Goal: Task Accomplishment & Management: Use online tool/utility

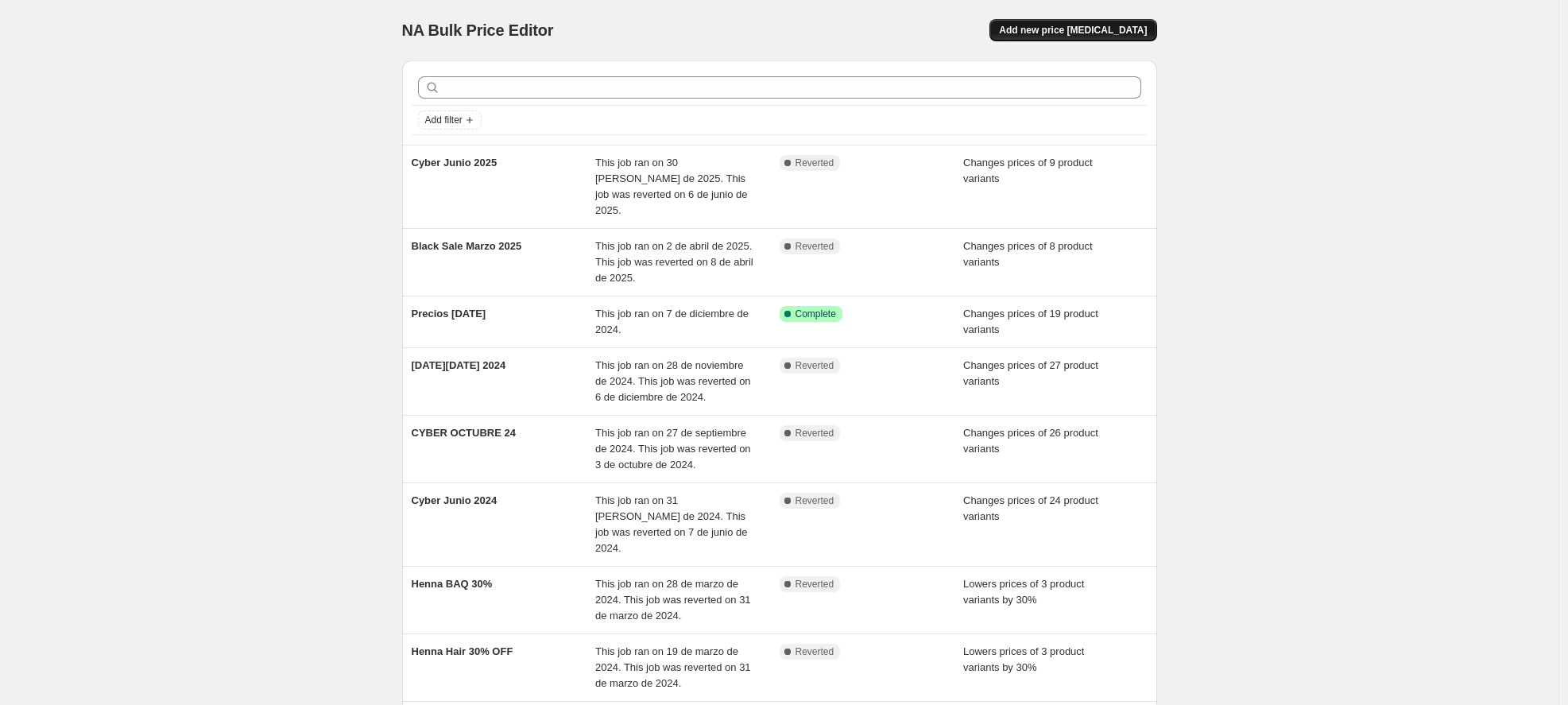
click at [1110, 27] on span "Add new price [MEDICAL_DATA]" at bounding box center [1073, 30] width 148 height 12
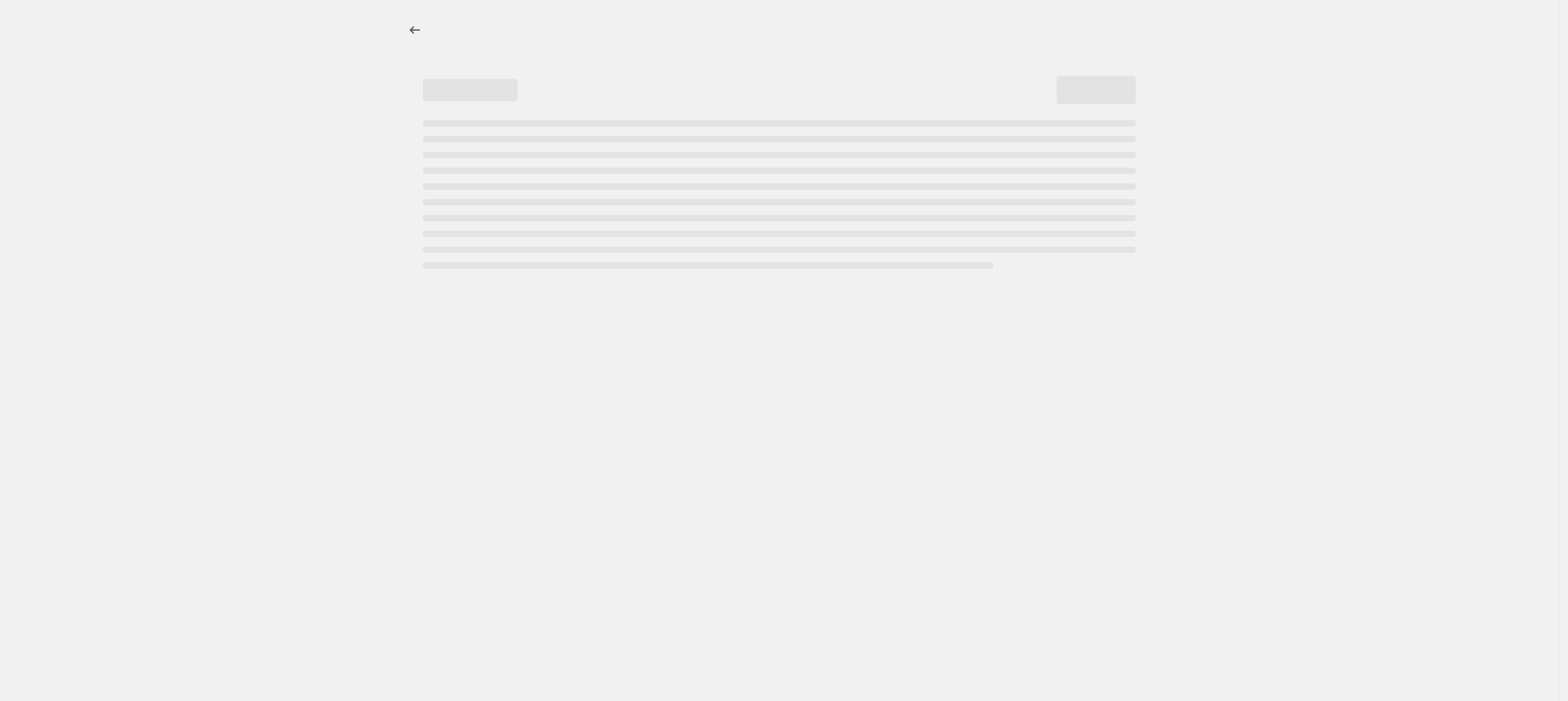
select select "percentage"
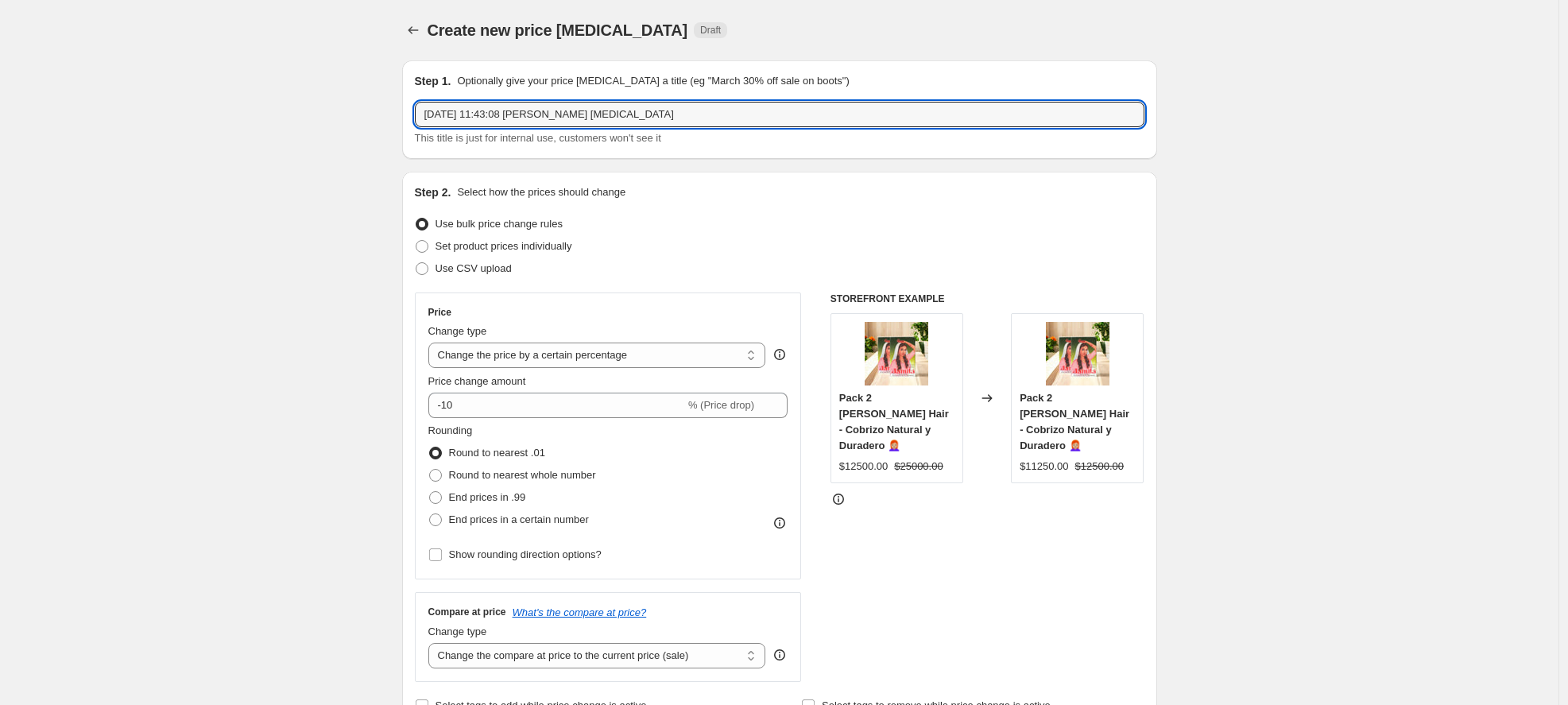
drag, startPoint x: 652, startPoint y: 115, endPoint x: 360, endPoint y: 102, distance: 292.3
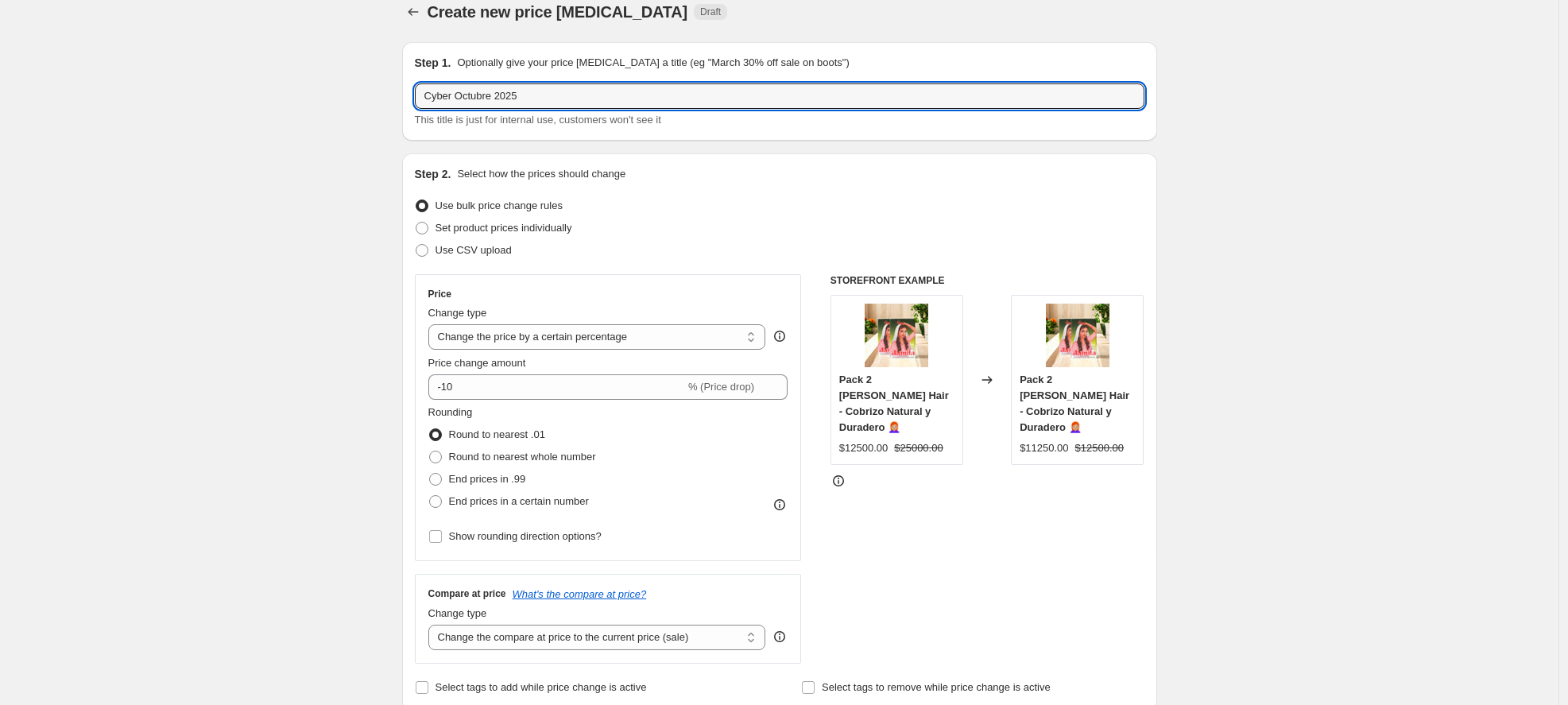
scroll to position [28, 0]
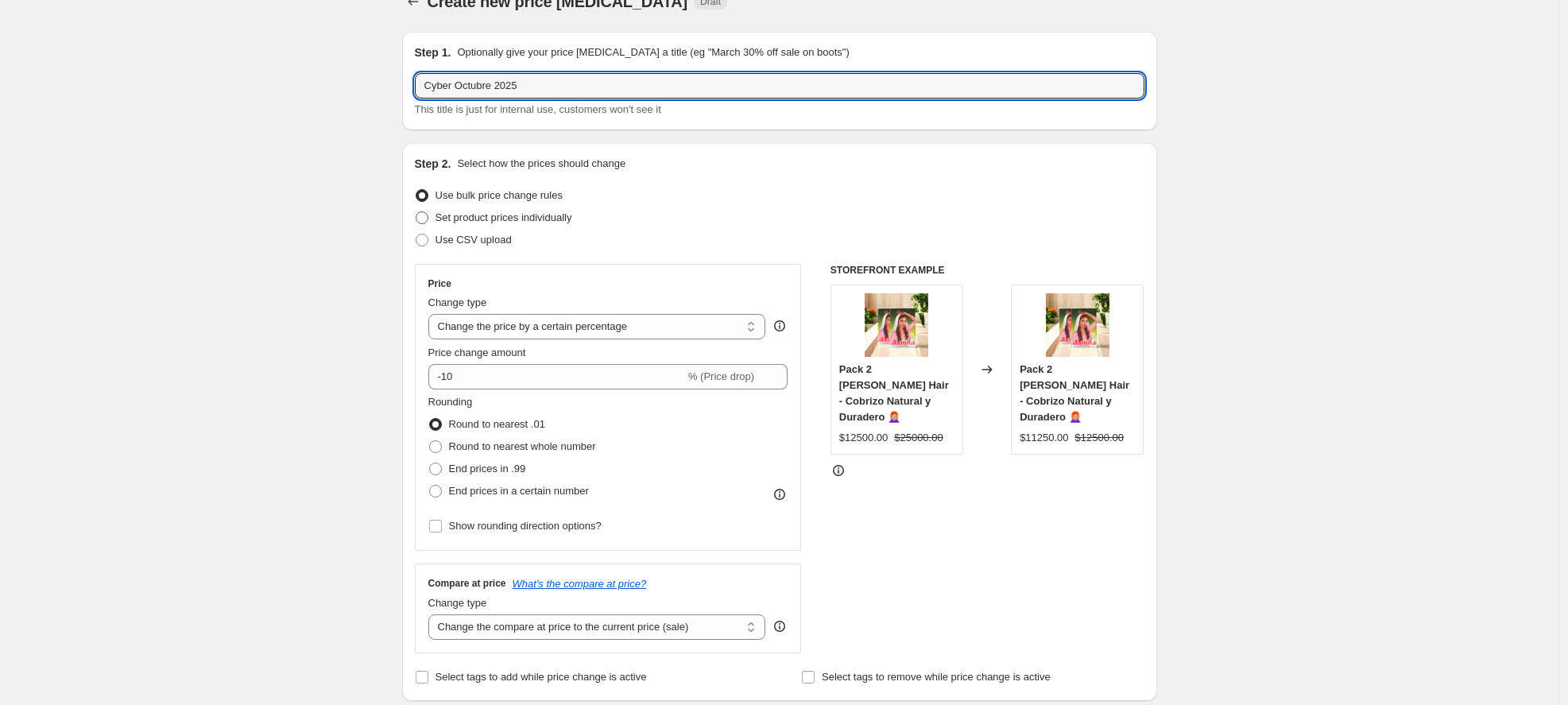
type input "Cyber Octubre 2025"
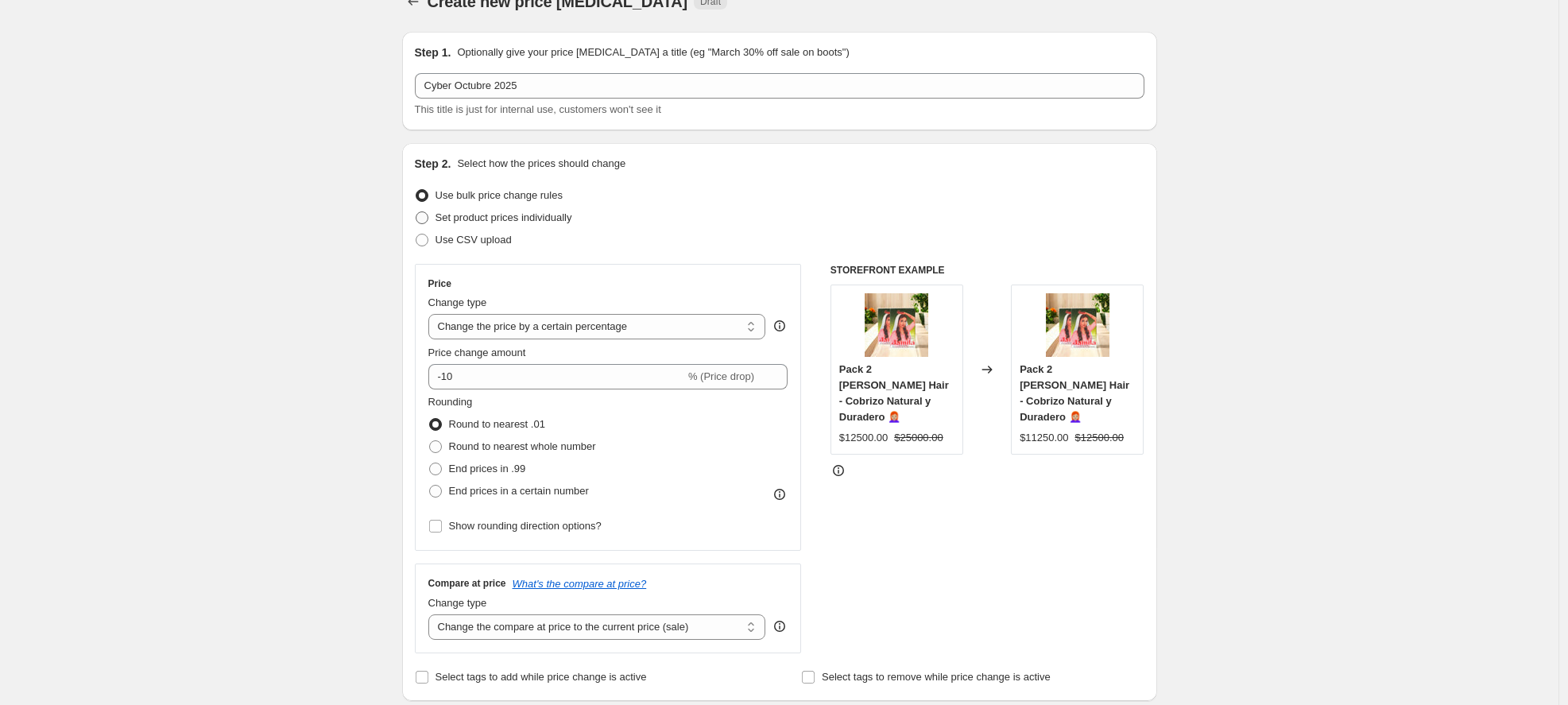
click at [511, 218] on span "Set product prices individually" at bounding box center [504, 218] width 137 height 12
click at [417, 213] on input "Set product prices individually" at bounding box center [416, 212] width 1 height 1
radio input "true"
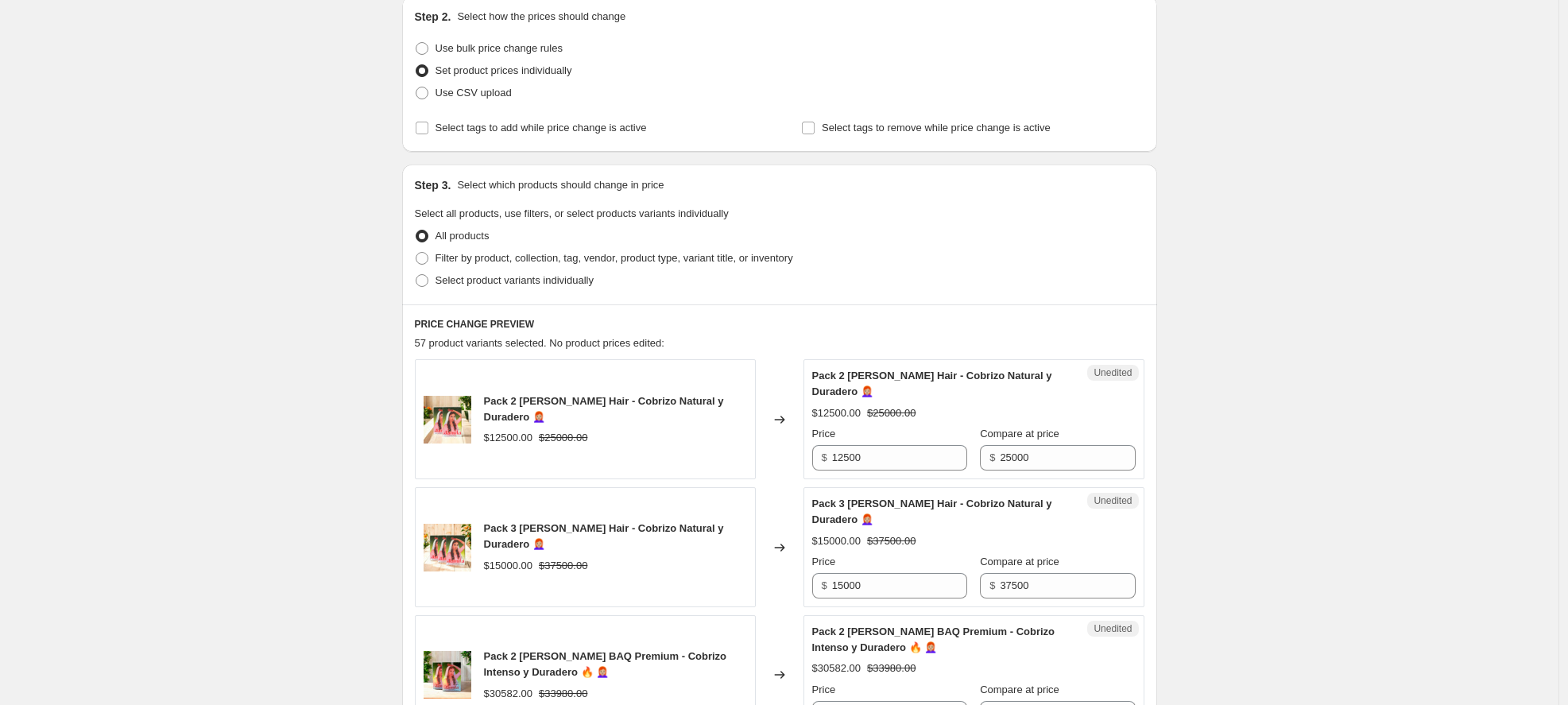
scroll to position [256, 0]
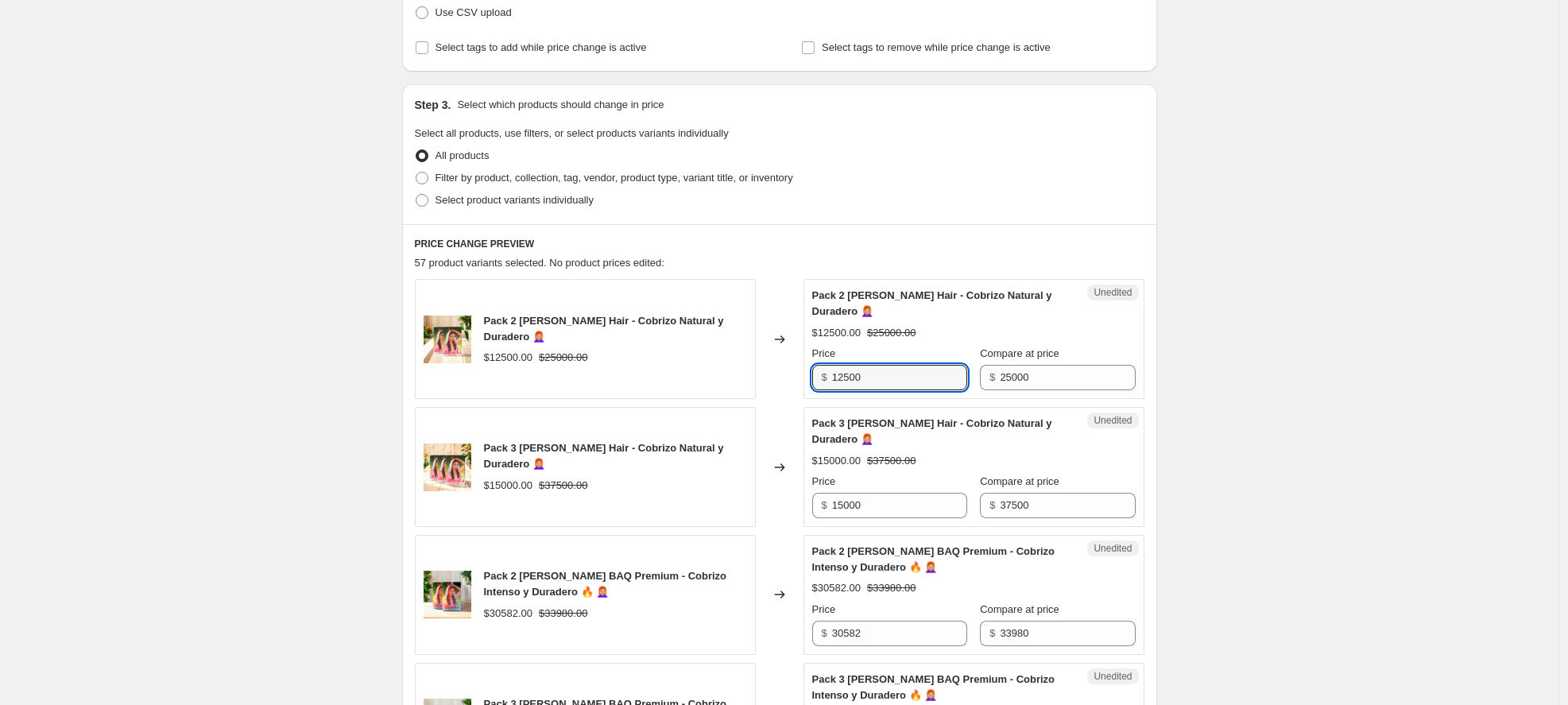
drag, startPoint x: 898, startPoint y: 378, endPoint x: 799, endPoint y: 378, distance: 99.0
click at [799, 378] on div "Pack 2 Hennas Jamila Hair - Cobrizo Natural y Duradero 👩🏼‍🦰 $12500.00 $25000.00…" at bounding box center [779, 339] width 730 height 120
type input "19490"
click at [1077, 310] on div "Pack 2 Hennas Jamila Hair - Cobrizo Natural y Duradero 👩🏼‍🦰 $12500.00 $25000.00…" at bounding box center [975, 340] width 324 height 103
drag, startPoint x: 846, startPoint y: 371, endPoint x: 799, endPoint y: 370, distance: 47.0
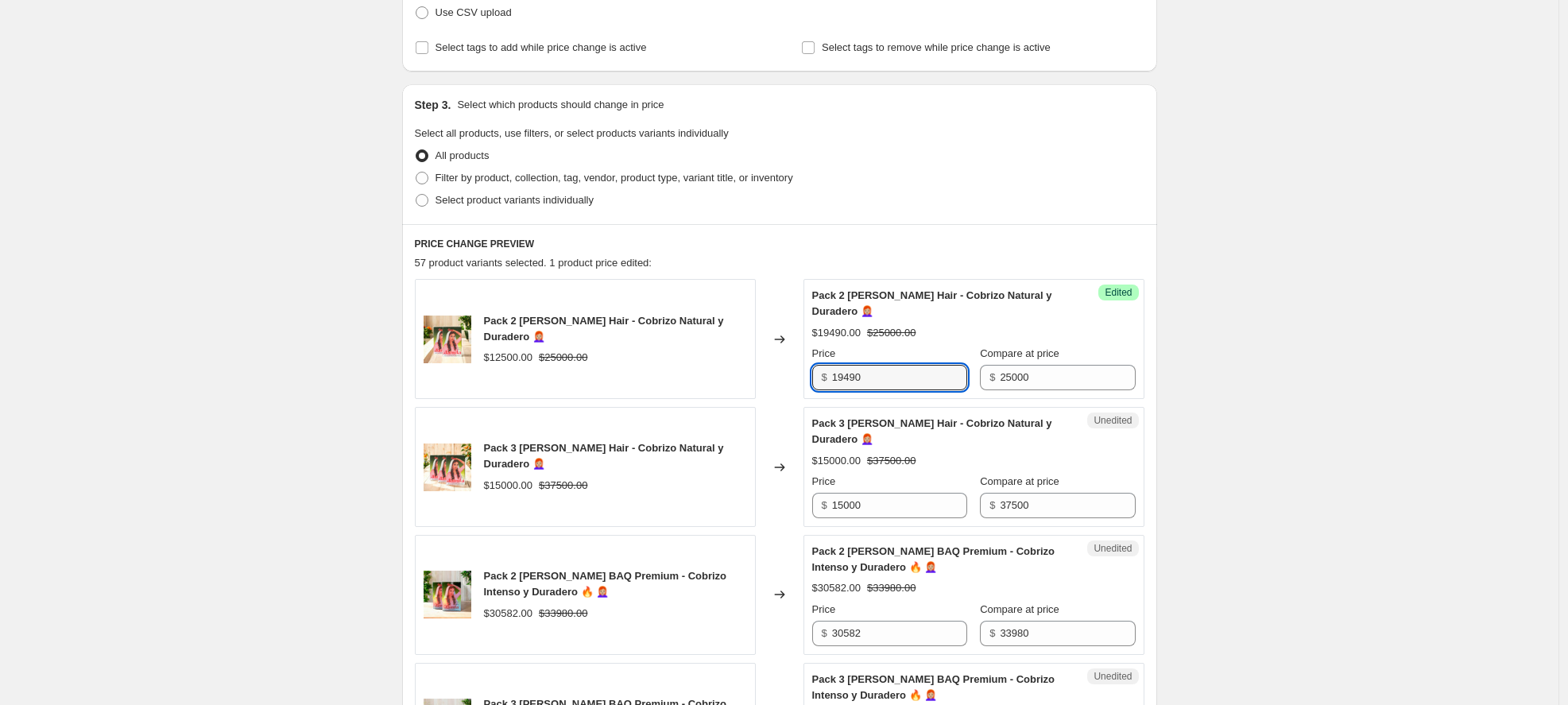
click at [799, 370] on div "Pack 2 Hennas Jamila Hair - Cobrizo Natural y Duradero 👩🏼‍🦰 $12500.00 $25000.00…" at bounding box center [779, 339] width 730 height 120
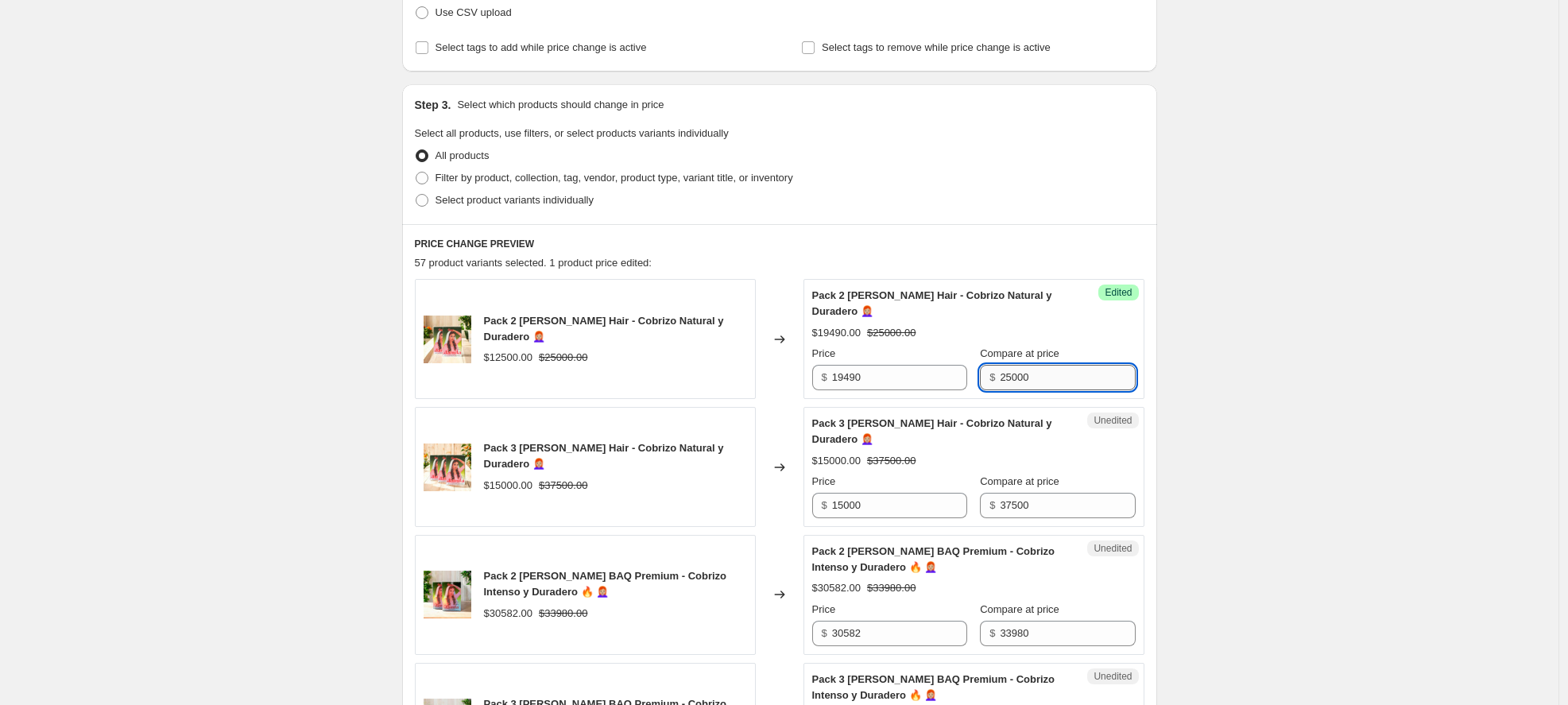
click at [1017, 371] on input "25000" at bounding box center [1067, 378] width 135 height 26
click at [1052, 371] on input "25000" at bounding box center [1067, 378] width 135 height 26
type input "23390"
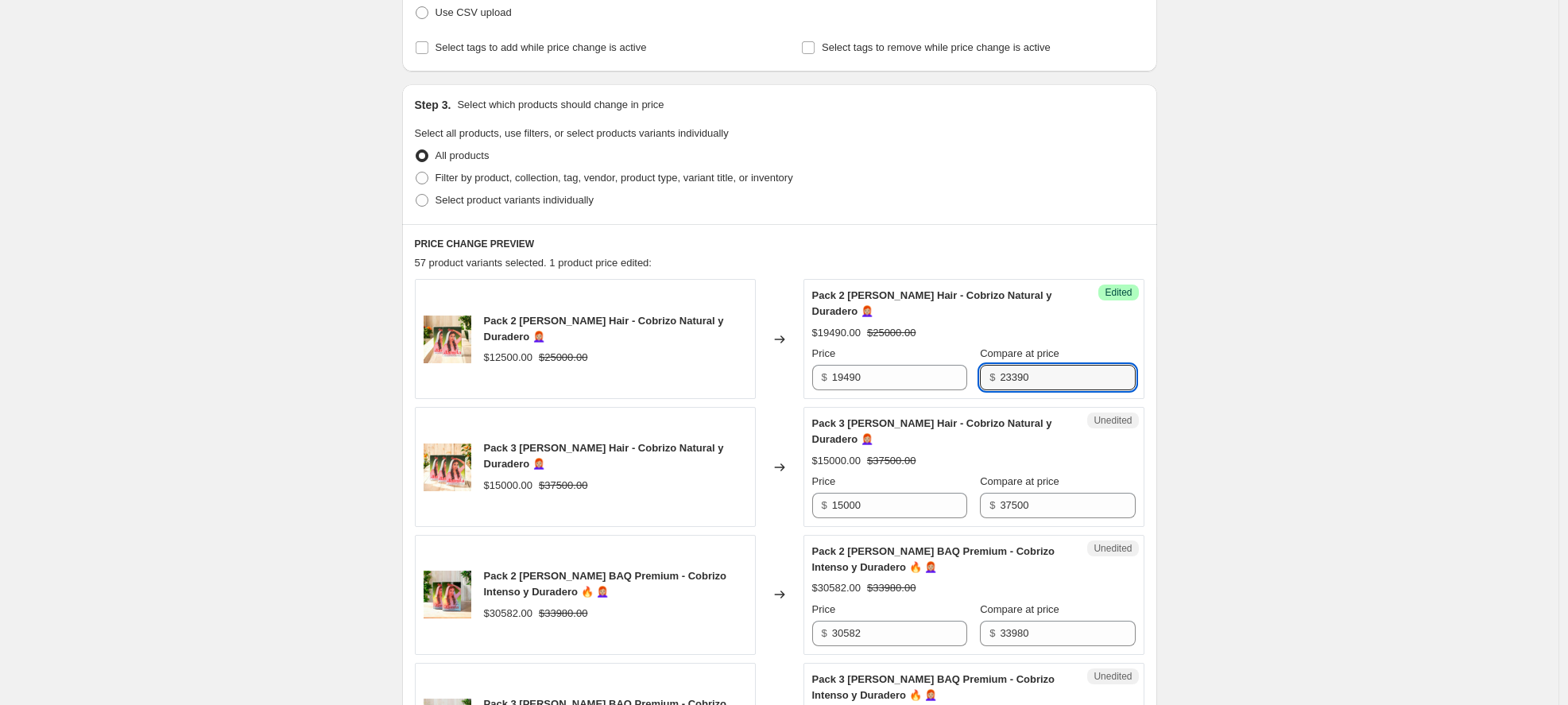
click at [1143, 370] on div "Success Edited Pack 2 Hennas Jamila Hair - Cobrizo Natural y Duradero 👩🏼‍🦰 $194…" at bounding box center [974, 339] width 341 height 120
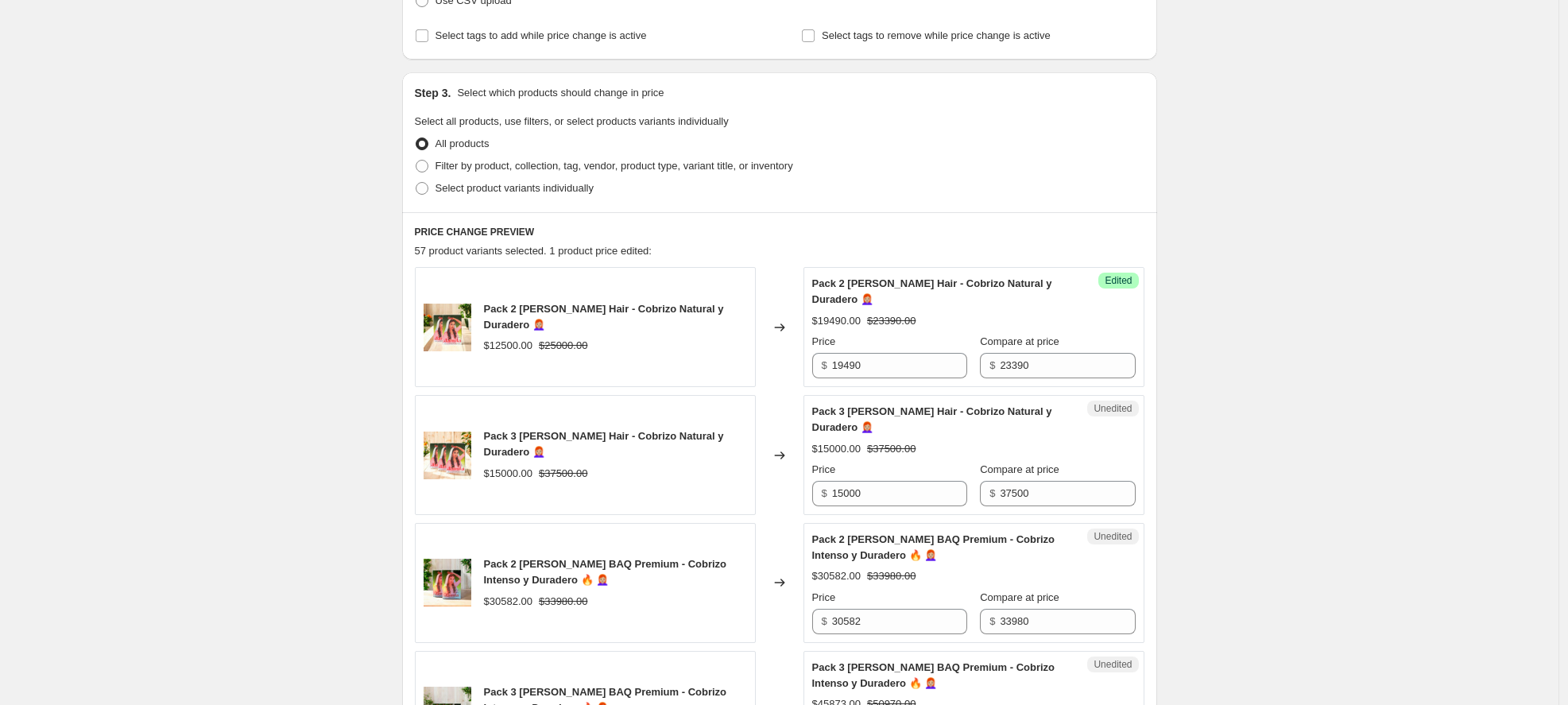
scroll to position [286, 0]
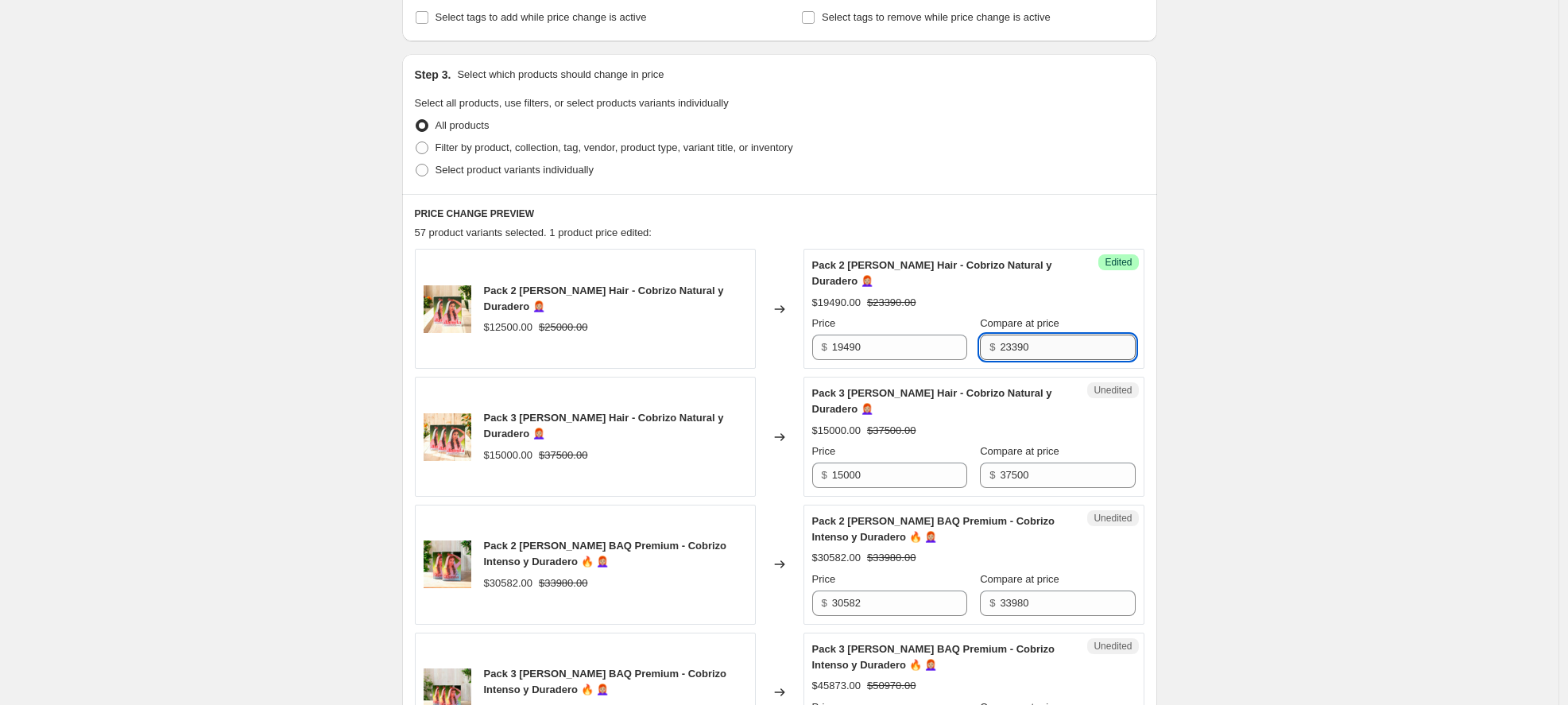
click at [1067, 345] on input "23390" at bounding box center [1067, 347] width 135 height 26
click at [1145, 325] on div "Success Edited Pack 2 Hennas Jamila Hair - Cobrizo Natural y Duradero 👩🏼‍🦰 $194…" at bounding box center [974, 309] width 341 height 120
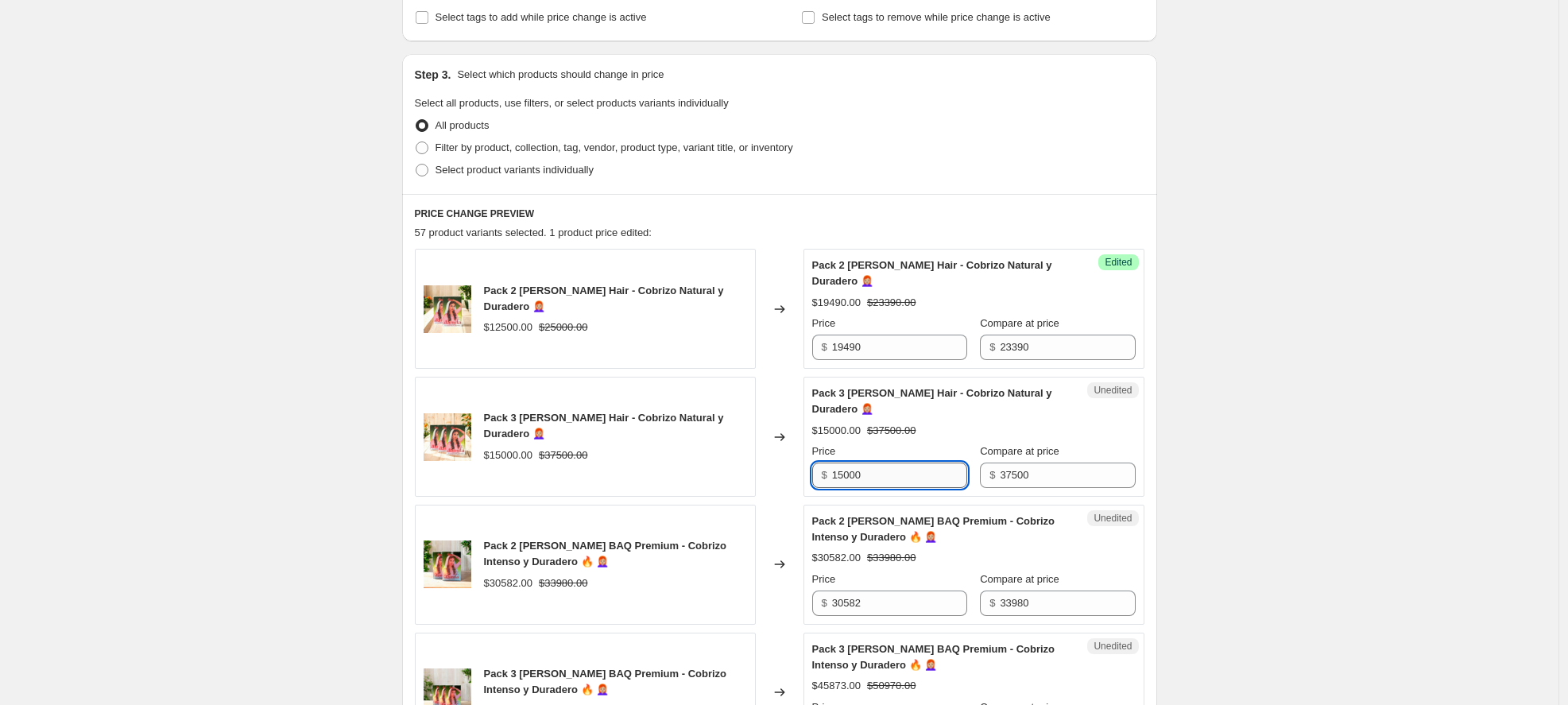
click at [889, 477] on input "15000" at bounding box center [900, 475] width 135 height 26
type input "27280"
click at [1124, 441] on div "Unedited Pack 3 Hennas Jamila Hair - Cobrizo Natural y Duradero 👩🏼‍🦰 $15000.00 …" at bounding box center [974, 437] width 341 height 120
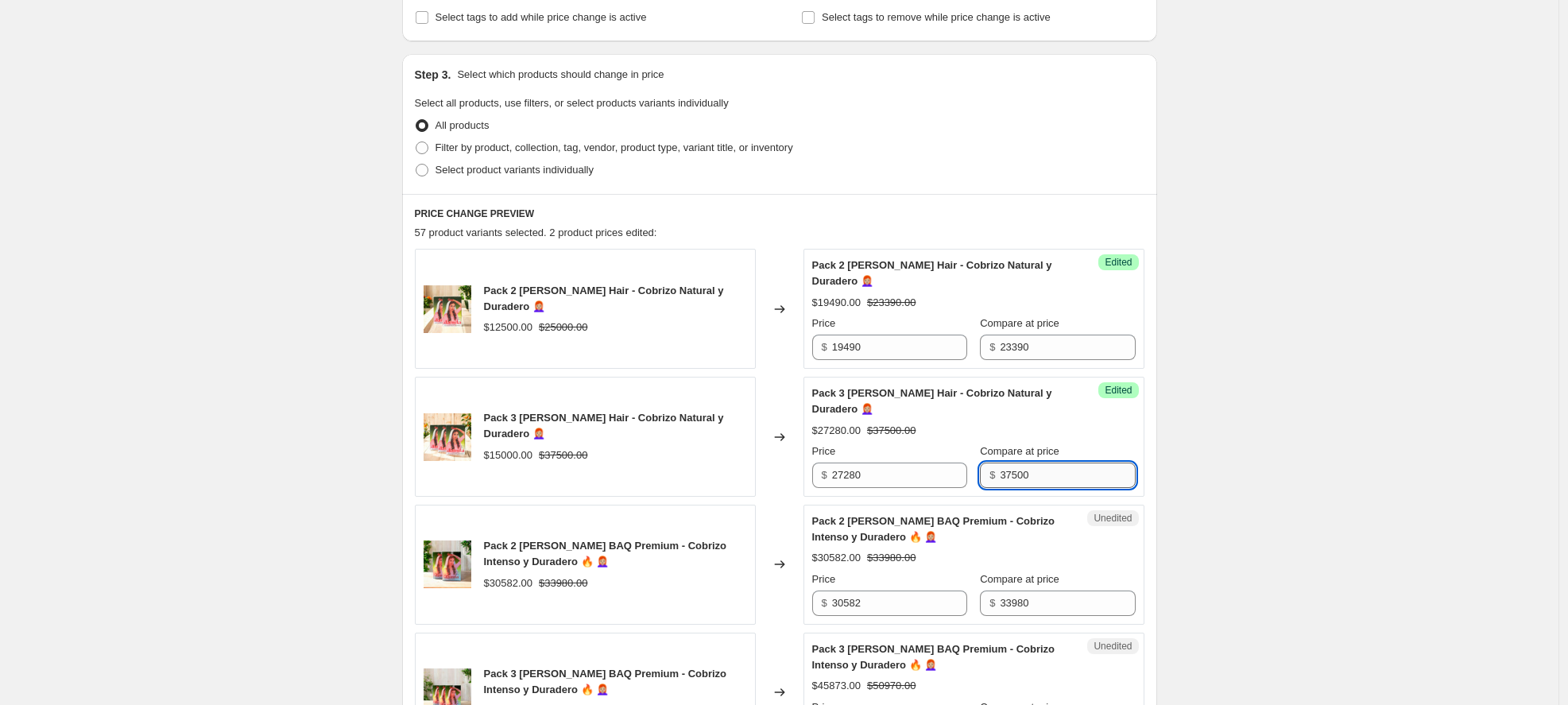
click at [1033, 479] on input "37500" at bounding box center [1067, 475] width 135 height 26
type input "34990"
click at [1136, 456] on div "Success Edited Pack 3 Hennas Jamila Hair - Cobrizo Natural y Duradero 👩🏼‍🦰 $272…" at bounding box center [974, 437] width 341 height 120
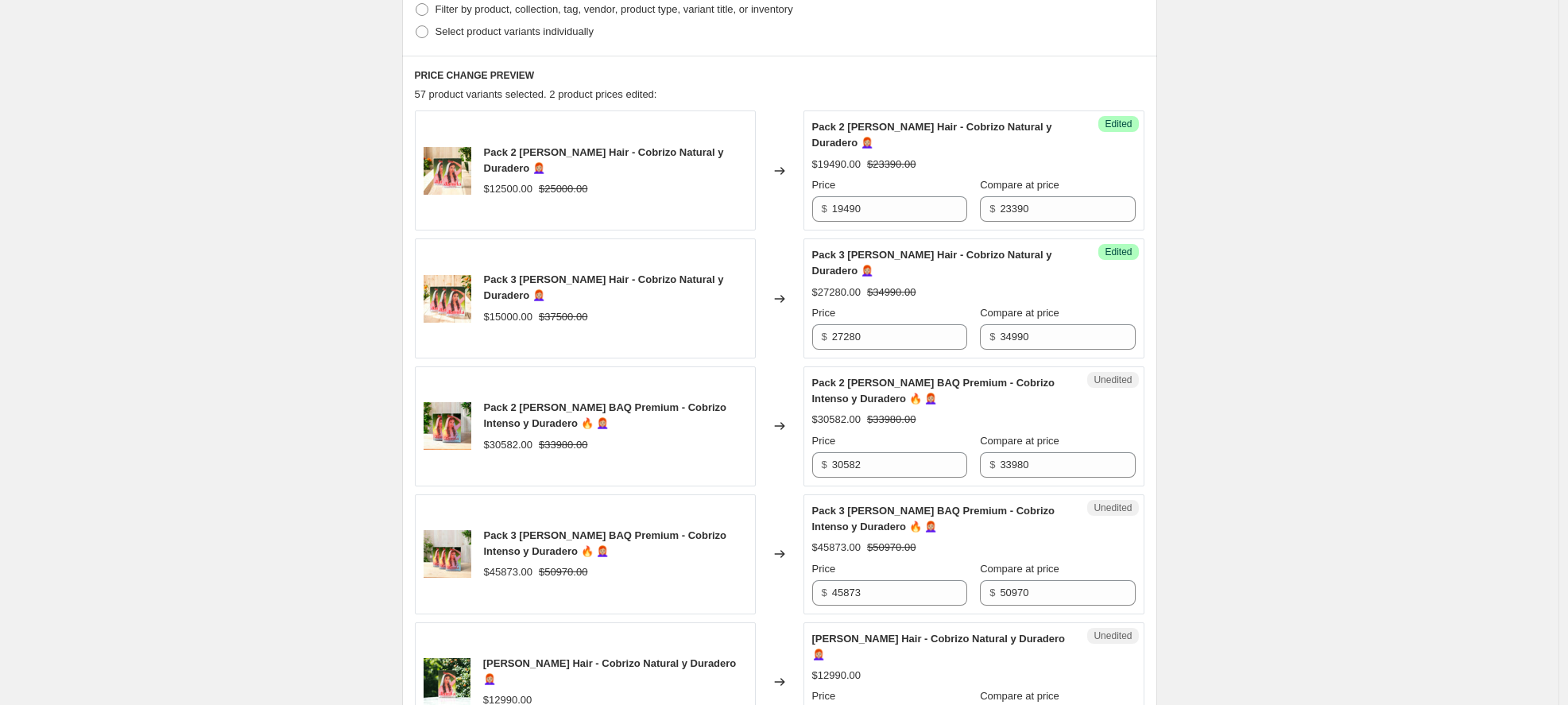
scroll to position [424, 0]
click at [1053, 467] on input "33980" at bounding box center [1067, 465] width 135 height 26
click at [901, 473] on input "30582" at bounding box center [900, 465] width 135 height 26
drag, startPoint x: 900, startPoint y: 460, endPoint x: 789, endPoint y: 456, distance: 111.1
click at [789, 456] on div "Pack 2 Hennas Jamila BAQ Premium - Cobrizo Intenso y Duradero 🔥 👩🏼‍🦰 $30582.00 …" at bounding box center [779, 426] width 730 height 120
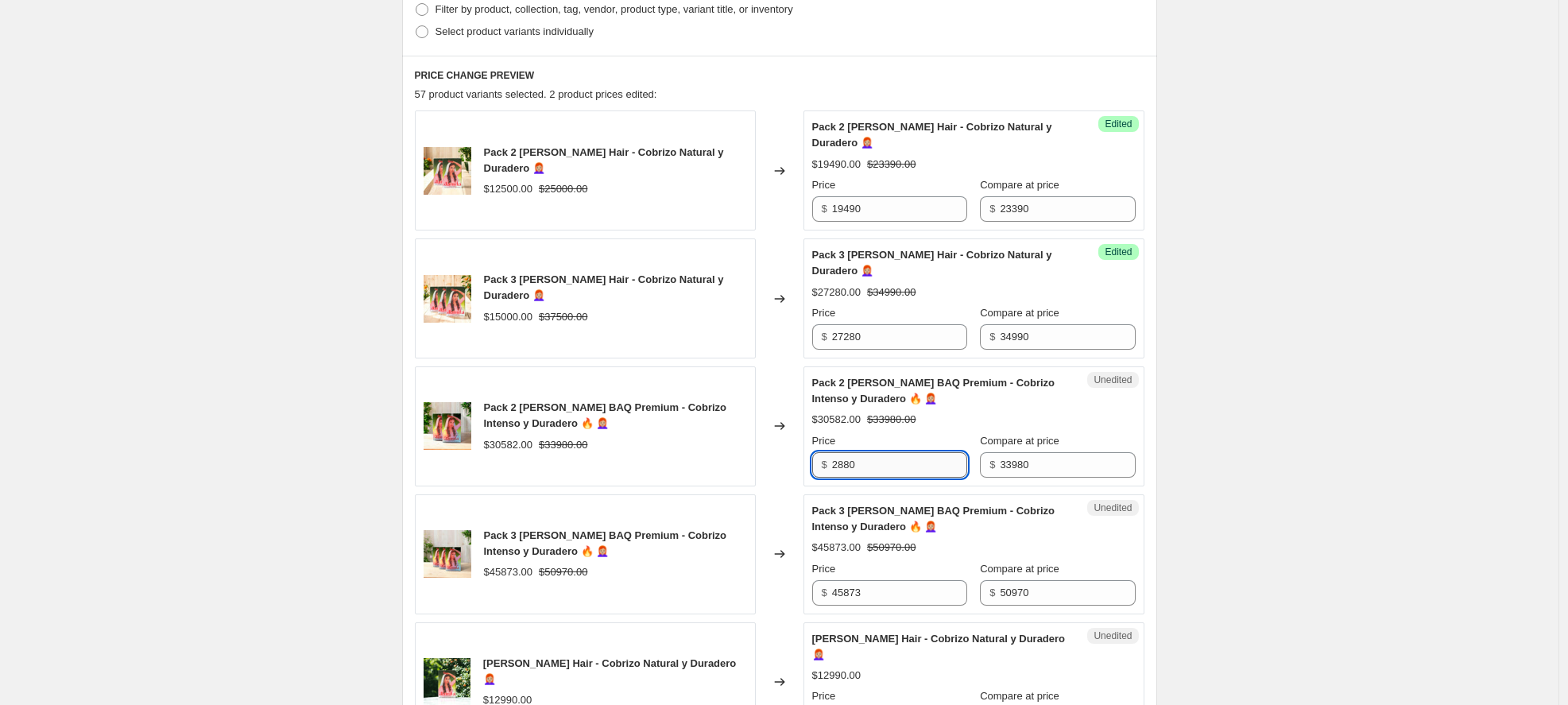
click at [849, 466] on input "2880" at bounding box center [900, 465] width 135 height 26
type input "28880"
click at [1136, 426] on div "$30582.00 $33980.00" at bounding box center [975, 419] width 324 height 16
click at [910, 465] on input "28880" at bounding box center [900, 465] width 135 height 26
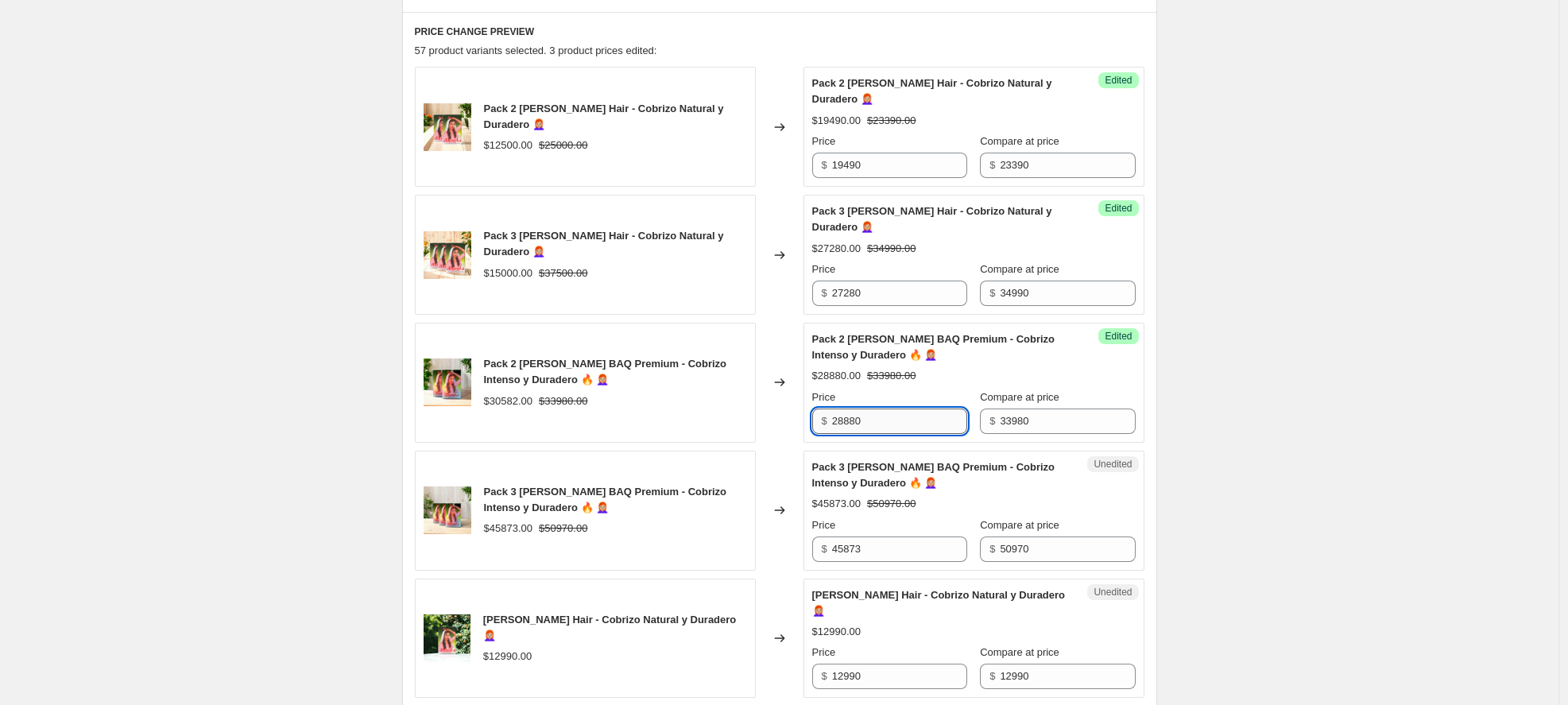
scroll to position [534, 0]
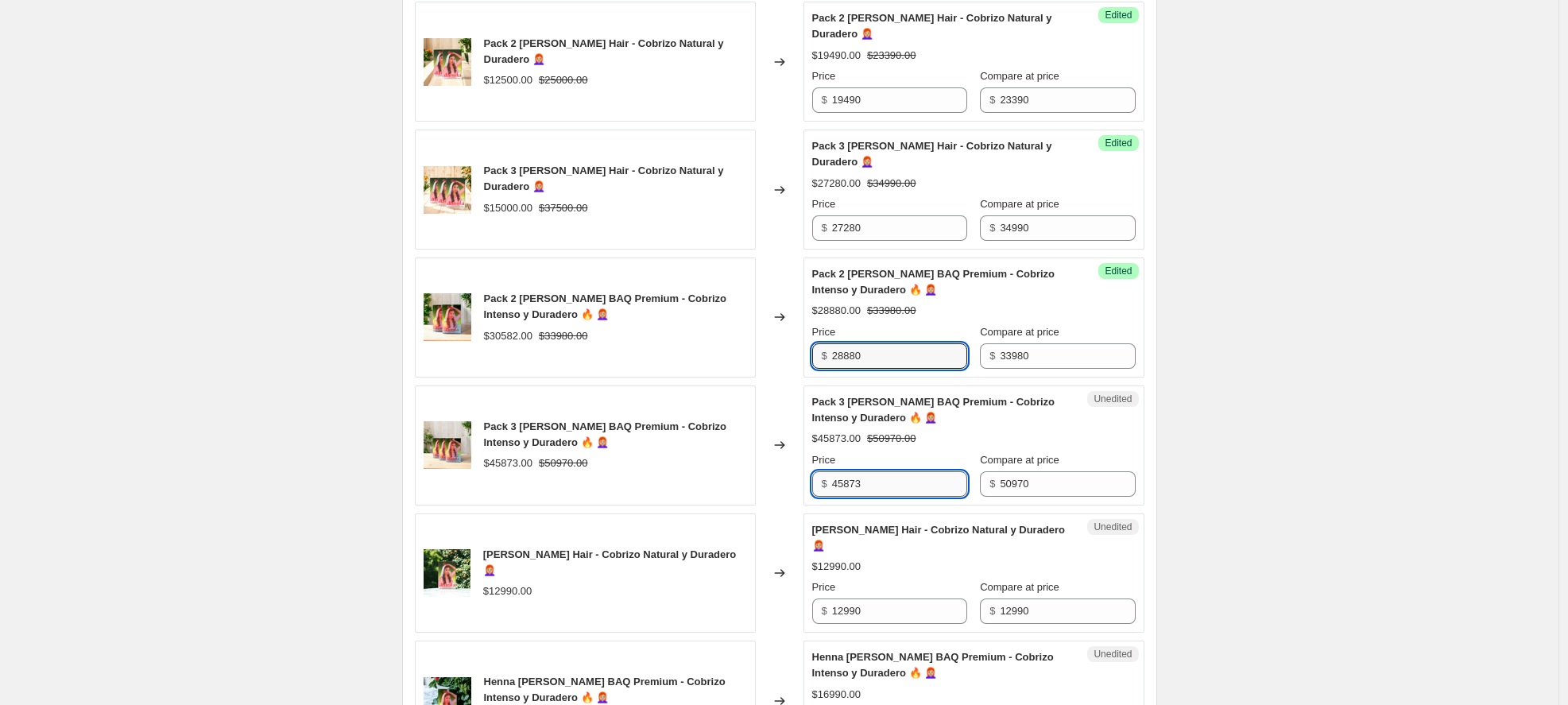
click at [900, 484] on input "45873" at bounding box center [900, 484] width 135 height 26
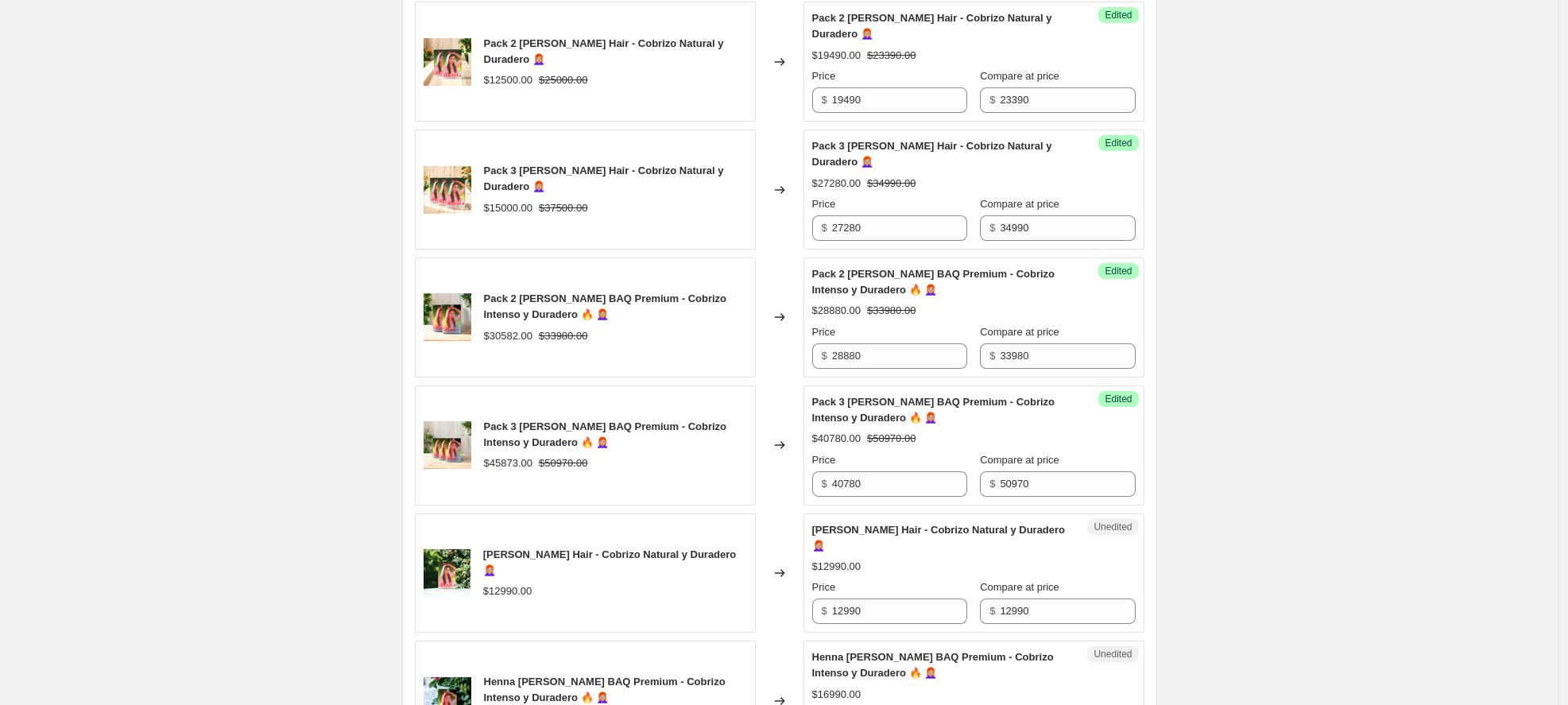
click at [1109, 445] on div "$40780.00 $50970.00" at bounding box center [975, 438] width 324 height 16
click at [918, 483] on input "40780" at bounding box center [900, 484] width 135 height 26
drag, startPoint x: 909, startPoint y: 487, endPoint x: 774, endPoint y: 477, distance: 135.4
click at [774, 477] on div "Pack 3 Hennas Jamila BAQ Premium - Cobrizo Intenso y Duradero 🔥 👩🏼‍🦰 $45873.00 …" at bounding box center [779, 445] width 730 height 120
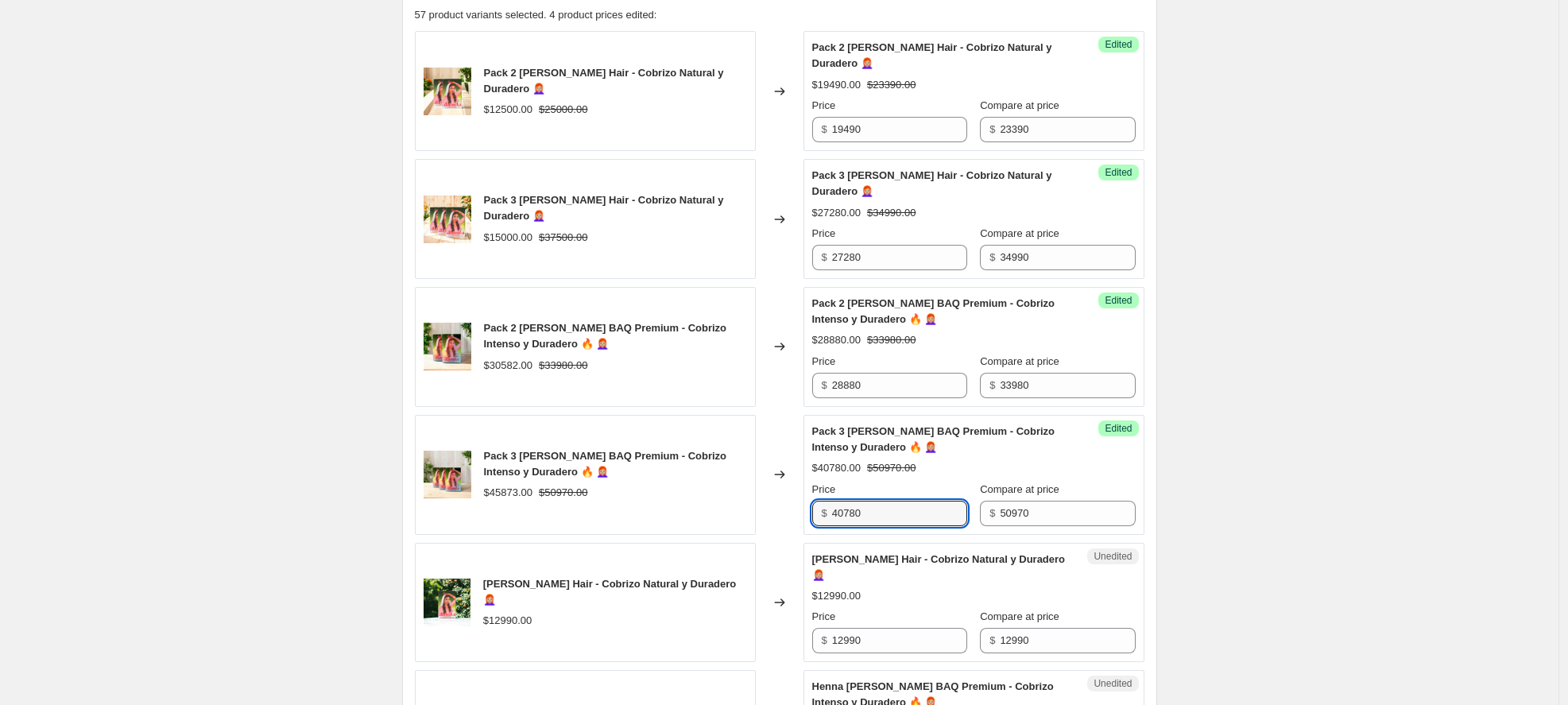
scroll to position [505, 0]
click at [871, 470] on div "$40780.00 $50970.00" at bounding box center [975, 468] width 324 height 16
click at [1056, 512] on input "50970" at bounding box center [1067, 512] width 135 height 26
click at [876, 512] on input "50970" at bounding box center [900, 512] width 135 height 26
drag, startPoint x: 885, startPoint y: 513, endPoint x: 791, endPoint y: 505, distance: 94.3
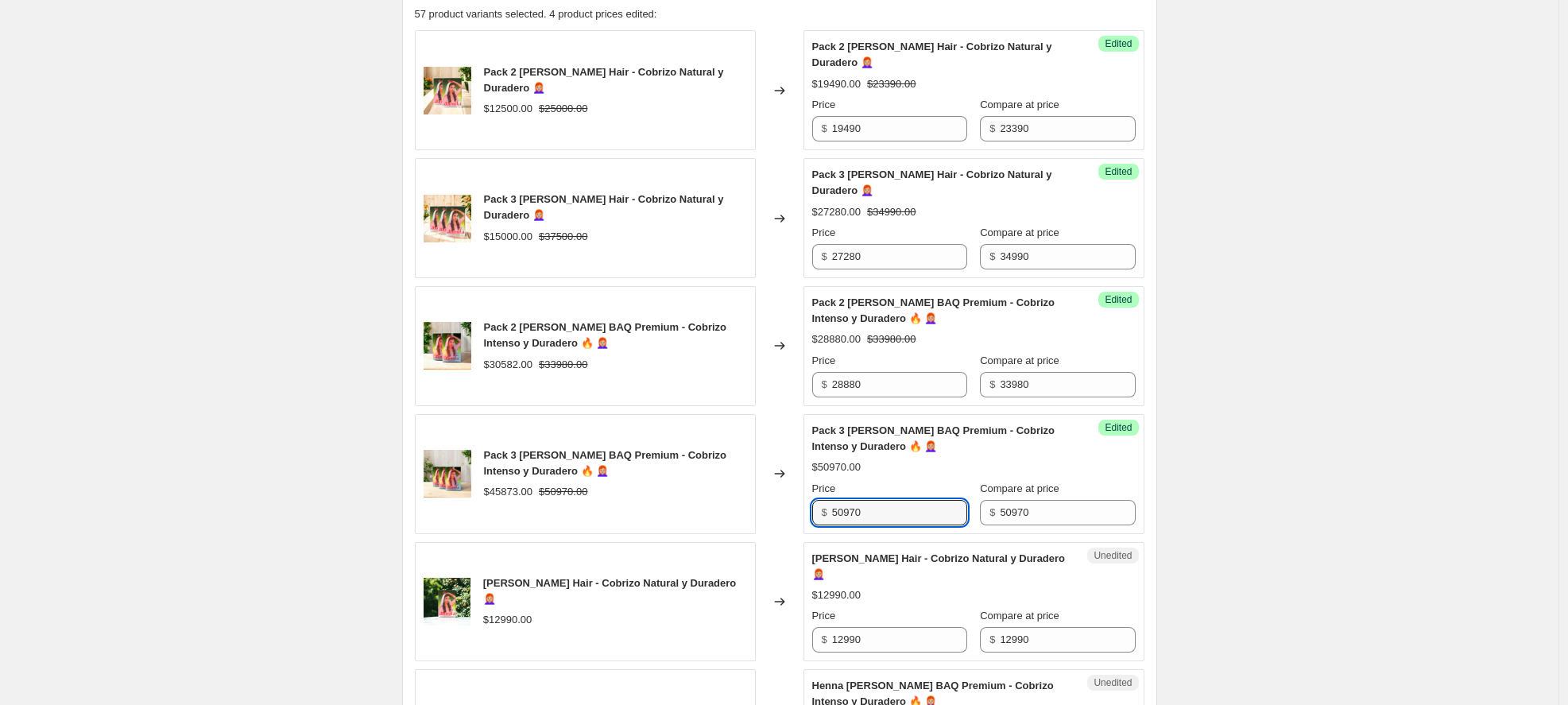
click at [791, 505] on div "Pack 3 Hennas Jamila BAQ Premium - Cobrizo Intenso y Duradero 🔥 👩🏼‍🦰 $45873.00 …" at bounding box center [779, 474] width 730 height 120
type input "40780"
click at [1064, 464] on div "$50970.00" at bounding box center [975, 468] width 324 height 16
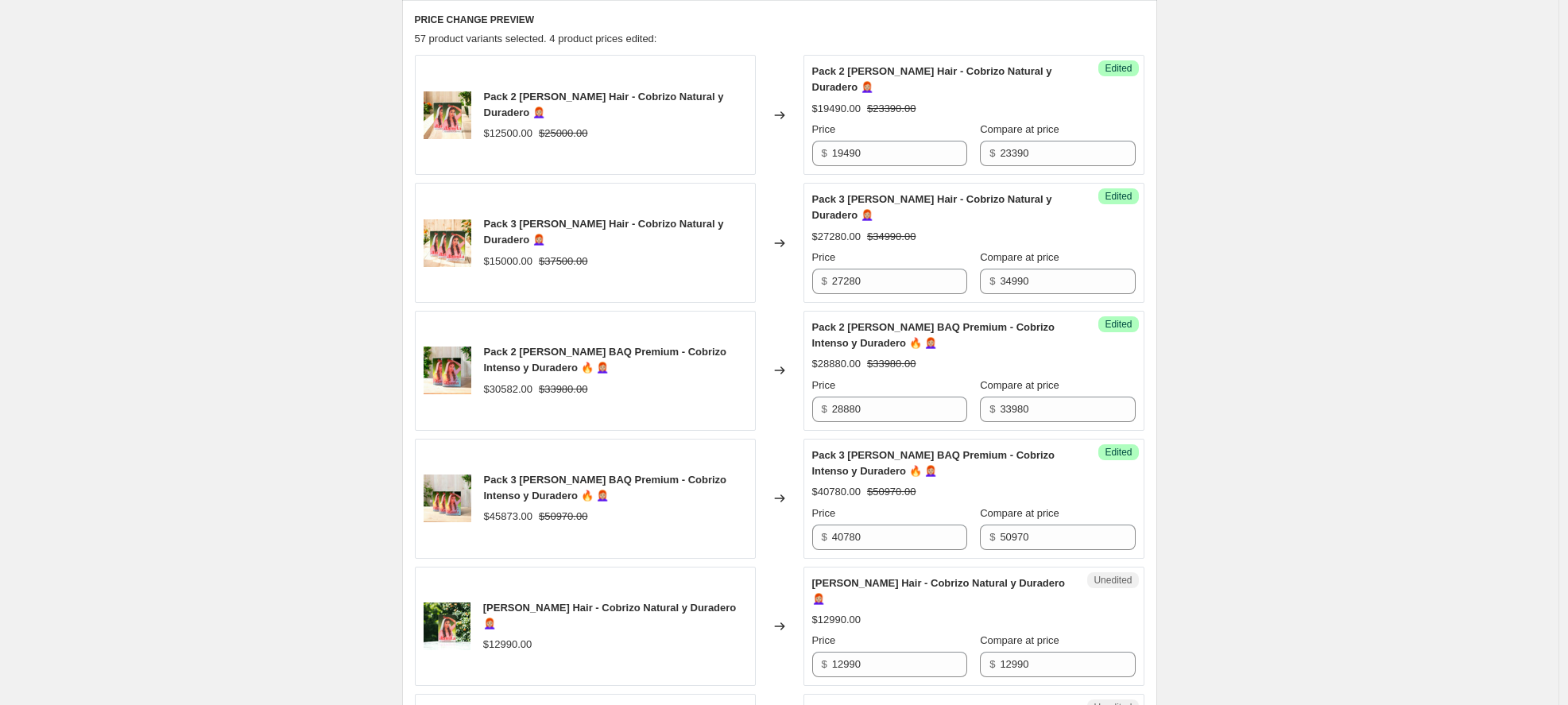
scroll to position [468, 0]
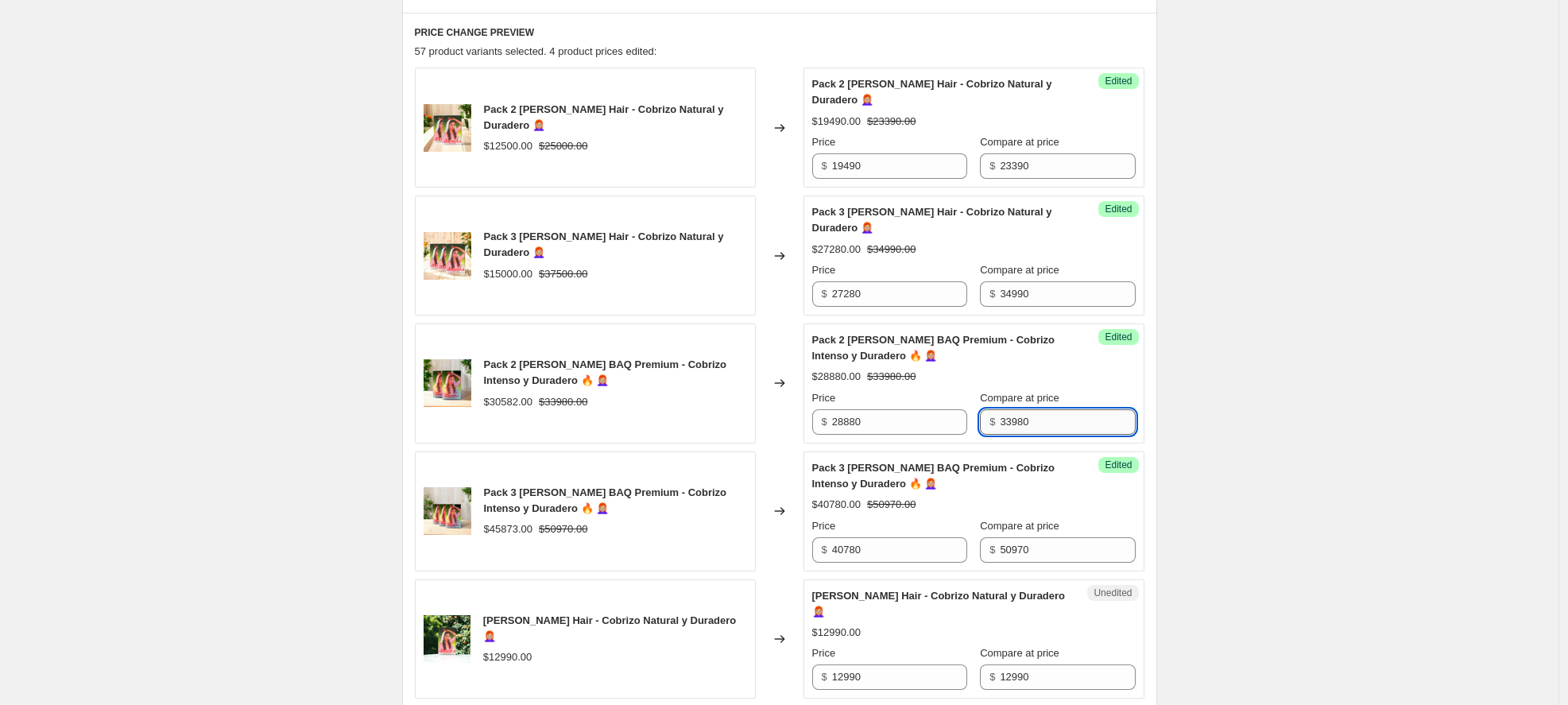
click at [1055, 423] on input "33980" at bounding box center [1067, 422] width 135 height 26
click at [1041, 296] on input "34990" at bounding box center [1067, 294] width 135 height 26
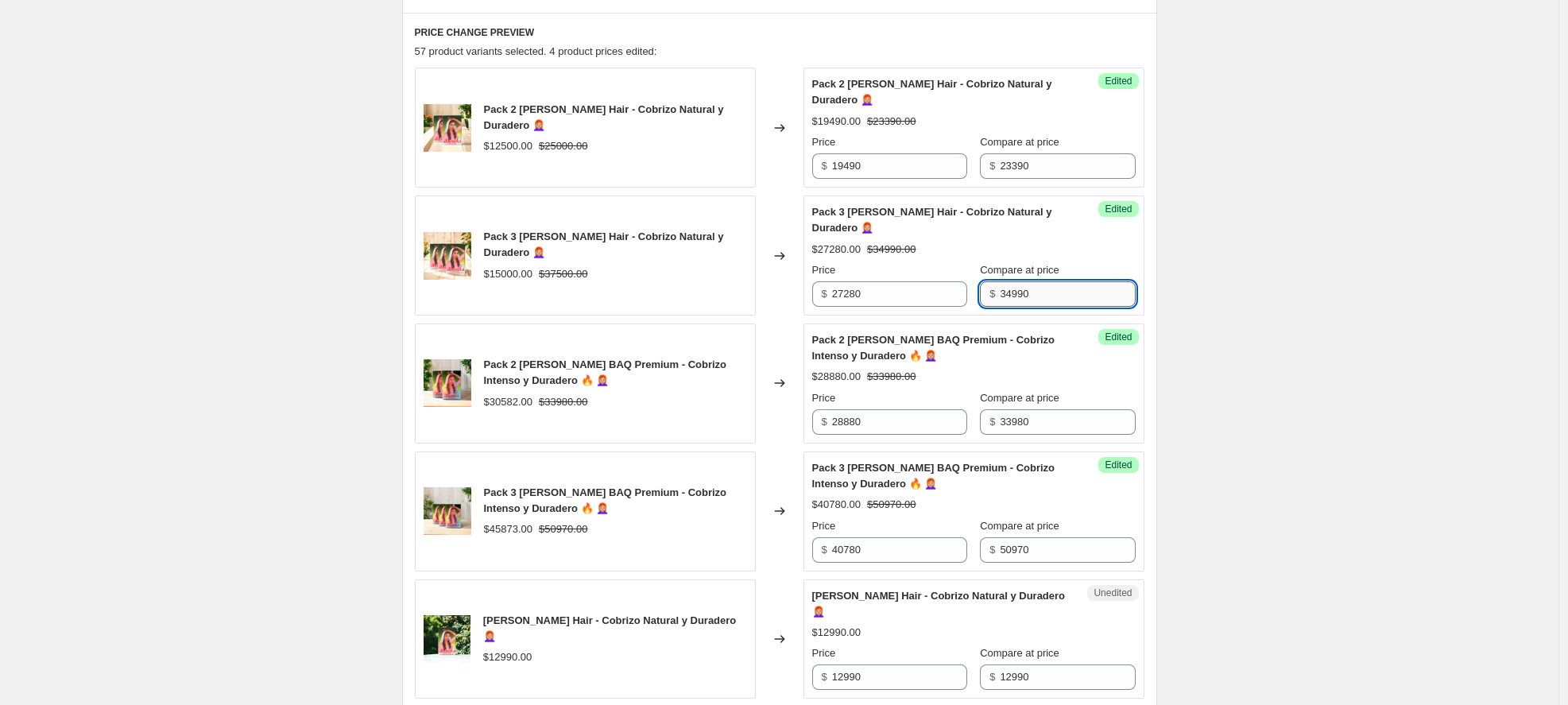
click at [1041, 296] on input "34990" at bounding box center [1067, 294] width 135 height 26
type input "38970"
click at [1145, 257] on div "Success Edited Pack 3 Hennas Jamila Hair - Cobrizo Natural y Duradero 👩🏼‍🦰 $272…" at bounding box center [974, 256] width 341 height 120
click at [1033, 163] on input "23390" at bounding box center [1067, 166] width 135 height 26
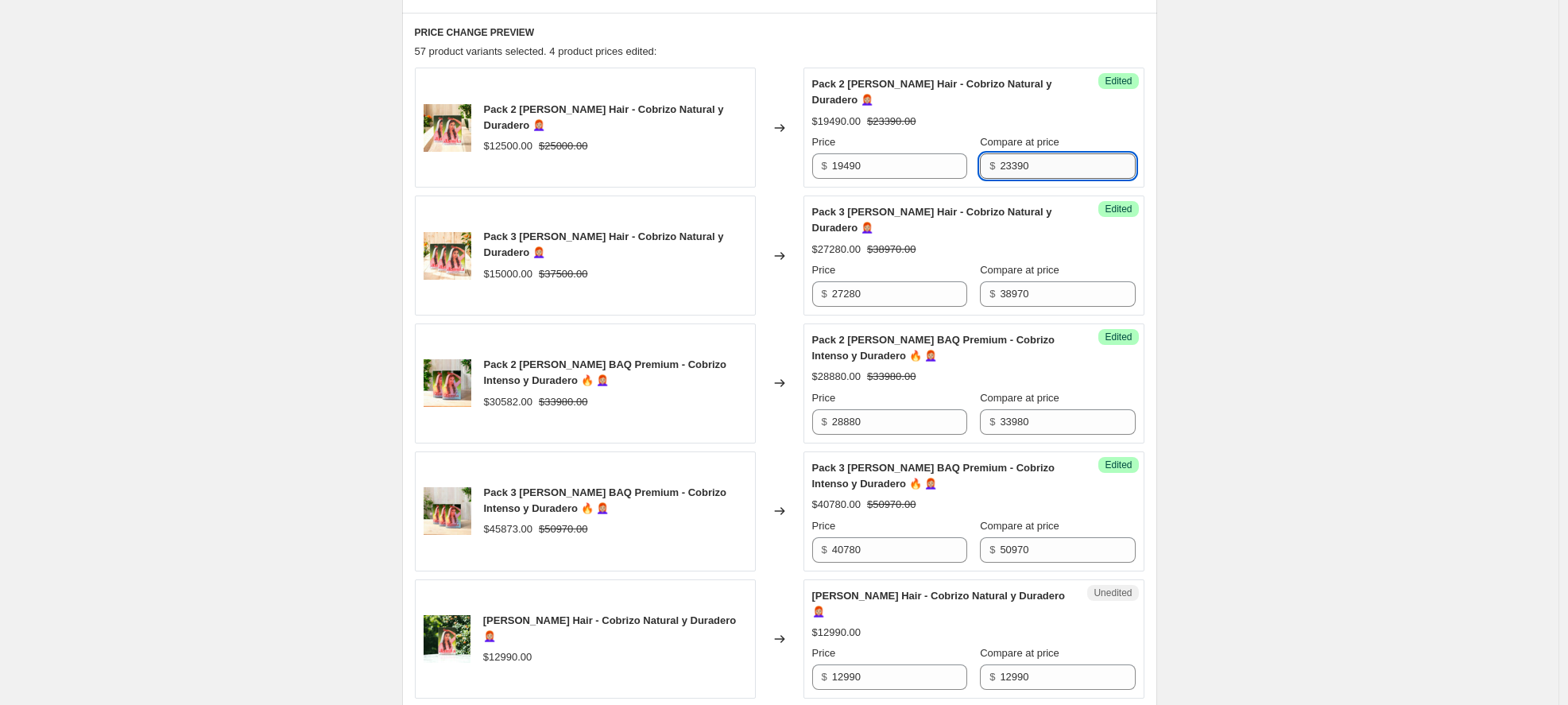
click at [1033, 163] on input "23390" at bounding box center [1067, 166] width 135 height 26
type input "25980"
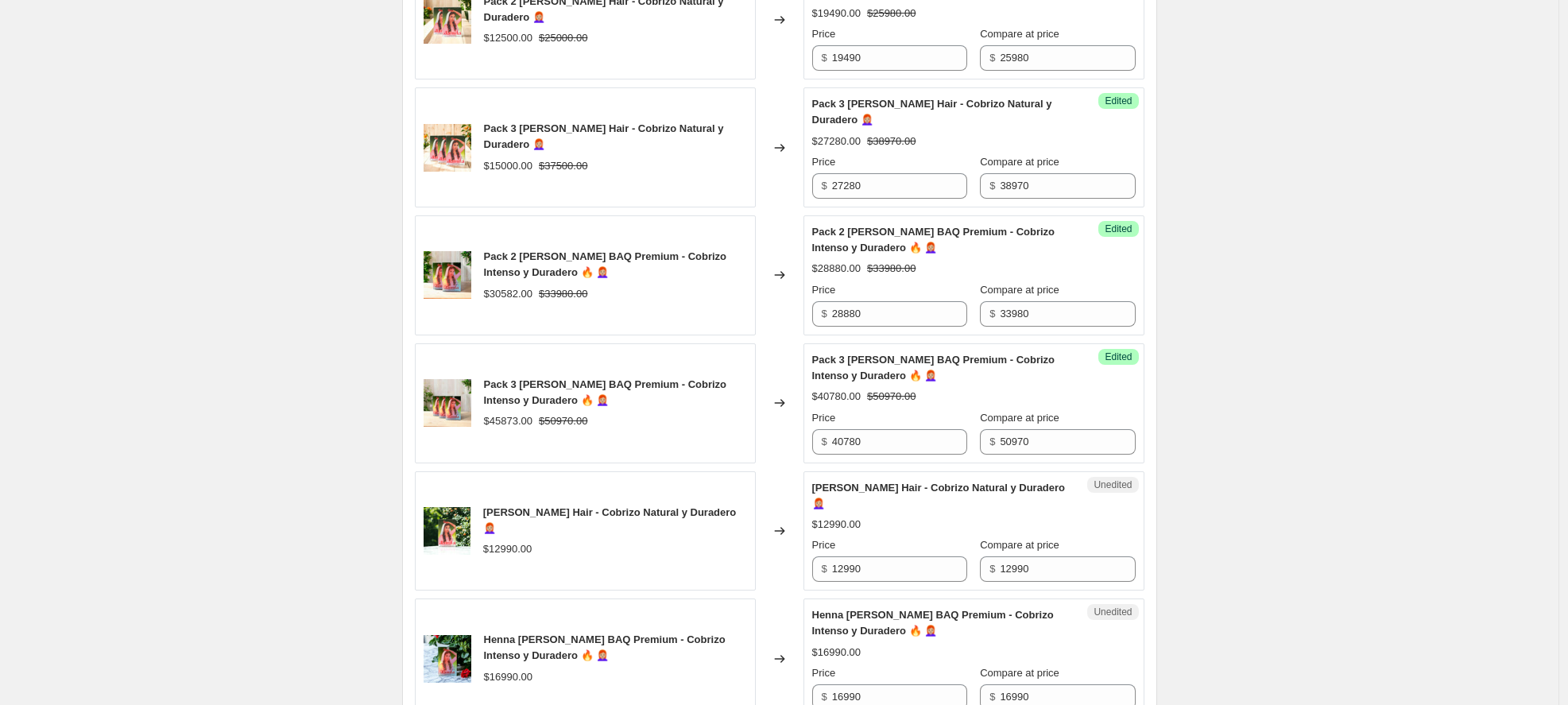
scroll to position [654, 0]
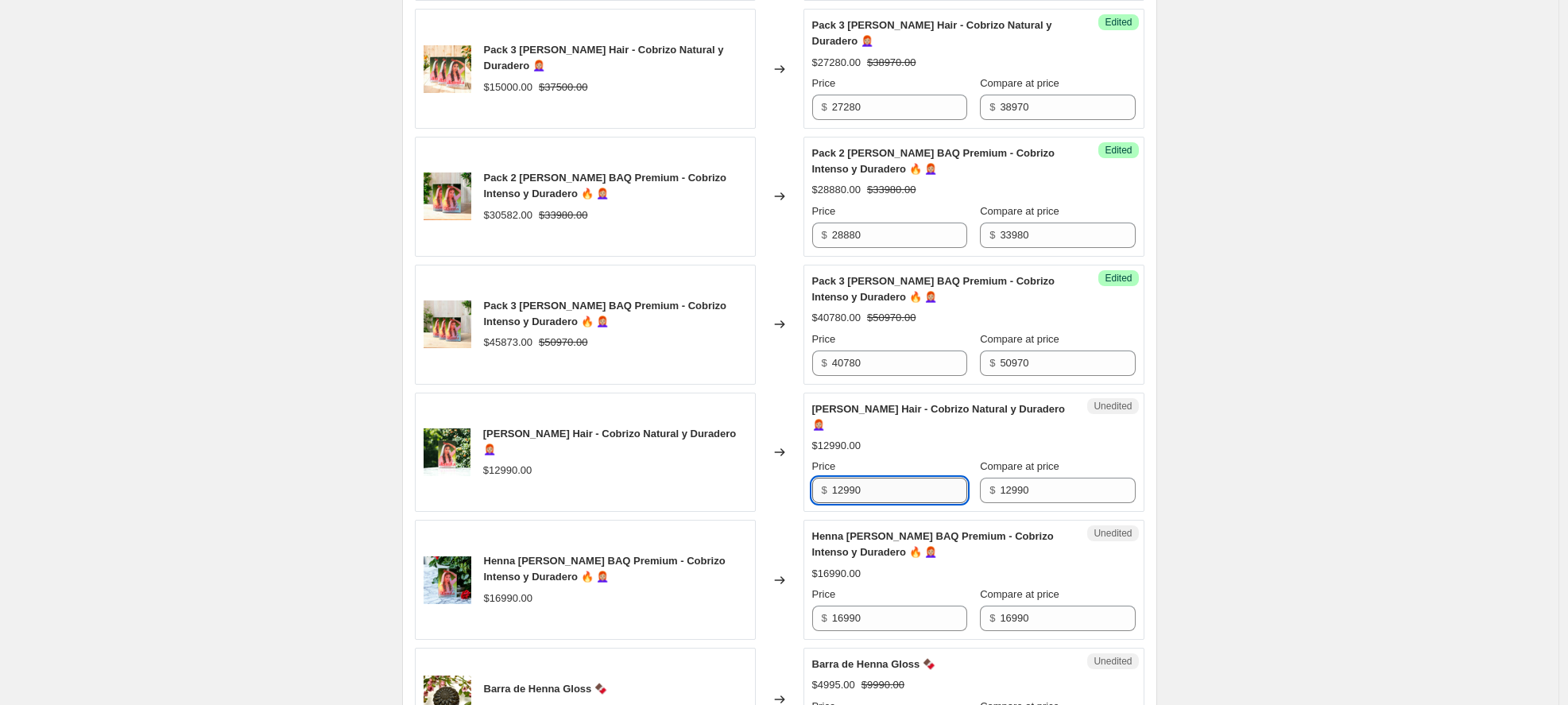
click at [940, 490] on input "12990" at bounding box center [900, 491] width 135 height 26
drag, startPoint x: 886, startPoint y: 493, endPoint x: 763, endPoint y: 489, distance: 123.1
click at [763, 489] on div "Henna Jamila Hair - Cobrizo Natural y Duradero 👩🏼‍🦰 $12990.00 Changed to Unedit…" at bounding box center [779, 453] width 730 height 120
type input "10390"
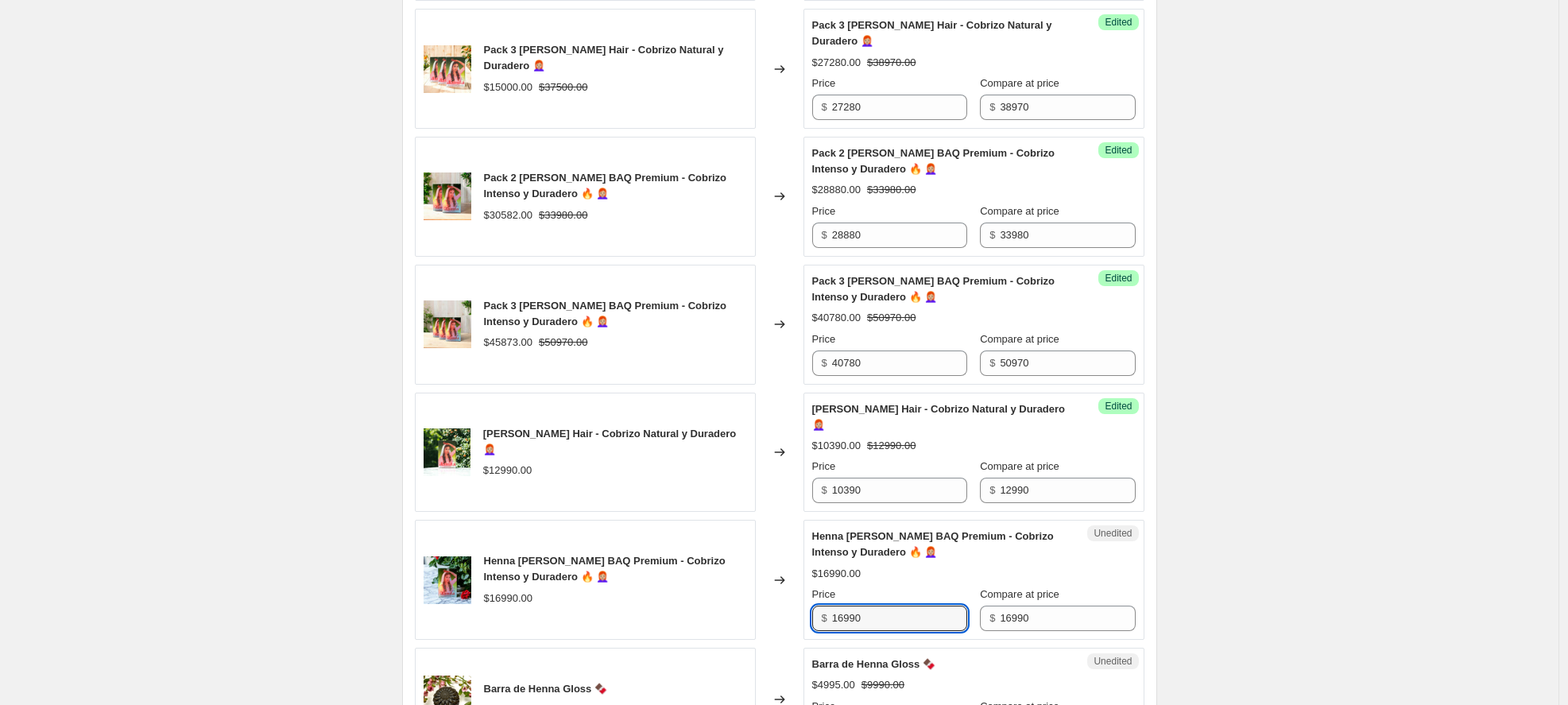
drag, startPoint x: 887, startPoint y: 624, endPoint x: 795, endPoint y: 620, distance: 92.1
click at [795, 620] on div "Henna [PERSON_NAME] BAQ Premium - Cobrizo Intenso y Duradero 🔥 👩🏼‍🦰 $16990.00 C…" at bounding box center [779, 580] width 730 height 120
type input "15290"
click at [1121, 575] on div "$16990.00" at bounding box center [975, 574] width 324 height 16
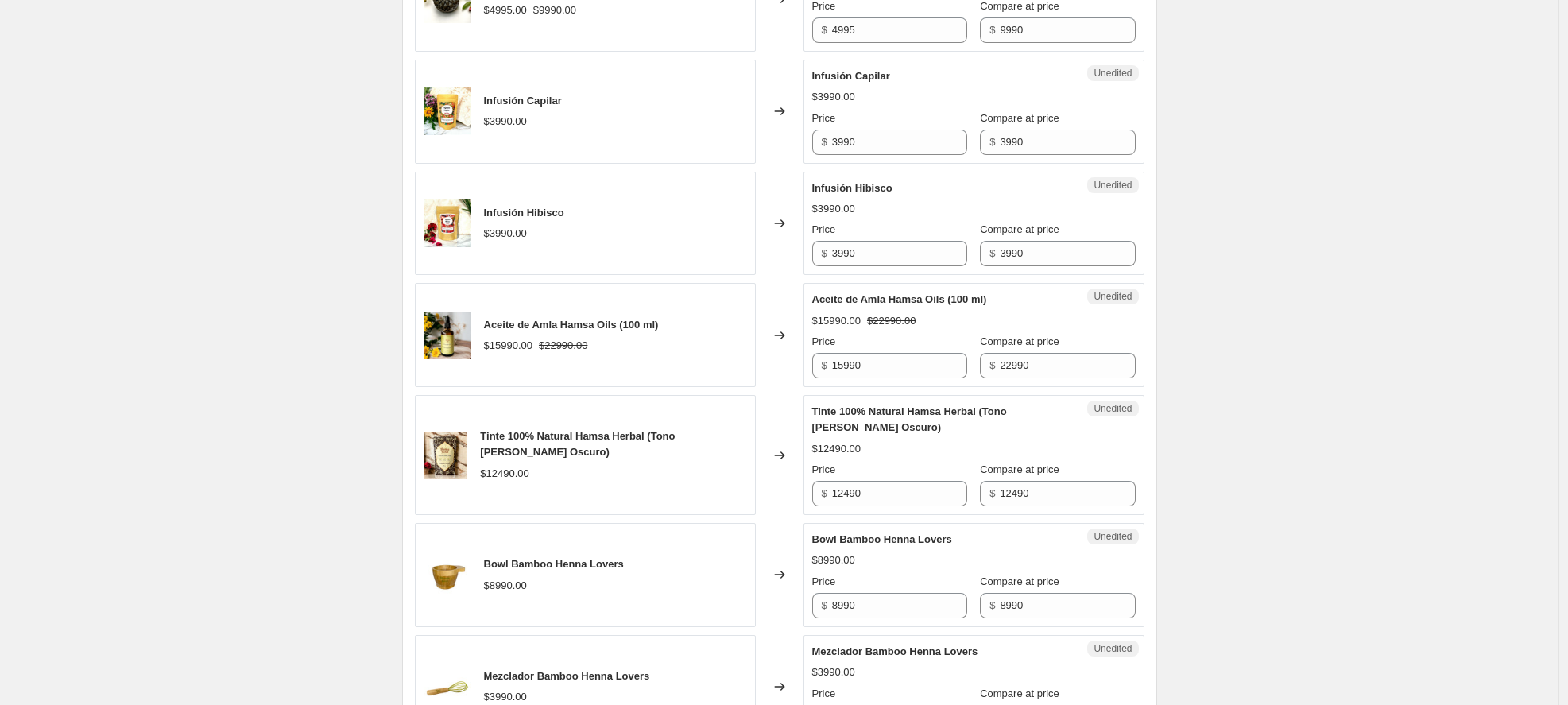
scroll to position [1480, 0]
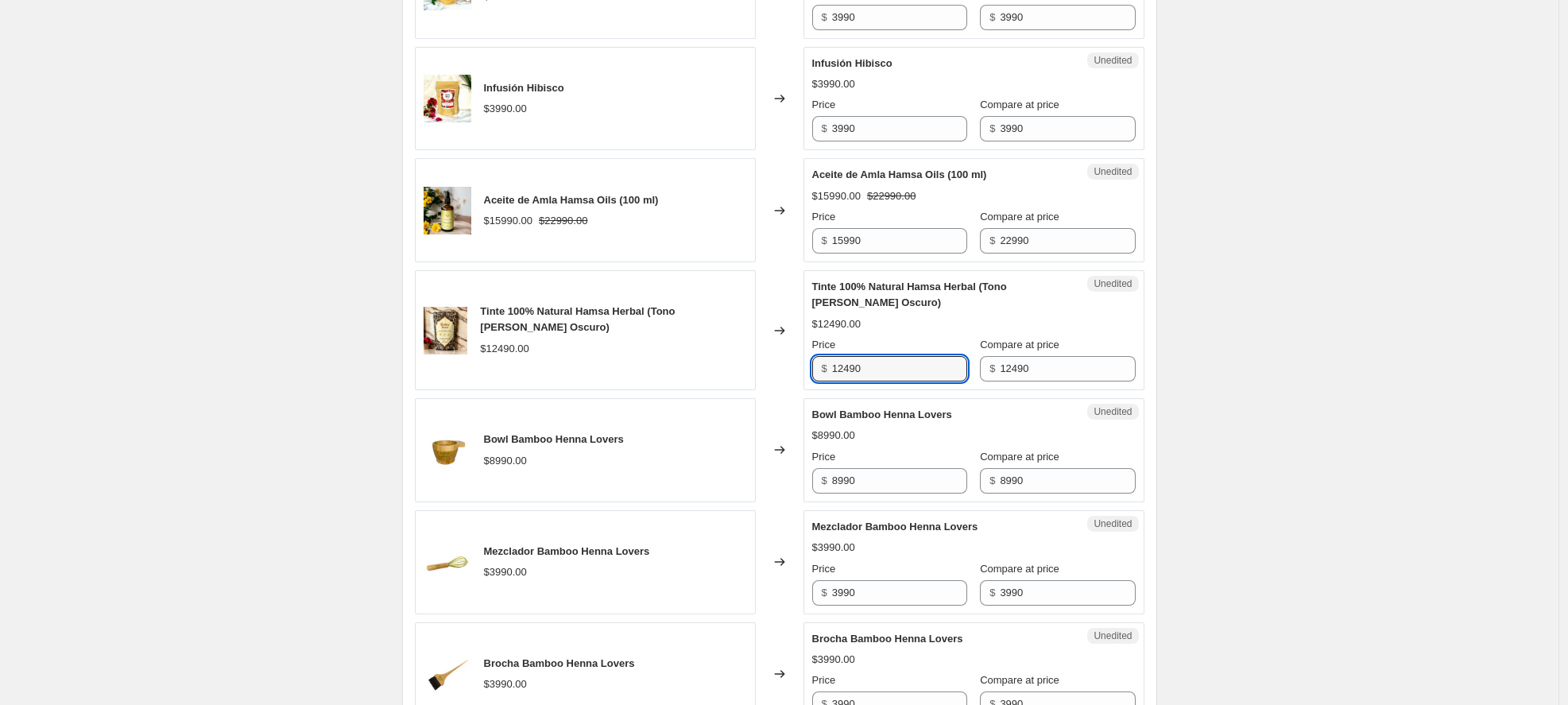
drag, startPoint x: 898, startPoint y: 365, endPoint x: 828, endPoint y: 370, distance: 70.2
click at [828, 370] on div "$ 12490" at bounding box center [890, 369] width 155 height 26
type input "9370"
click at [765, 379] on div "Changed to" at bounding box center [779, 330] width 47 height 120
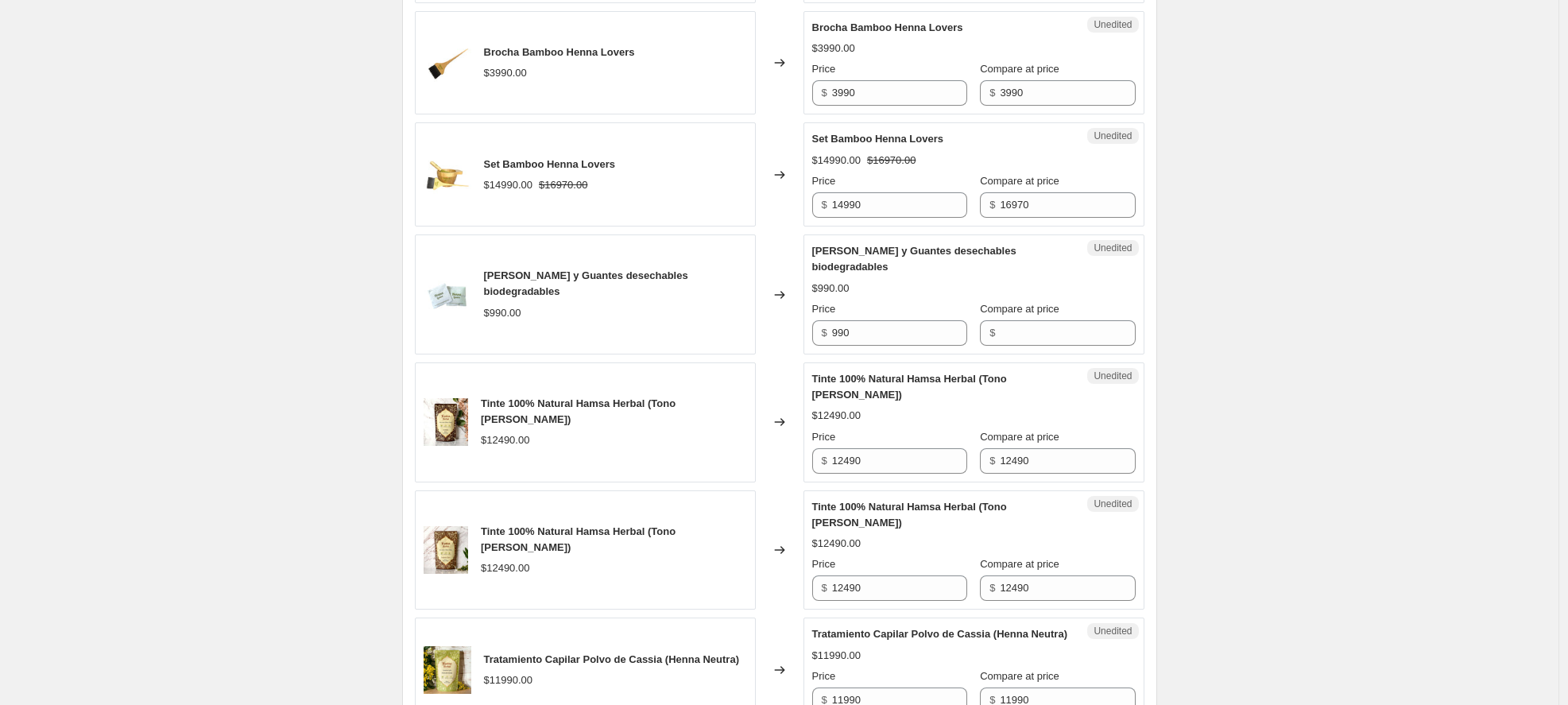
scroll to position [2107, 0]
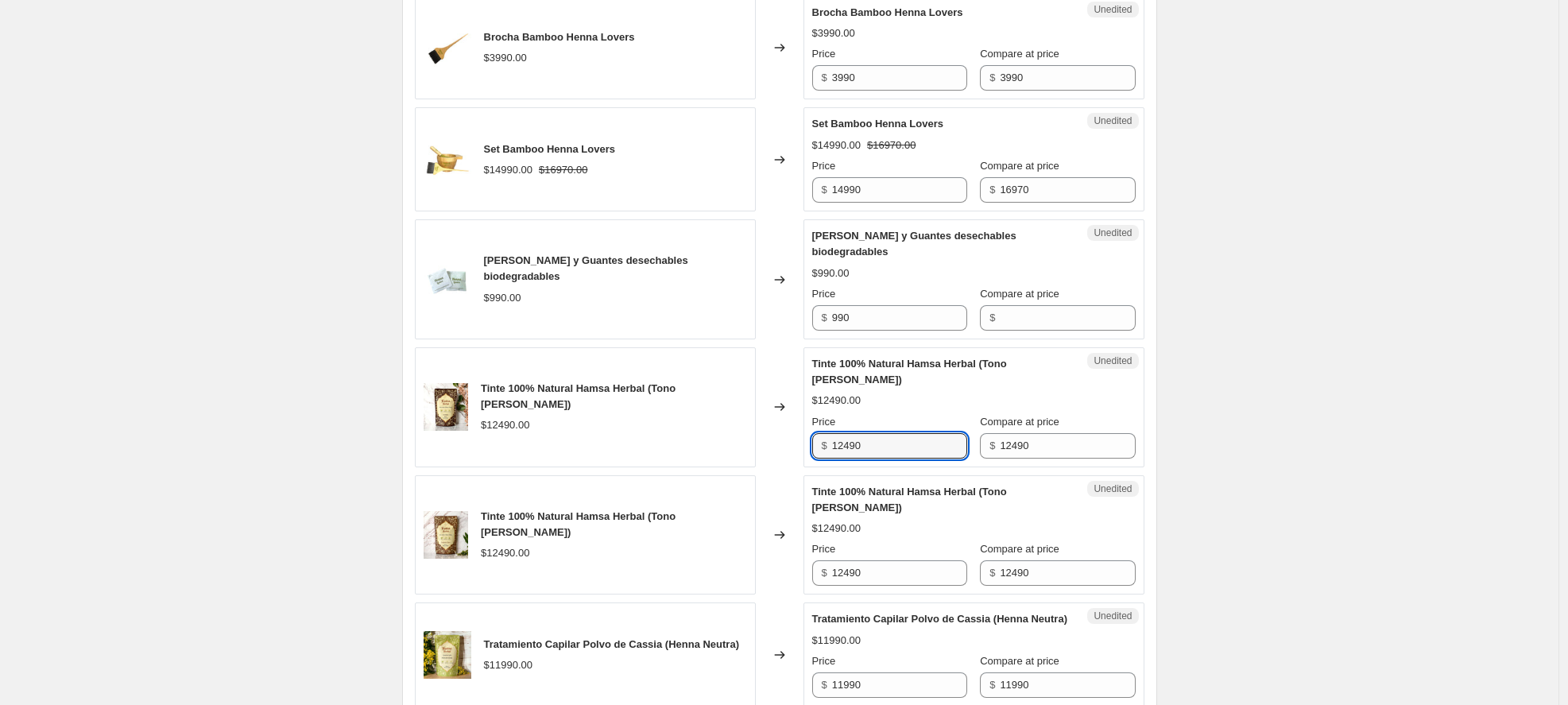
drag, startPoint x: 826, startPoint y: 446, endPoint x: 782, endPoint y: 442, distance: 44.2
click at [782, 442] on div "Tinte 100% Natural Hamsa Herbal (Tono [PERSON_NAME]) $12490.00 Changed to Unedi…" at bounding box center [779, 407] width 730 height 120
type input "9370"
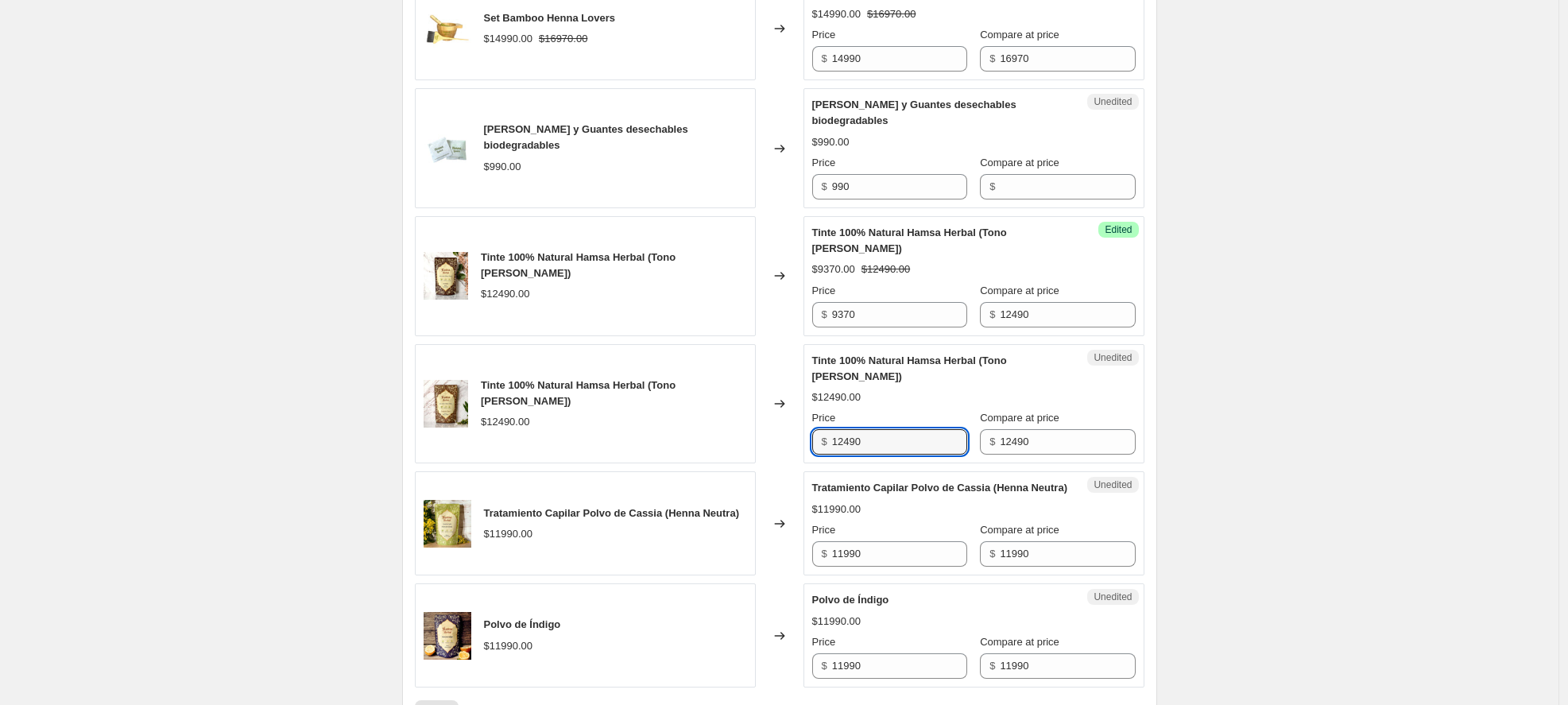
drag, startPoint x: 872, startPoint y: 447, endPoint x: 774, endPoint y: 447, distance: 98.0
click at [774, 447] on div "Tinte 100% Natural Hamsa Herbal (Tono [PERSON_NAME]) $12490.00 Changed to Unedi…" at bounding box center [779, 404] width 730 height 120
type input "9370"
click at [823, 473] on div "Unedited Tratamiento Capilar Polvo de Cassia (Henna Neutra) $11990.00 Price $ 1…" at bounding box center [974, 523] width 341 height 104
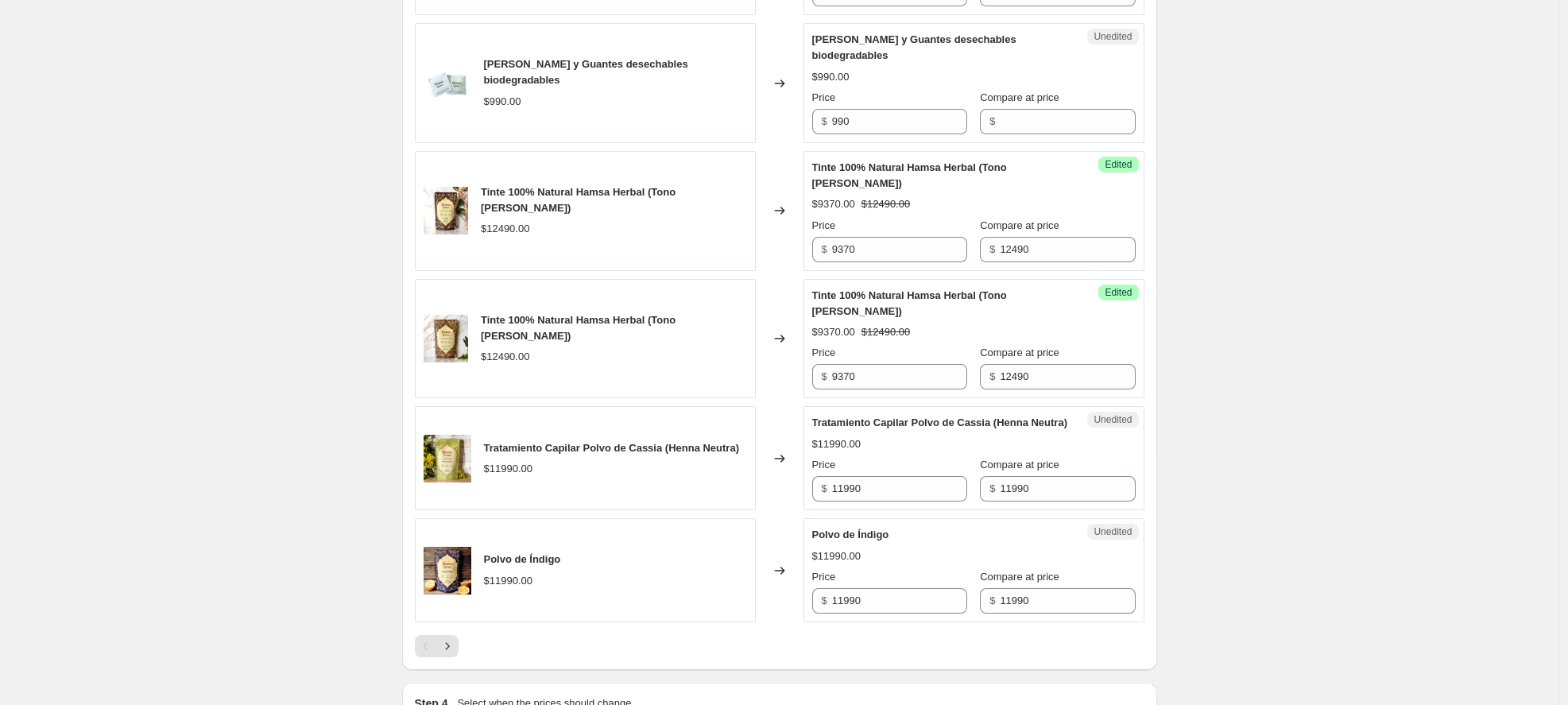
scroll to position [2331, 0]
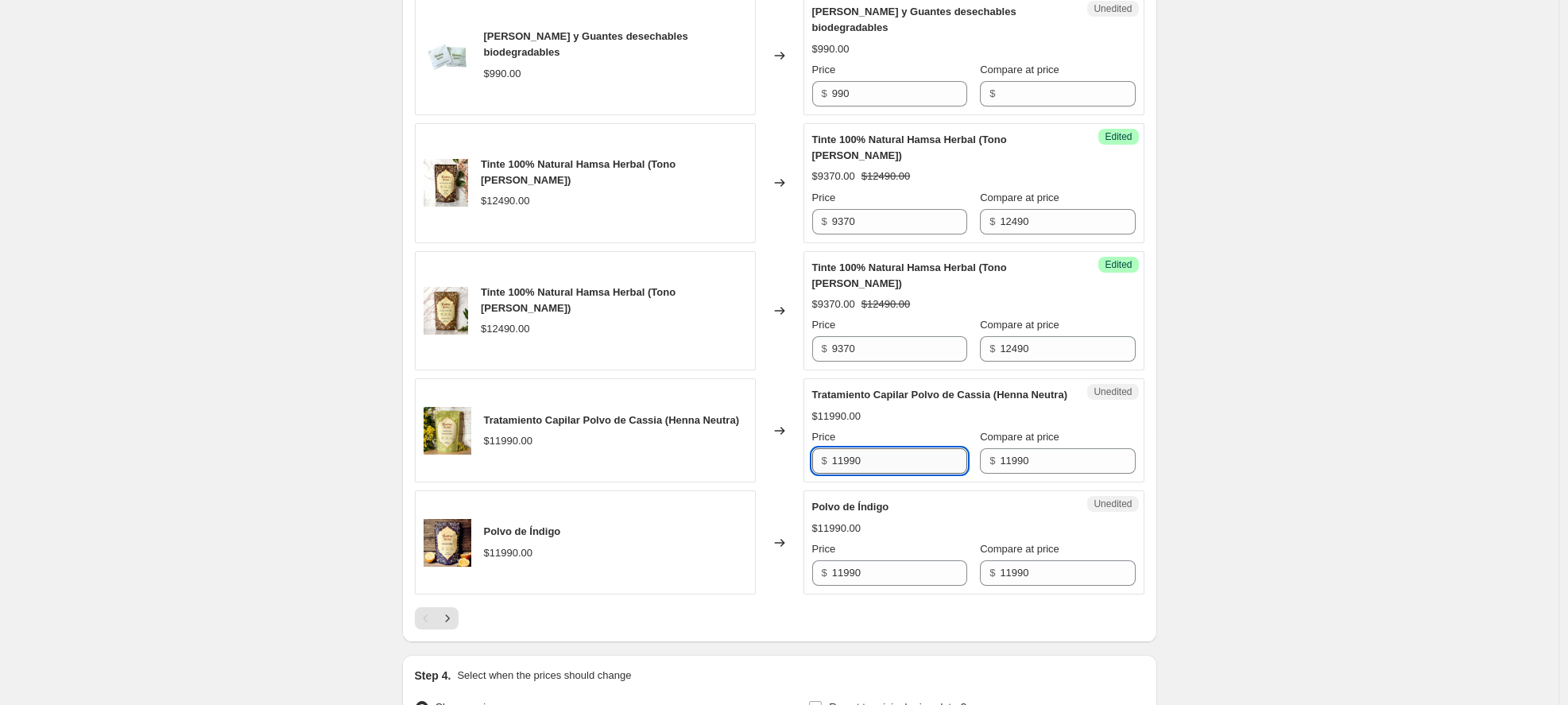
click at [890, 474] on input "11990" at bounding box center [900, 461] width 135 height 26
type input "9590"
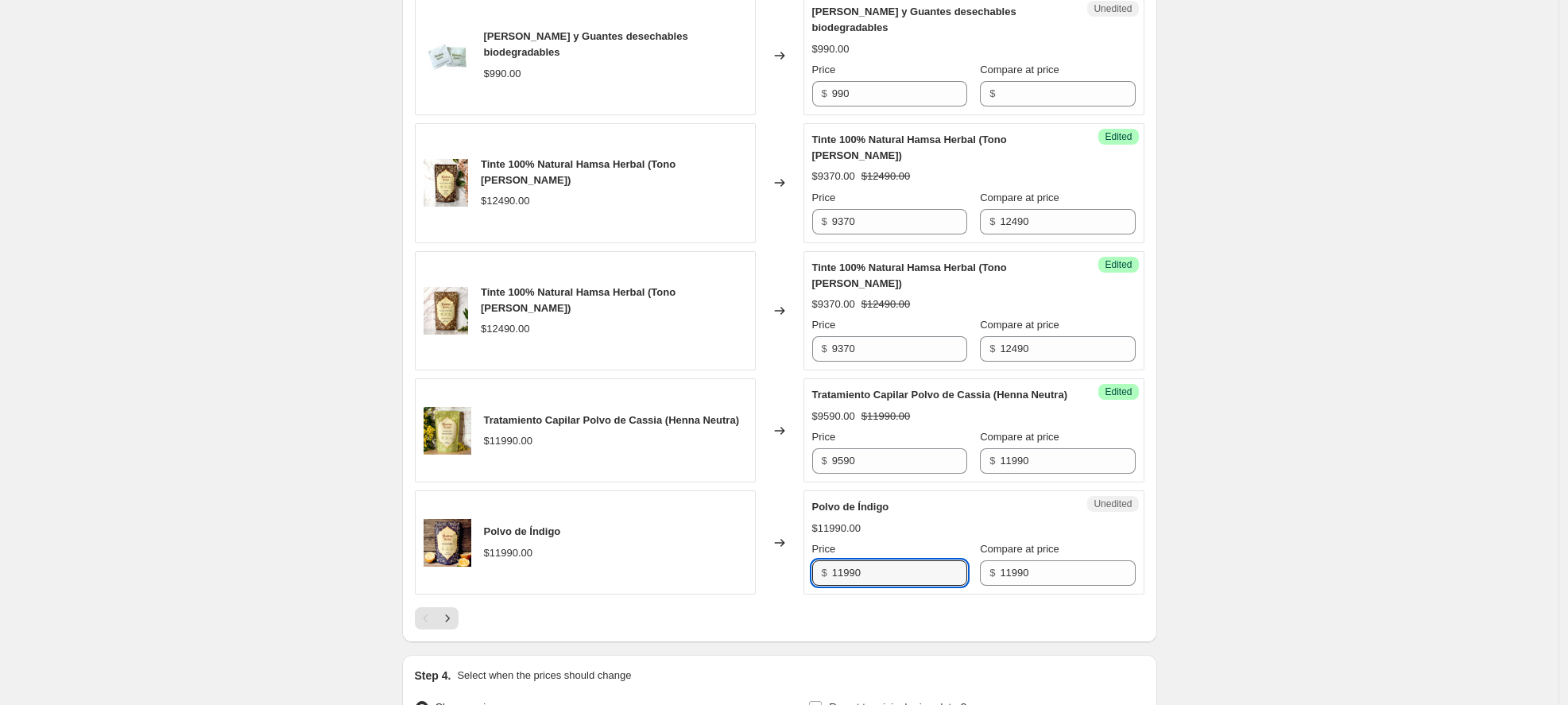
drag, startPoint x: 876, startPoint y: 593, endPoint x: 726, endPoint y: 591, distance: 150.0
click at [726, 591] on div "Polvo de Índigo $11990.00 Changed to Unedited Polvo de Índigo $11990.00 Price $…" at bounding box center [779, 542] width 730 height 104
type input "9590"
click at [530, 595] on div "Polvo de Índigo $11990.00" at bounding box center [585, 542] width 341 height 104
click at [456, 627] on icon "Next" at bounding box center [447, 618] width 16 height 16
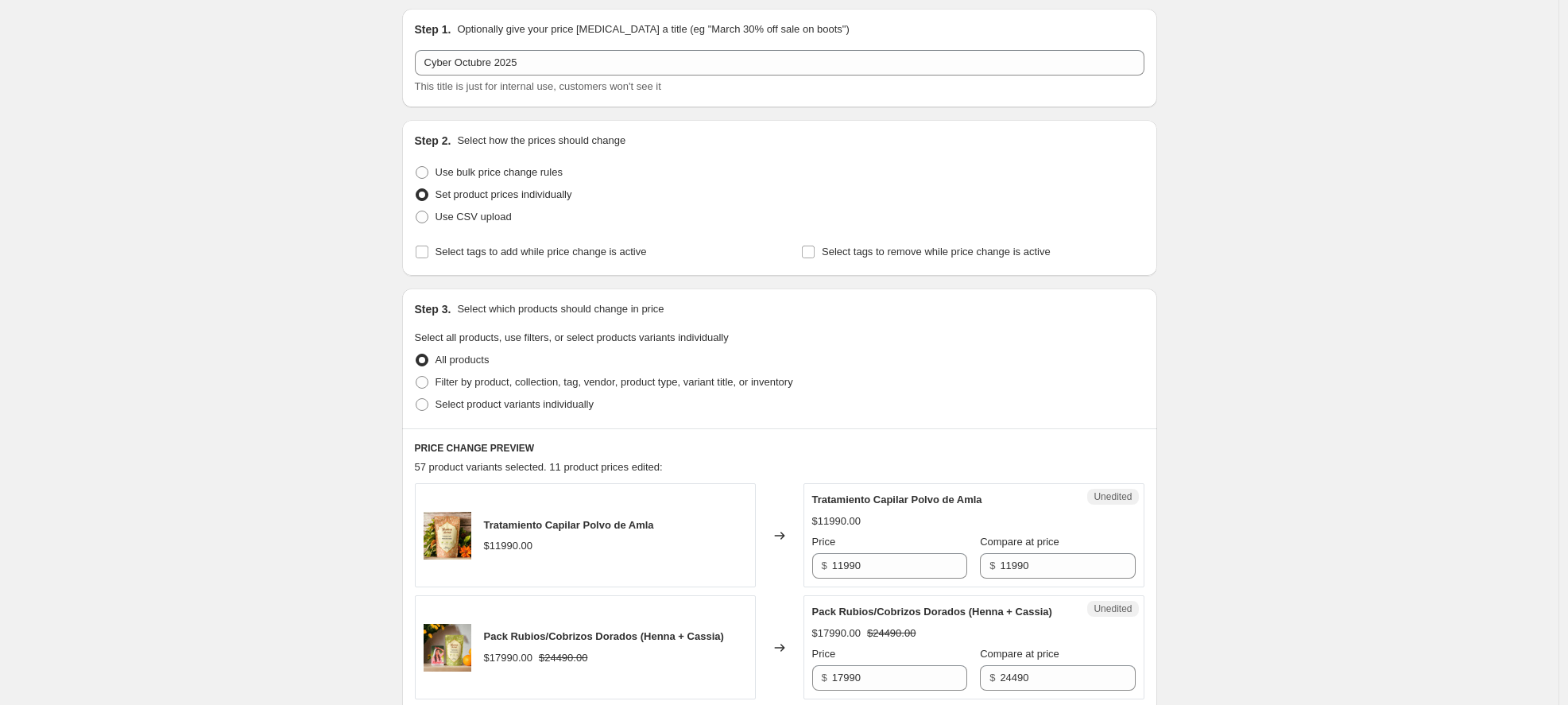
scroll to position [300, 0]
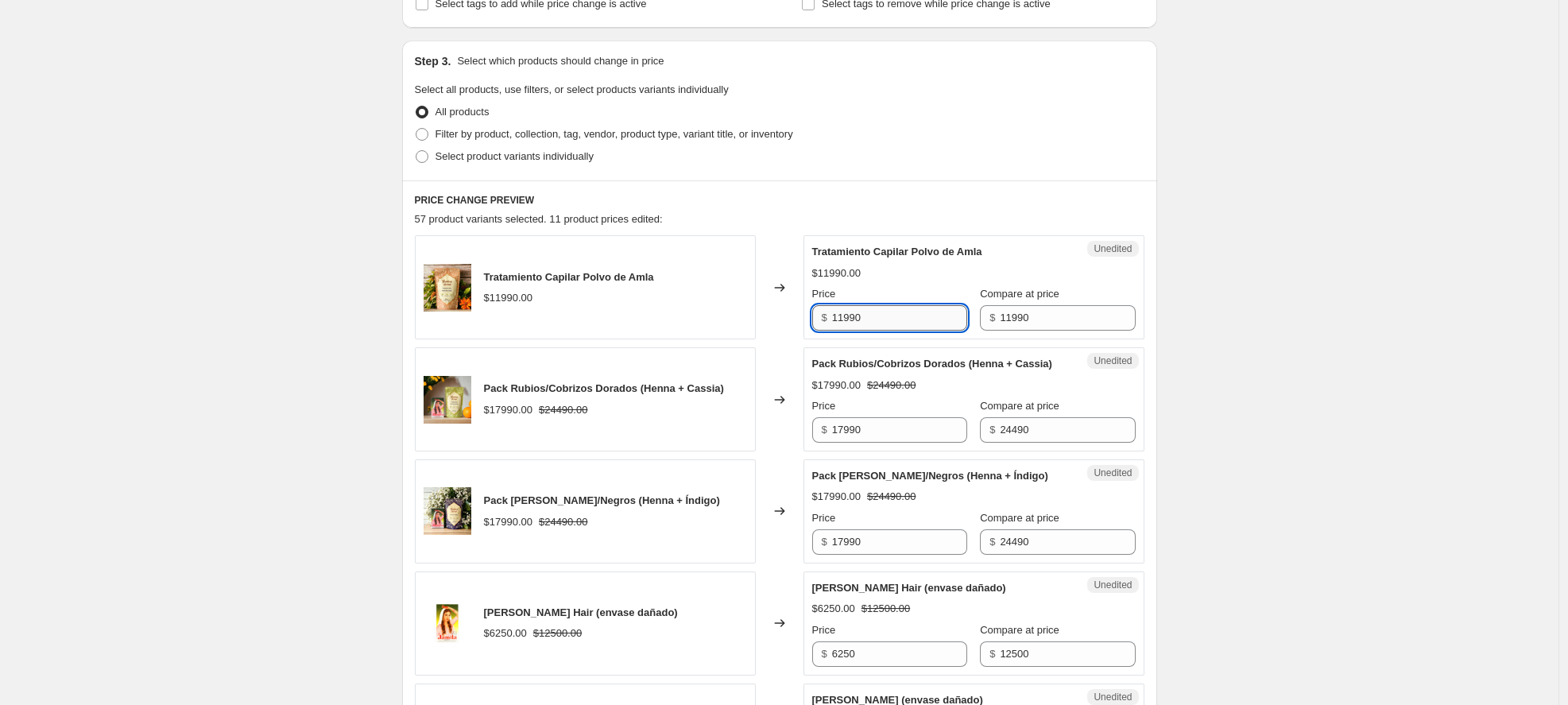
click at [877, 314] on input "11990" at bounding box center [900, 318] width 135 height 26
type input "9590"
click at [763, 448] on div "Changed to" at bounding box center [779, 399] width 47 height 104
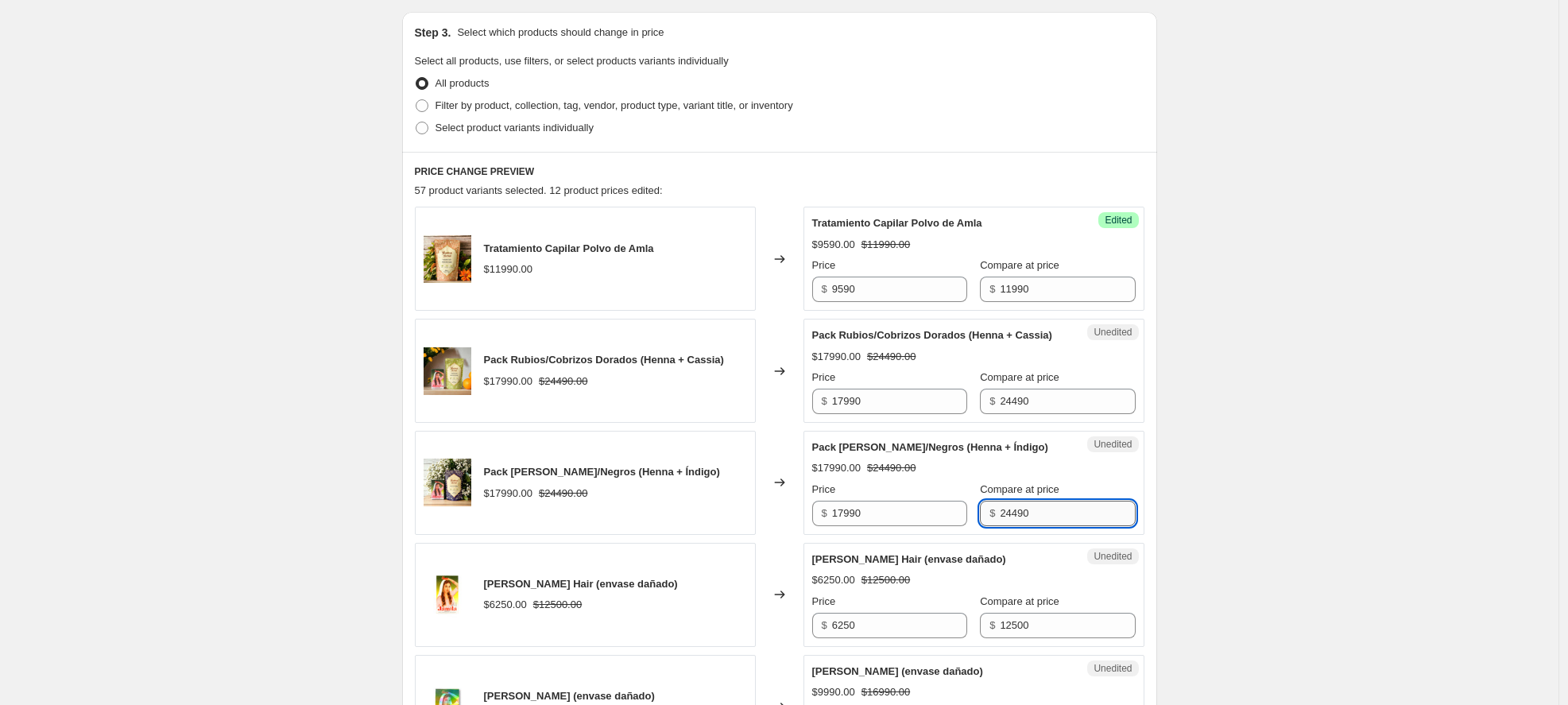
click at [1033, 526] on input "24490" at bounding box center [1067, 513] width 135 height 26
click at [1043, 526] on input "24490" at bounding box center [1067, 513] width 135 height 26
drag, startPoint x: 1042, startPoint y: 530, endPoint x: 1004, endPoint y: 534, distance: 38.2
click at [1004, 526] on input "24490" at bounding box center [1067, 513] width 135 height 26
type input "24980"
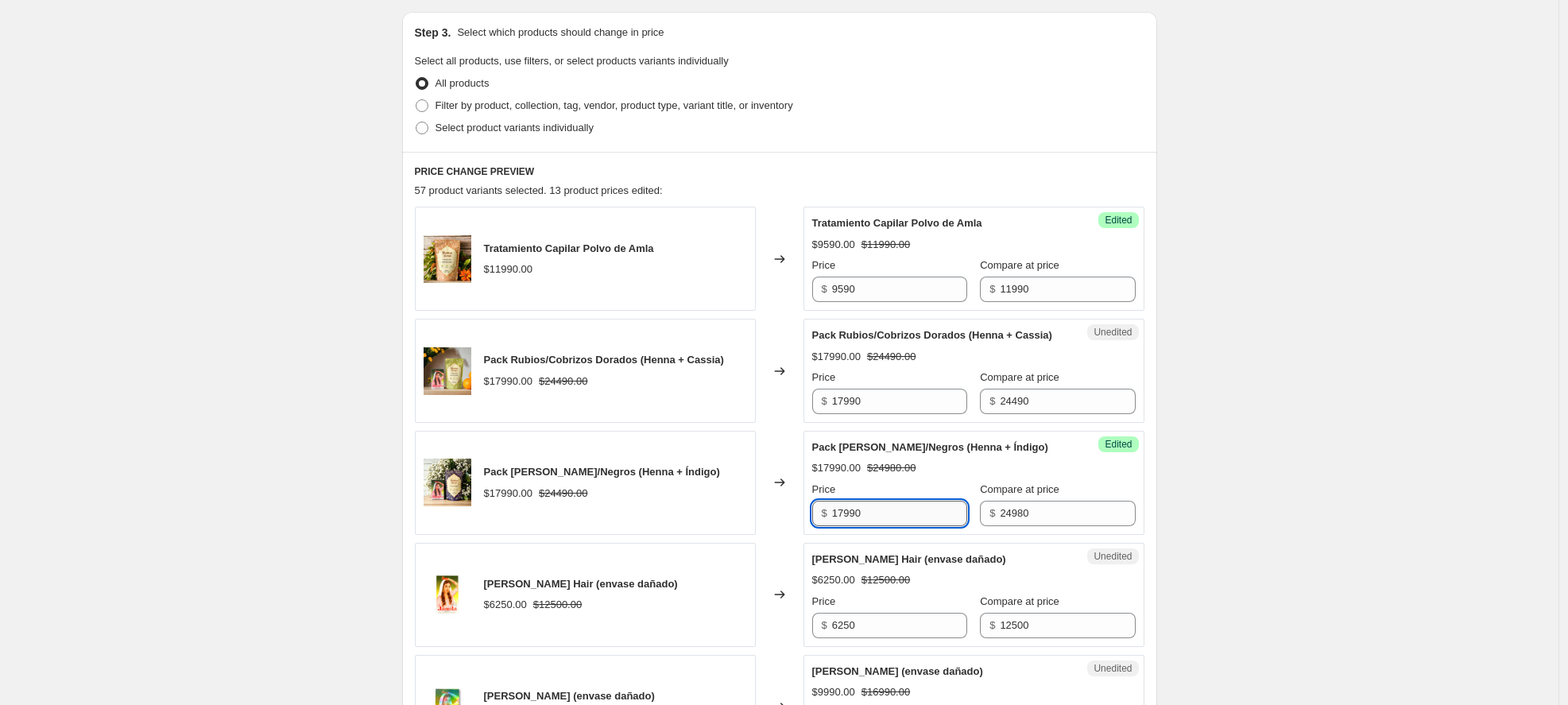
click at [857, 526] on input "17990" at bounding box center [900, 513] width 135 height 26
type input "17490"
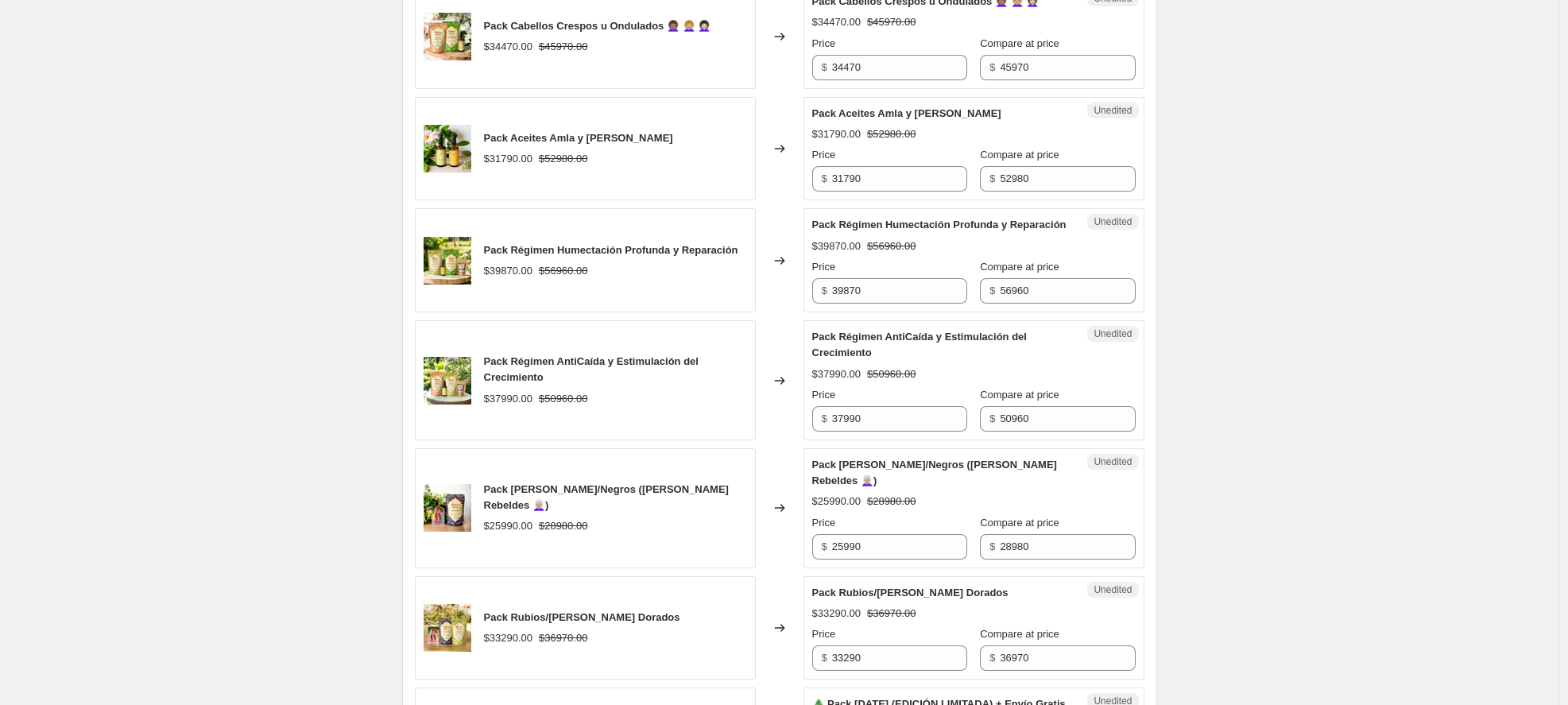
scroll to position [1928, 0]
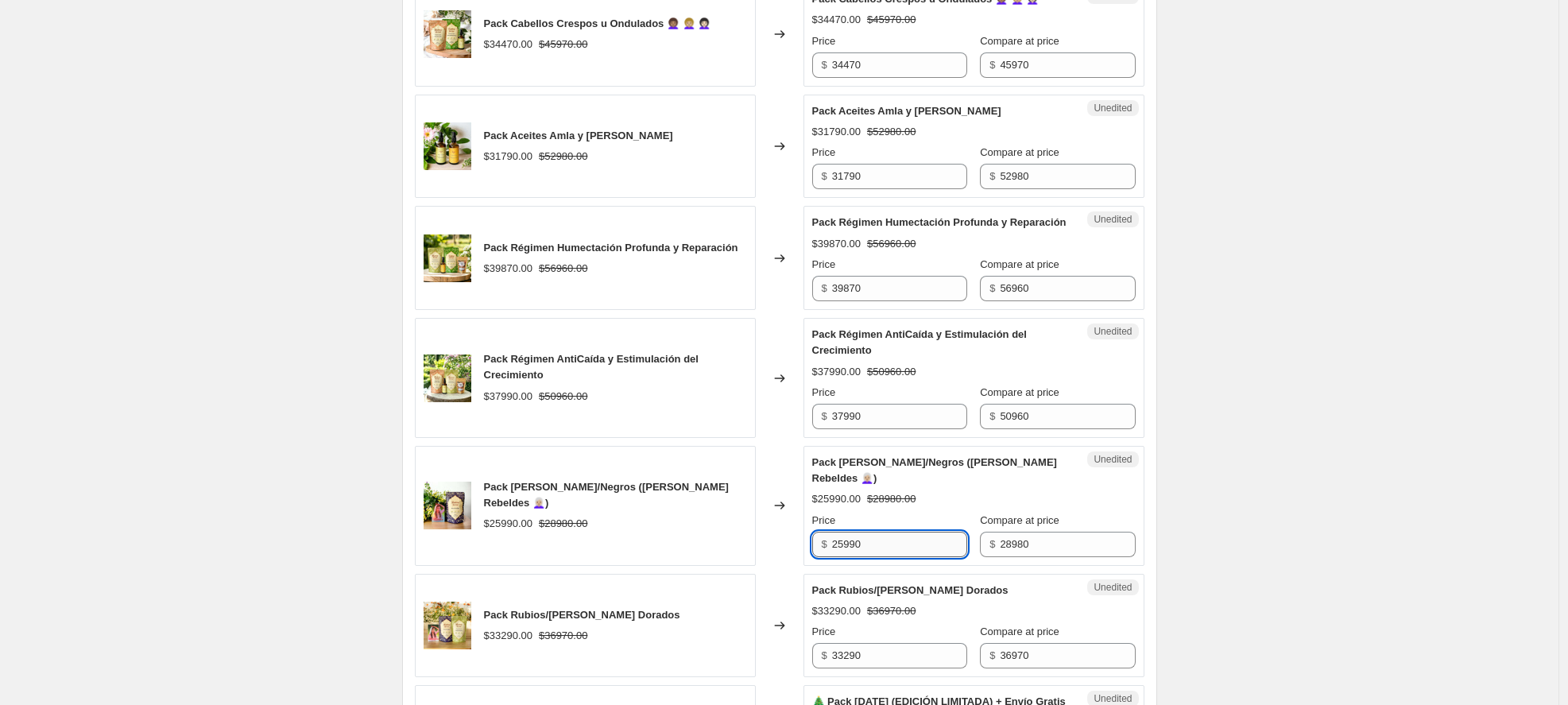
click at [888, 557] on input "25990" at bounding box center [900, 545] width 135 height 26
type input "20290"
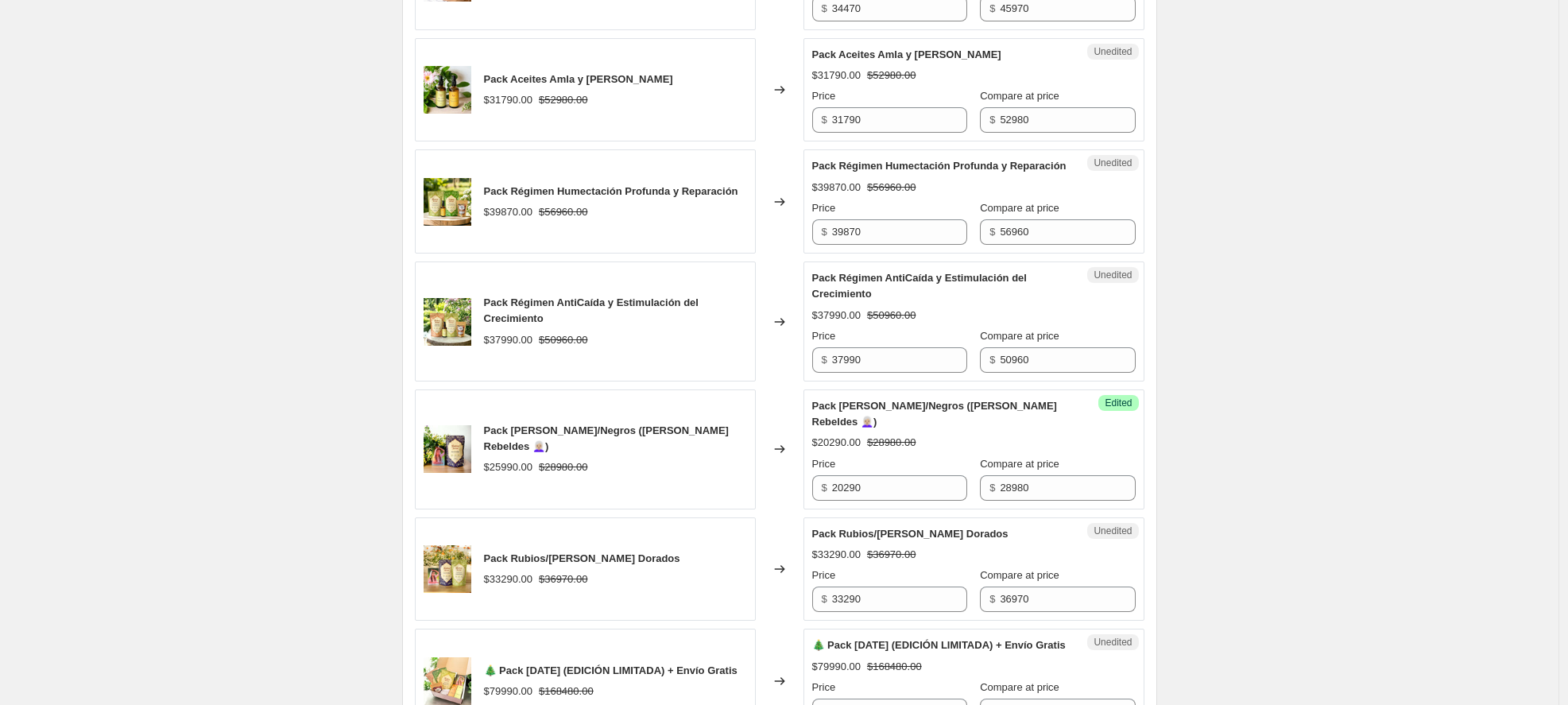
scroll to position [2001, 0]
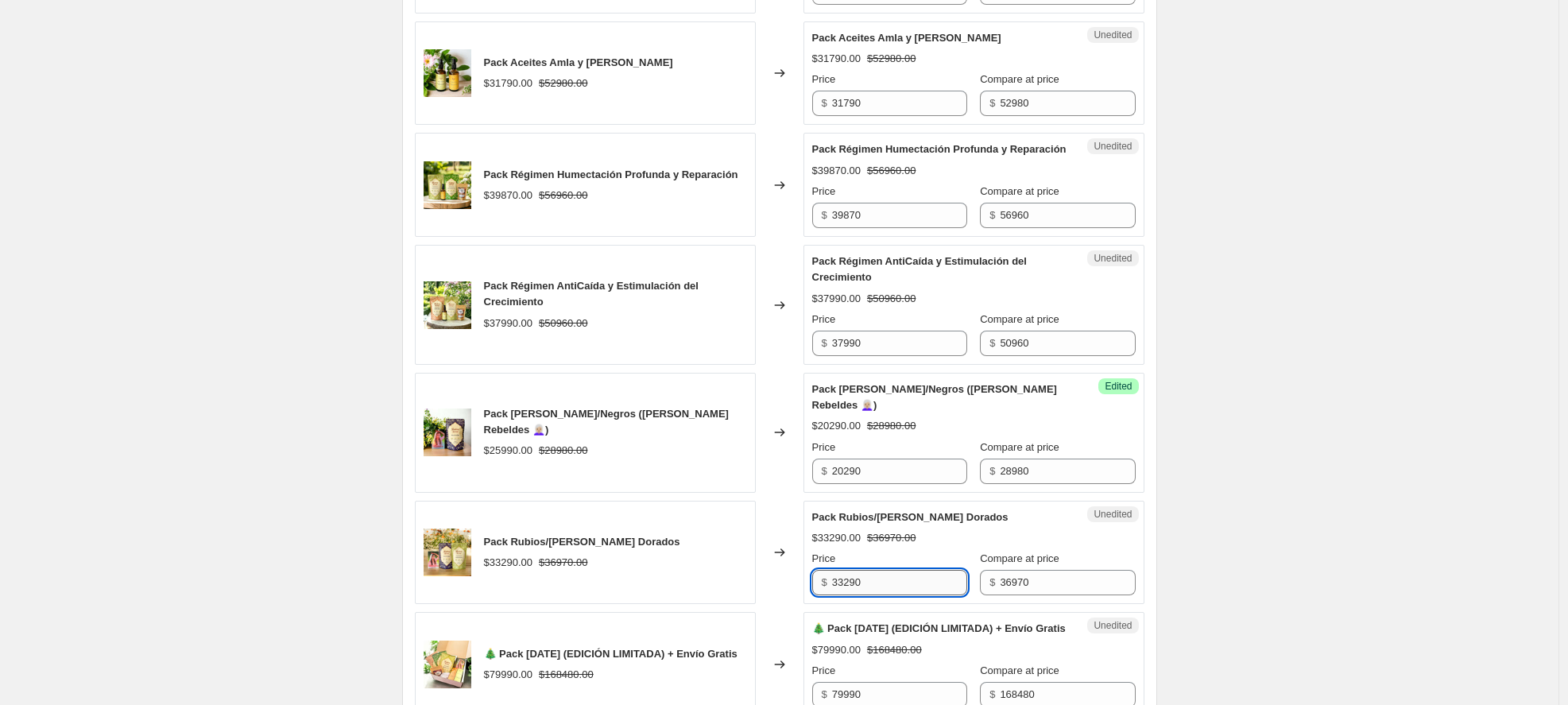
click at [892, 595] on input "33290" at bounding box center [900, 583] width 135 height 26
drag, startPoint x: 892, startPoint y: 596, endPoint x: 795, endPoint y: 588, distance: 97.3
click at [795, 588] on div "Pack Rubios/[PERSON_NAME] Dorados $33290.00 $36970.00 Changed to Unedited Pack …" at bounding box center [779, 552] width 730 height 104
type input "25880"
click at [1141, 576] on div "Success Edited Pack Rubios/Castaños Dorados $25880.00 $36970.00 Price $ 25880 C…" at bounding box center [974, 552] width 341 height 104
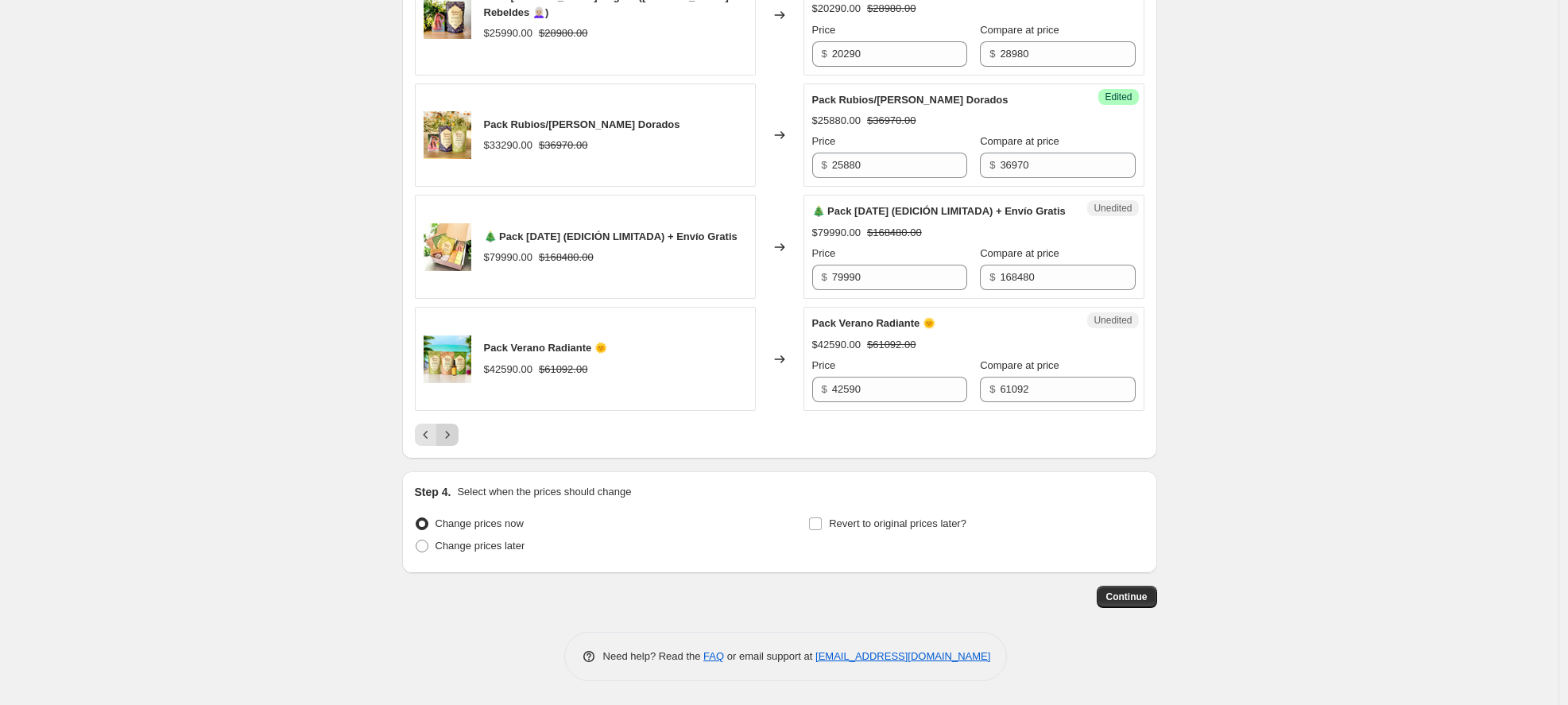
click at [456, 428] on icon "Next" at bounding box center [447, 434] width 16 height 16
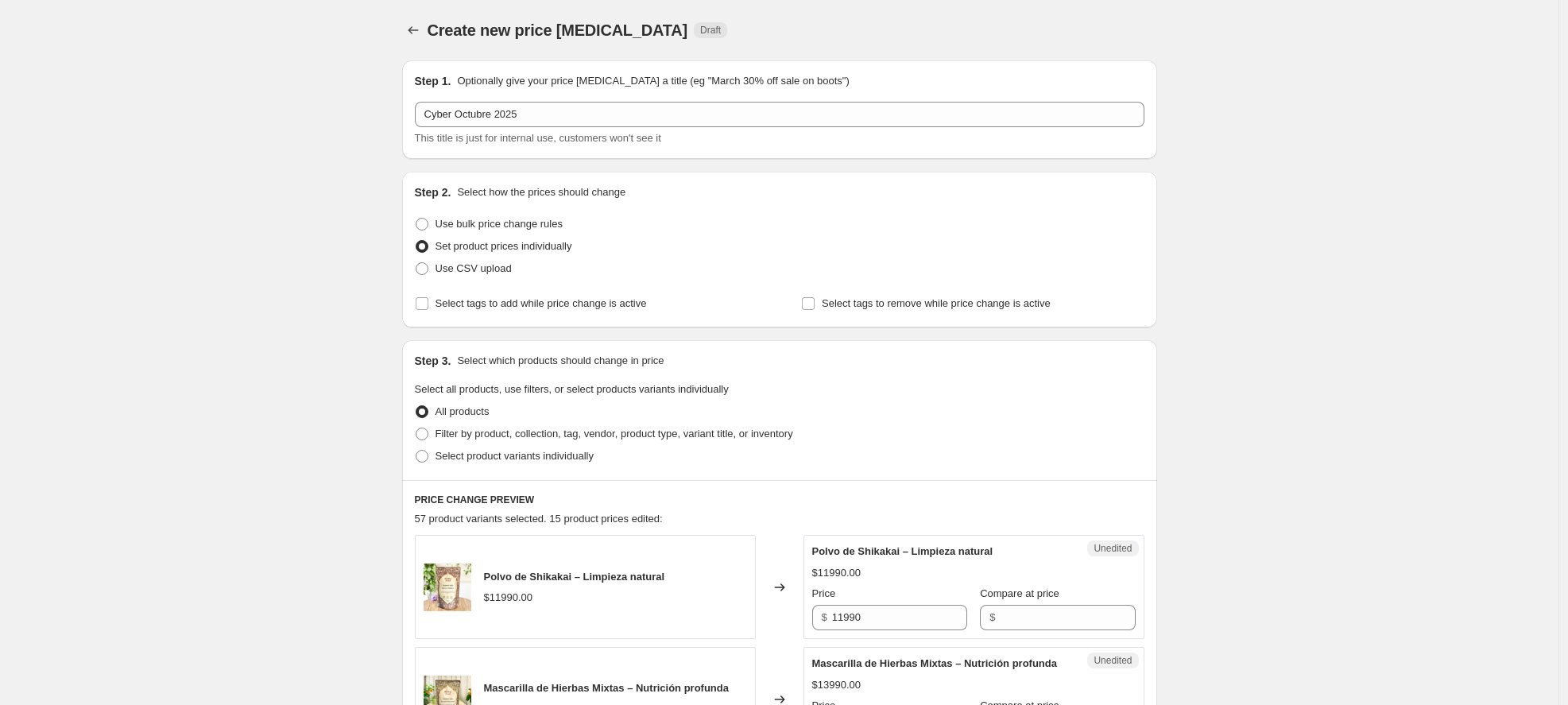
scroll to position [336, 0]
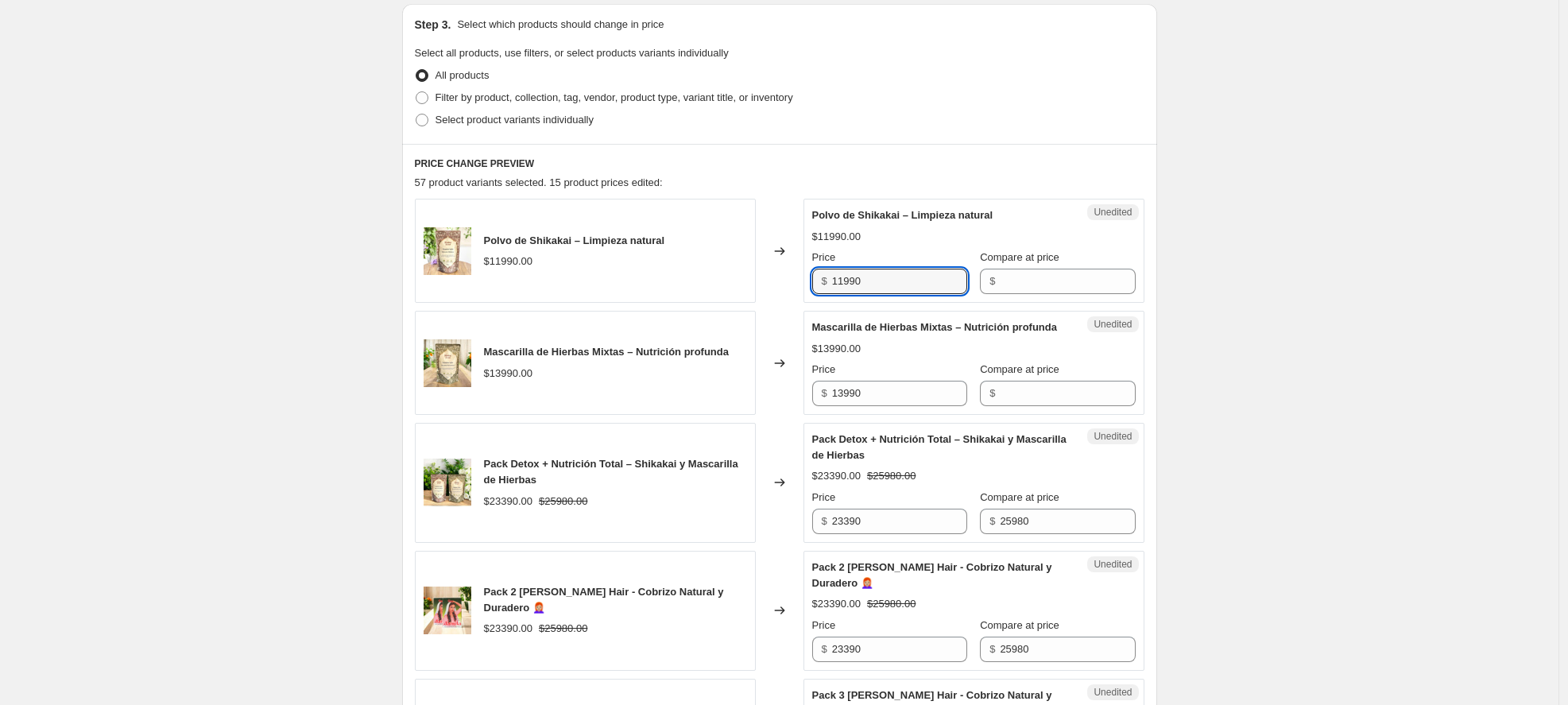
drag, startPoint x: 865, startPoint y: 283, endPoint x: 787, endPoint y: 282, distance: 78.0
click at [787, 282] on div "Polvo de [PERSON_NAME] – Limpieza natural $11990.00 Changed to Unedited Polvo d…" at bounding box center [779, 250] width 730 height 104
type input "9590"
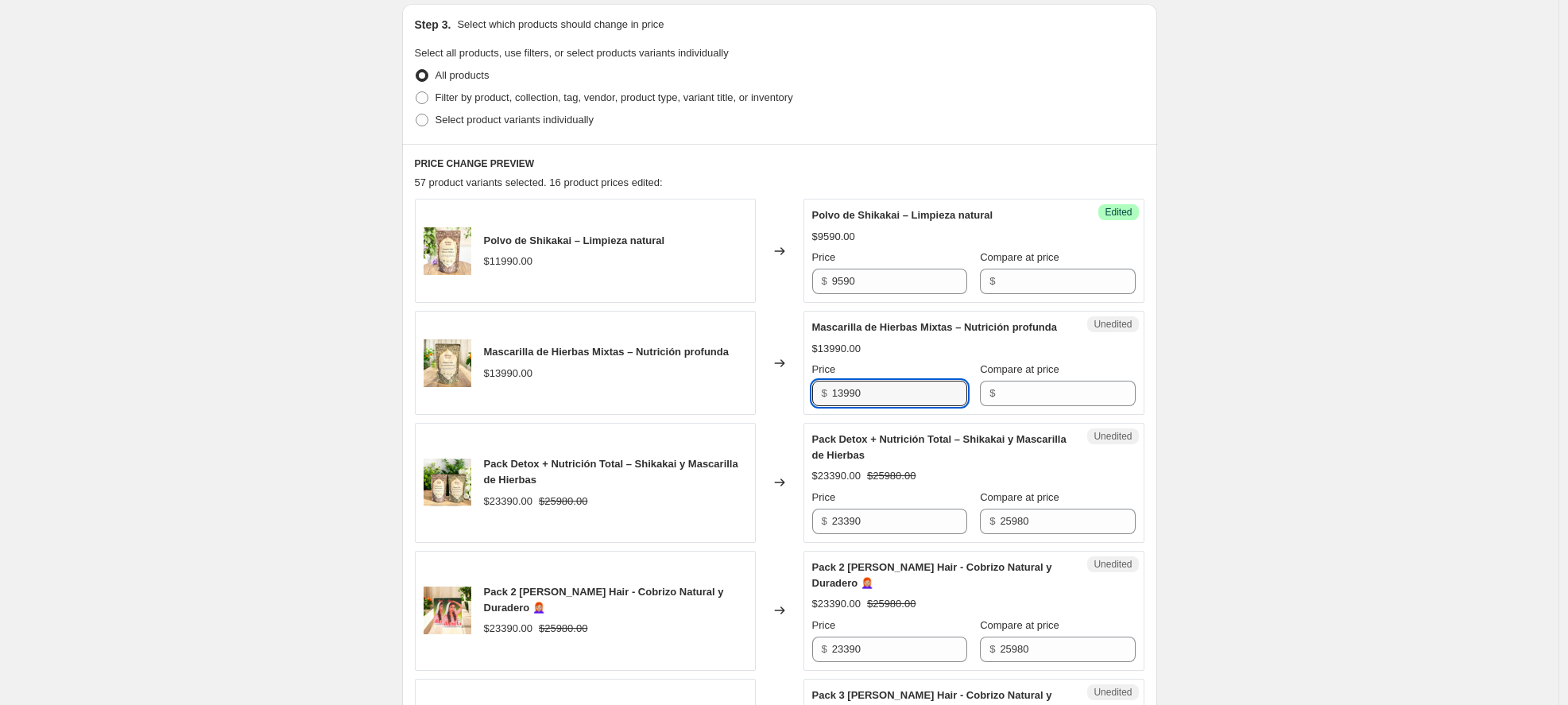
drag, startPoint x: 884, startPoint y: 409, endPoint x: 764, endPoint y: 409, distance: 120.0
click at [764, 409] on div "Mascarilla de Hierbas Mixtas – Nutrición profunda $13990.00 Changed to Unedited…" at bounding box center [779, 362] width 730 height 104
type input "9790"
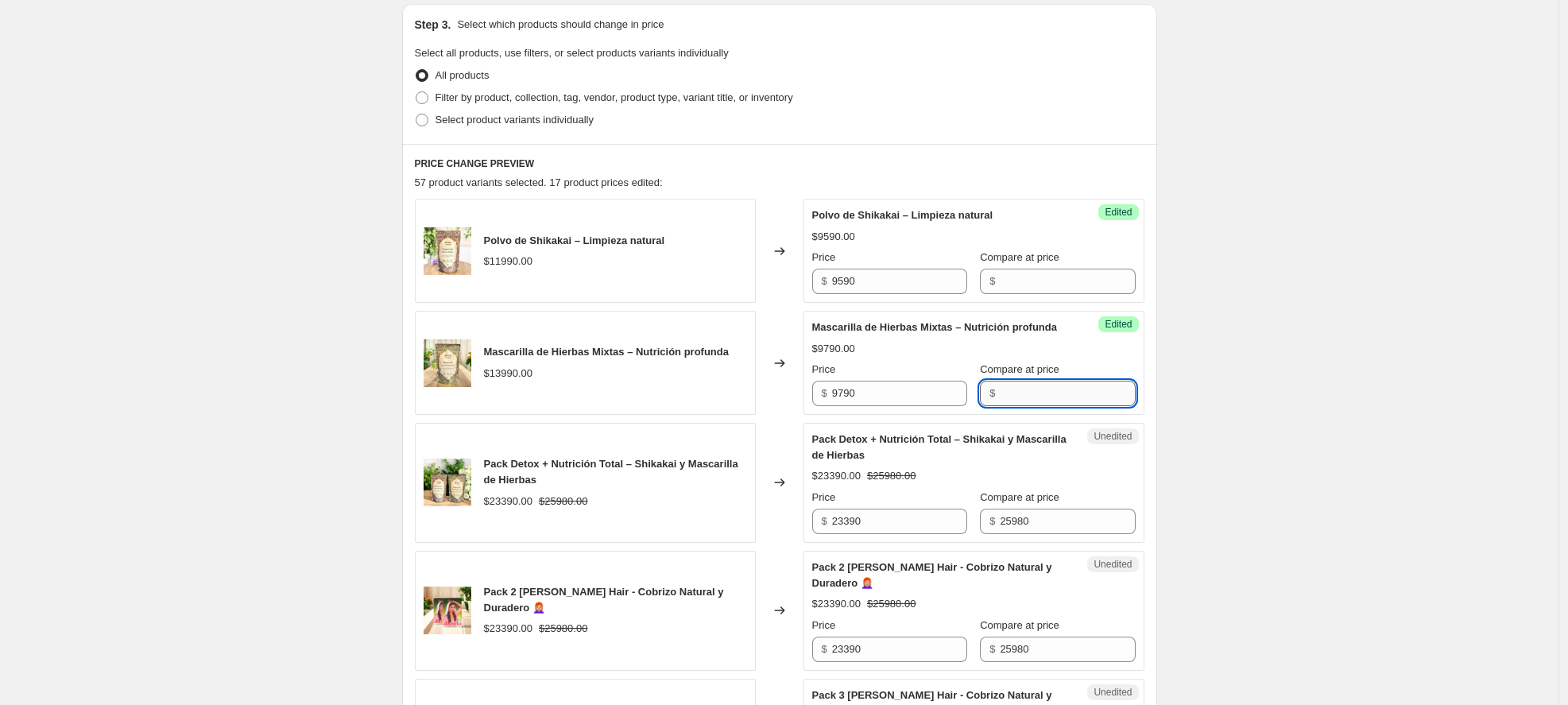
click at [1027, 406] on input "Compare at price" at bounding box center [1067, 394] width 135 height 26
type input "13990"
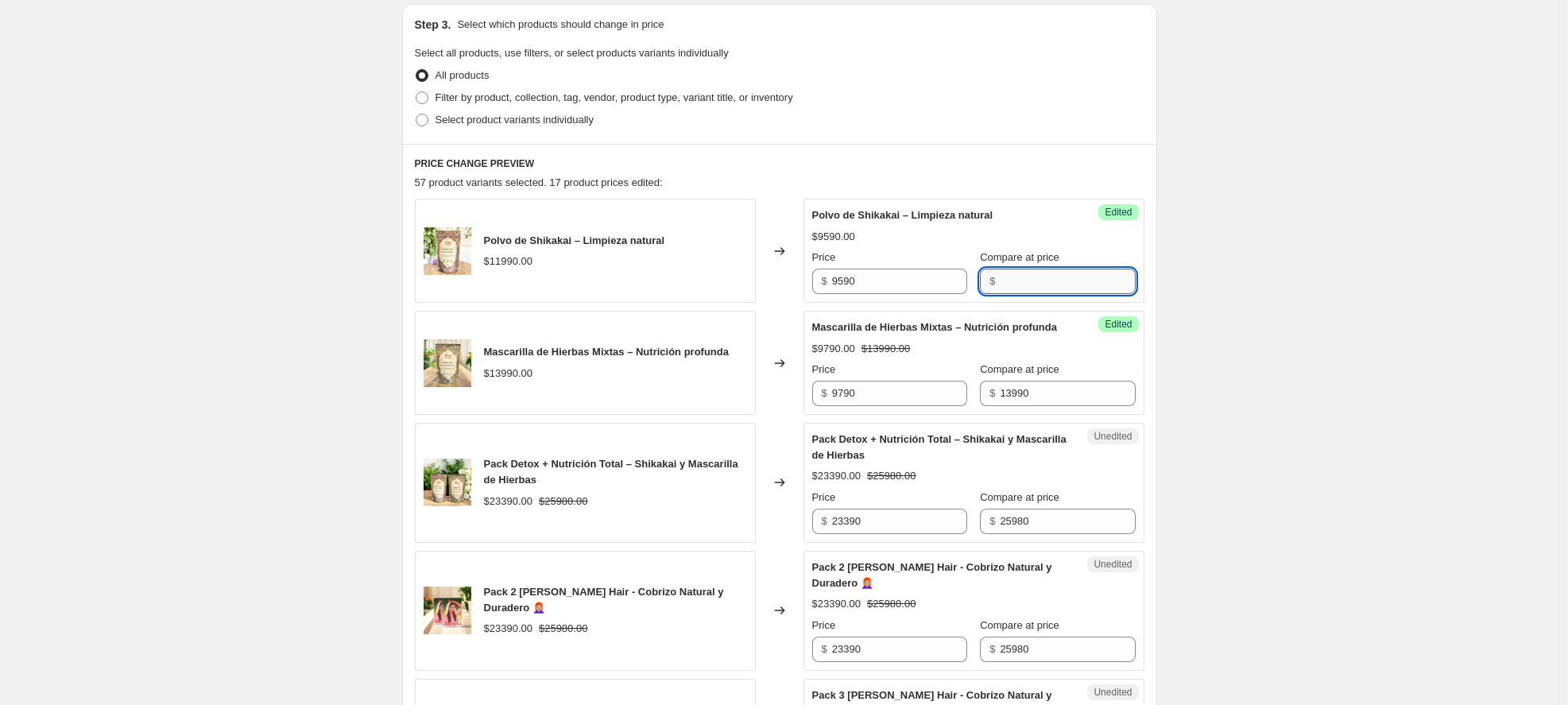
click at [1018, 283] on input "Compare at price" at bounding box center [1067, 282] width 135 height 26
type input "11990"
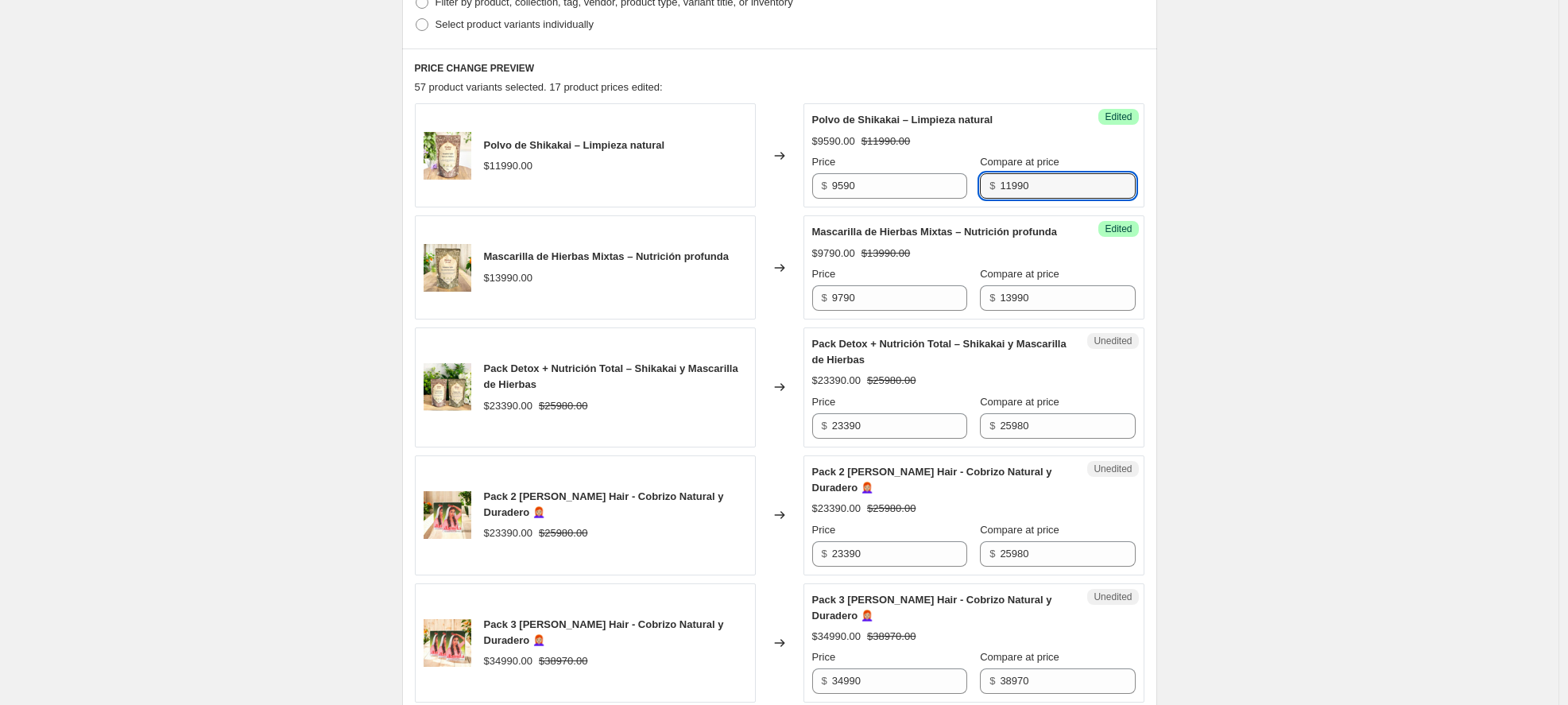
scroll to position [433, 0]
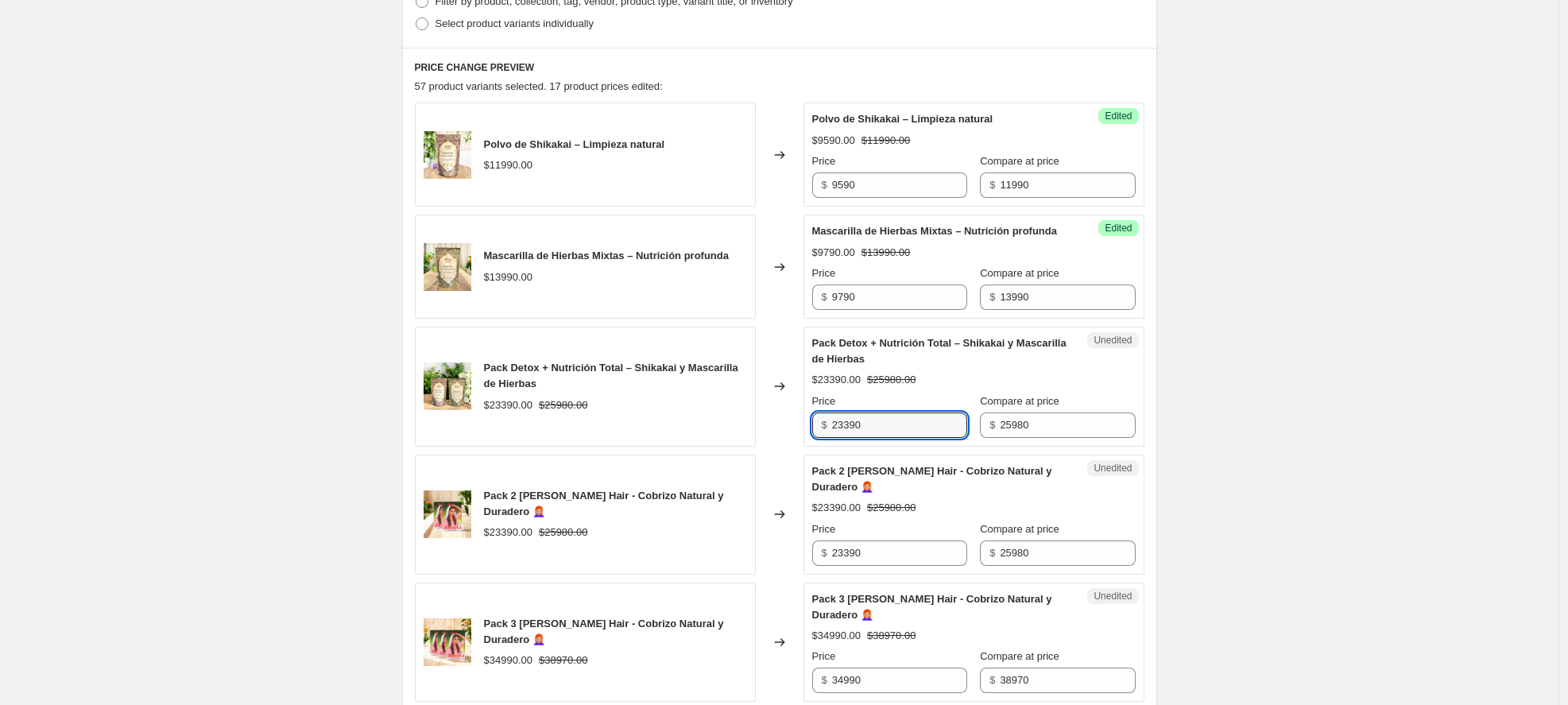
drag, startPoint x: 887, startPoint y: 440, endPoint x: 764, endPoint y: 431, distance: 123.3
click at [764, 431] on div "Pack Detox + Nutrición Total – Shikakai y Mascarilla de Hierbas $23390.00 $2598…" at bounding box center [779, 387] width 730 height 120
type input "18180"
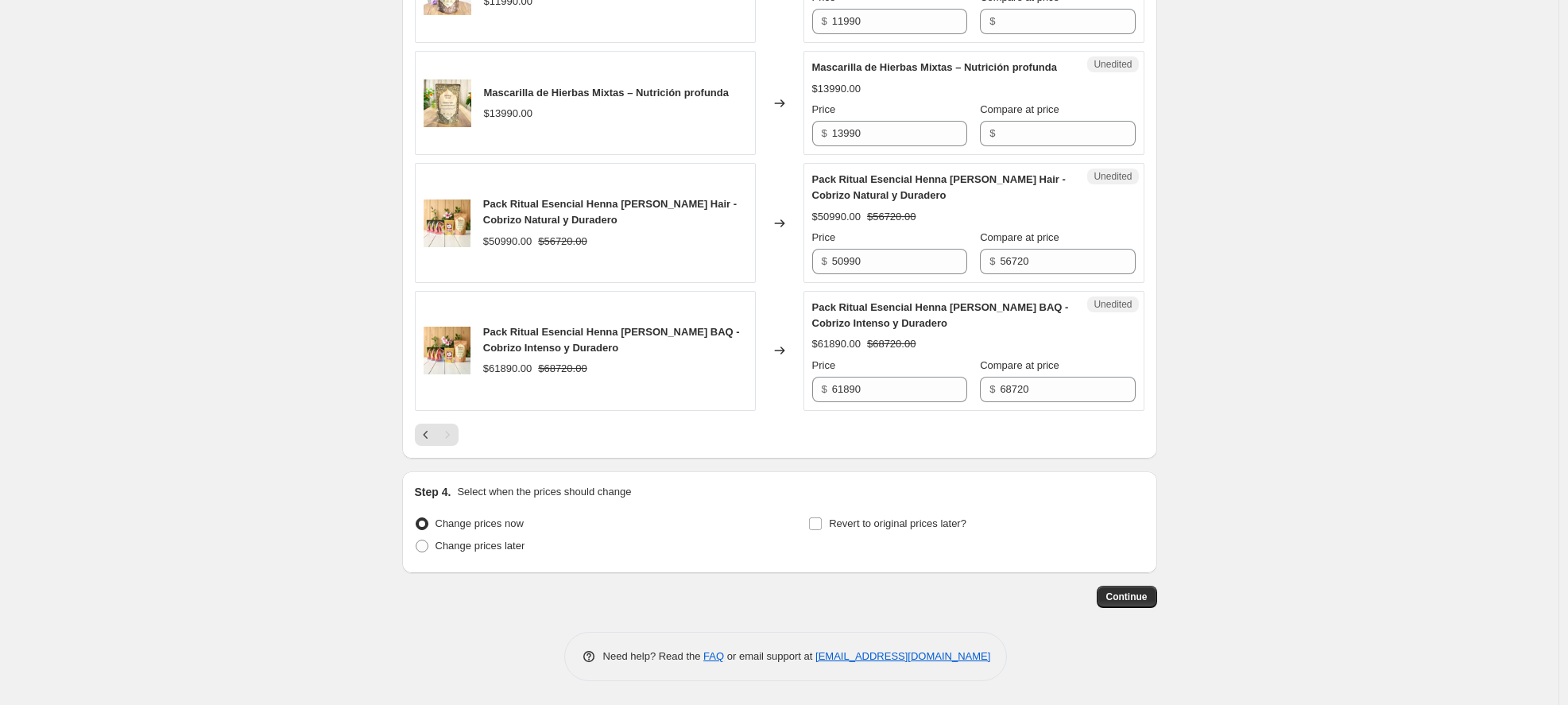
scroll to position [2162, 0]
click at [901, 274] on input "50990" at bounding box center [900, 262] width 135 height 26
type input "33990"
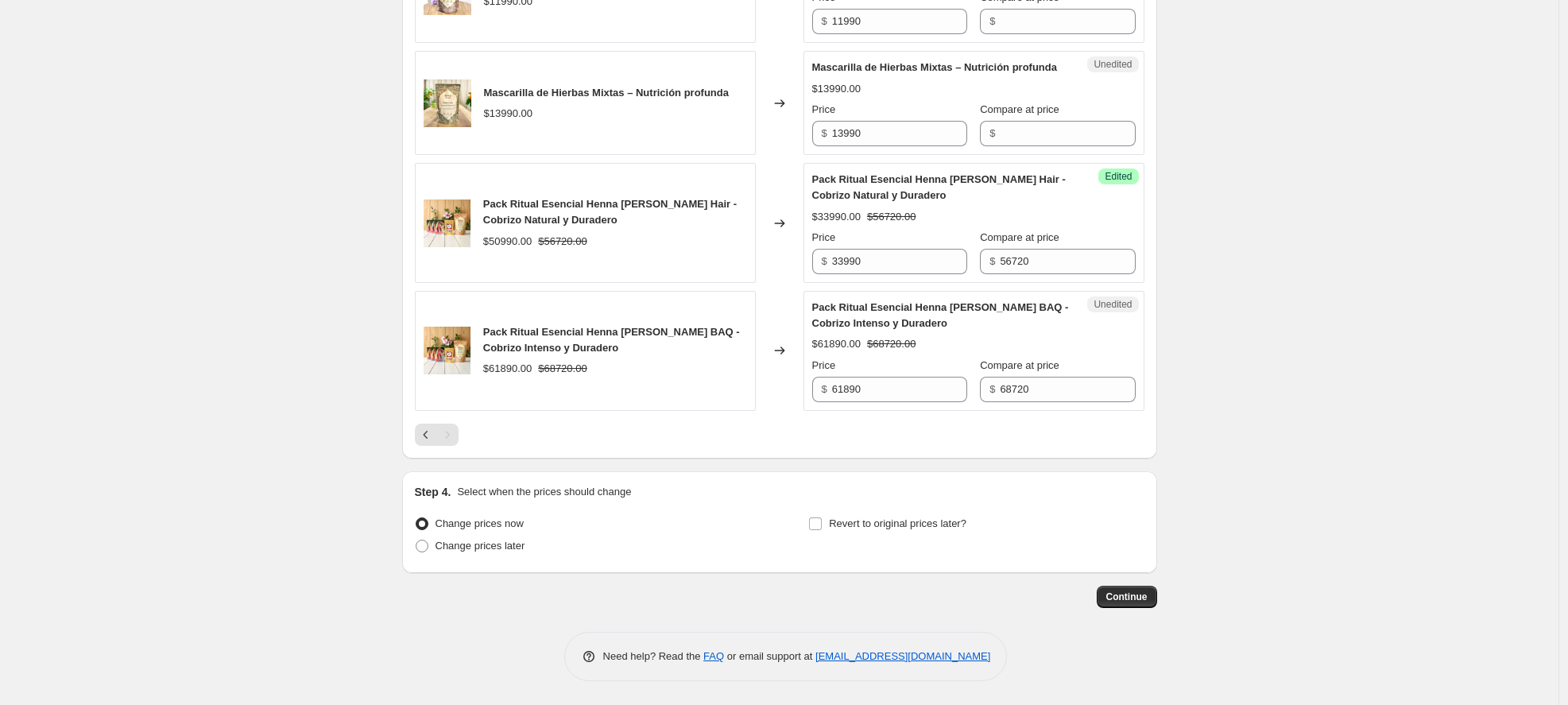
click at [1112, 271] on div "Pack Ritual Esencial Henna Jamila Hair - Cobrizo Natural y Duradero $33990.00 $…" at bounding box center [975, 223] width 324 height 103
click at [879, 403] on input "61890" at bounding box center [900, 389] width 135 height 26
type input "48100"
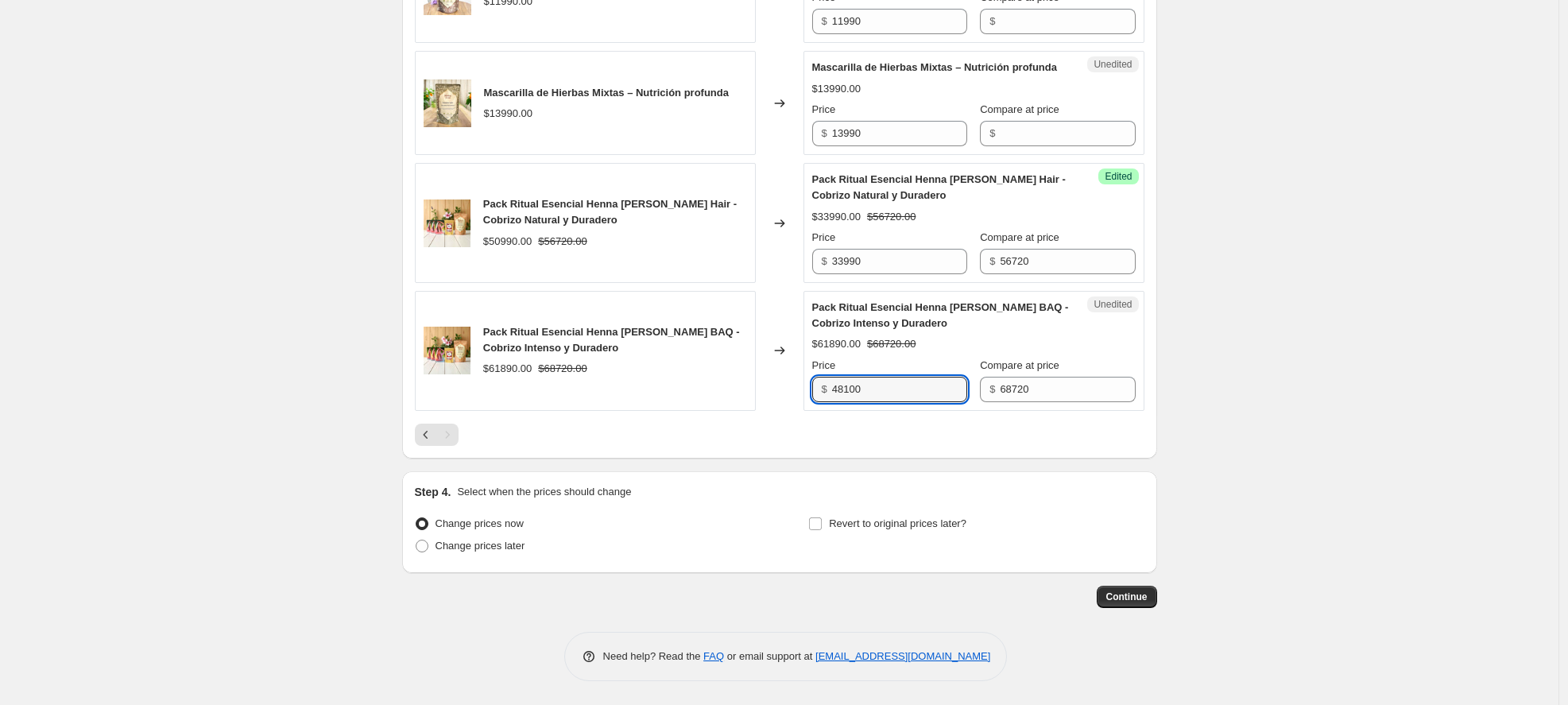
click at [772, 446] on div at bounding box center [779, 434] width 730 height 22
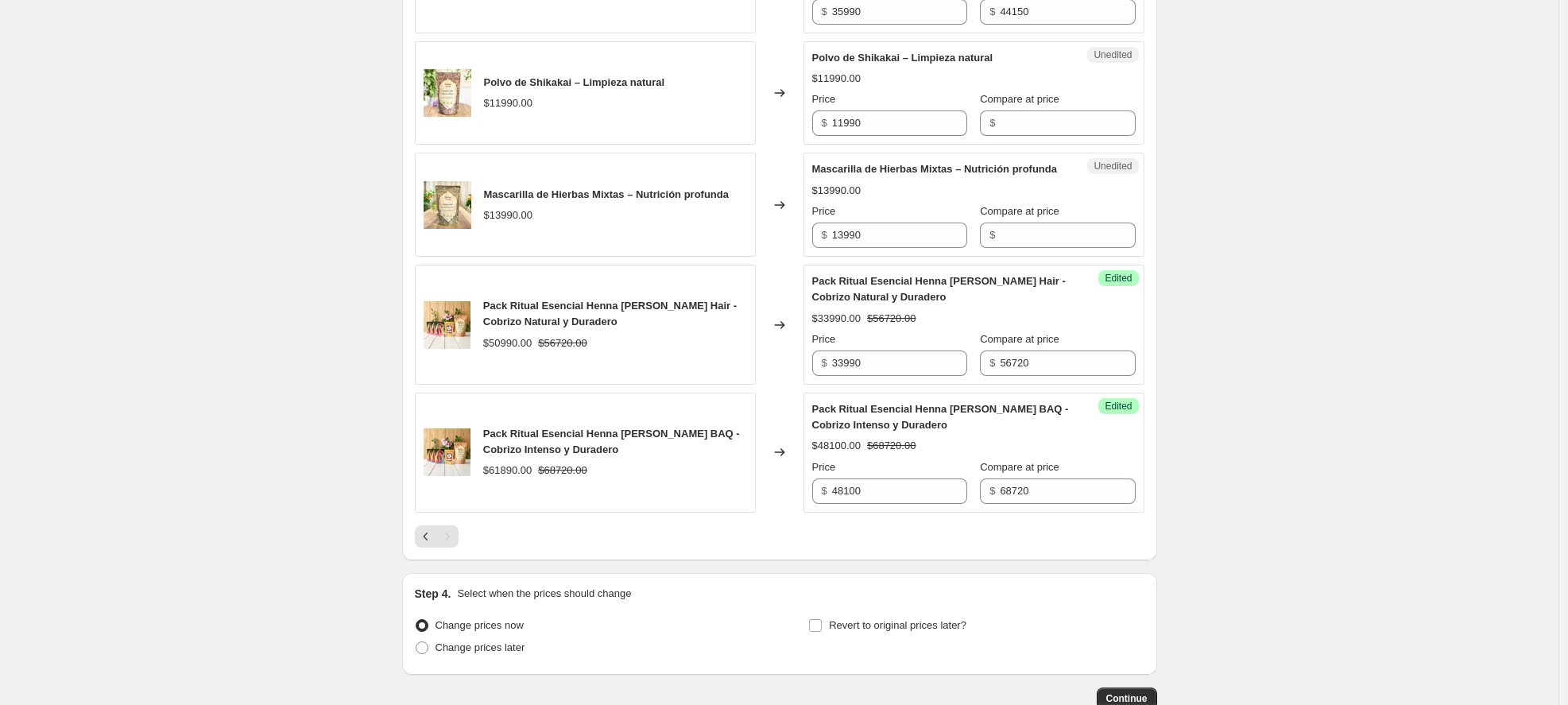
scroll to position [2042, 0]
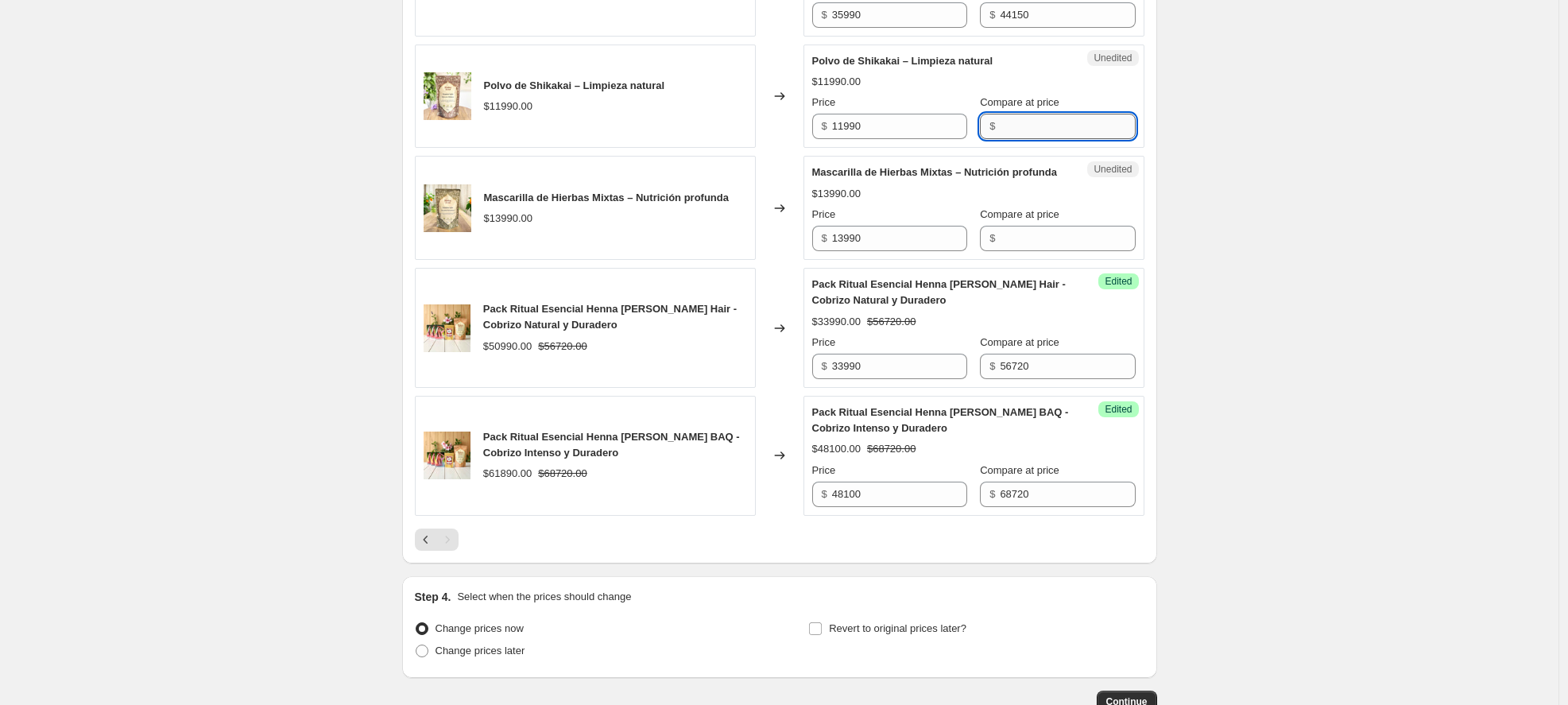
click at [1018, 140] on input "Compare at price" at bounding box center [1067, 126] width 135 height 26
type input "11990"
click at [1031, 252] on input "Compare at price" at bounding box center [1067, 238] width 135 height 26
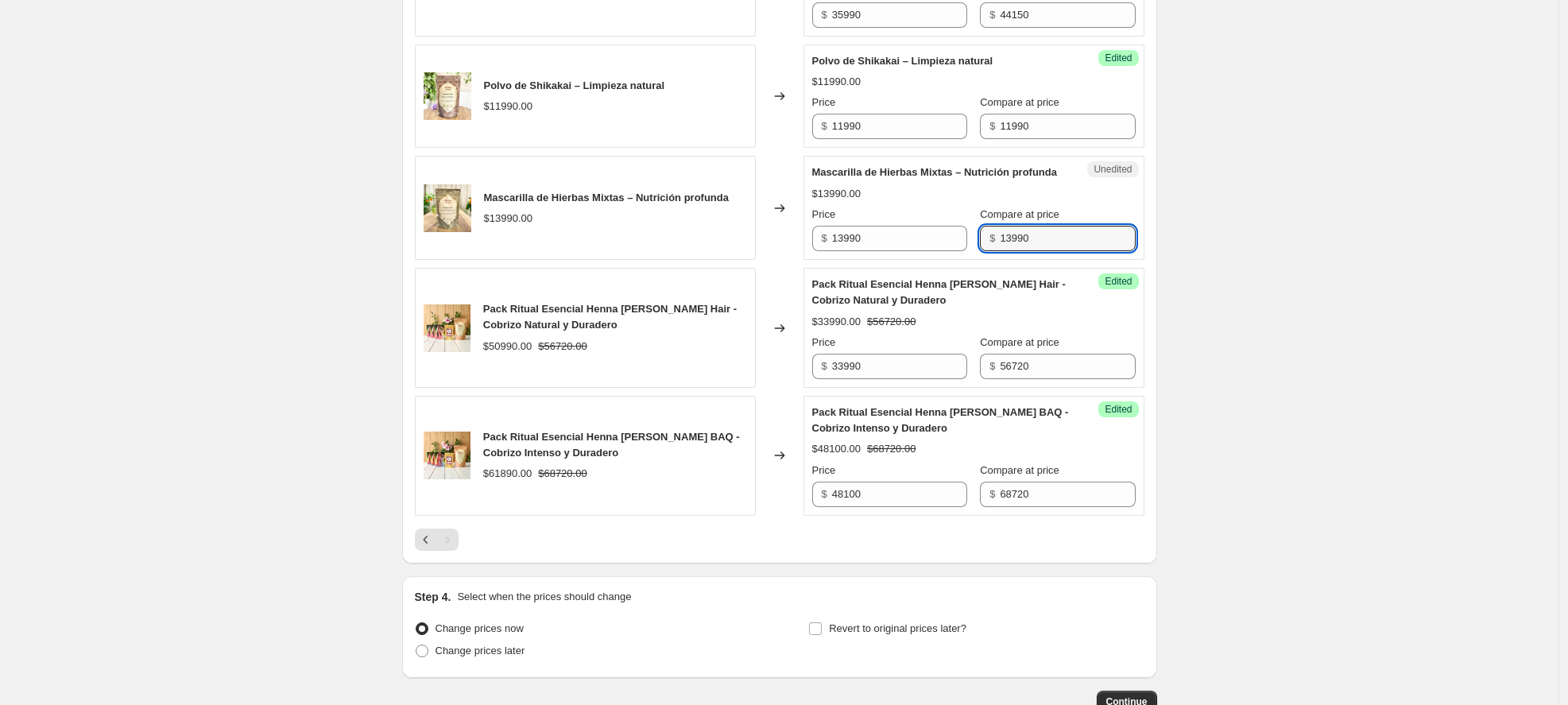
type input "13990"
click at [1140, 260] on div "Unedited Mascarilla de Hierbas Mixtas – Nutrición profunda $13990.00 Price $ 13…" at bounding box center [974, 208] width 341 height 104
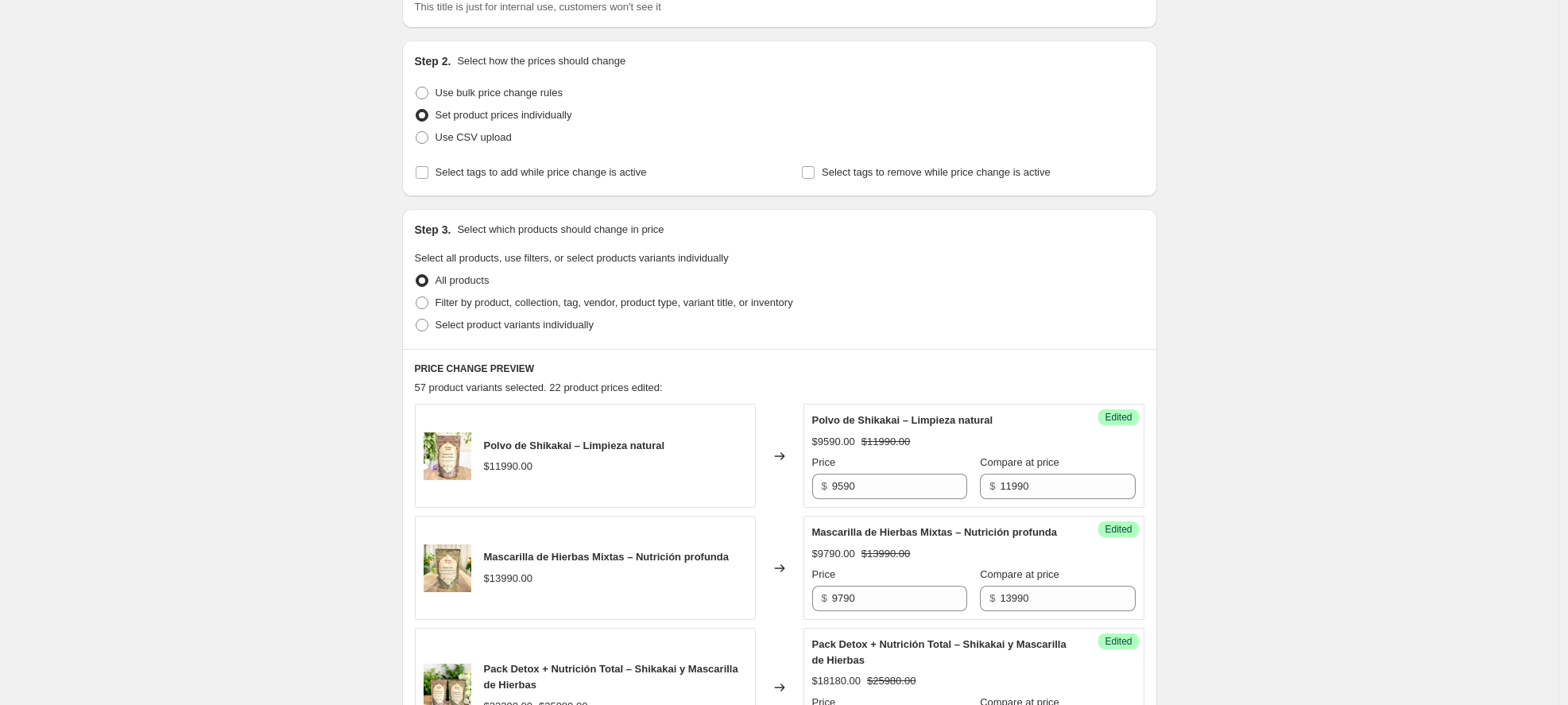
scroll to position [133, 0]
click at [423, 301] on span at bounding box center [422, 301] width 12 height 12
click at [417, 296] on input "Filter by product, collection, tag, vendor, product type, variant title, or inv…" at bounding box center [416, 295] width 1 height 1
radio input "true"
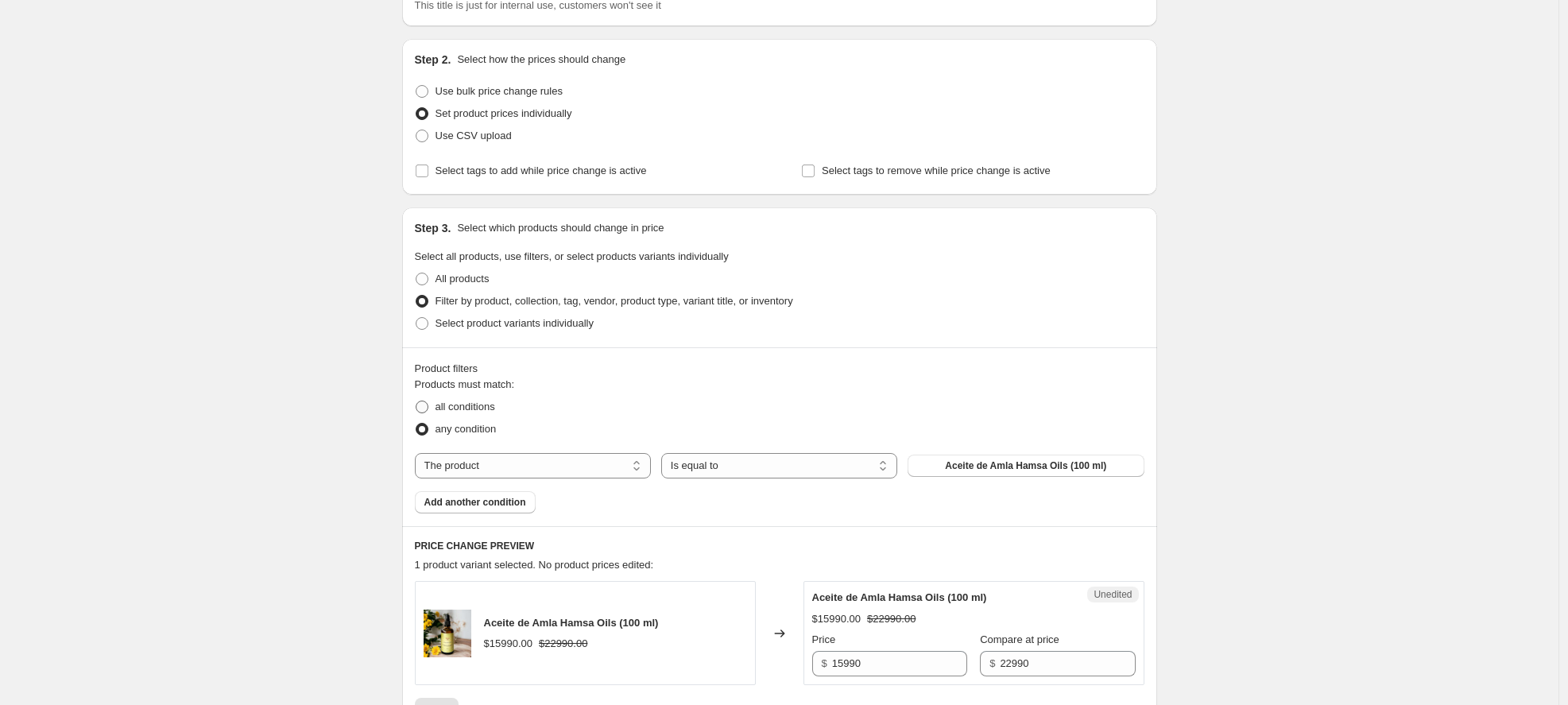
click at [471, 407] on span "all conditions" at bounding box center [466, 407] width 60 height 12
click at [417, 402] on input "all conditions" at bounding box center [416, 401] width 1 height 1
radio input "true"
click at [540, 468] on select "The product The product's collection The product's tag The product's vendor The…" at bounding box center [533, 466] width 236 height 26
select select "collection"
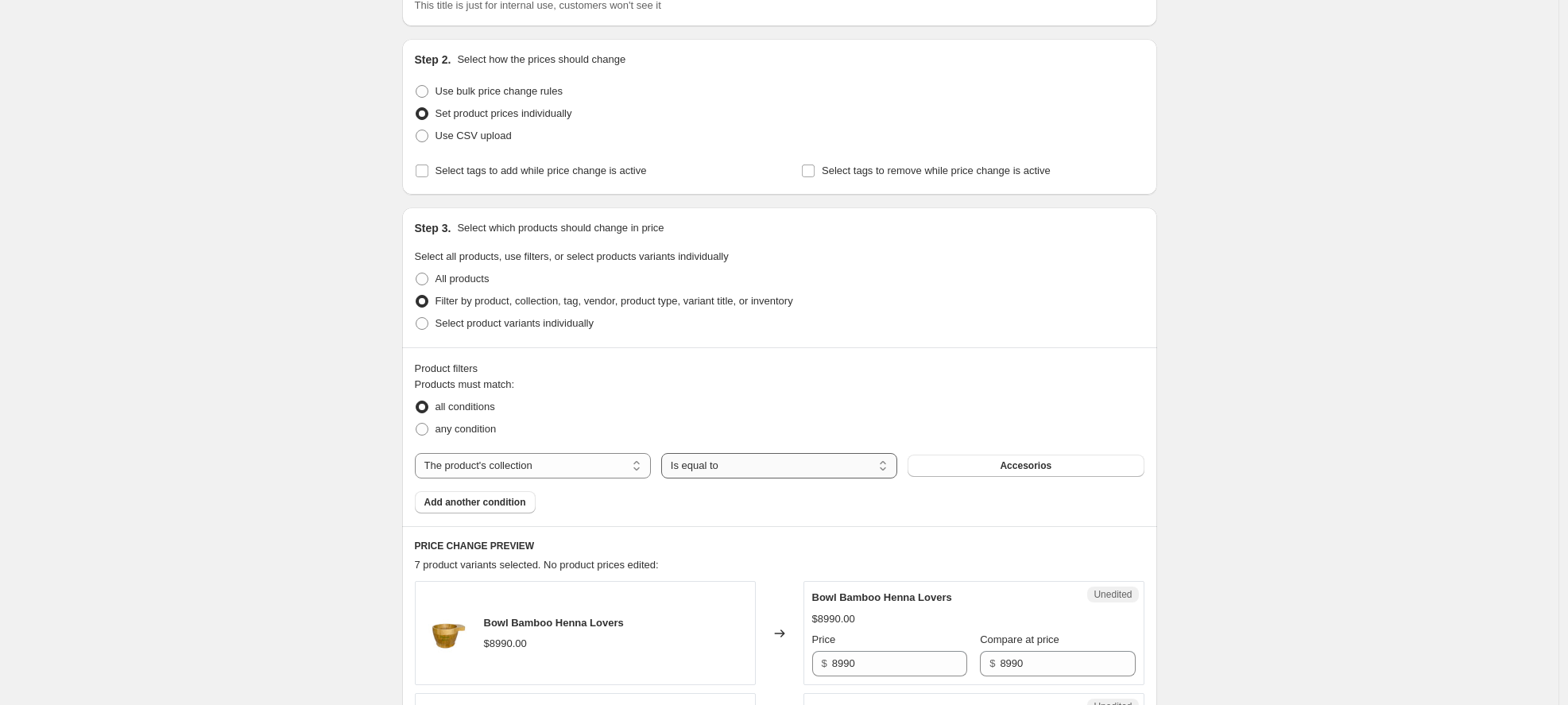
click at [740, 467] on select "Is equal to Is not equal to" at bounding box center [779, 466] width 236 height 26
click at [666, 453] on select "Is equal to Is not equal to" at bounding box center [779, 466] width 236 height 26
click at [986, 472] on button "Accesorios" at bounding box center [1026, 466] width 236 height 22
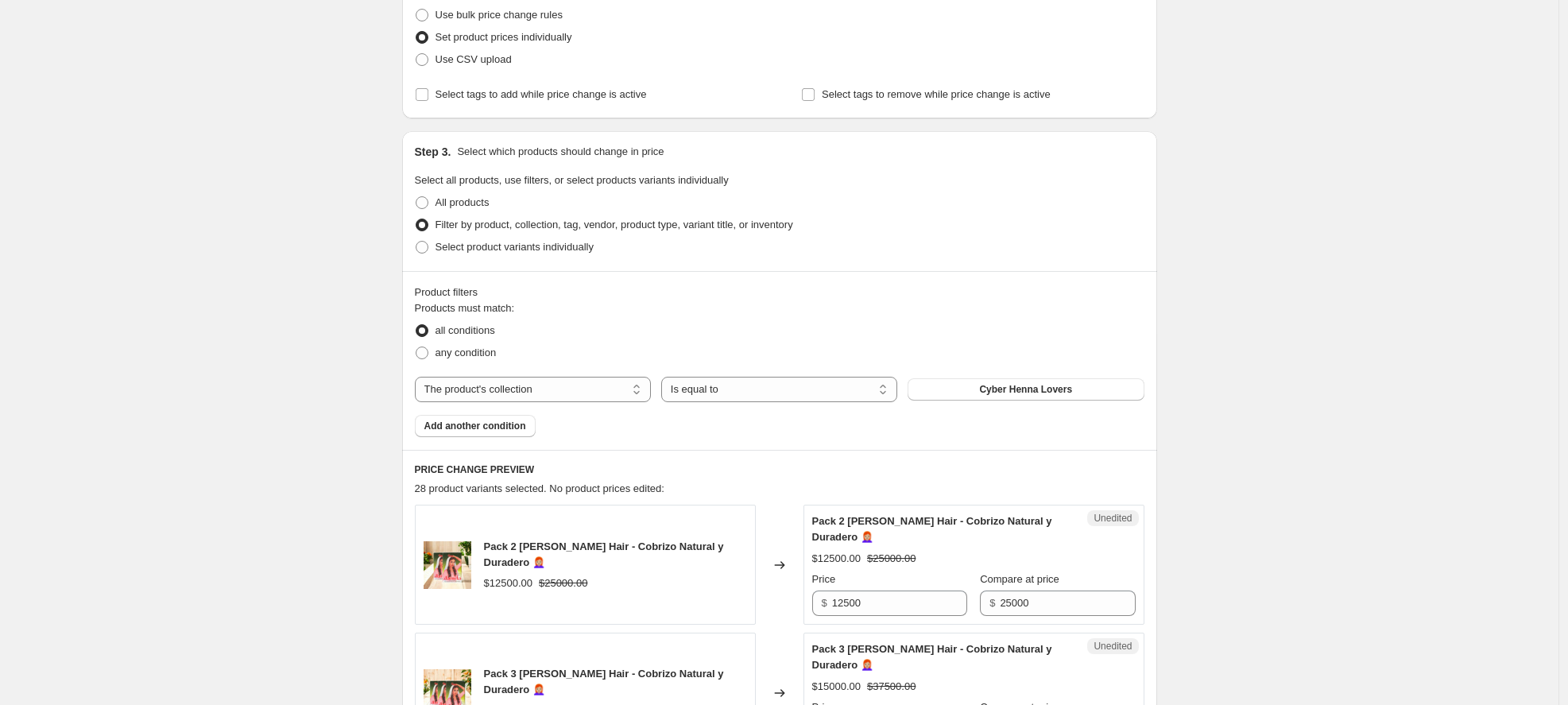
scroll to position [535, 0]
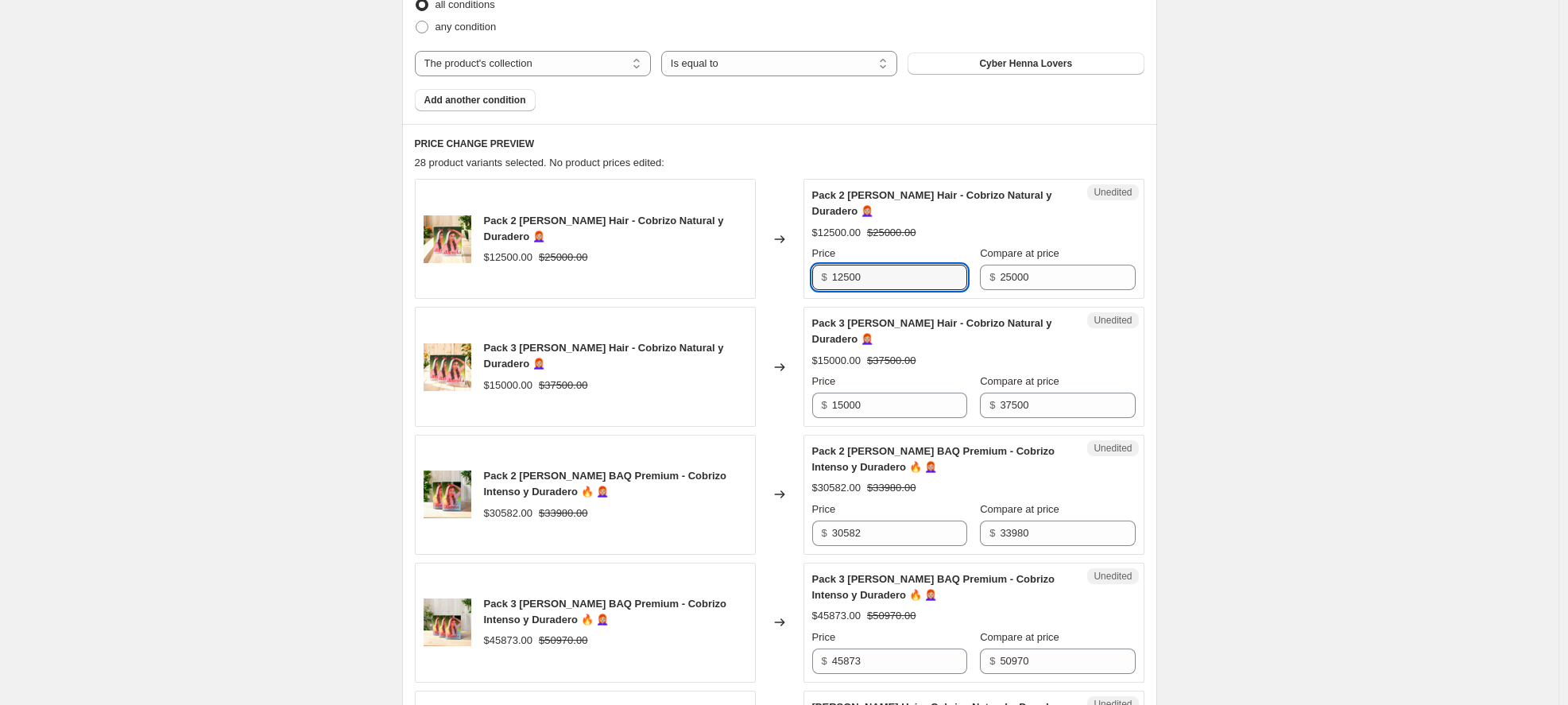
drag, startPoint x: 846, startPoint y: 280, endPoint x: 769, endPoint y: 274, distance: 77.2
click at [769, 274] on div "Pack 2 Hennas Jamila Hair - Cobrizo Natural y Duradero 👩🏼‍🦰 $12500.00 $25000.00…" at bounding box center [779, 238] width 730 height 120
type input "19490"
click at [893, 256] on div "Price" at bounding box center [890, 253] width 155 height 16
drag, startPoint x: 890, startPoint y: 407, endPoint x: 774, endPoint y: 389, distance: 117.4
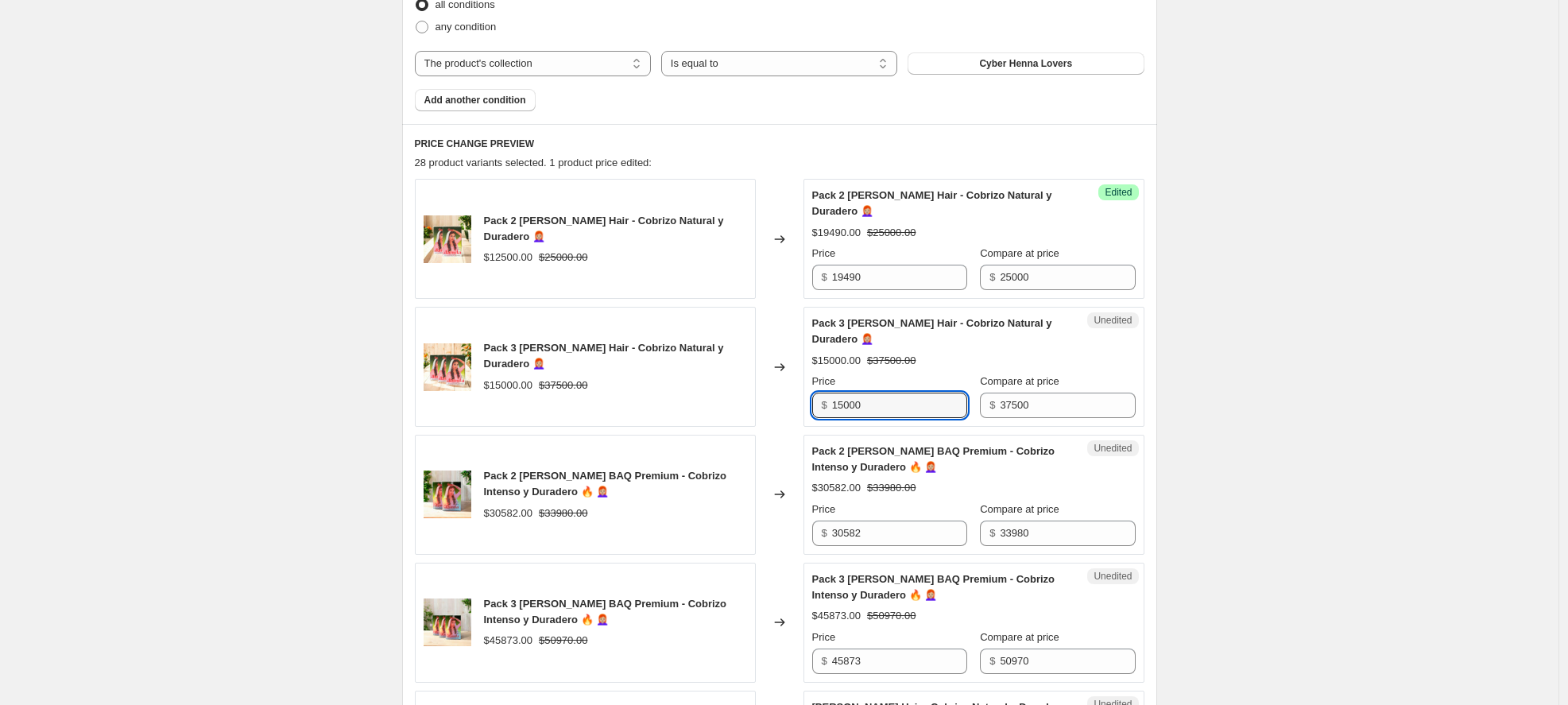
click at [774, 389] on div "Pack 3 Hennas Jamila Hair - Cobrizo Natural y Duradero 👩🏼‍🦰 $15000.00 $37500.00…" at bounding box center [779, 367] width 730 height 120
type input "27280"
click at [1143, 267] on div "Success Edited Pack 2 Hennas Jamila Hair - Cobrizo Natural y Duradero 👩🏼‍🦰 $194…" at bounding box center [974, 238] width 341 height 120
click at [1031, 277] on input "25000" at bounding box center [1067, 277] width 135 height 26
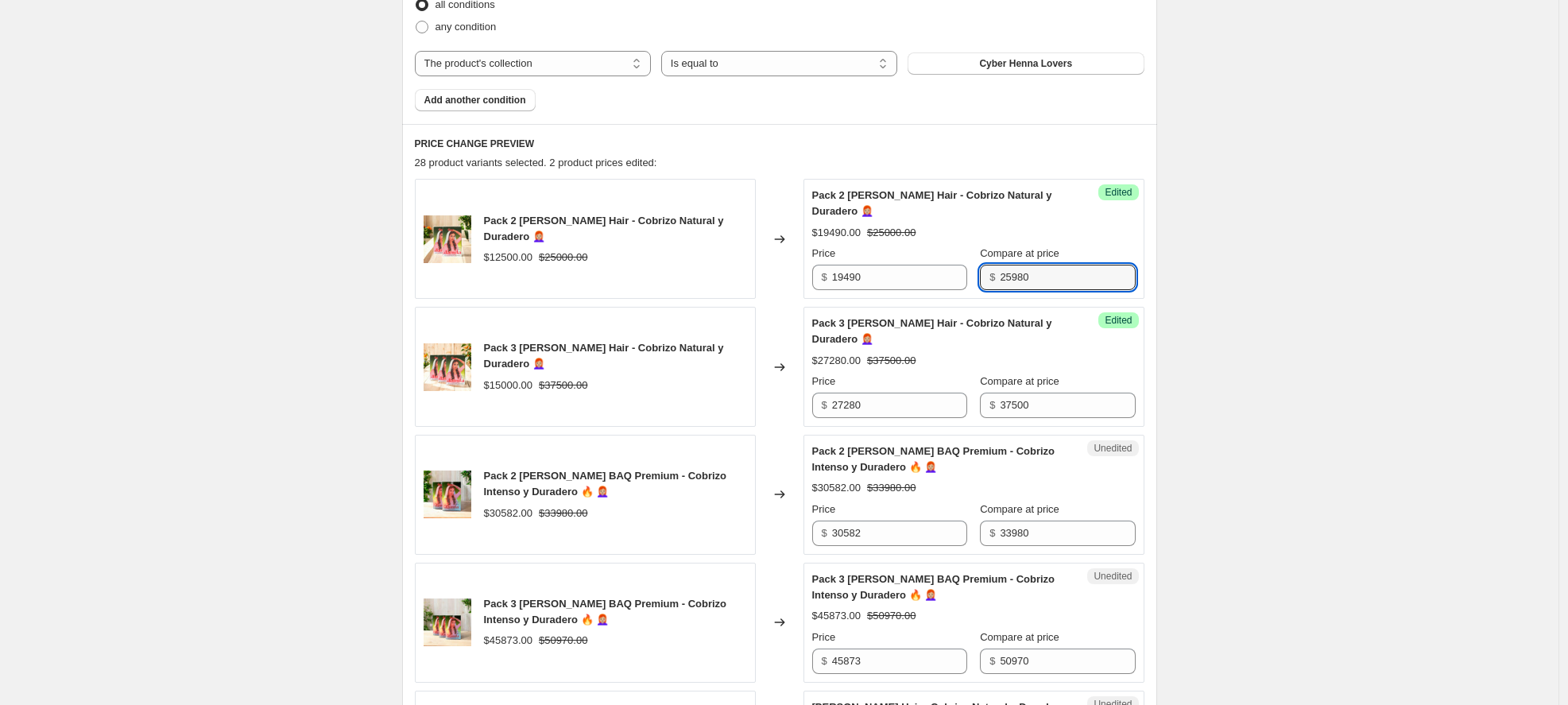
type input "25980"
click at [1000, 404] on input "37500" at bounding box center [1067, 405] width 135 height 26
type input "38970"
click at [1104, 349] on div "Pack 3 Hennas Jamila Hair - Cobrizo Natural y Duradero 👩🏼‍🦰 $27280.00 $38970.00…" at bounding box center [975, 367] width 324 height 103
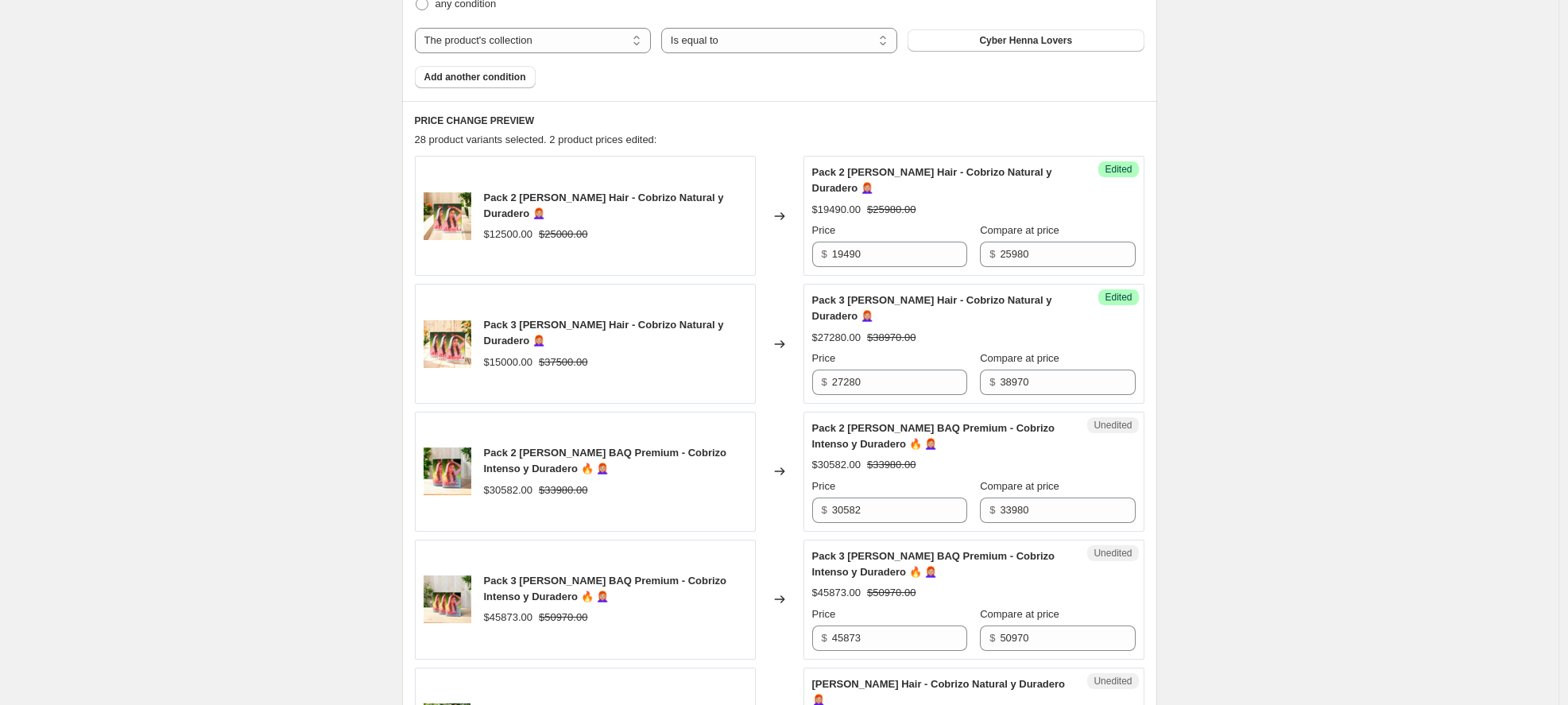
scroll to position [644, 0]
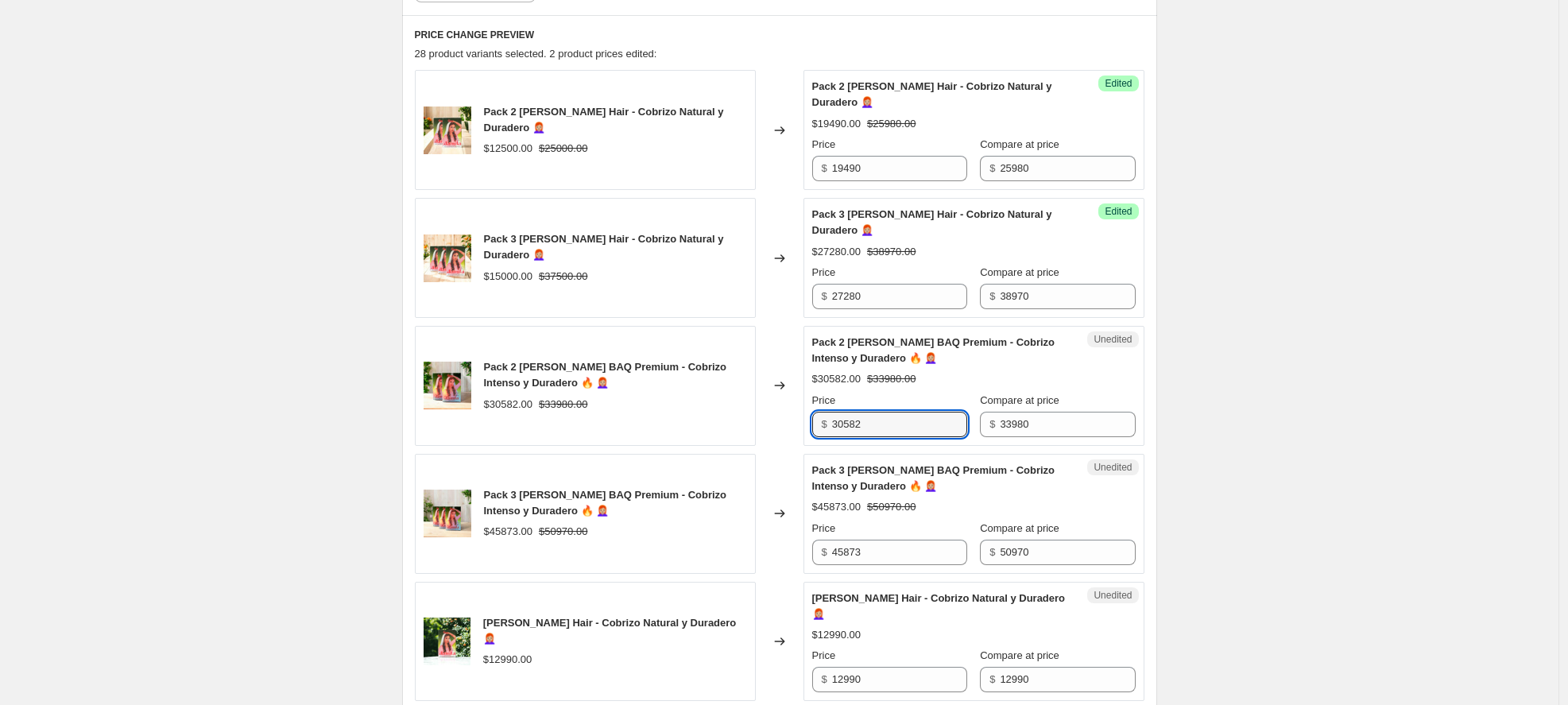
drag, startPoint x: 904, startPoint y: 423, endPoint x: 769, endPoint y: 415, distance: 135.2
click at [769, 415] on div "Pack 2 Hennas Jamila BAQ Premium - Cobrizo Intenso y Duradero 🔥 👩🏼‍🦰 $30582.00 …" at bounding box center [779, 386] width 730 height 120
type input "28880"
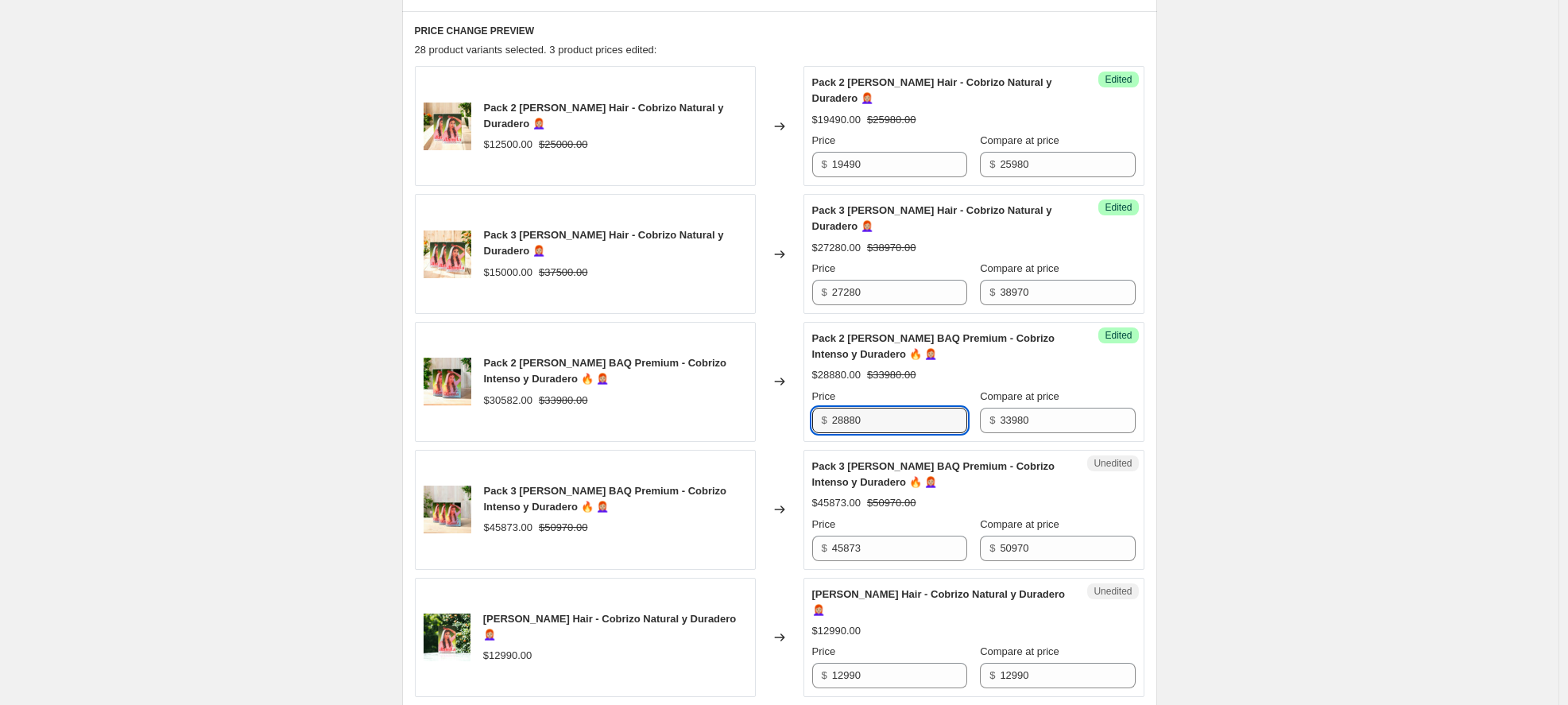
scroll to position [747, 0]
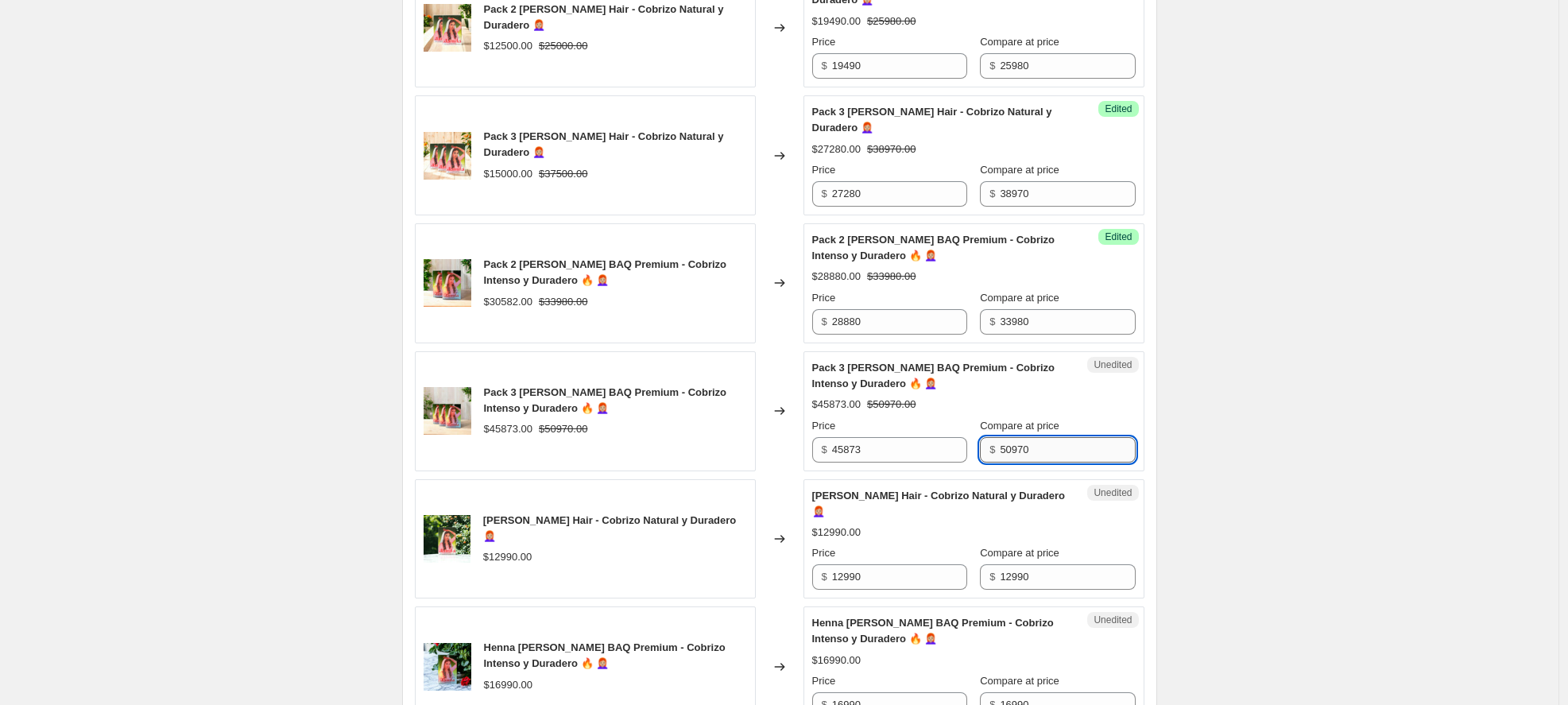
click at [1062, 453] on input "50970" at bounding box center [1067, 450] width 135 height 26
click at [901, 448] on input "45873" at bounding box center [900, 450] width 135 height 26
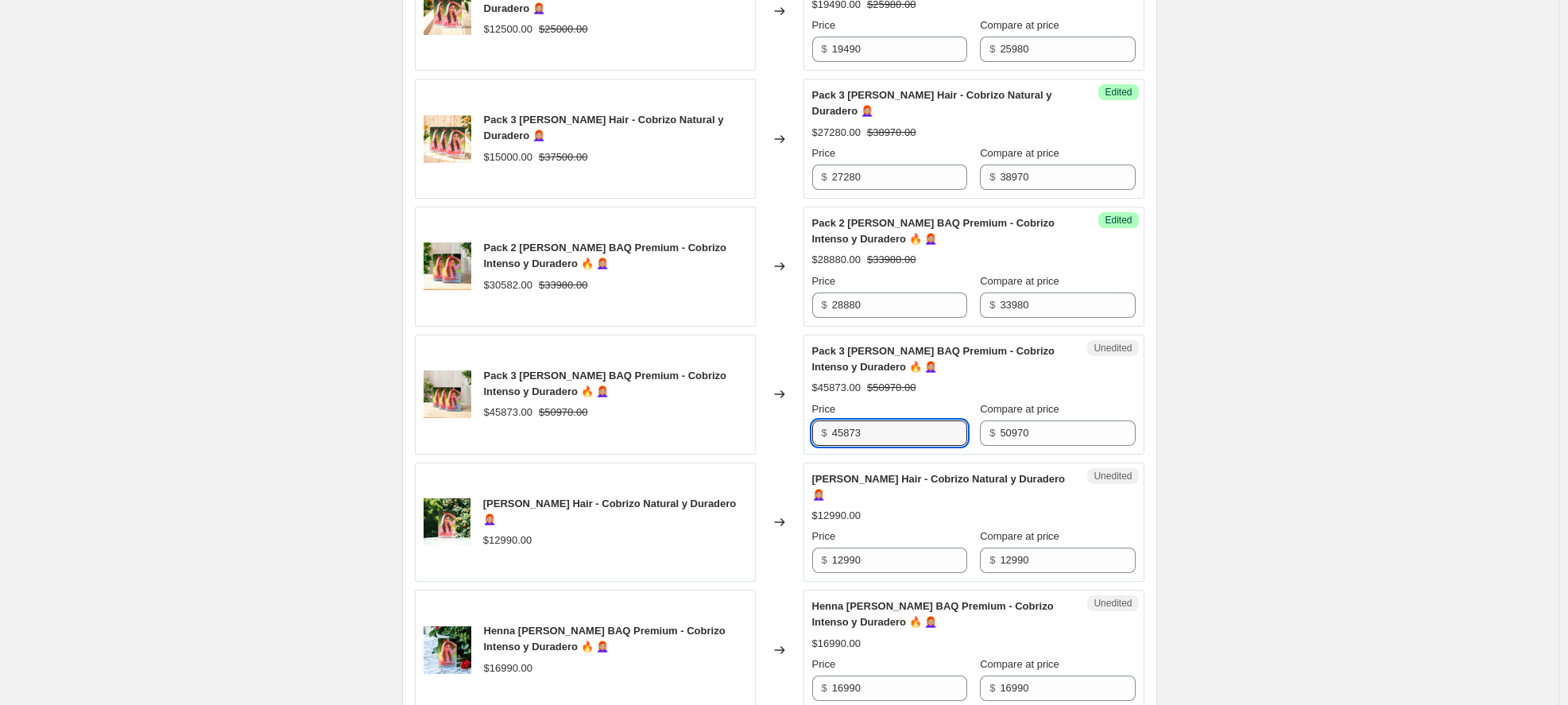
scroll to position [764, 0]
click at [899, 509] on div "$12990.00" at bounding box center [975, 515] width 324 height 16
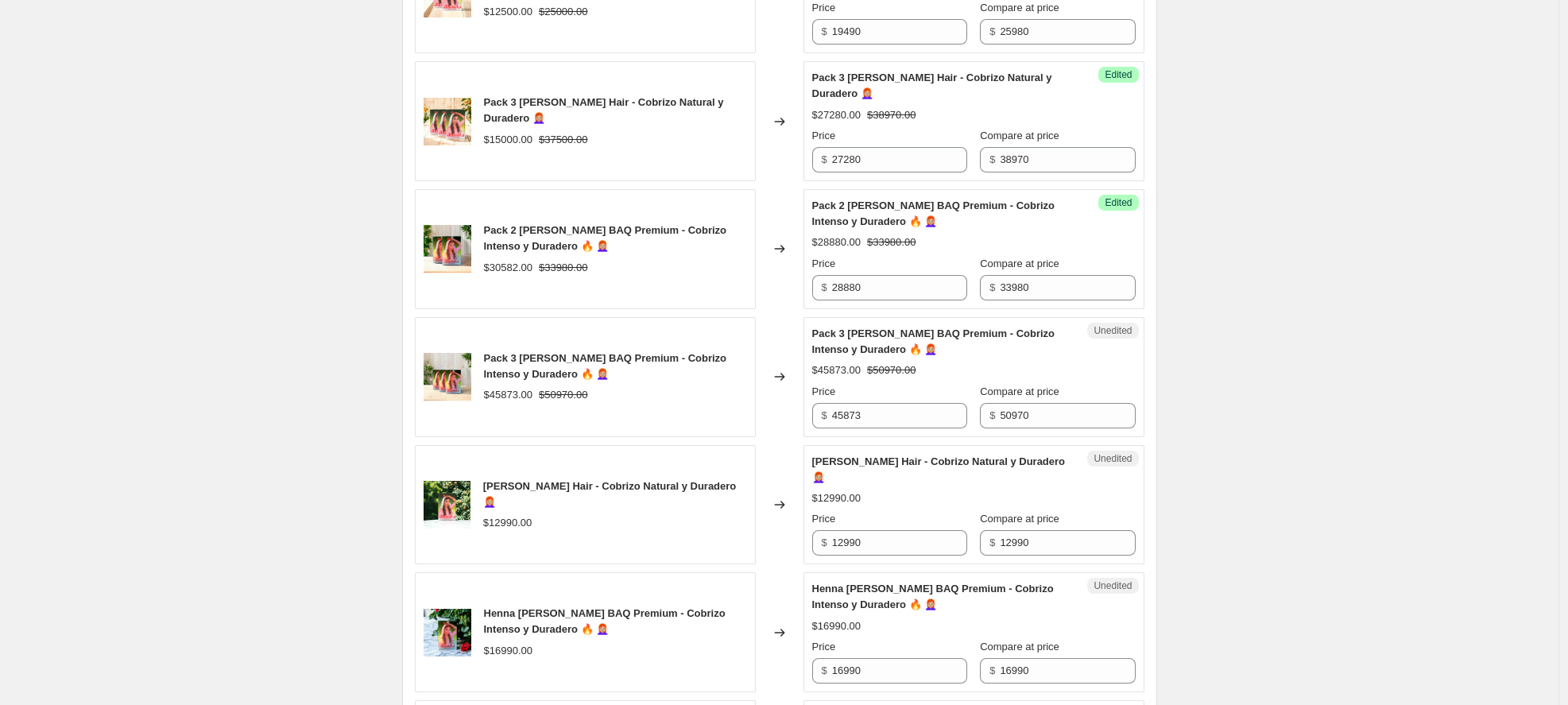
scroll to position [782, 0]
drag, startPoint x: 927, startPoint y: 412, endPoint x: 781, endPoint y: 396, distance: 146.9
click at [781, 396] on div "Pack 3 Hennas Jamila BAQ Premium - Cobrizo Intenso y Duradero 🔥 👩🏼‍🦰 $45873.00 …" at bounding box center [779, 375] width 730 height 120
type input "40780"
click at [774, 404] on div "Changed to" at bounding box center [779, 375] width 47 height 120
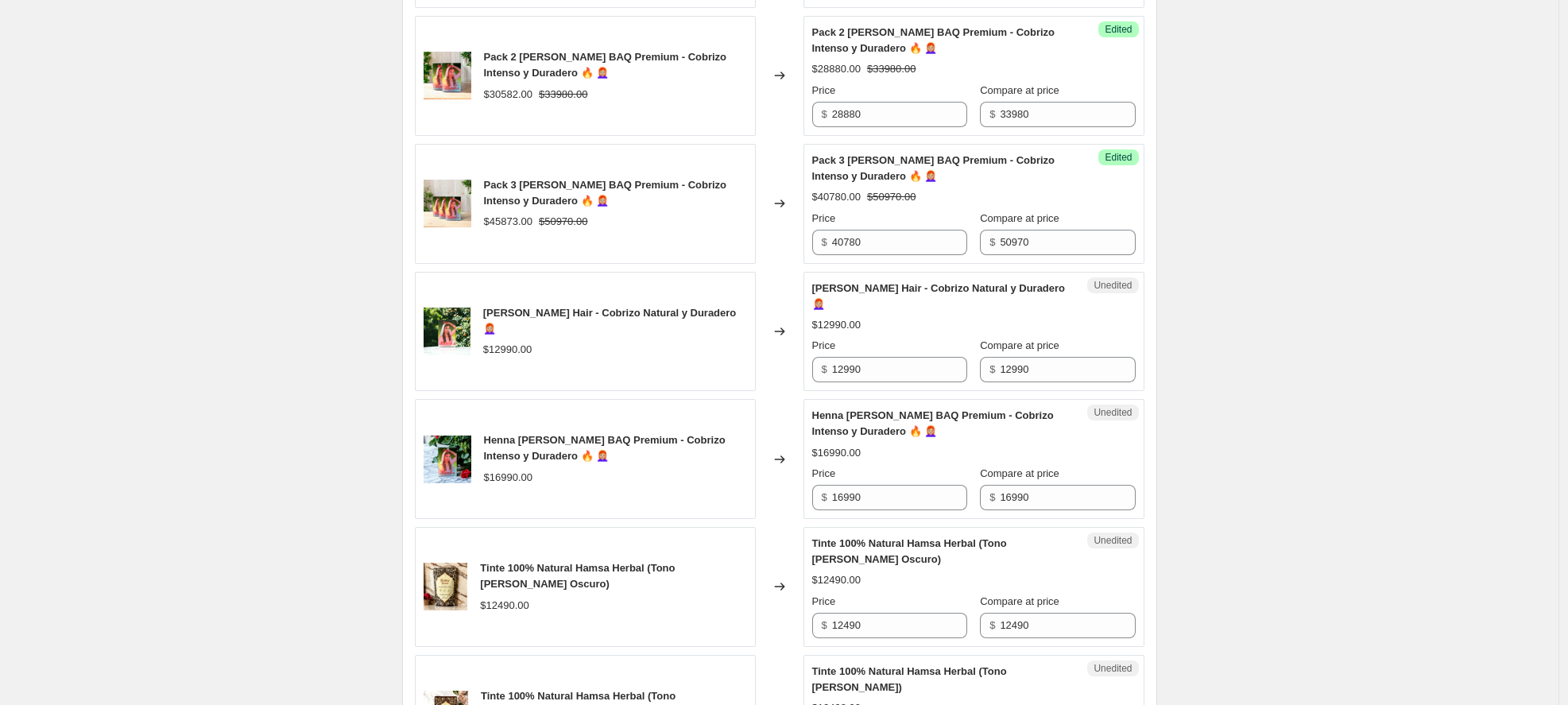
scroll to position [967, 0]
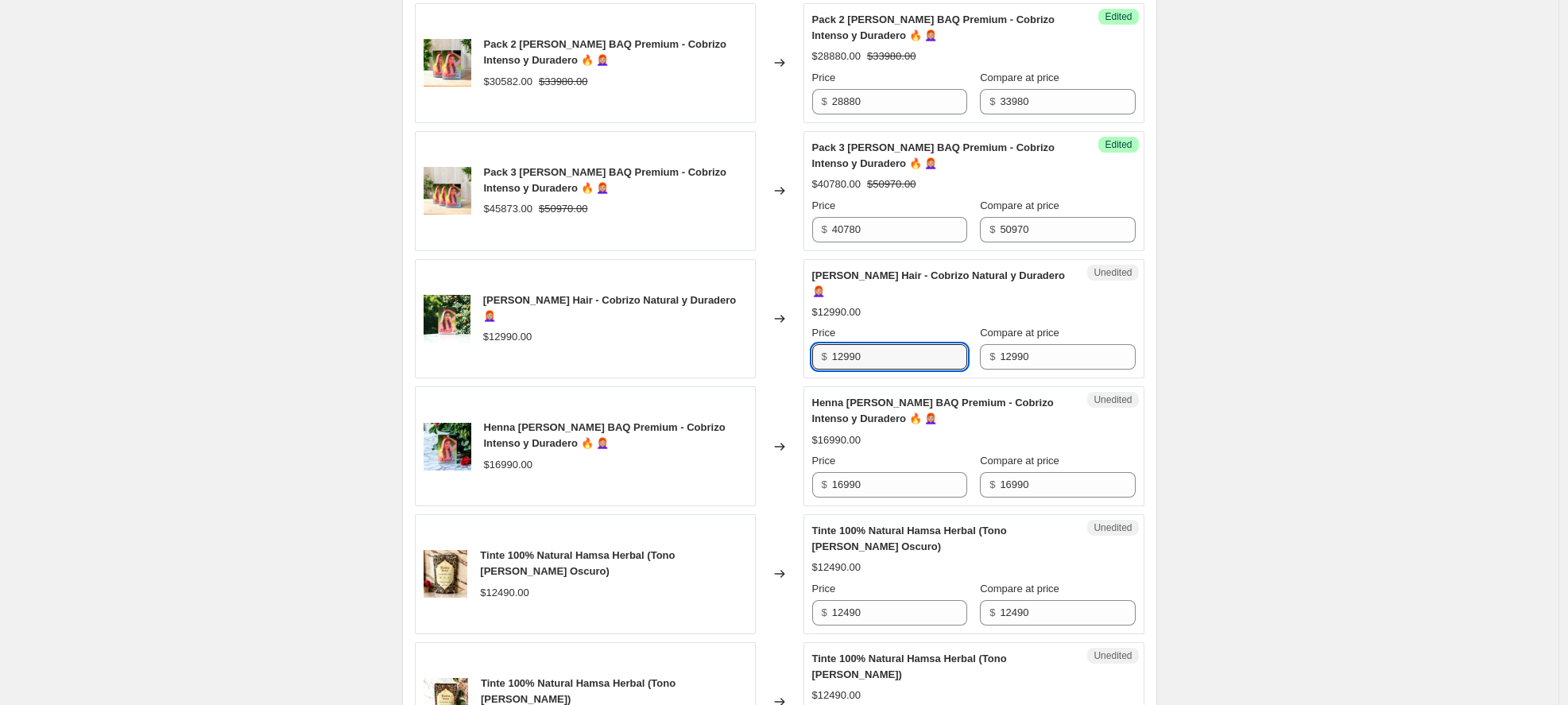
drag, startPoint x: 818, startPoint y: 355, endPoint x: 801, endPoint y: 354, distance: 17.0
click at [801, 354] on div "Henna Jamila Hair - Cobrizo Natural y Duradero 👩🏼‍🦰 $12990.00 Changed to Unedit…" at bounding box center [779, 319] width 730 height 120
type input "10390"
click at [788, 370] on div "Changed to" at bounding box center [779, 319] width 47 height 120
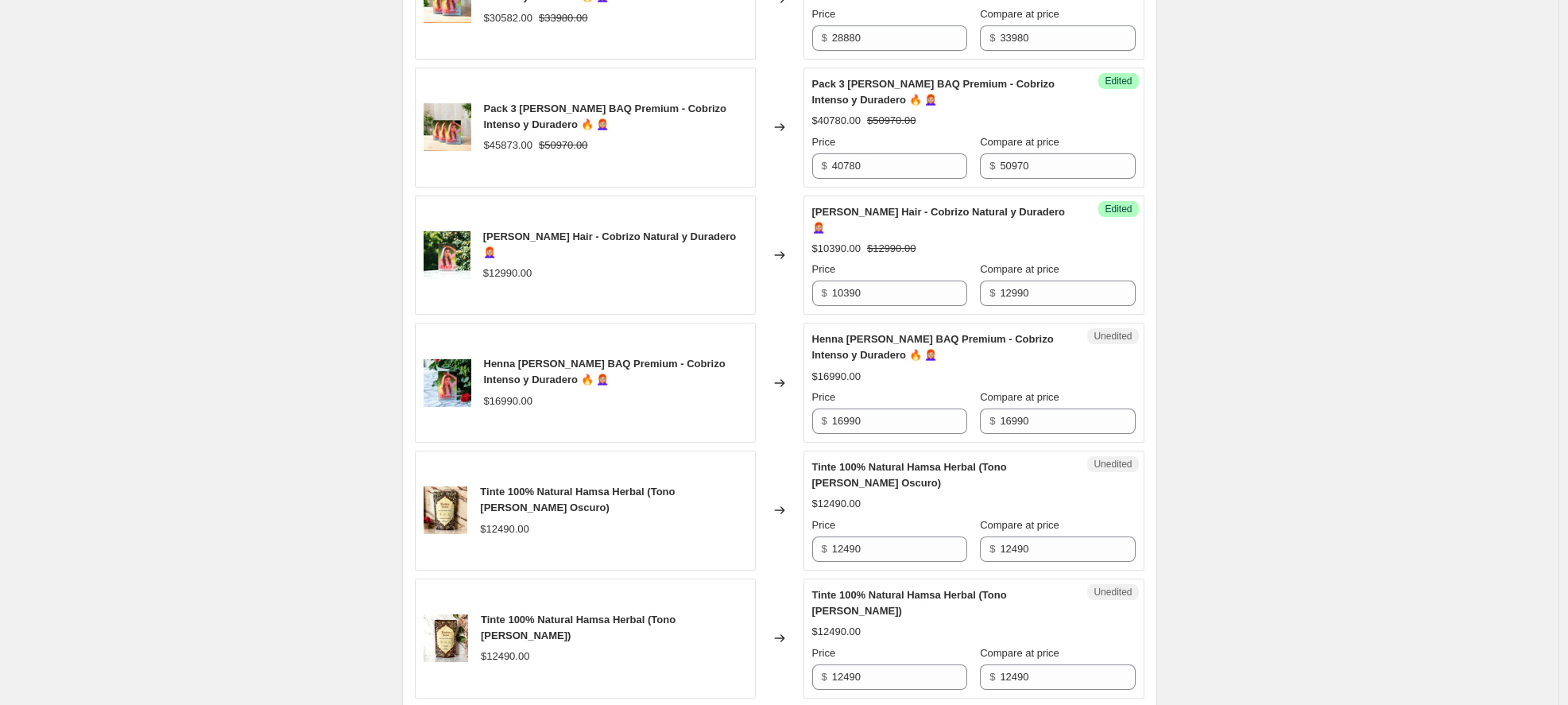
scroll to position [1042, 0]
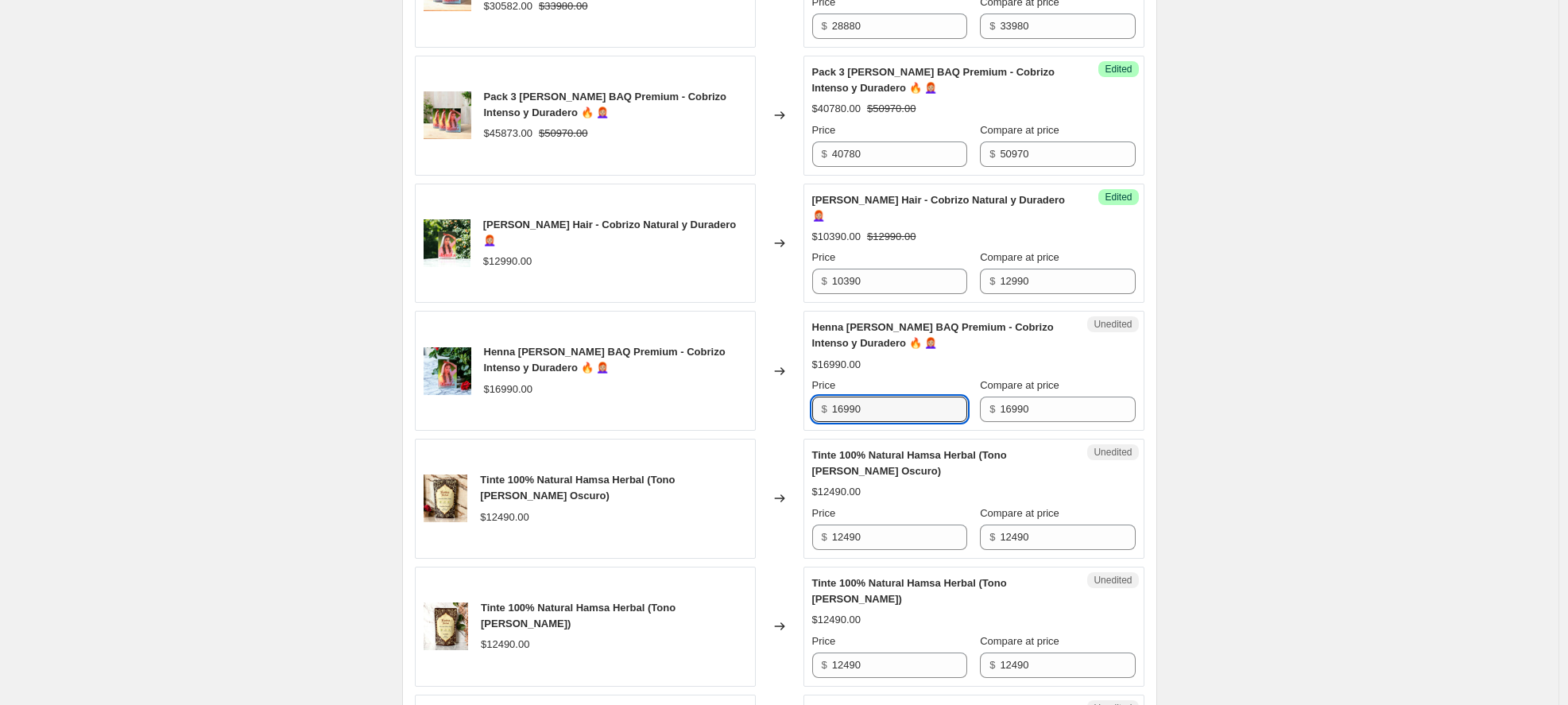
drag, startPoint x: 885, startPoint y: 408, endPoint x: 736, endPoint y: 403, distance: 149.1
click at [736, 403] on div "Henna [PERSON_NAME] BAQ Premium - Cobrizo Intenso y Duradero 🔥 👩🏼‍🦰 $16990.00 C…" at bounding box center [779, 370] width 730 height 120
type input "15290"
click at [831, 428] on div "Success Edited Henna Jamila BAQ Premium - Cobrizo Intenso y Duradero 🔥 👩🏼‍🦰 $15…" at bounding box center [974, 370] width 341 height 120
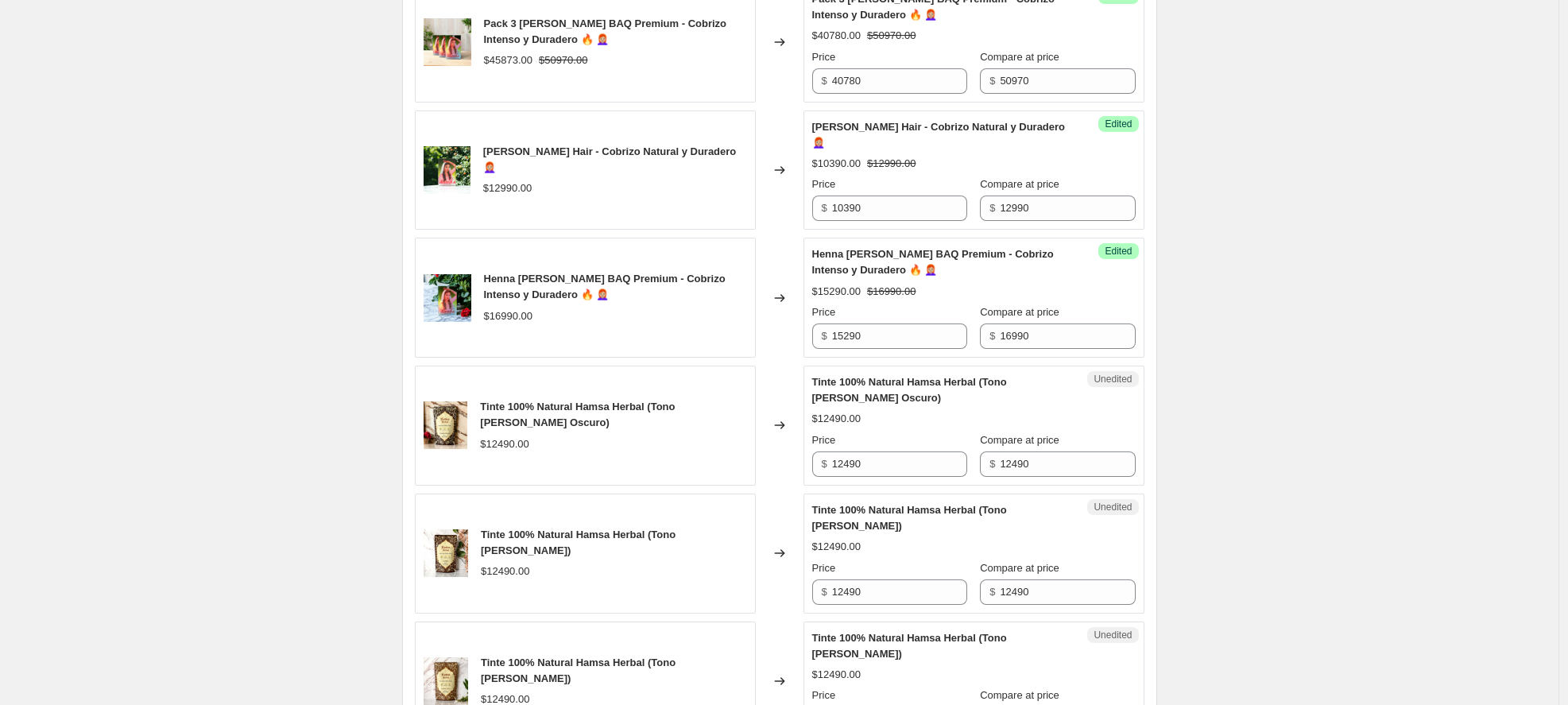
scroll to position [1117, 0]
drag, startPoint x: 873, startPoint y: 466, endPoint x: 811, endPoint y: 447, distance: 64.8
click at [811, 447] on div "Unedited Tinte 100% Natural Hamsa Herbal (Tono Castaño Oscuro) $12490.00 Price …" at bounding box center [974, 425] width 341 height 120
type input "9370"
drag, startPoint x: 873, startPoint y: 591, endPoint x: 779, endPoint y: 576, distance: 95.2
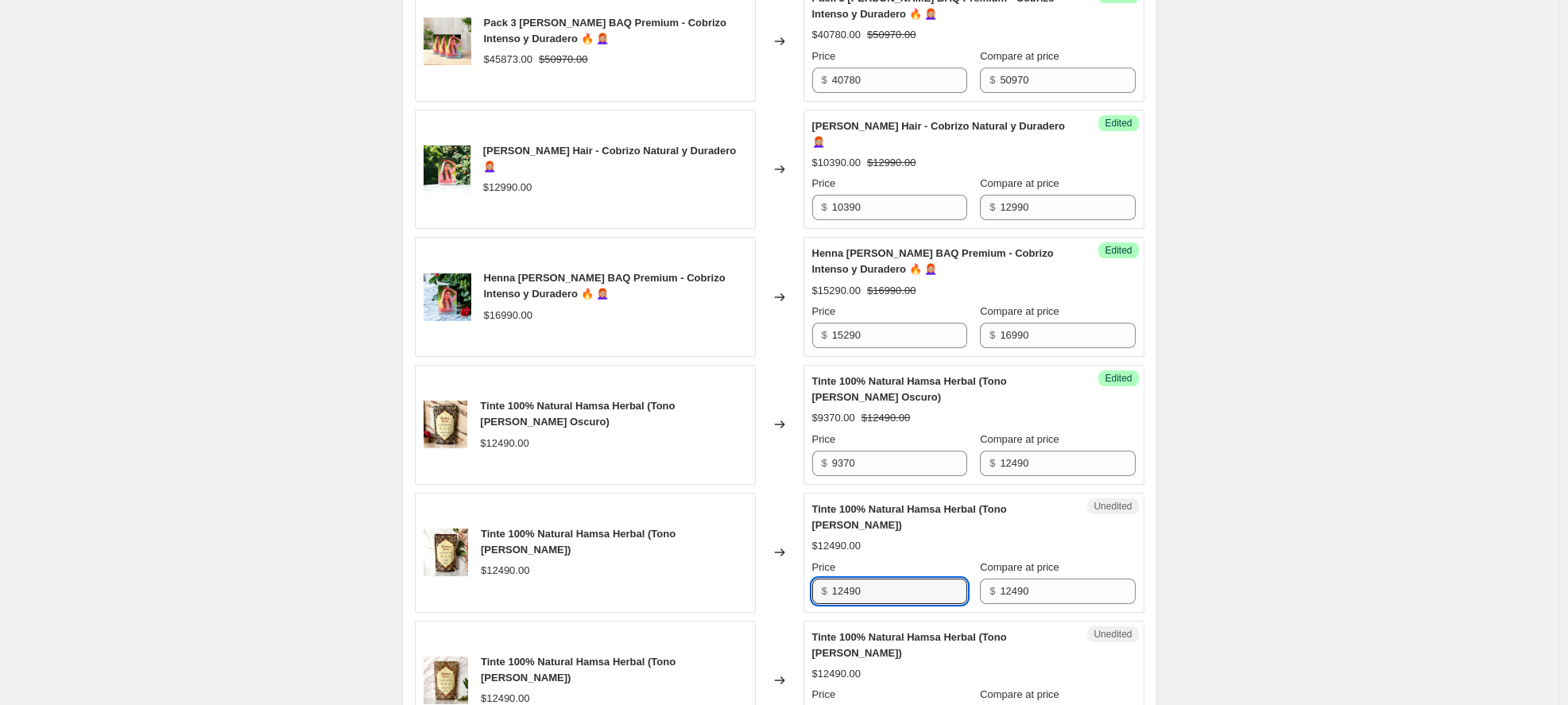
click at [779, 576] on div "Tinte 100% Natural Hamsa Herbal (Tono [PERSON_NAME]) $12490.00 Changed to Unedi…" at bounding box center [779, 553] width 730 height 120
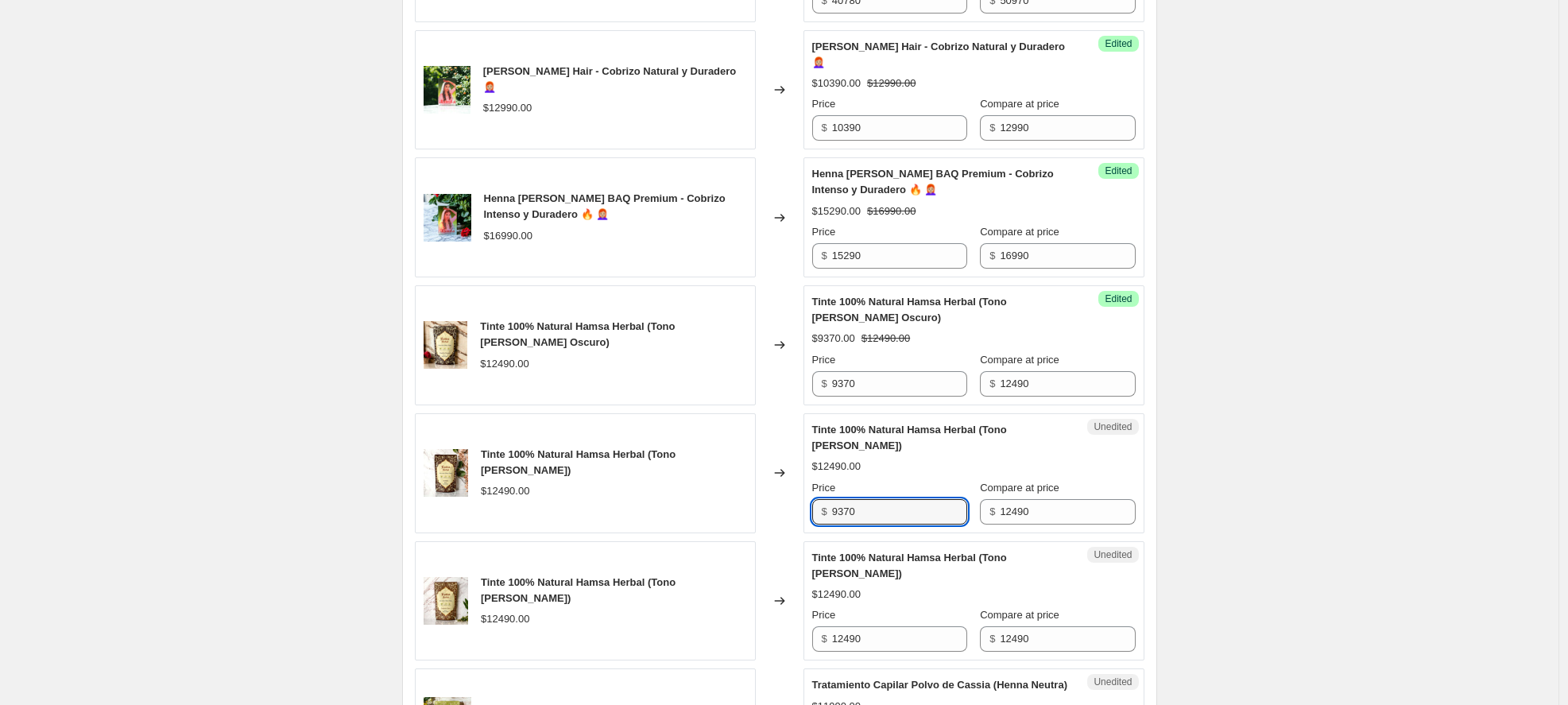
scroll to position [1208, 0]
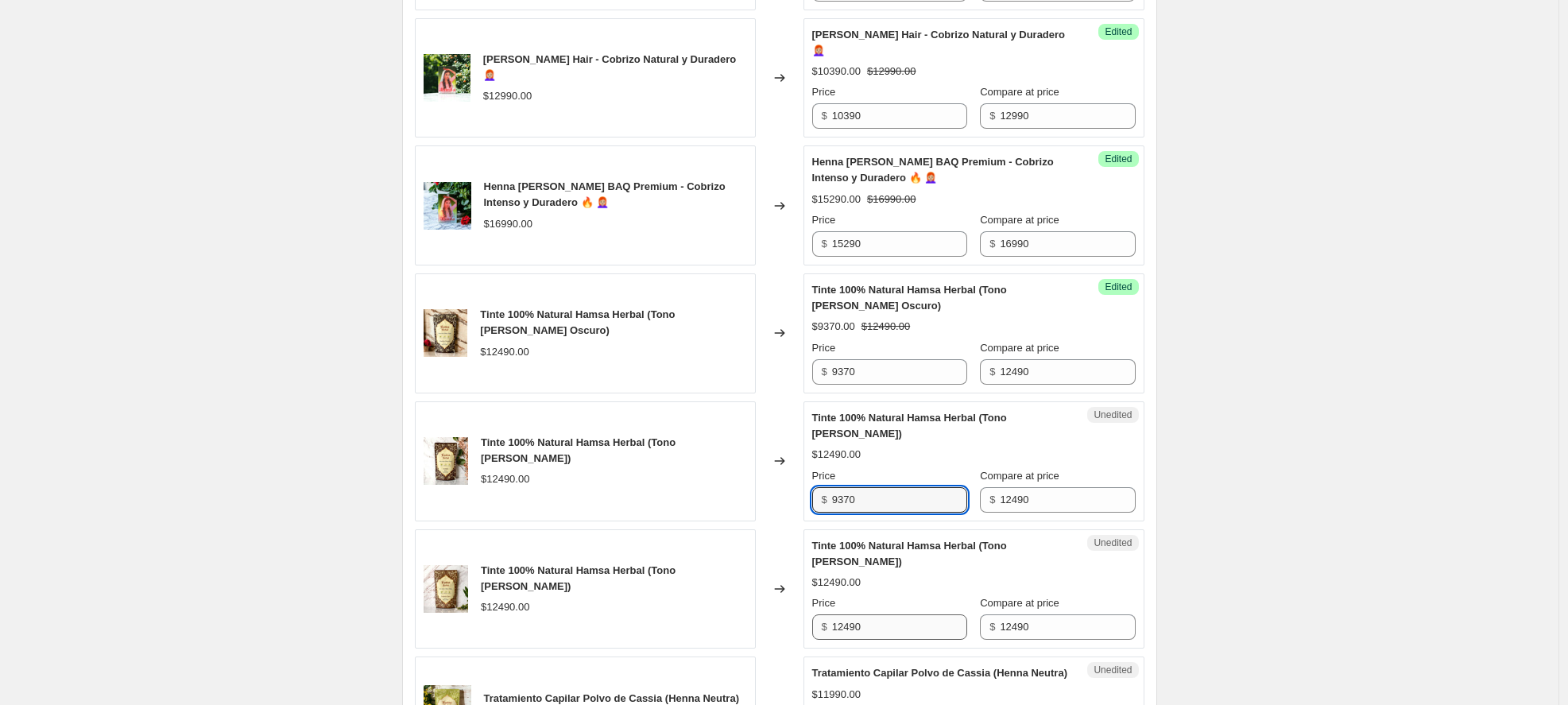
type input "9370"
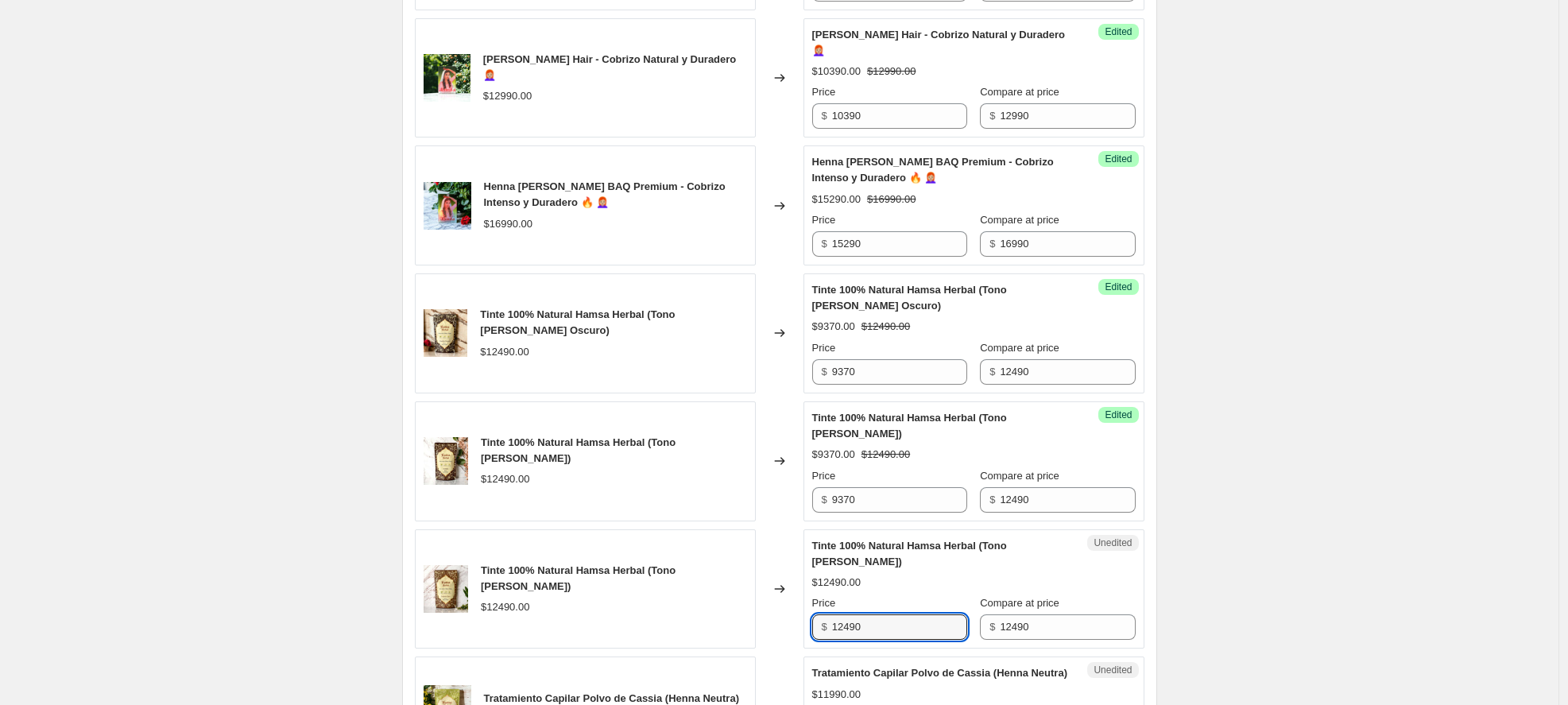
drag, startPoint x: 871, startPoint y: 621, endPoint x: 783, endPoint y: 609, distance: 88.8
click at [783, 609] on div "Tinte 100% Natural Hamsa Herbal (Tono [PERSON_NAME]) $12490.00 Changed to Unedi…" at bounding box center [779, 590] width 730 height 120
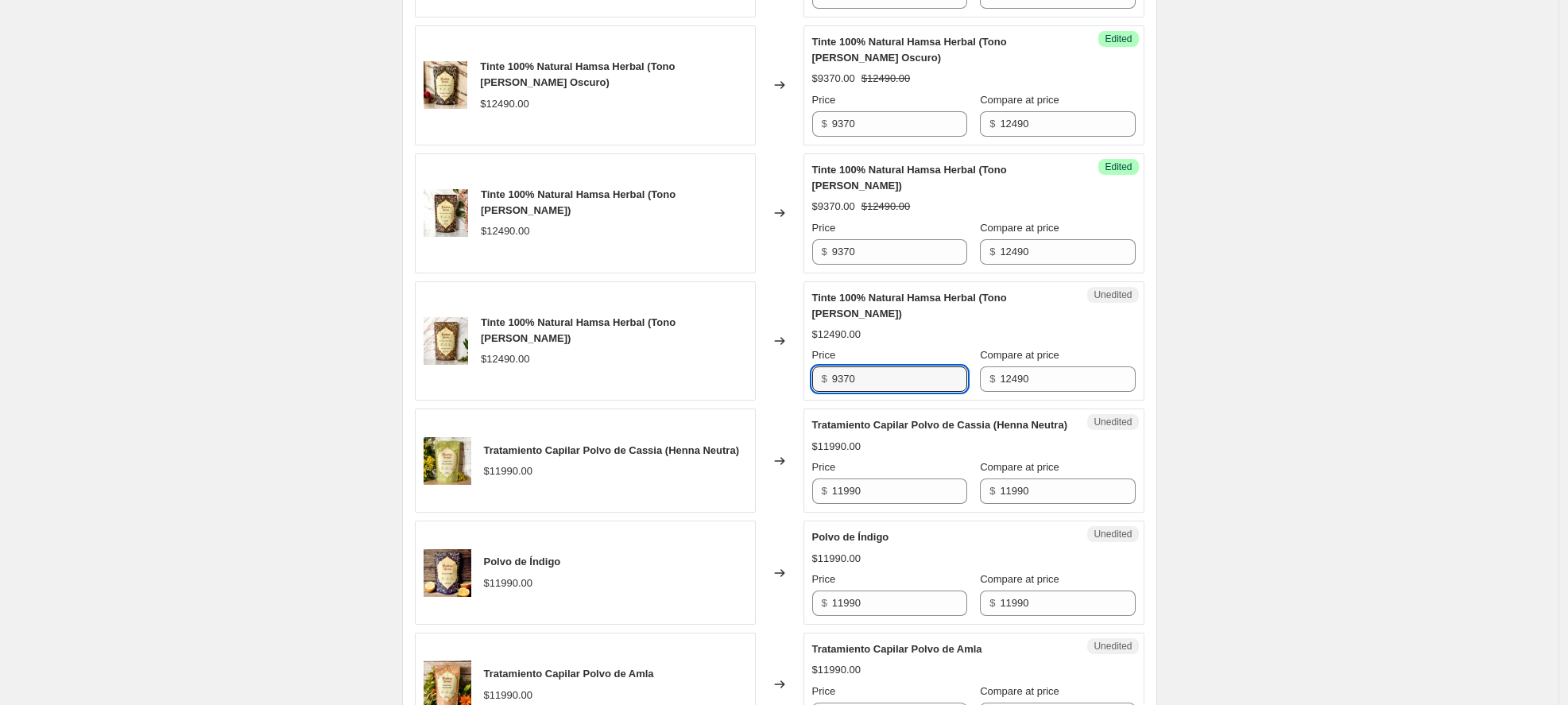
scroll to position [1462, 0]
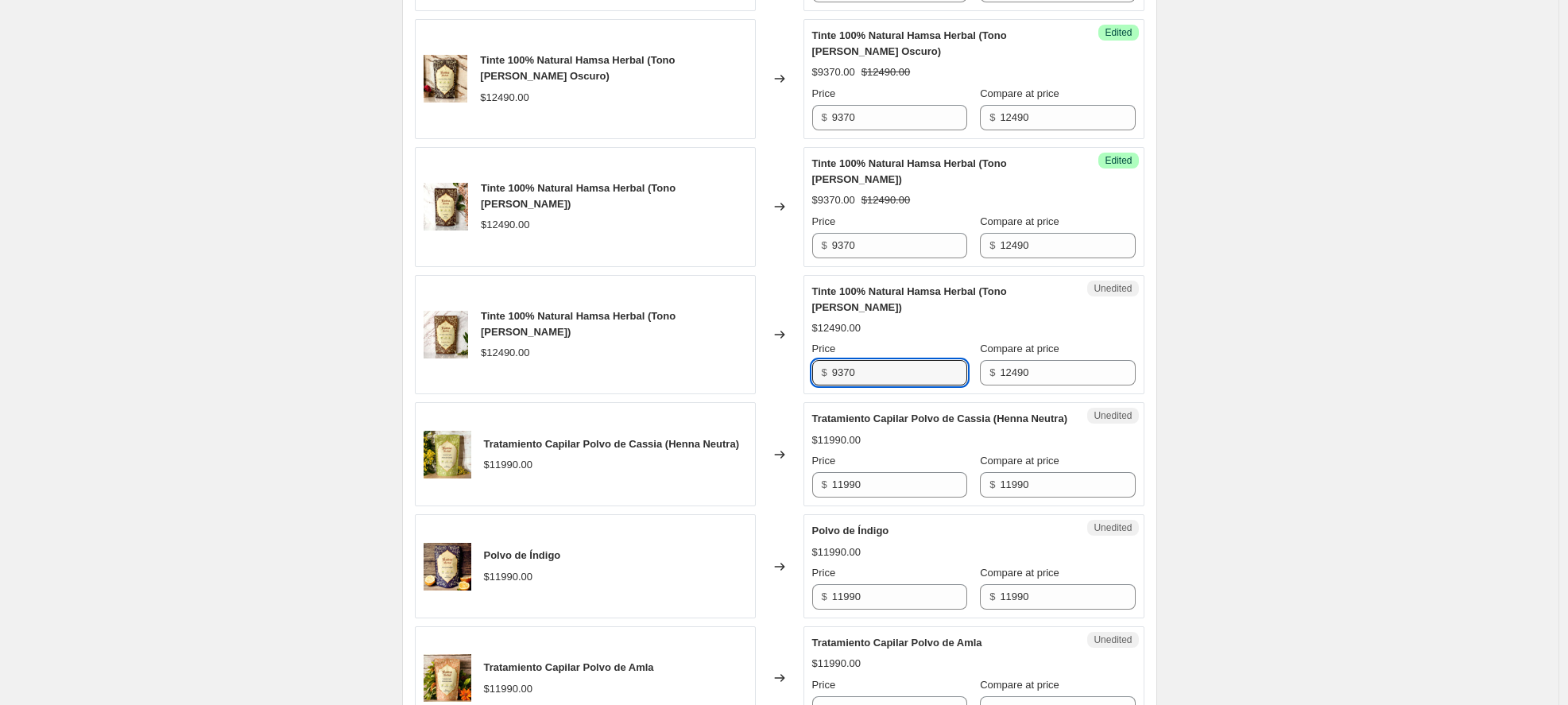
type input "9370"
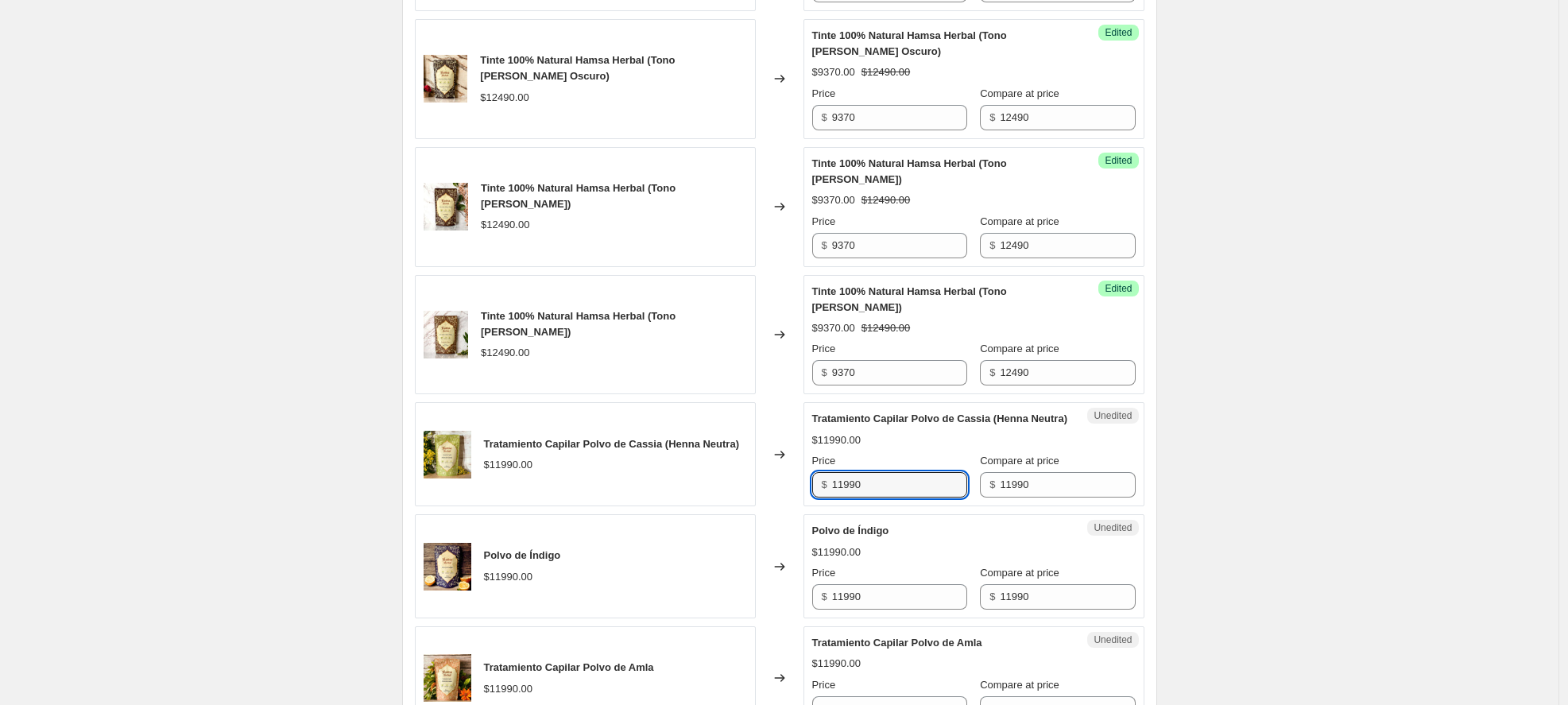
drag, startPoint x: 886, startPoint y: 502, endPoint x: 751, endPoint y: 496, distance: 135.1
click at [751, 496] on div "Tratamiento Capilar Polvo de Cassia (Henna Neutra) $11990.00 Changed to Unedite…" at bounding box center [779, 454] width 730 height 104
type input "9590"
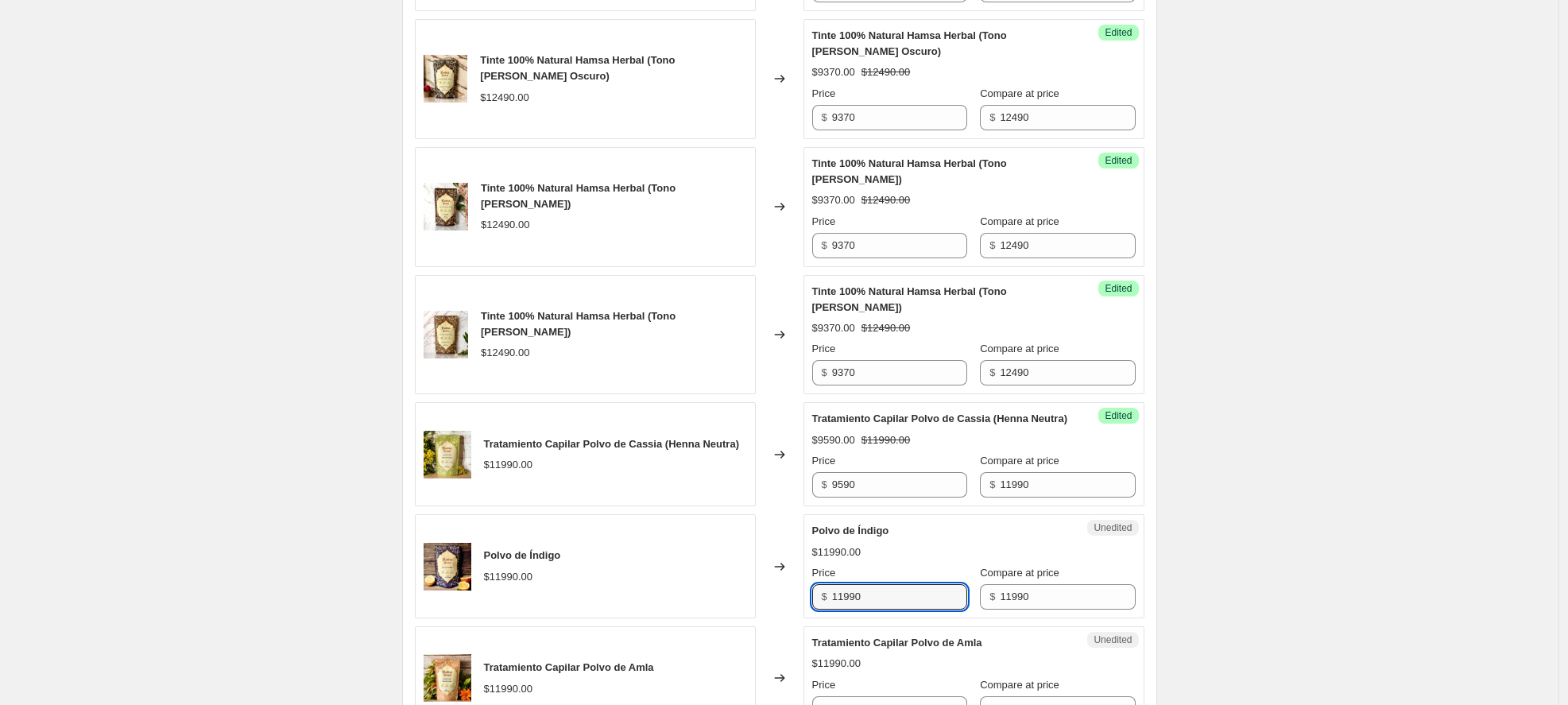
drag, startPoint x: 877, startPoint y: 612, endPoint x: 764, endPoint y: 610, distance: 113.0
click at [768, 605] on div "Polvo de Índigo $11990.00 Changed to Unedited Polvo de Índigo $11990.00 Price $…" at bounding box center [779, 566] width 730 height 104
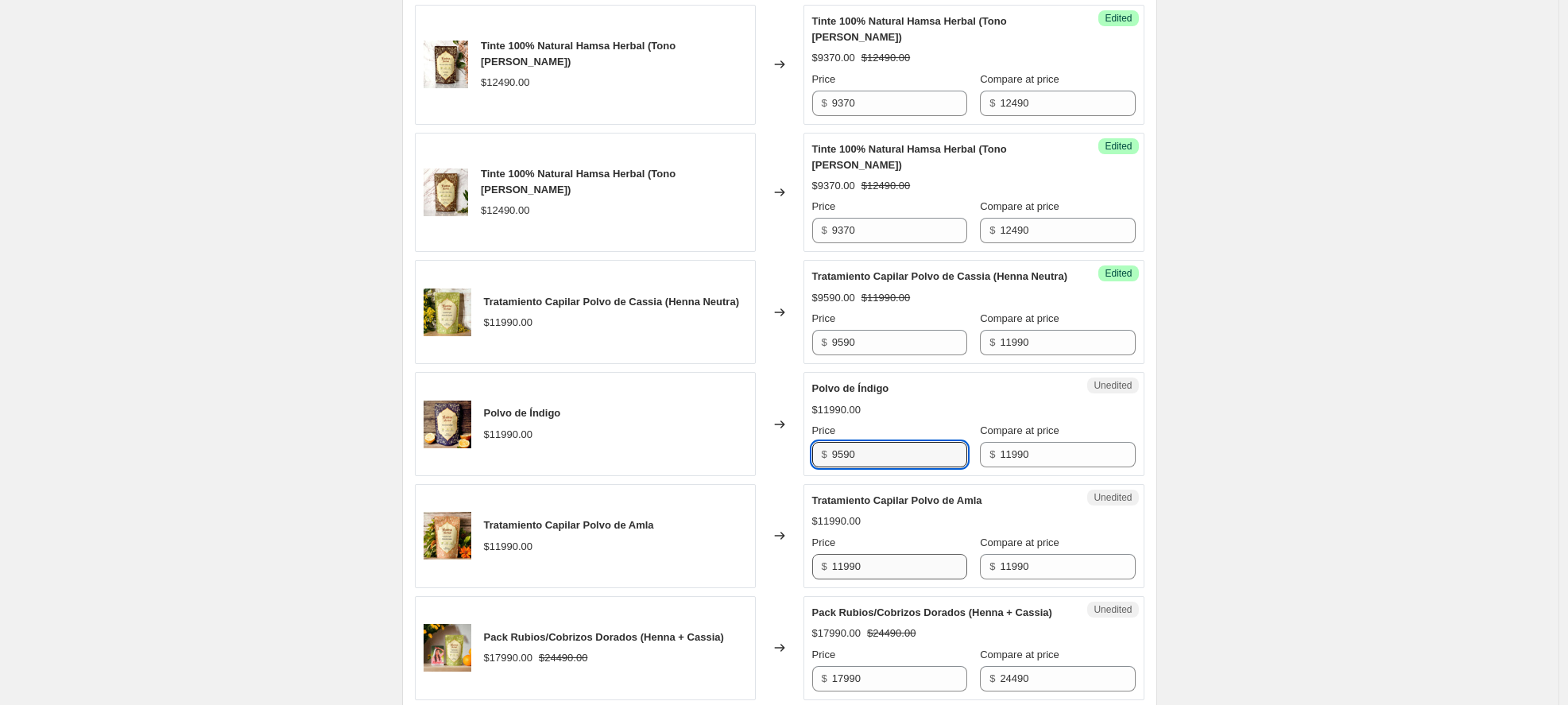
type input "9590"
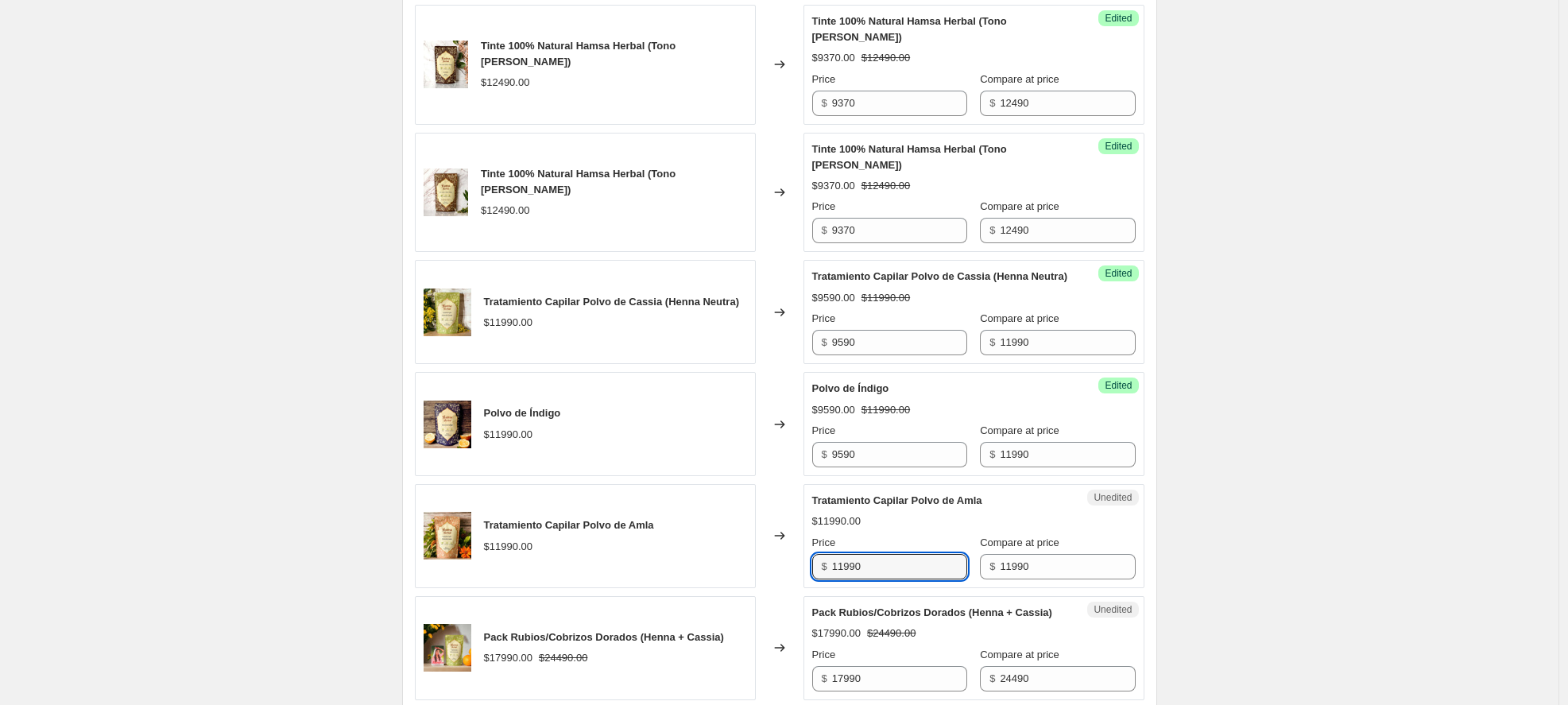
drag, startPoint x: 886, startPoint y: 585, endPoint x: 763, endPoint y: 575, distance: 123.4
click at [763, 575] on div "Tratamiento Capilar Polvo de Amla $11990.00 Changed to Unedited Tratamiento Cap…" at bounding box center [779, 536] width 730 height 104
type input "0"
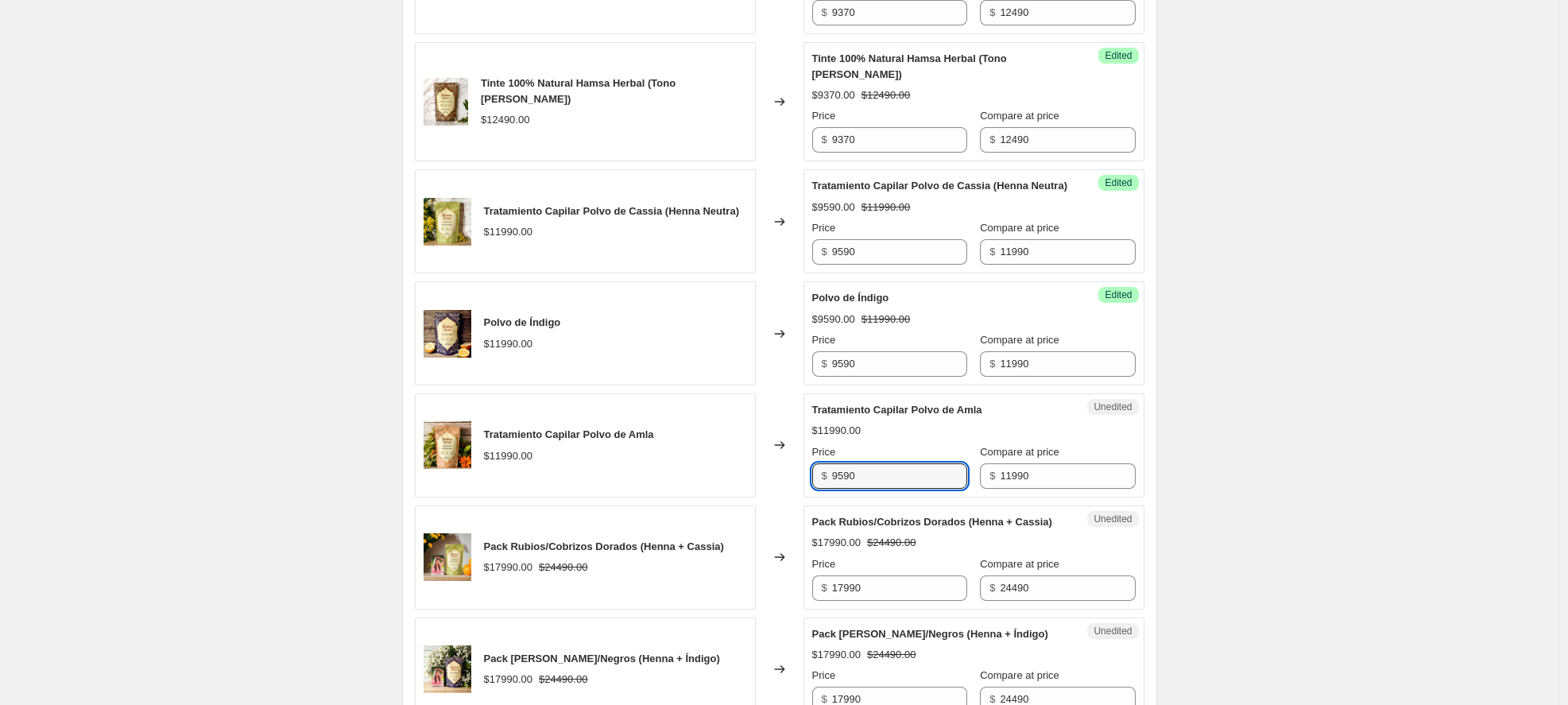
scroll to position [1747, 0]
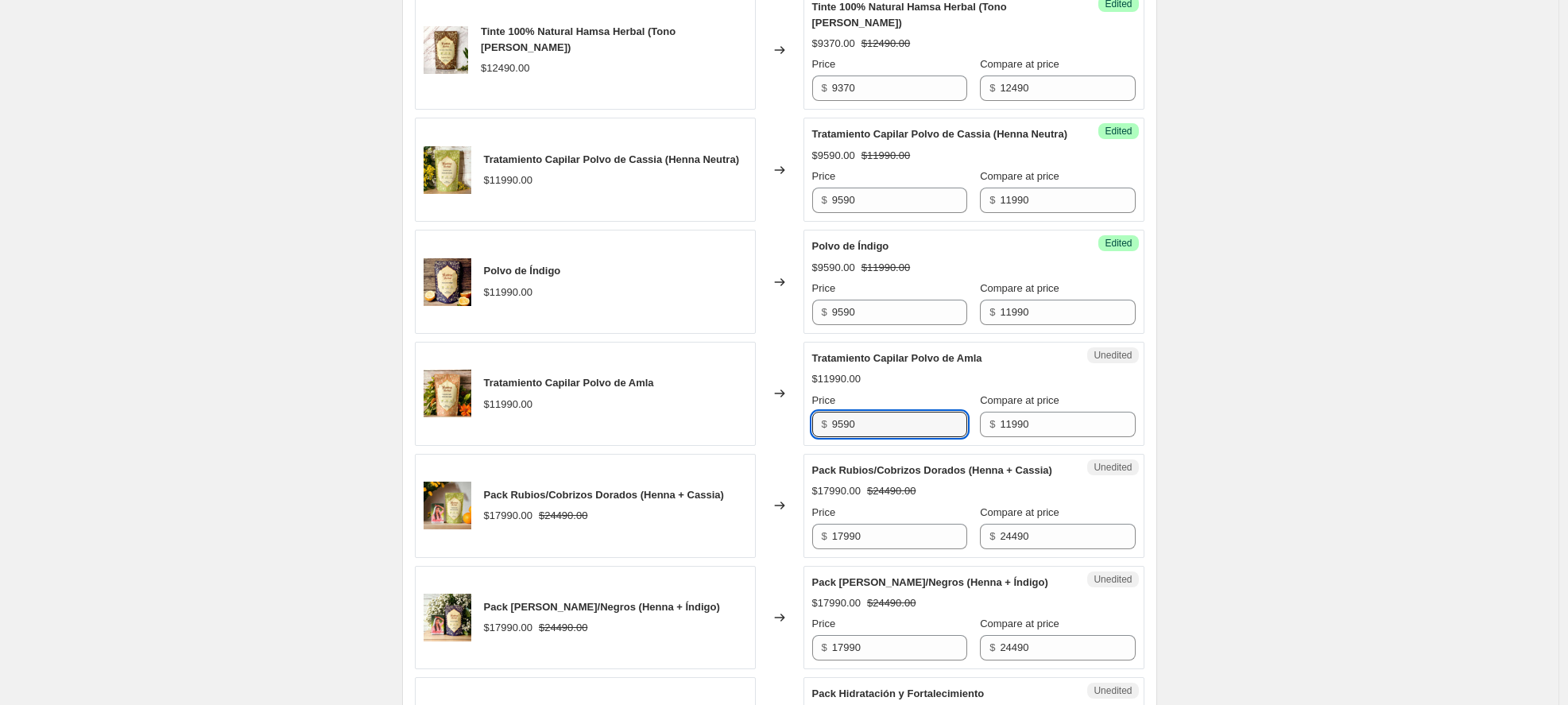
type input "9590"
click at [774, 537] on div "Changed to" at bounding box center [779, 506] width 47 height 104
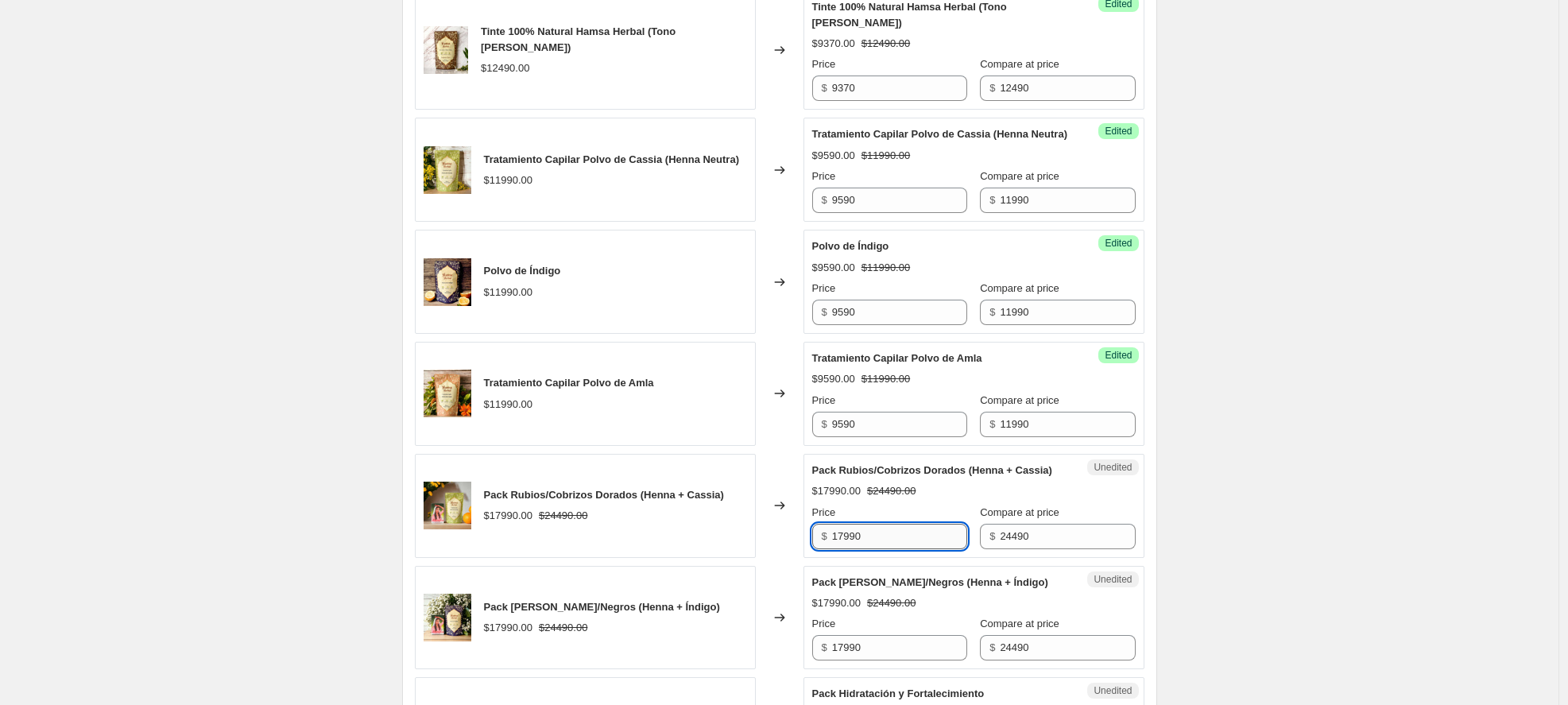
click at [855, 550] on input "17990" at bounding box center [900, 536] width 135 height 26
type input "17490"
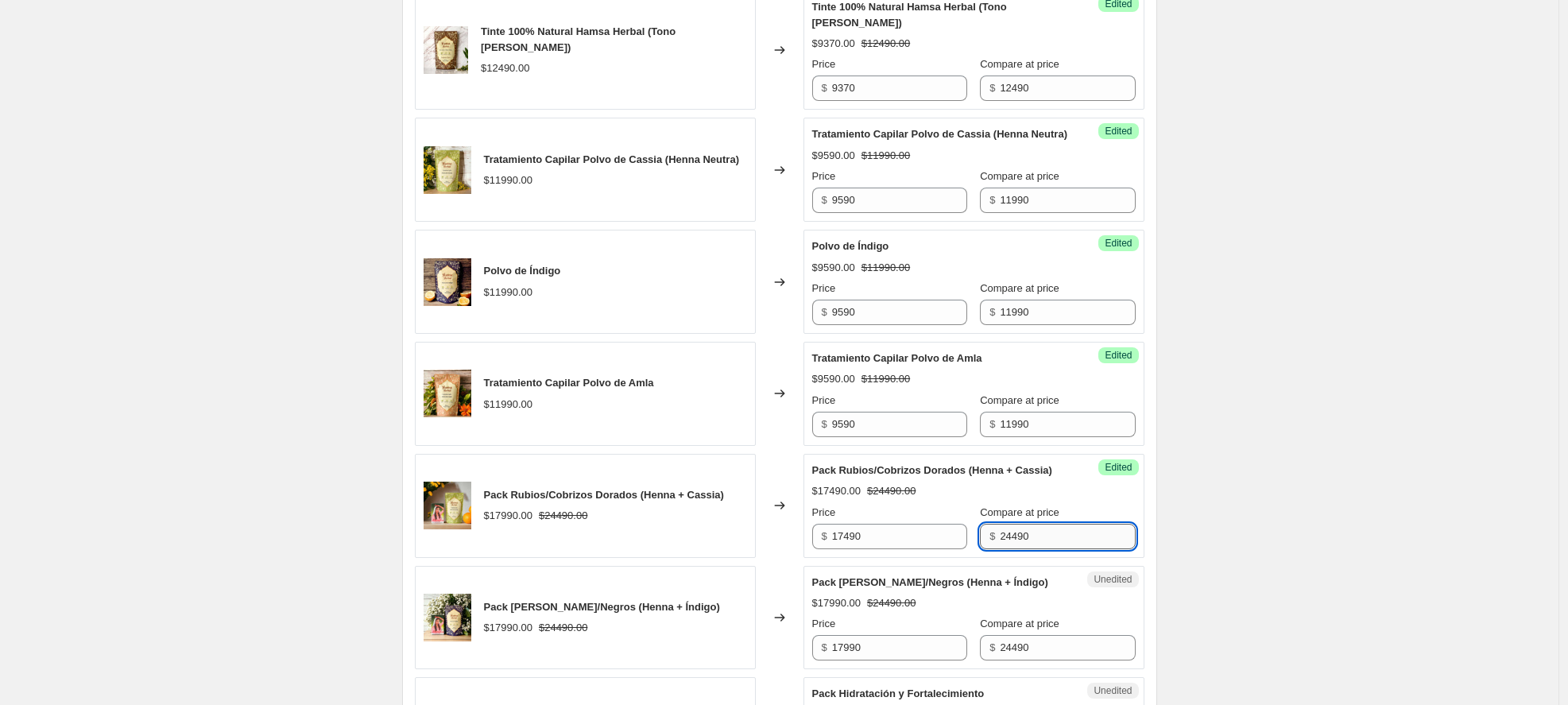
click at [1004, 550] on input "24490" at bounding box center [1067, 536] width 135 height 26
type input "24980"
click at [1145, 532] on div "Success Edited Pack Rubios/Cobrizos Dorados (Henna + Cassia) $17490.00 $24890.0…" at bounding box center [974, 506] width 341 height 104
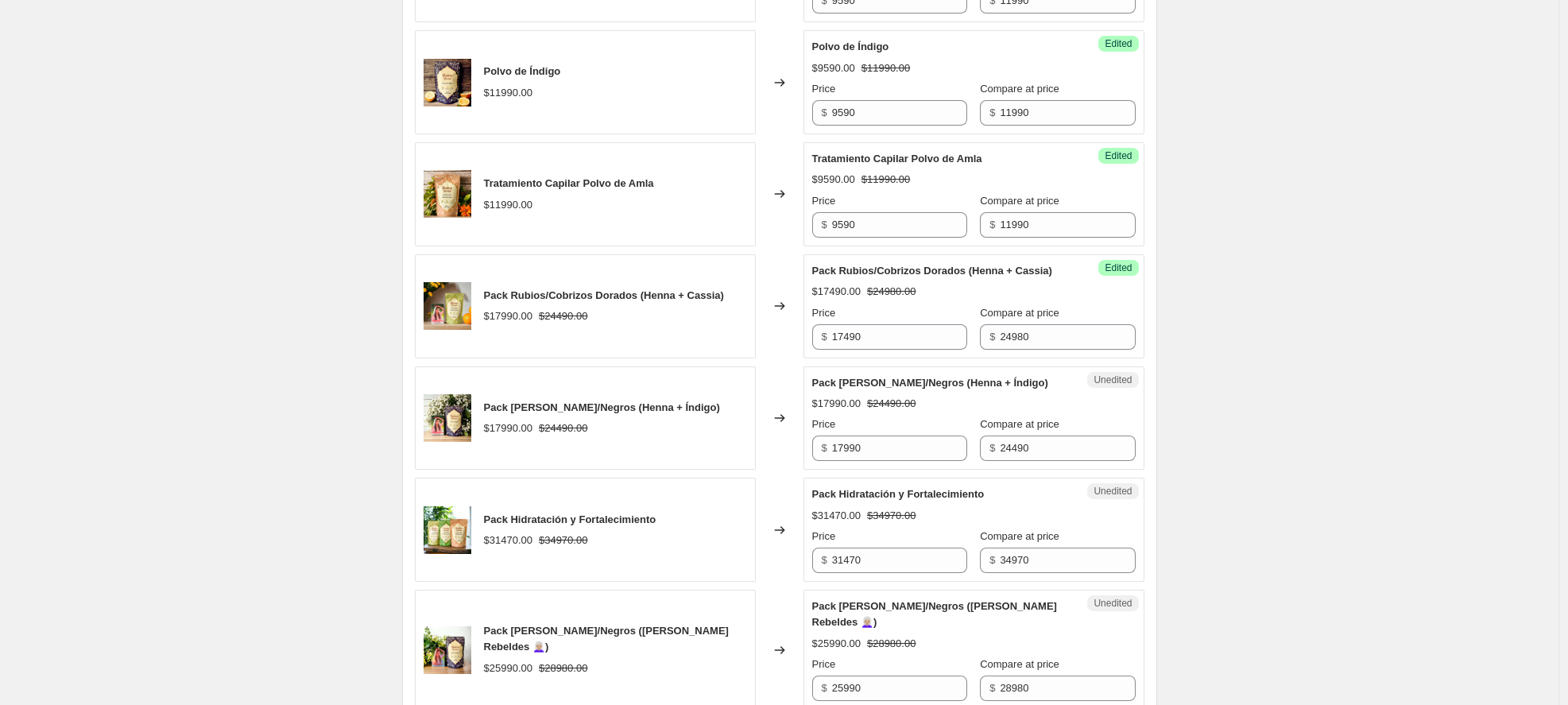
scroll to position [1947, 0]
click at [848, 460] on input "17990" at bounding box center [900, 448] width 135 height 26
click at [850, 460] on input "17990" at bounding box center [900, 448] width 135 height 26
click at [854, 460] on input "17990" at bounding box center [900, 448] width 135 height 26
type input "17490"
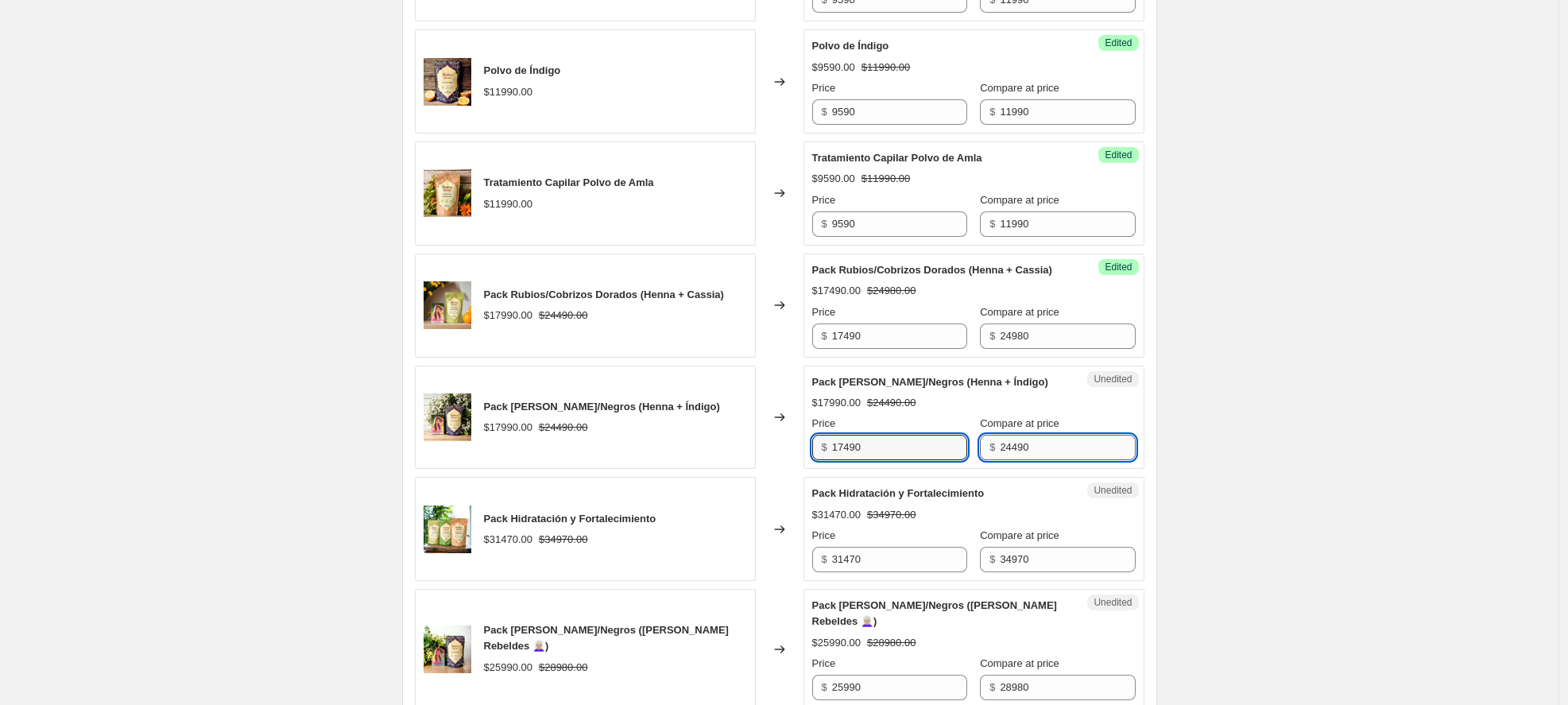
click at [1044, 460] on input "24490" at bounding box center [1067, 448] width 135 height 26
drag, startPoint x: 1023, startPoint y: 482, endPoint x: 1004, endPoint y: 482, distance: 19.0
click at [1004, 460] on input "24490" at bounding box center [1067, 448] width 135 height 26
type input "24980"
click at [1112, 470] on div "Success Edited Pack Castaños/Negros (Henna + Índigo) $17490.00 $24490.00 Price …" at bounding box center [974, 418] width 341 height 104
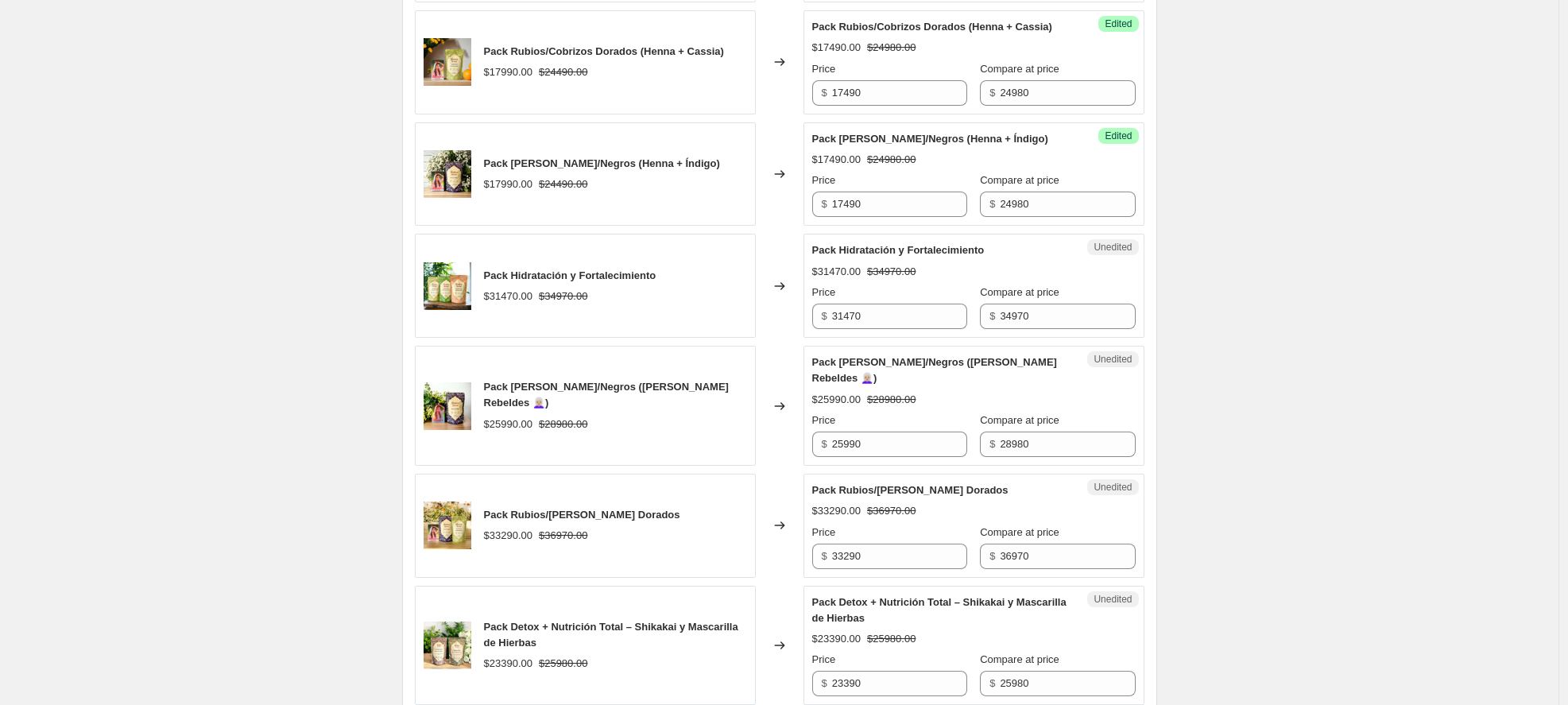
scroll to position [2211, 0]
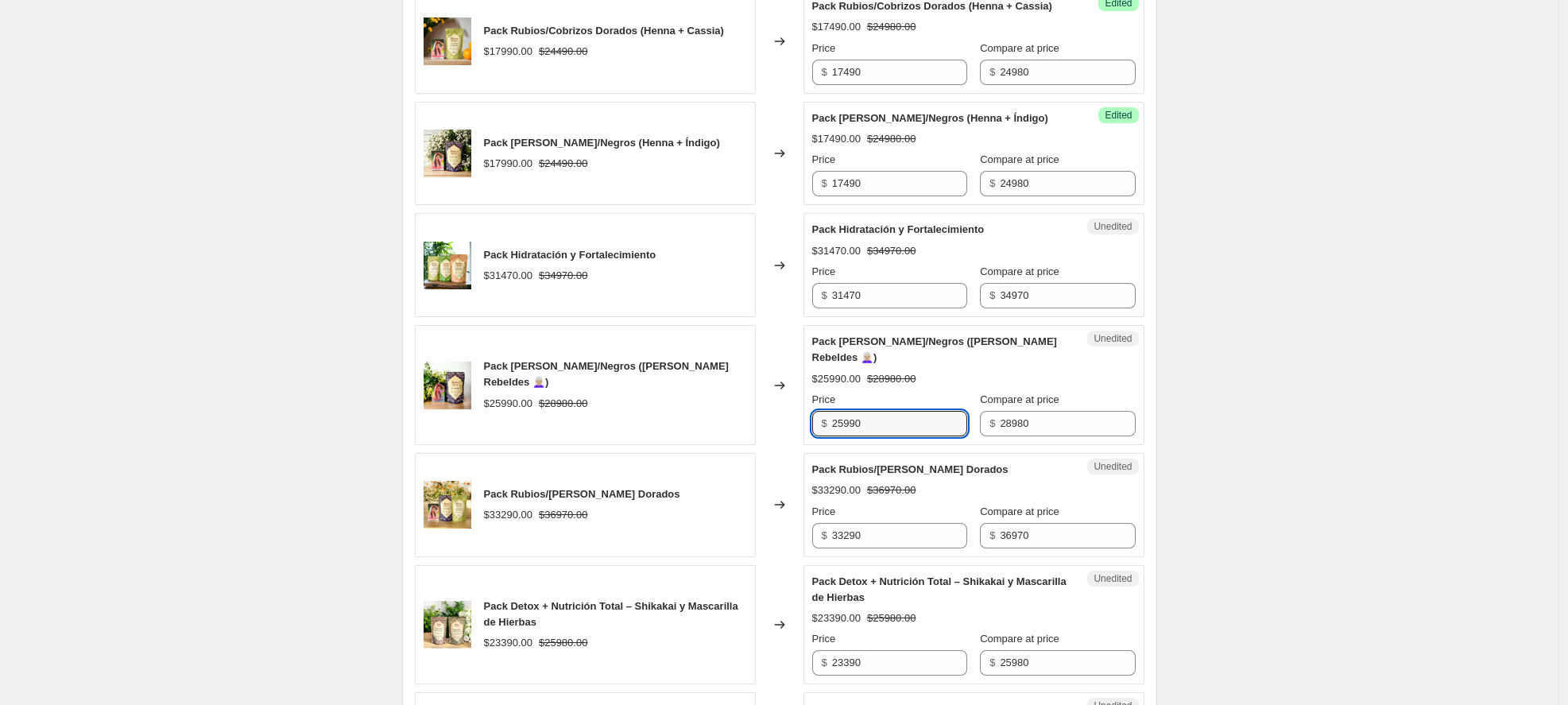
drag, startPoint x: 868, startPoint y: 435, endPoint x: 813, endPoint y: 434, distance: 55.0
click at [813, 434] on div "Unedited Pack Castaños/Negros (Canas Rebeldes 👩🏼‍🦳) $25990.00 $28980.00 Price $…" at bounding box center [974, 385] width 341 height 120
type input "20290"
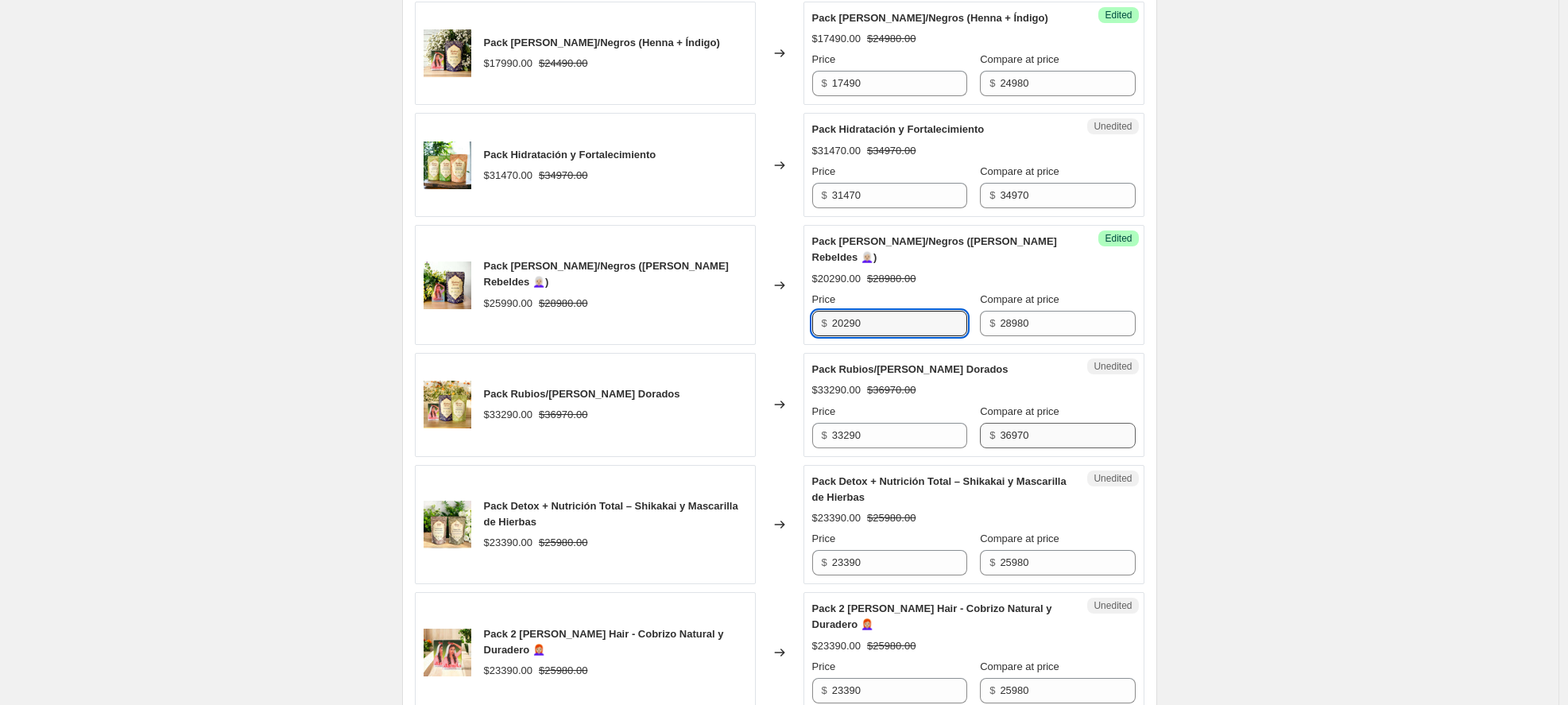
scroll to position [2328, 0]
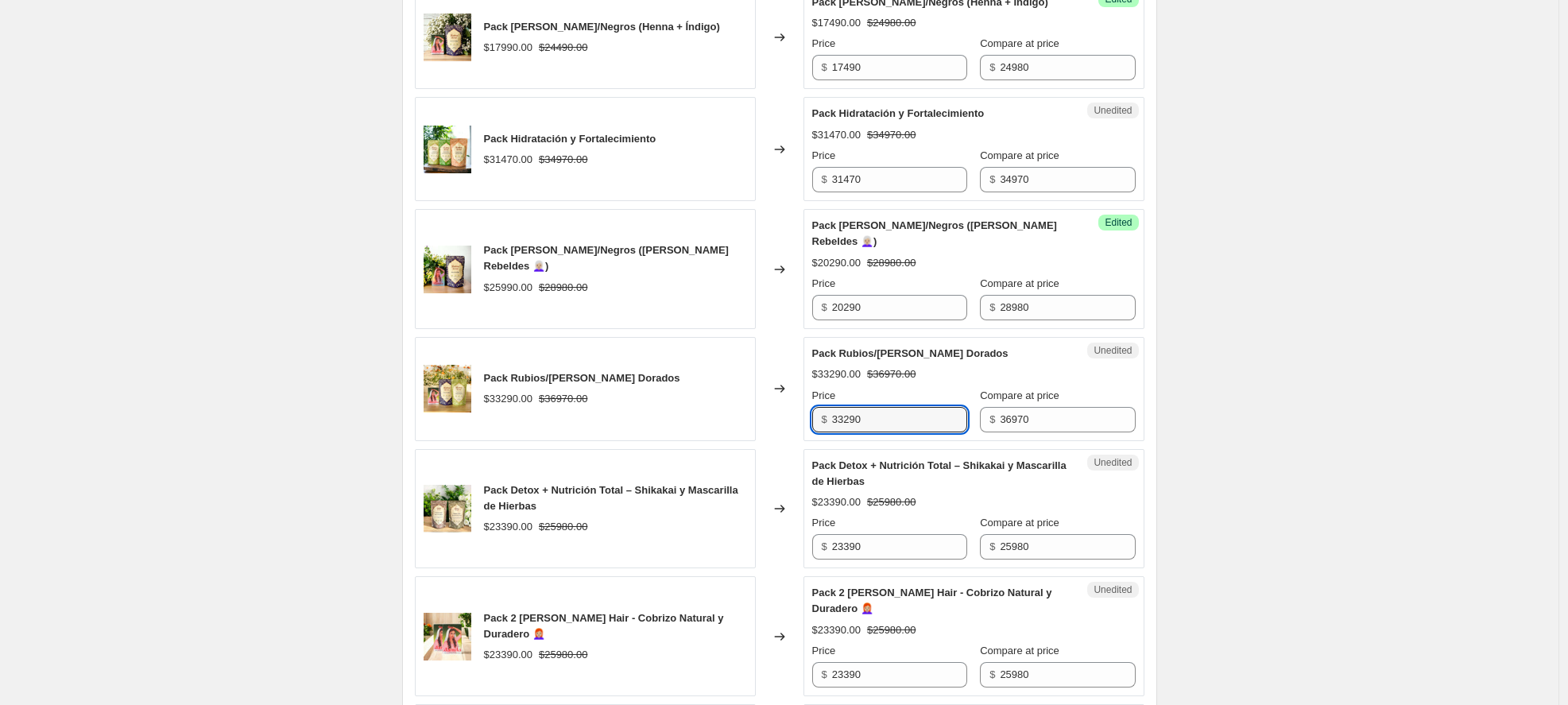
drag, startPoint x: 883, startPoint y: 441, endPoint x: 798, endPoint y: 429, distance: 85.8
click at [798, 429] on div "Pack Rubios/[PERSON_NAME] Dorados $33290.00 $36970.00 Changed to Unedited Pack …" at bounding box center [779, 389] width 730 height 104
type input "25580"
click at [1135, 427] on div "Success Edited Pack Rubios/Castaños Dorados $25580.00 $36970.00 Price $ 25580 C…" at bounding box center [974, 389] width 341 height 104
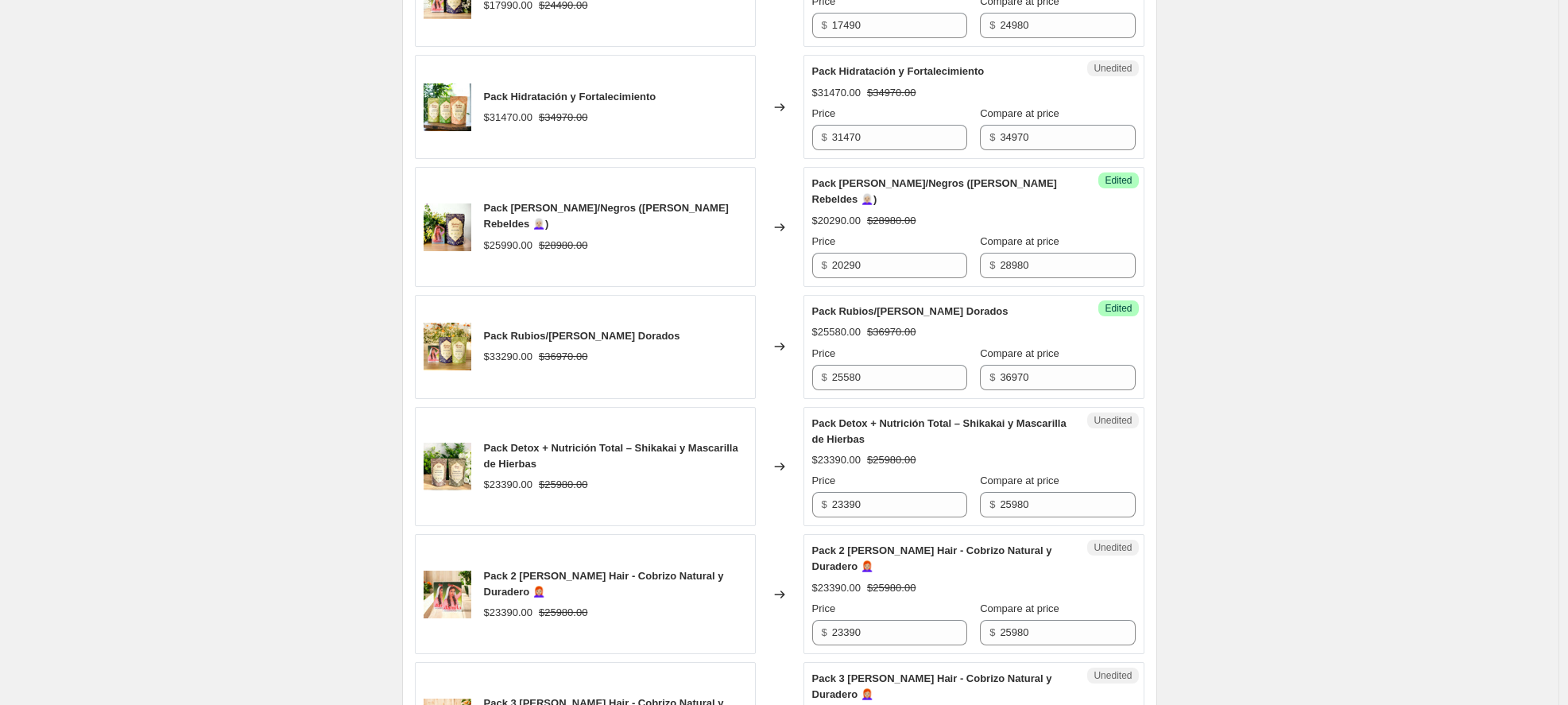
scroll to position [2460, 0]
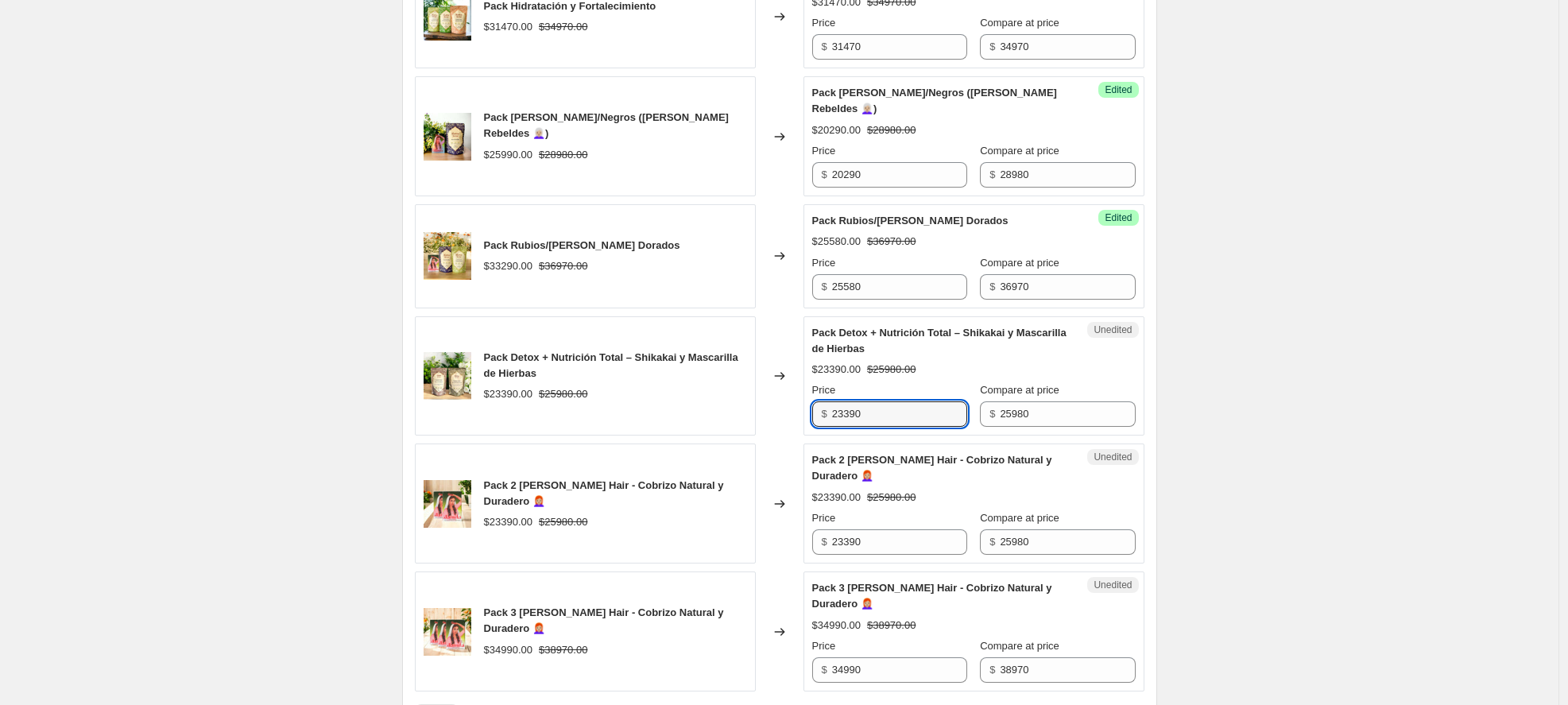
drag, startPoint x: 853, startPoint y: 423, endPoint x: 770, endPoint y: 418, distance: 83.2
click at [770, 418] on div "Pack Detox + Nutrición Total – Shikakai y Mascarilla de Hierbas $23390.00 $2598…" at bounding box center [779, 376] width 730 height 120
type input "18180"
click at [752, 564] on div "Pack 2 Hennas Jamila Hair - Cobrizo Natural y Duradero 👩🏼‍🦰 $23390.00 $25980.00" at bounding box center [585, 503] width 341 height 120
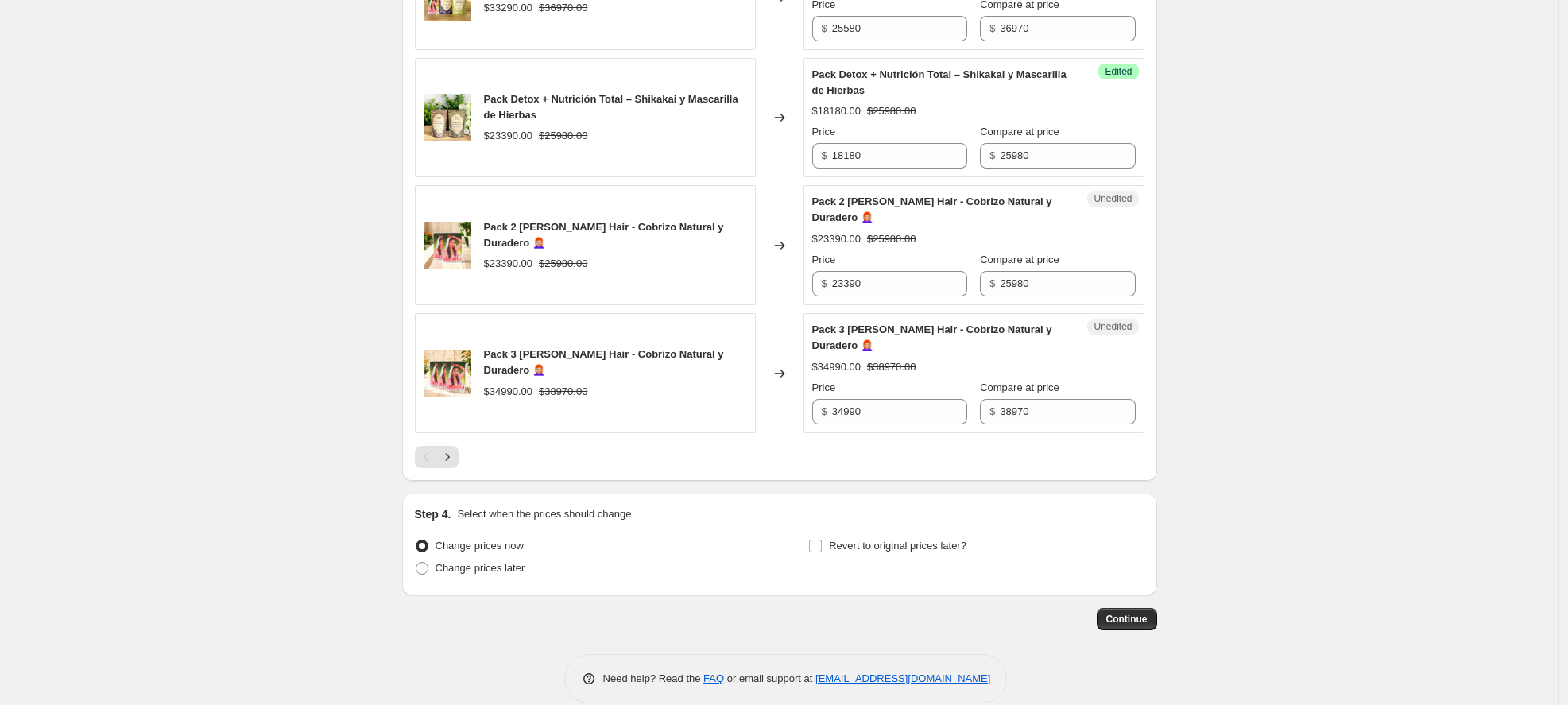
scroll to position [2757, 0]
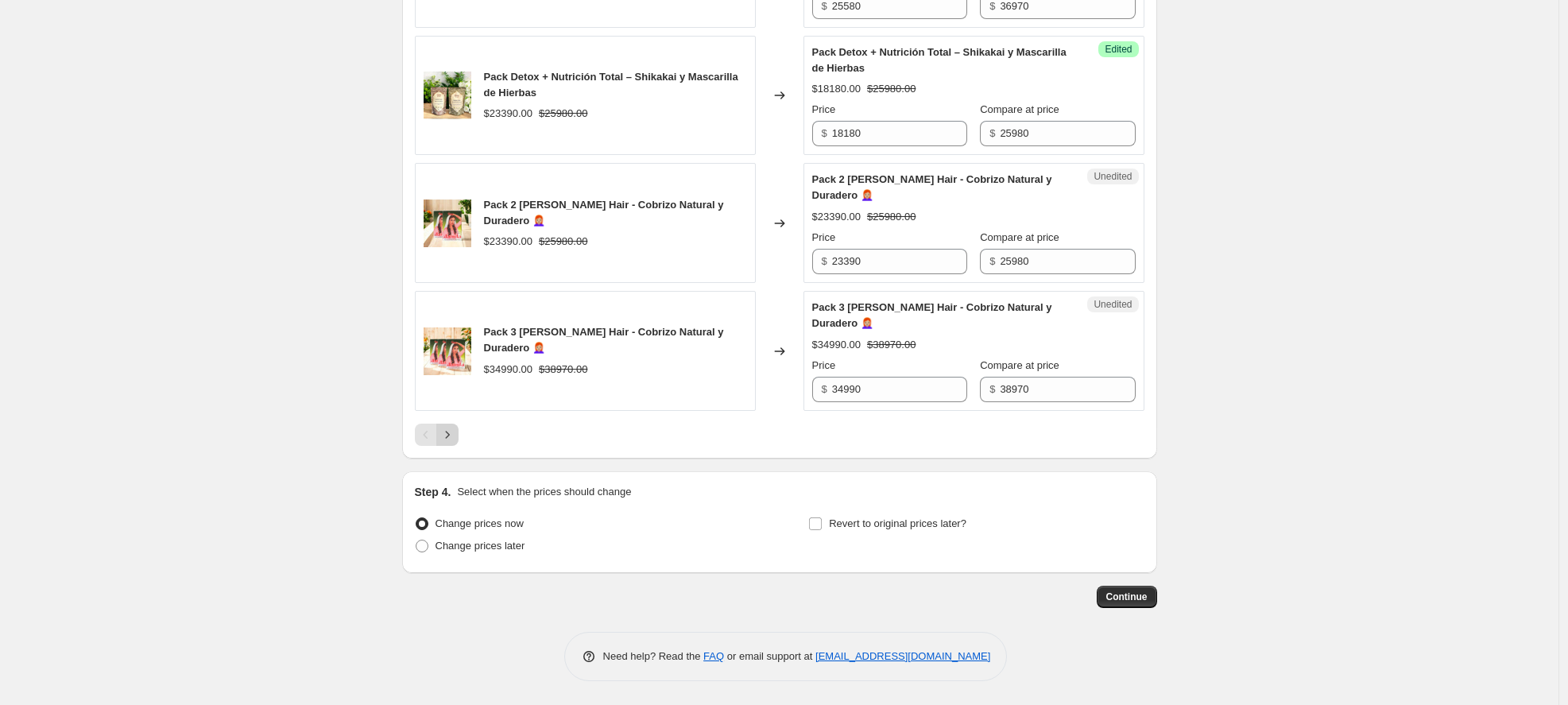
click at [455, 432] on icon "Next" at bounding box center [447, 434] width 16 height 16
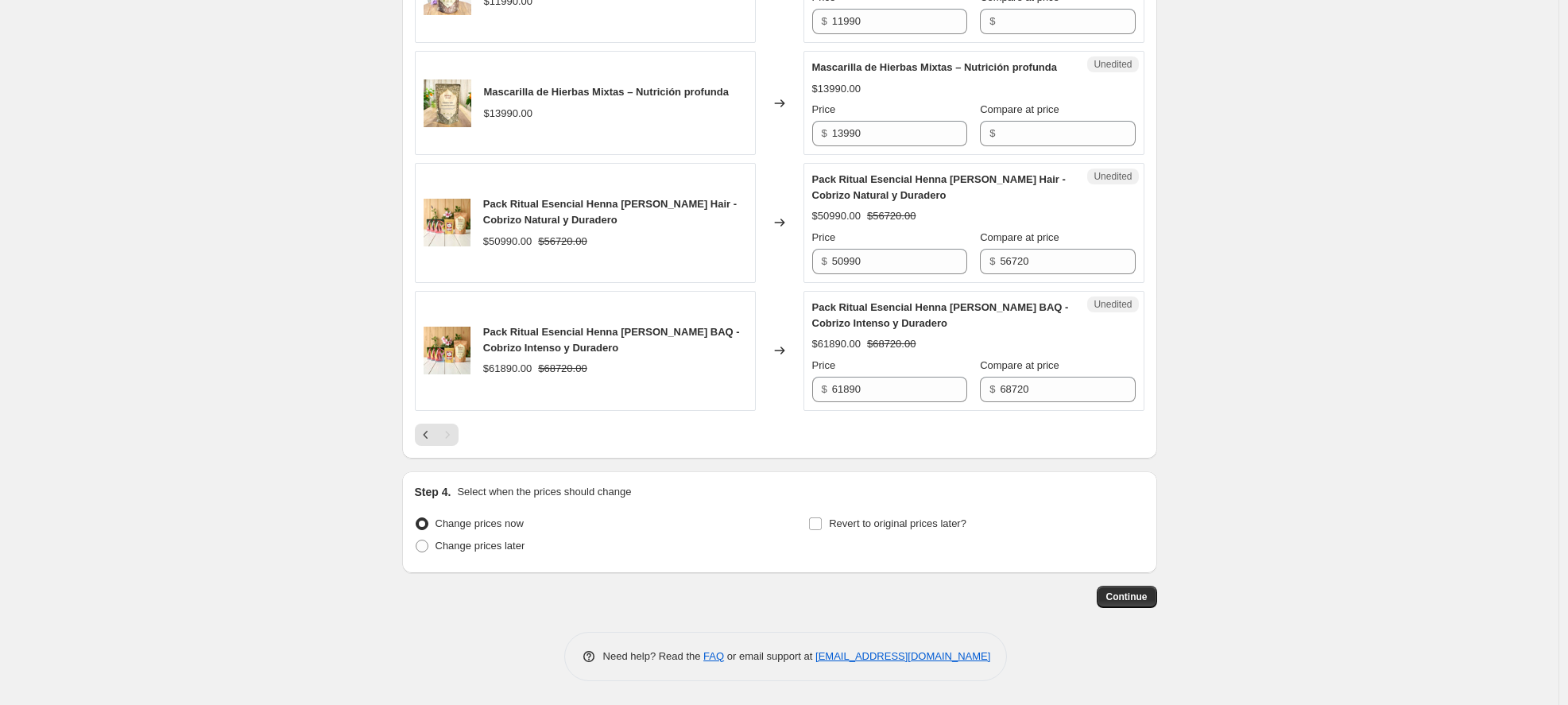
scroll to position [1286, 0]
click at [1136, 606] on button "Continue" at bounding box center [1127, 597] width 61 height 22
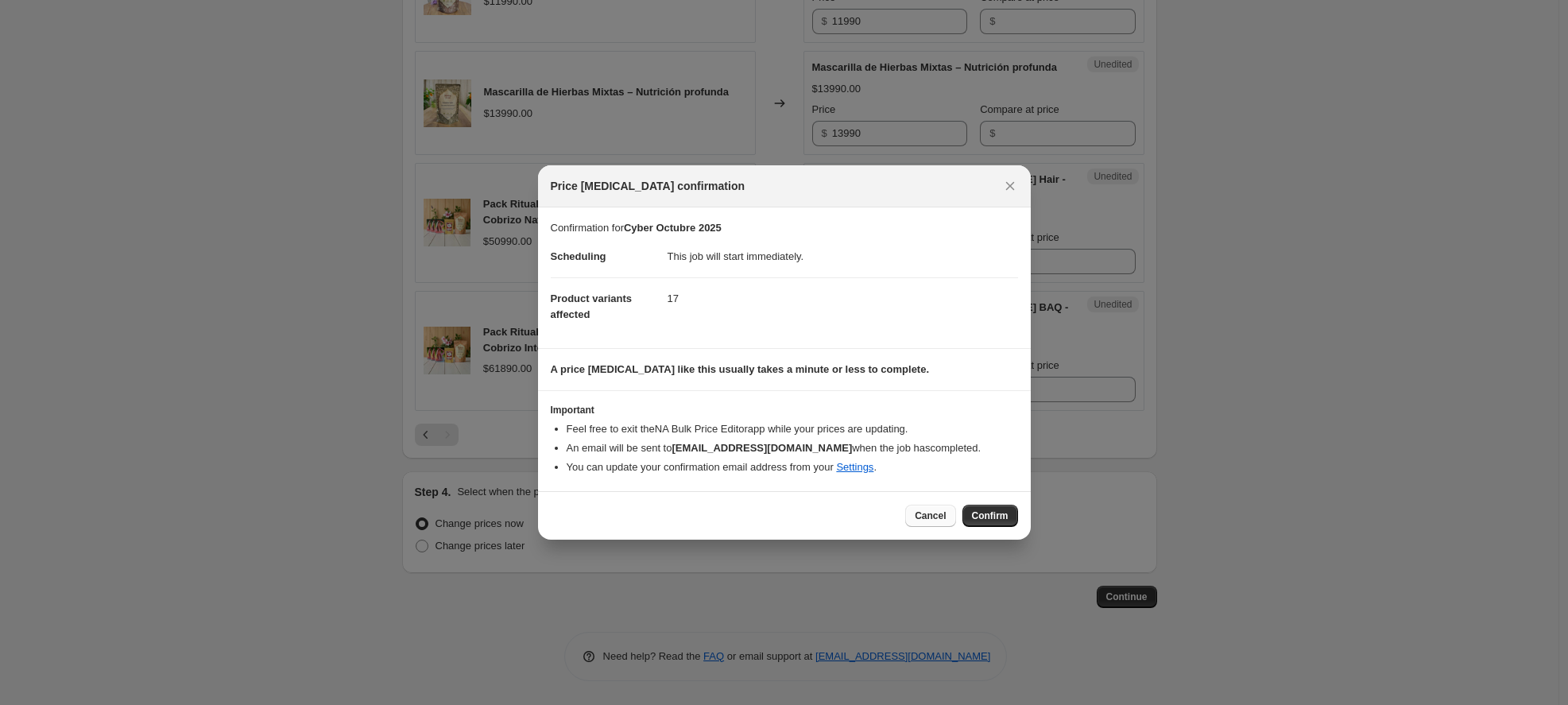
click at [927, 513] on span "Cancel" at bounding box center [930, 516] width 31 height 12
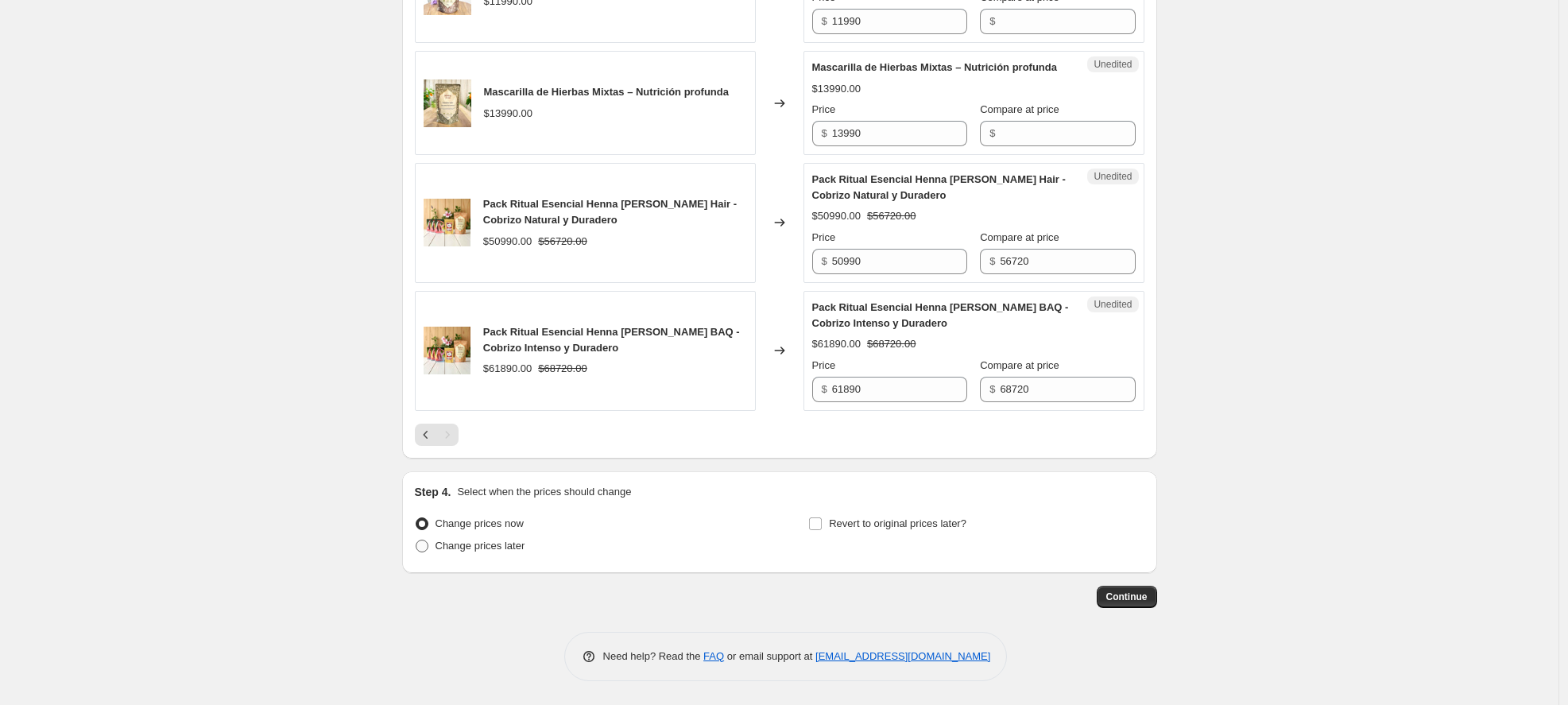
click at [517, 543] on span "Change prices later" at bounding box center [481, 546] width 90 height 12
click at [417, 541] on input "Change prices later" at bounding box center [416, 540] width 1 height 1
radio input "true"
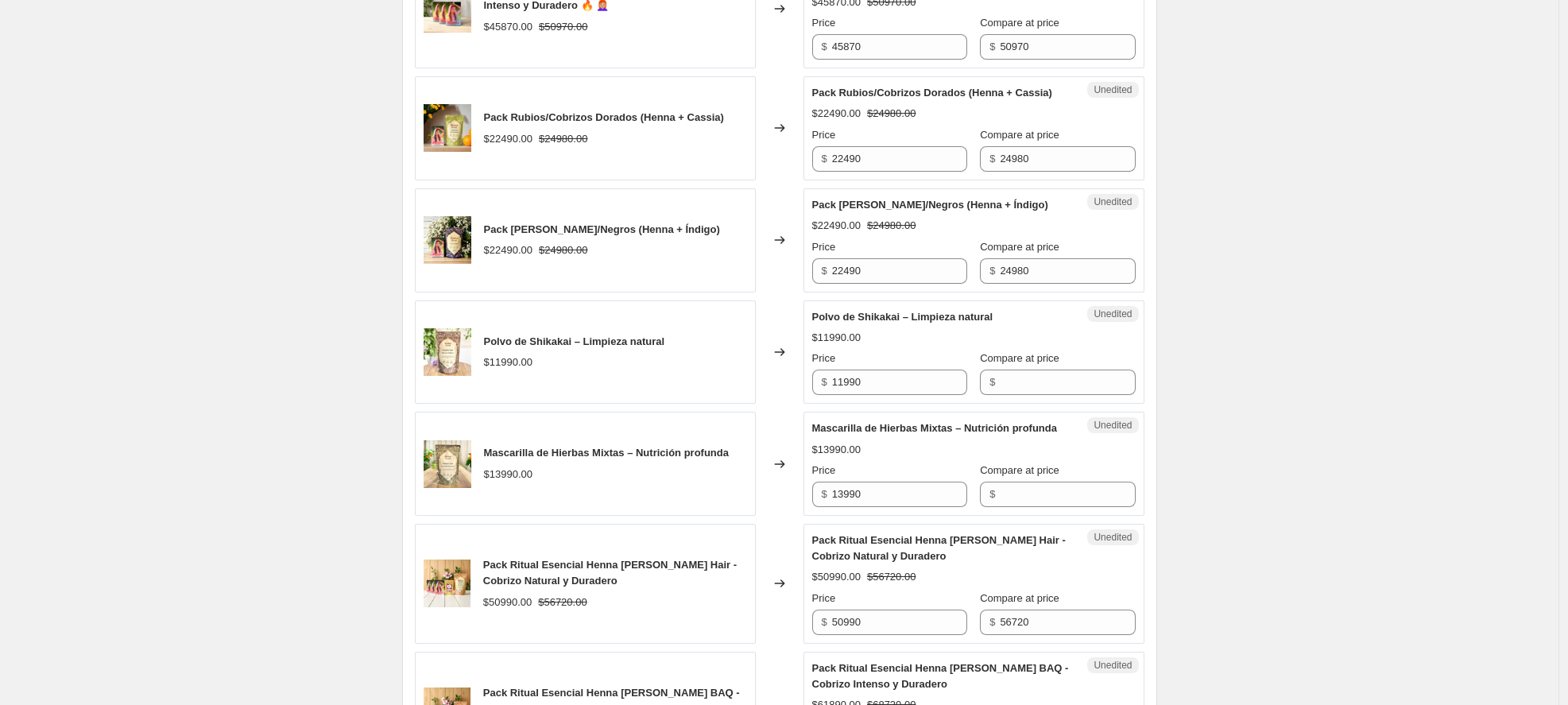
scroll to position [734, 0]
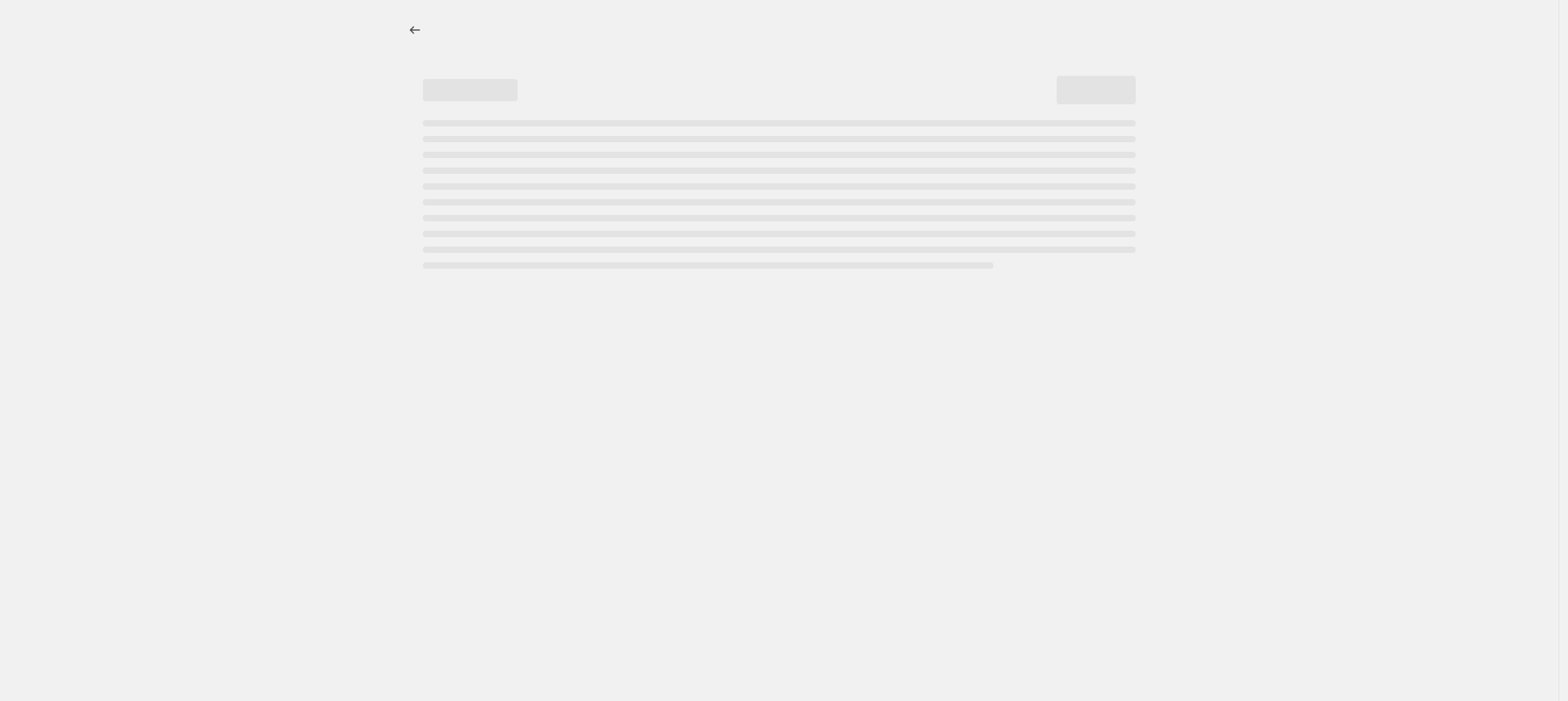
select select "percentage"
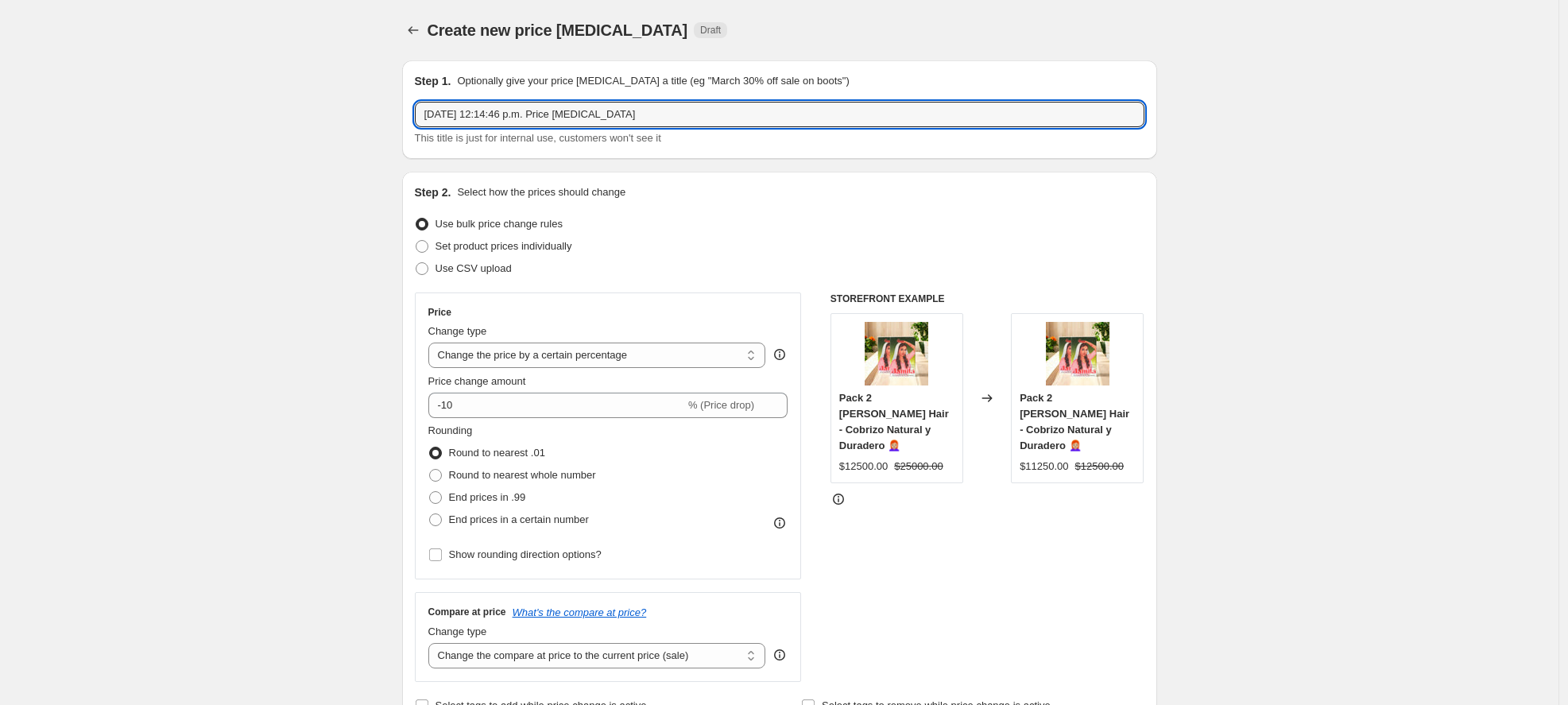
drag, startPoint x: 553, startPoint y: 115, endPoint x: 315, endPoint y: 109, distance: 238.1
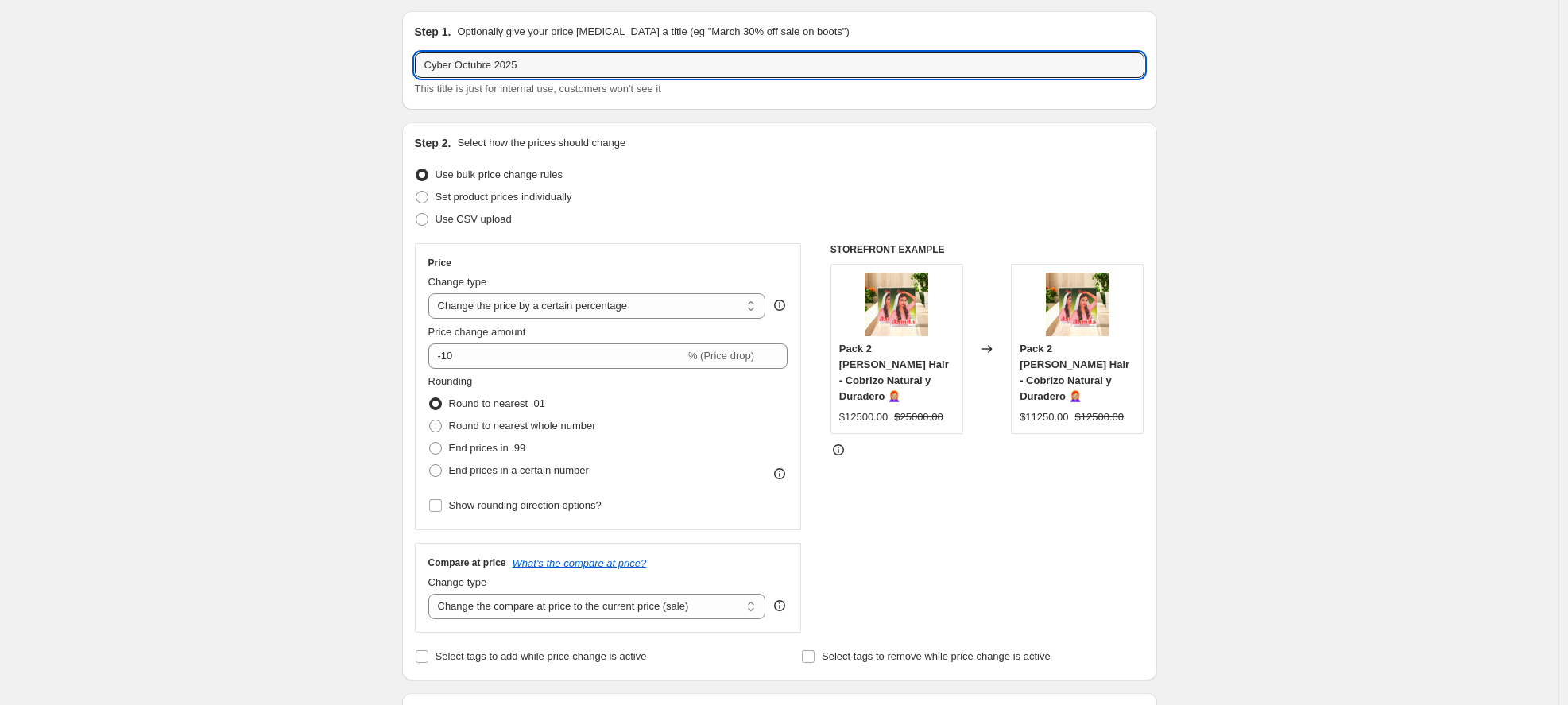
scroll to position [69, 0]
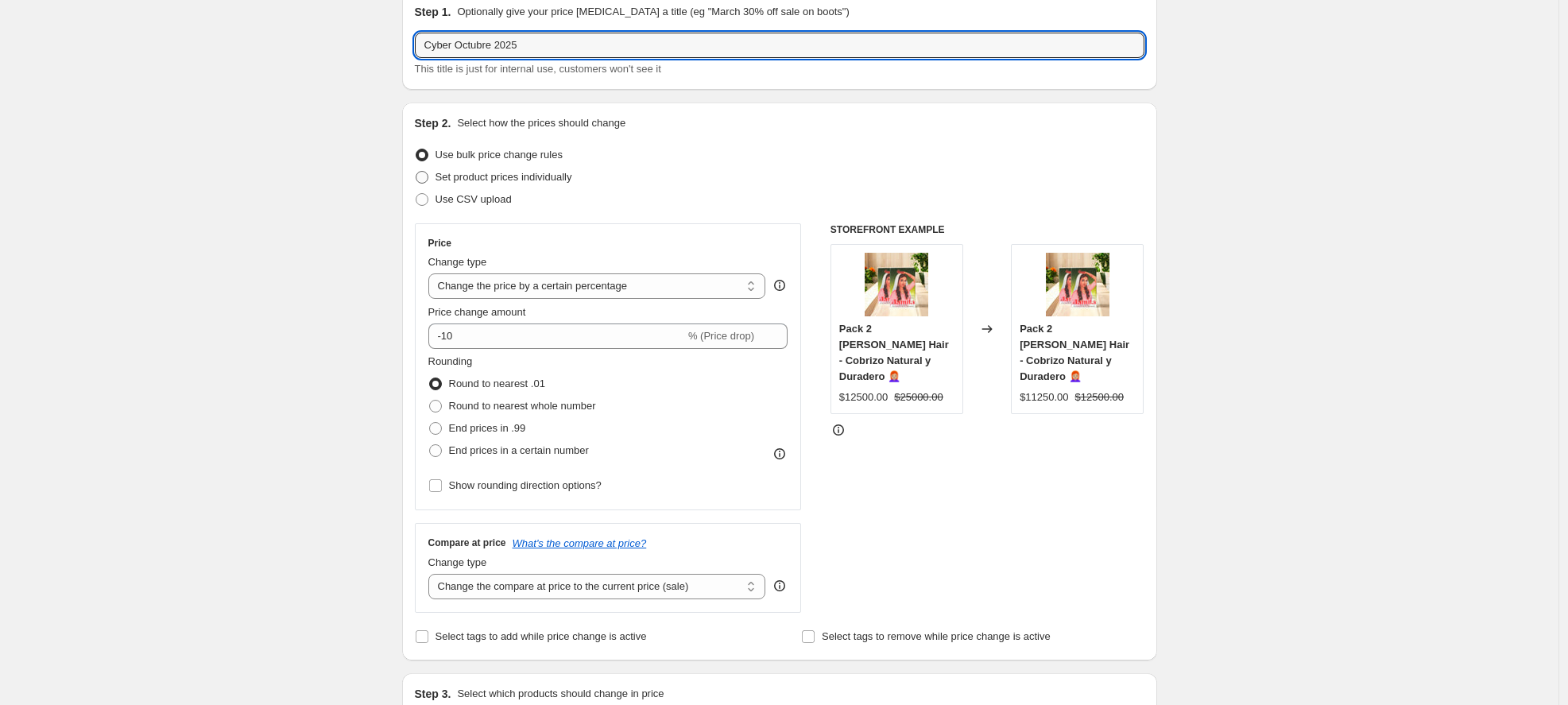
type input "Cyber Octubre 2025"
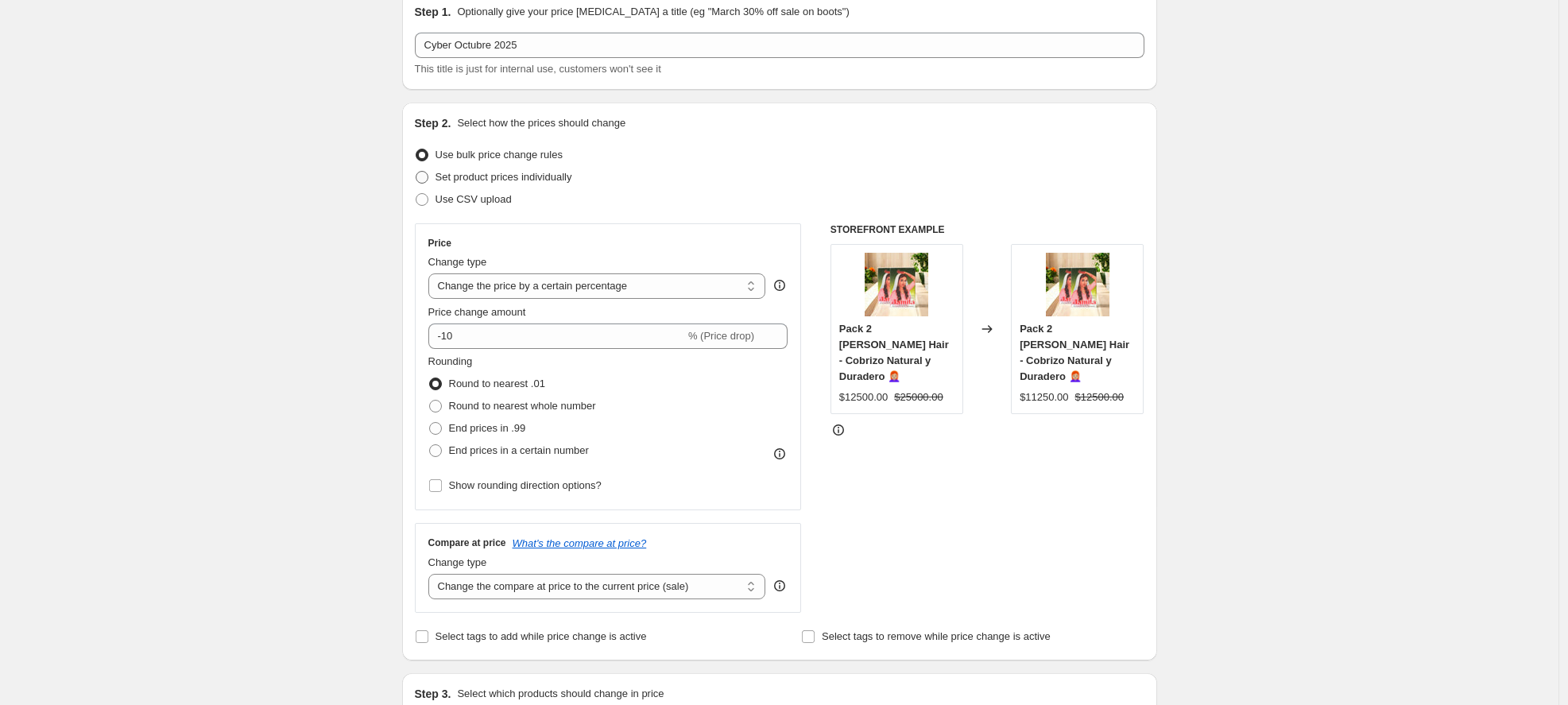
click at [428, 179] on span at bounding box center [422, 177] width 12 height 12
click at [417, 172] on input "Set product prices individually" at bounding box center [416, 171] width 1 height 1
radio input "true"
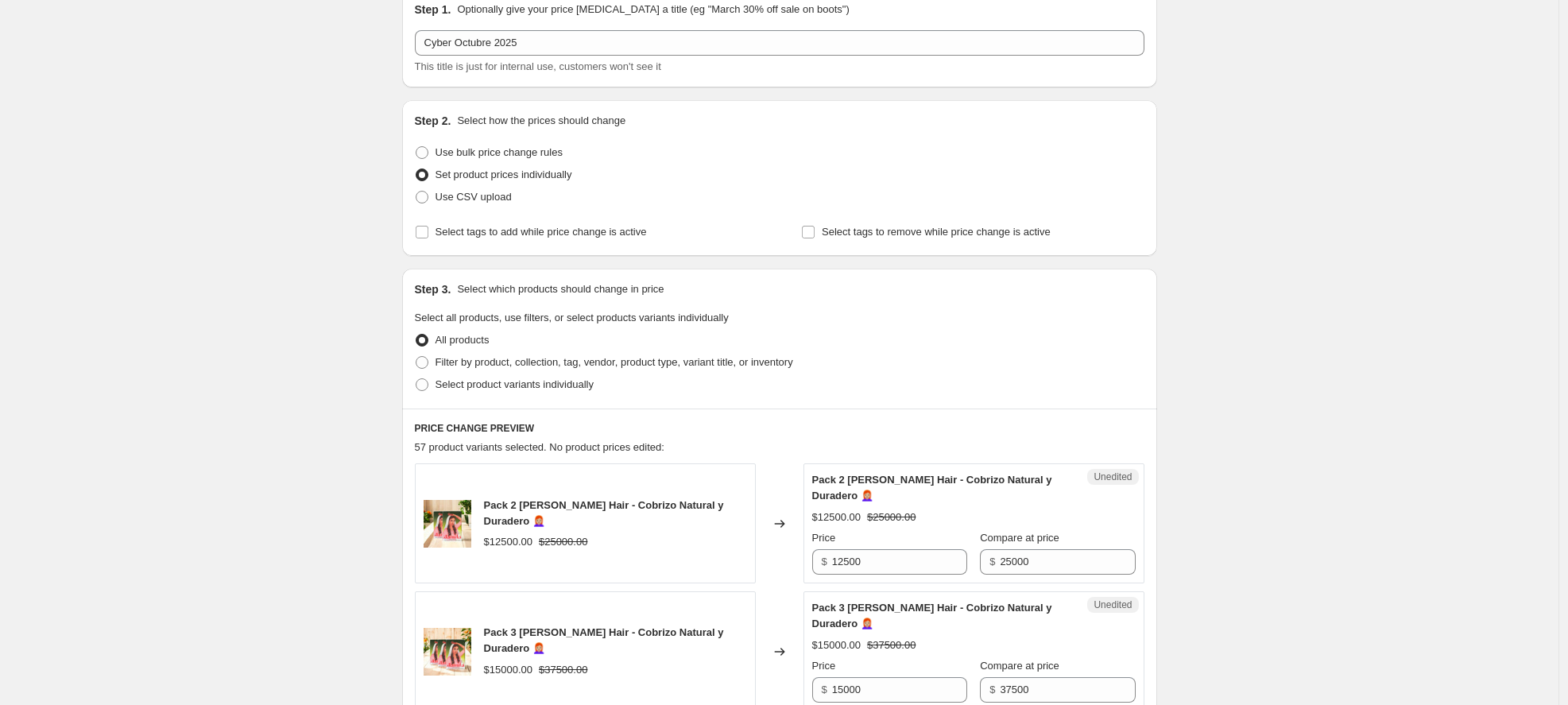
scroll to position [72, 0]
click at [428, 149] on span at bounding box center [422, 151] width 12 height 12
click at [417, 146] on input "Use bulk price change rules" at bounding box center [416, 145] width 1 height 1
radio input "true"
select select "percentage"
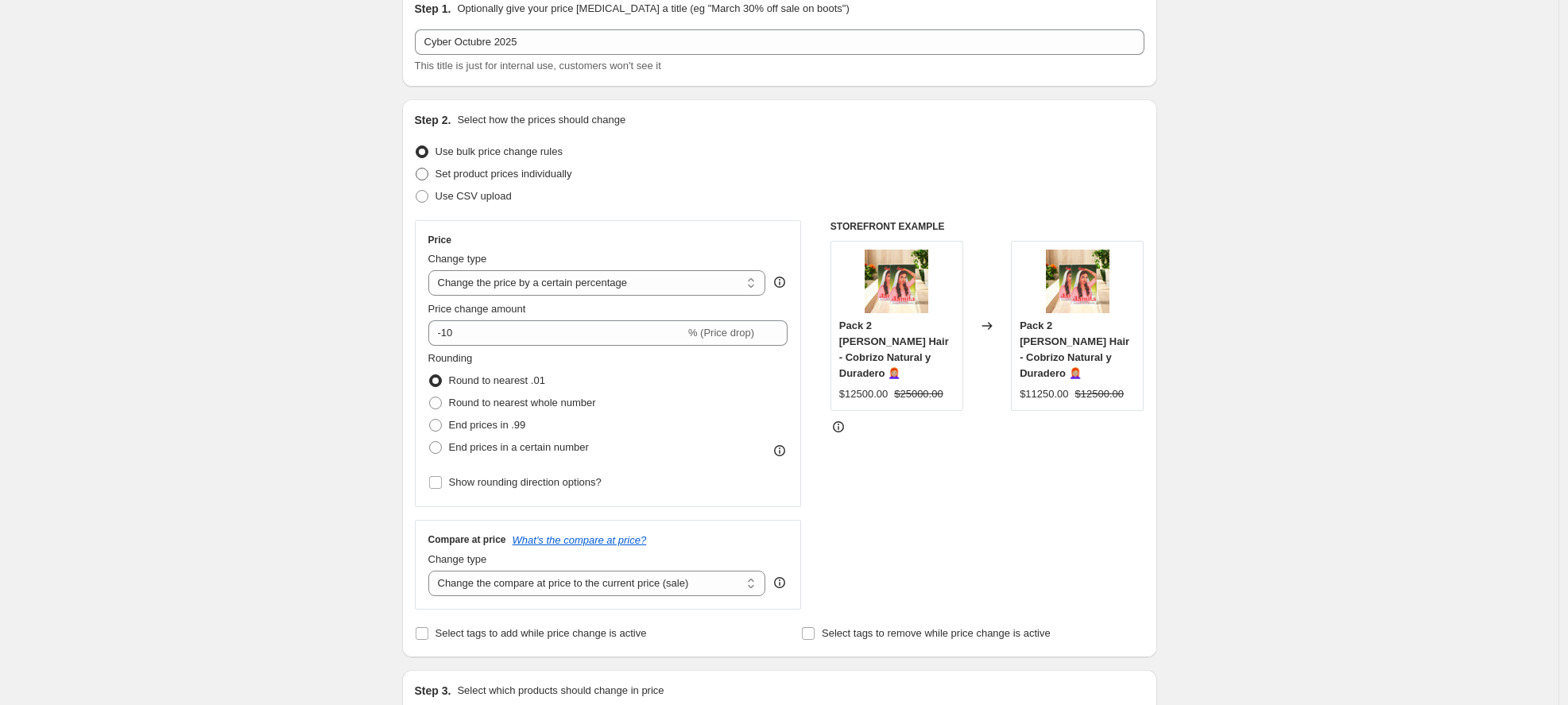
click at [427, 173] on span at bounding box center [422, 174] width 12 height 12
click at [417, 169] on input "Set product prices individually" at bounding box center [416, 168] width 1 height 1
radio input "true"
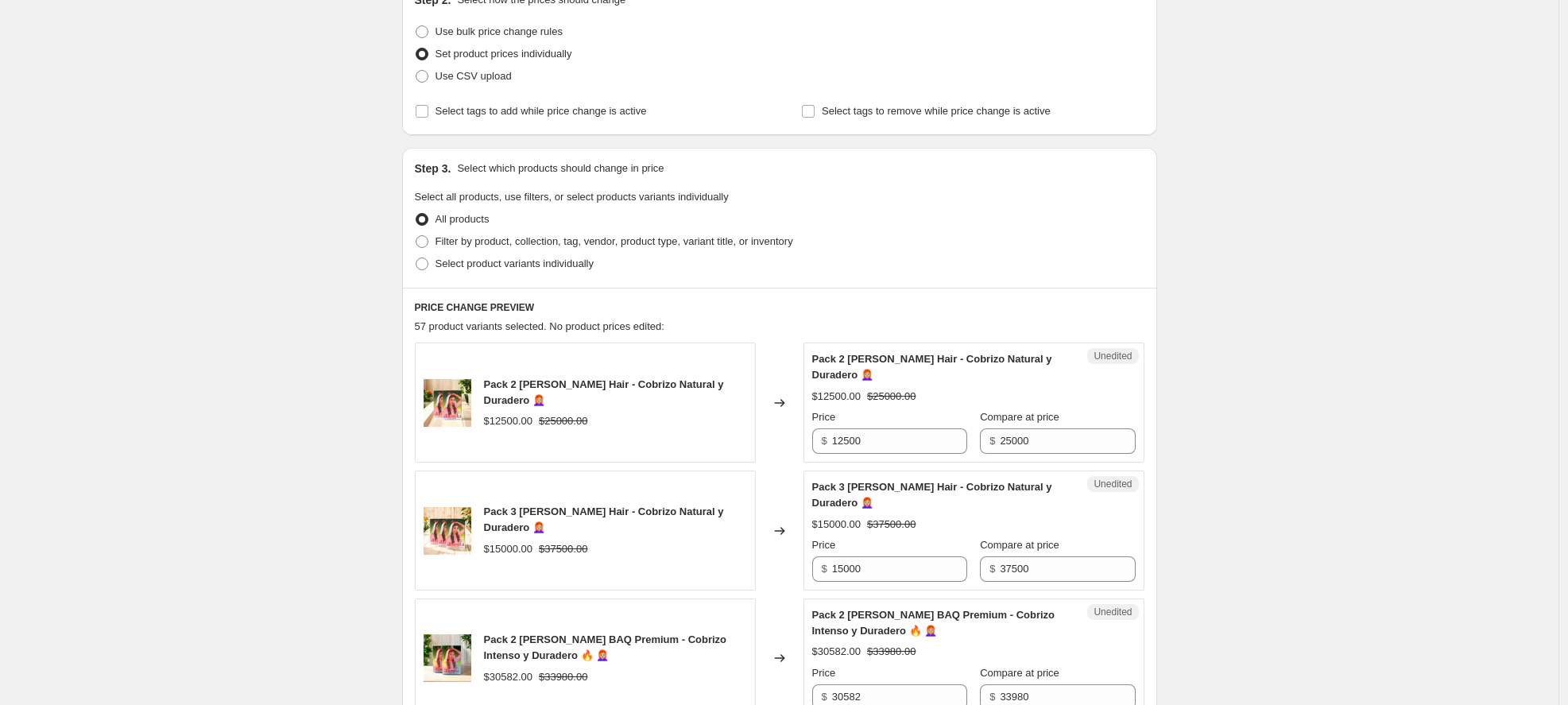
scroll to position [180, 0]
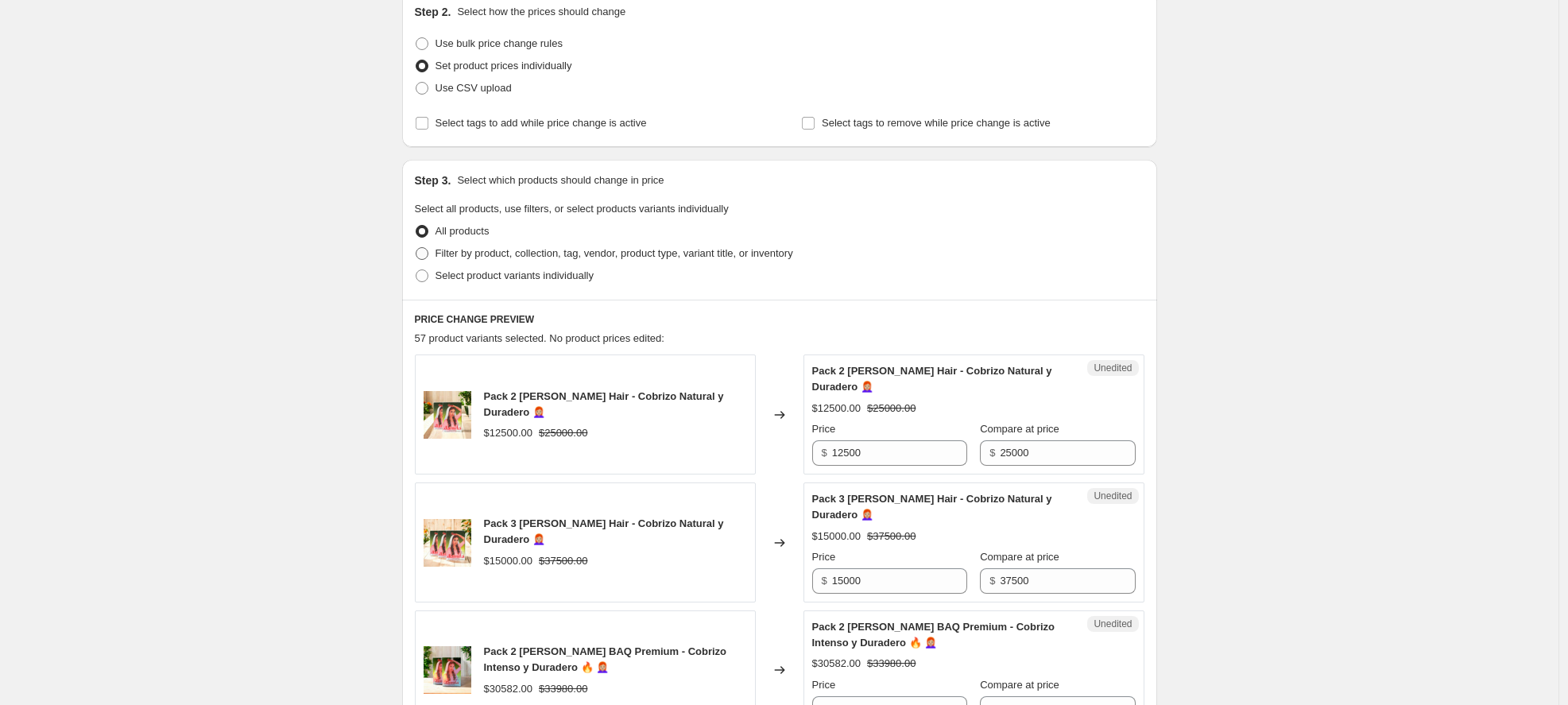
click at [460, 256] on span "Filter by product, collection, tag, vendor, product type, variant title, or inv…" at bounding box center [614, 253] width 358 height 12
click at [417, 248] on input "Filter by product, collection, tag, vendor, product type, variant title, or inv…" at bounding box center [416, 247] width 1 height 1
radio input "true"
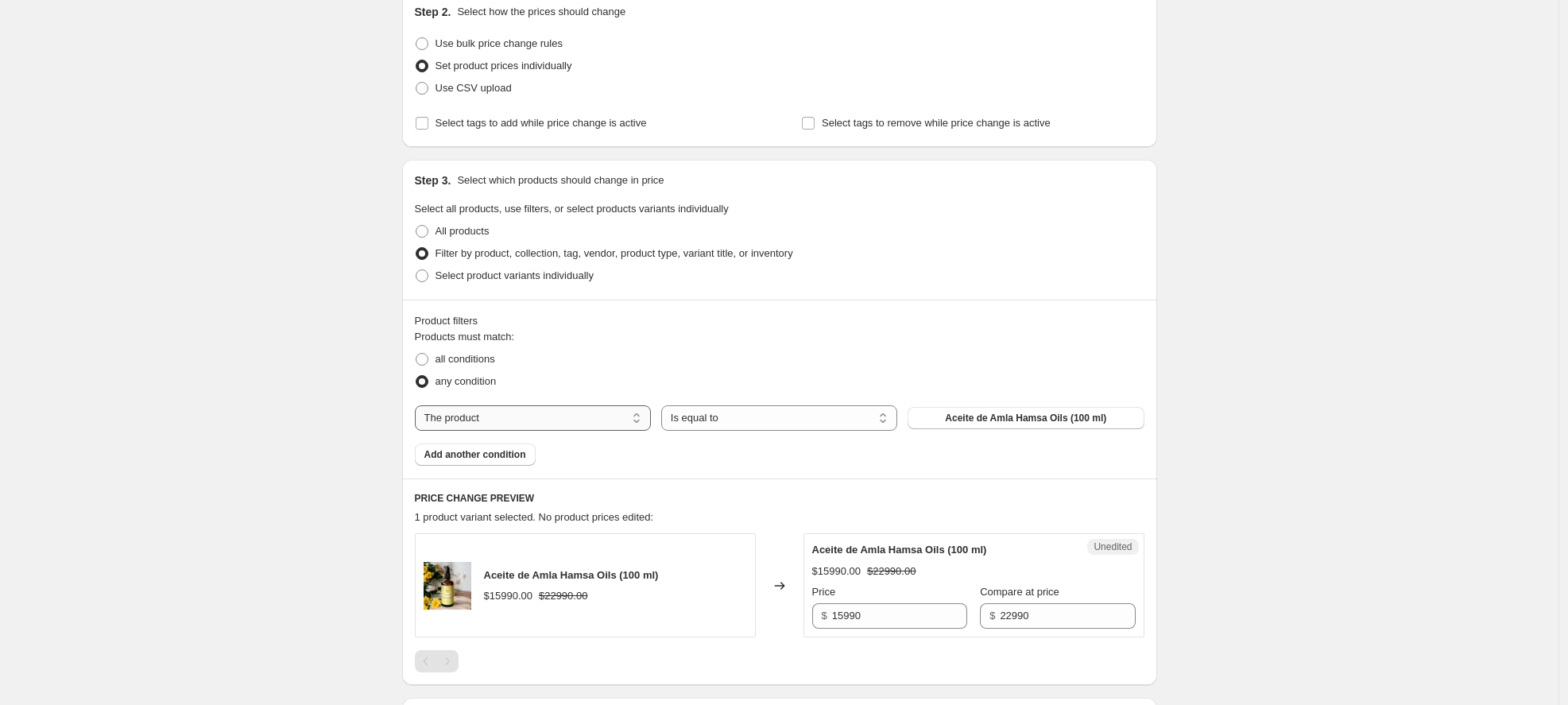
click at [593, 419] on select "The product The product's collection The product's tag The product's vendor The…" at bounding box center [533, 418] width 236 height 26
select select "collection"
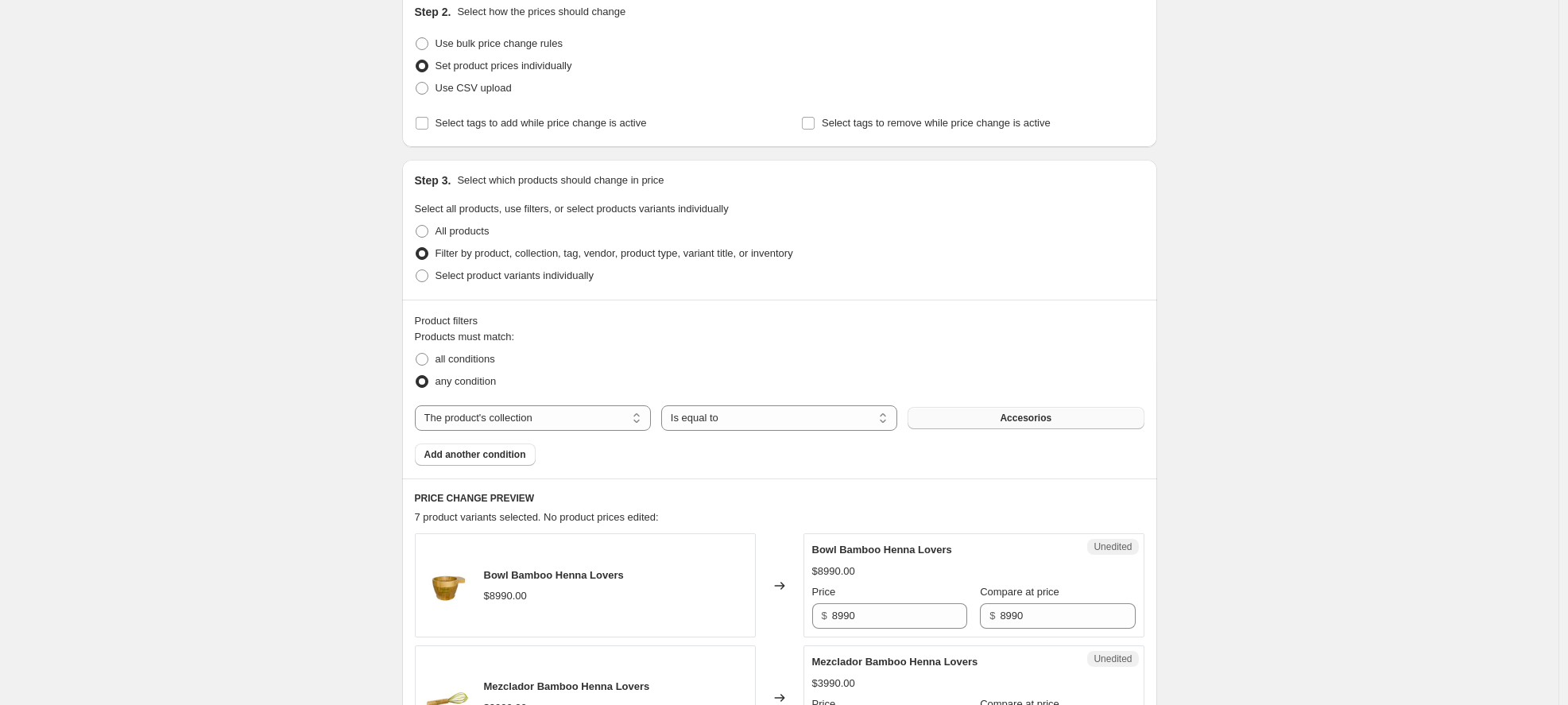
click at [1011, 422] on span "Accesorios" at bounding box center [1026, 418] width 51 height 12
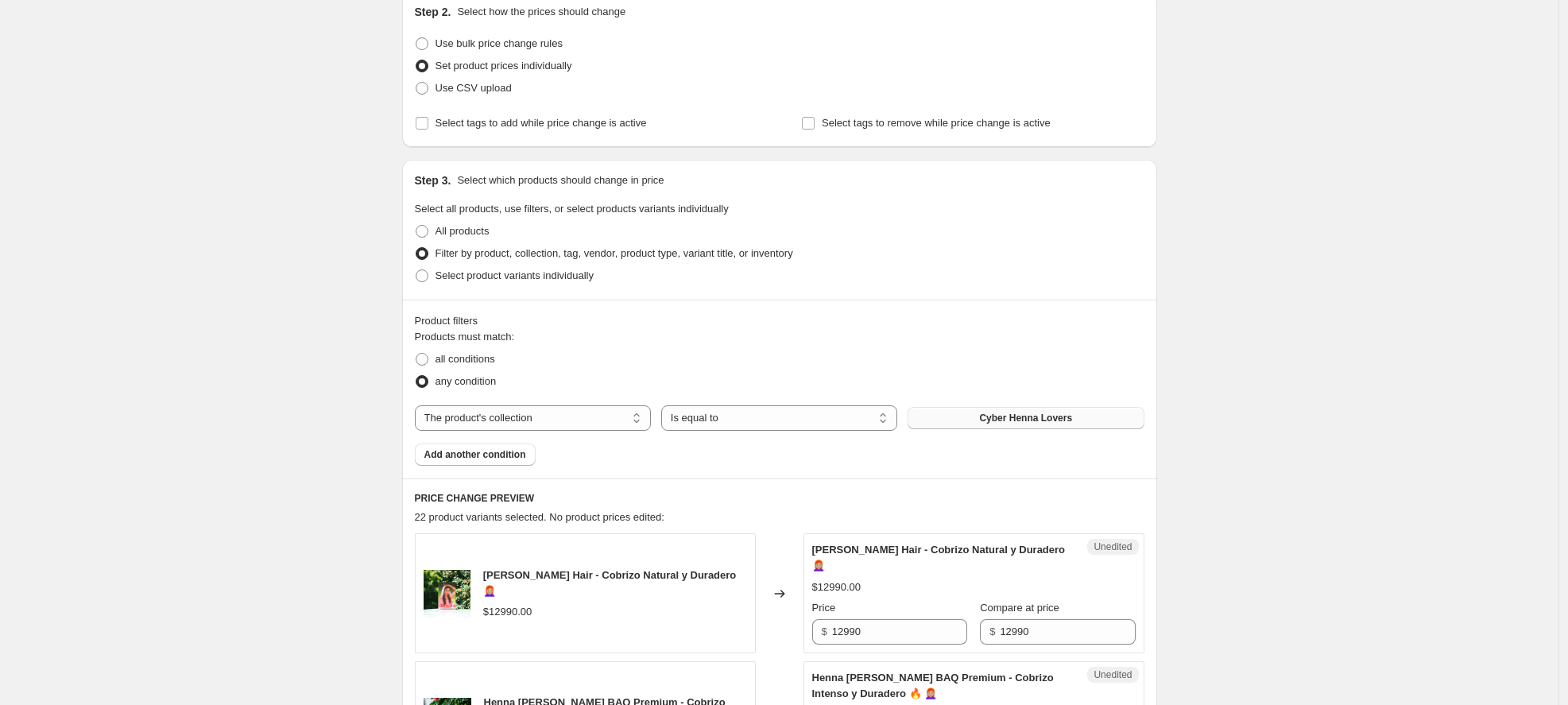
scroll to position [410, 0]
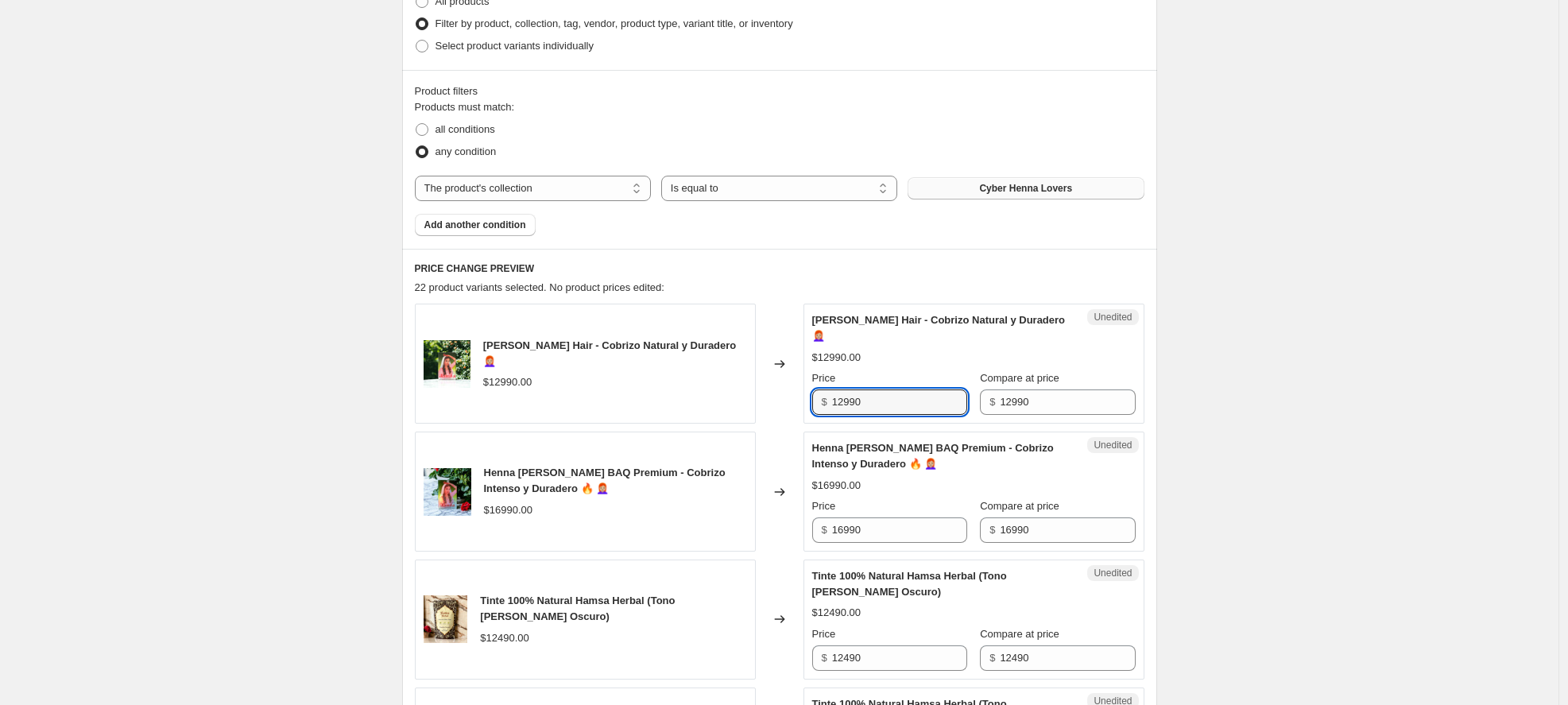
drag, startPoint x: 882, startPoint y: 404, endPoint x: 812, endPoint y: 404, distance: 70.0
click at [812, 404] on div "Unedited [PERSON_NAME] Hair - Cobrizo Natural y Duradero 👩🏼‍🦰 $12990.00 Price $…" at bounding box center [974, 364] width 341 height 120
type input "10390"
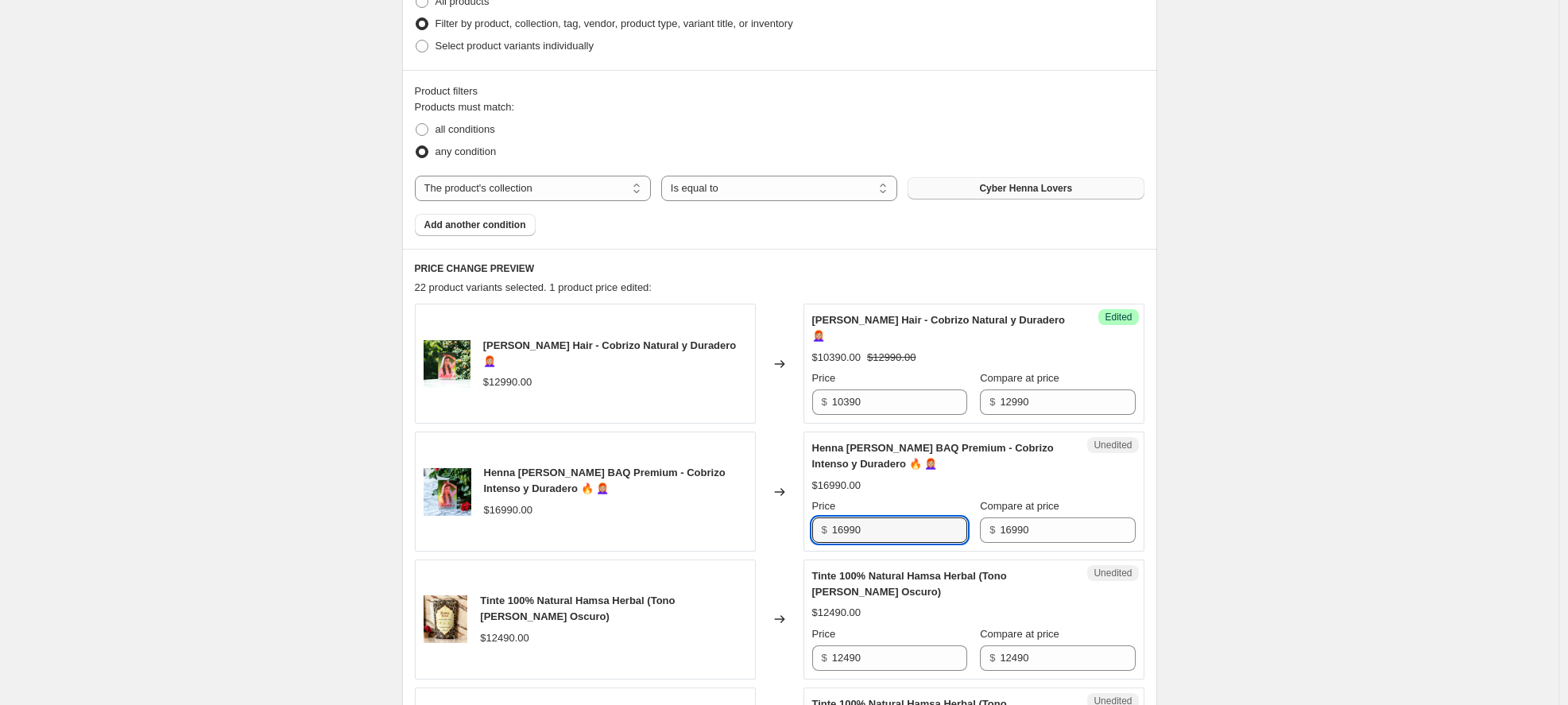
drag, startPoint x: 896, startPoint y: 526, endPoint x: 786, endPoint y: 526, distance: 110.0
click at [786, 526] on div "Henna [PERSON_NAME] BAQ Premium - Cobrizo Intenso y Duradero 🔥 👩🏼‍🦰 $16990.00 C…" at bounding box center [779, 492] width 730 height 120
type input "15290"
click at [895, 495] on div "Henna [PERSON_NAME] BAQ Premium - Cobrizo Intenso y Duradero 🔥 👩🏼‍🦰 $16990.00 P…" at bounding box center [975, 492] width 324 height 103
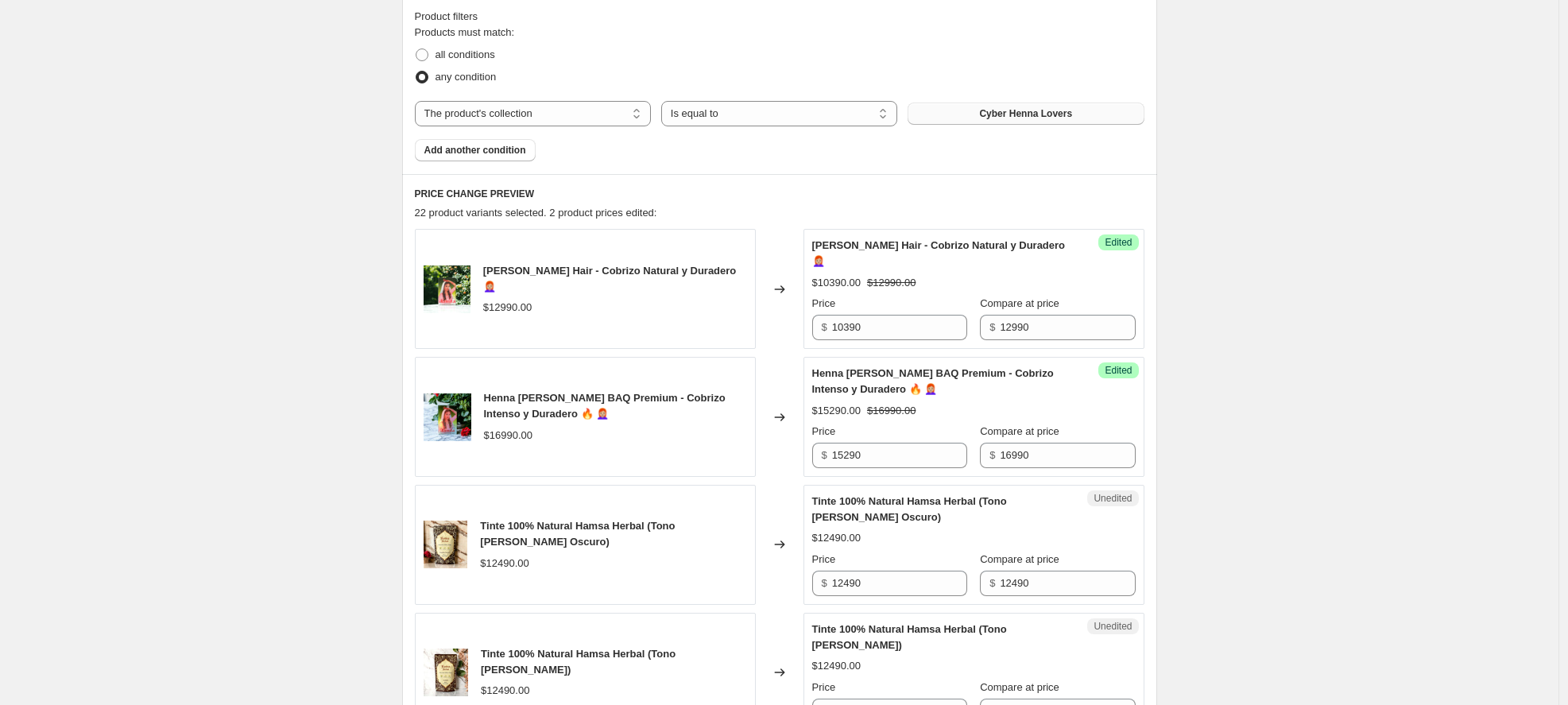
scroll to position [497, 0]
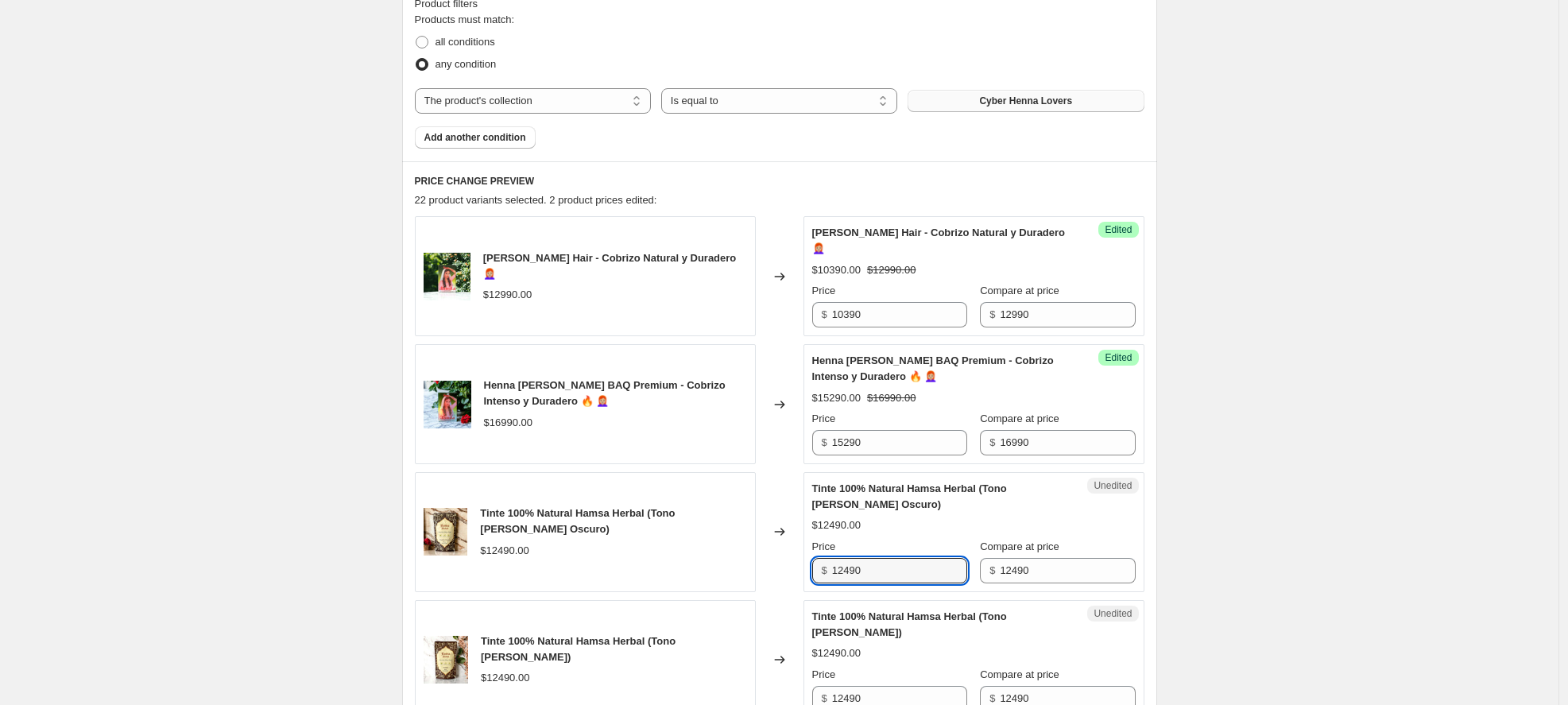
drag, startPoint x: 883, startPoint y: 570, endPoint x: 769, endPoint y: 561, distance: 114.4
click at [769, 561] on div "Tinte 100% Natural Hamsa Herbal (Tono [PERSON_NAME] Oscuro) $12490.00 Changed t…" at bounding box center [779, 532] width 730 height 120
type input "9370"
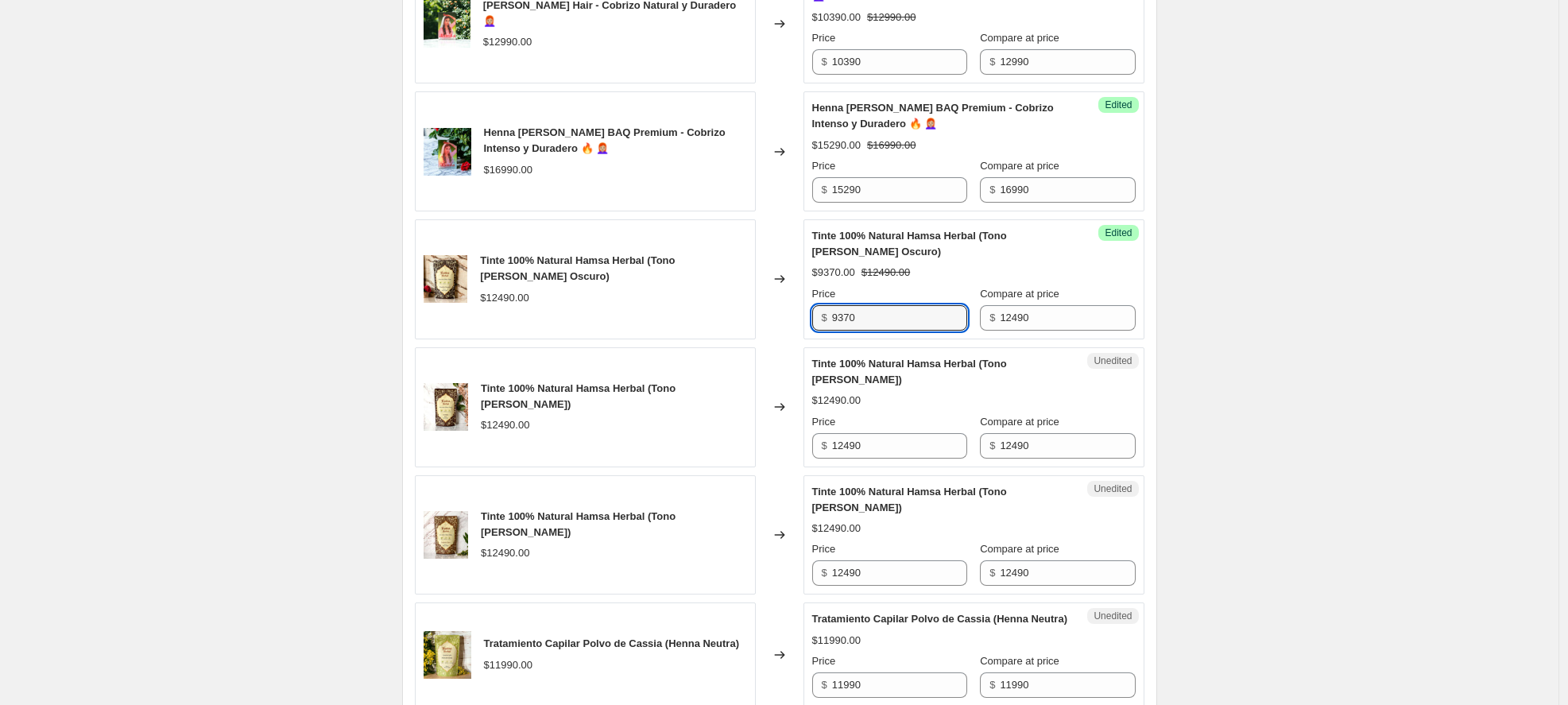
scroll to position [761, 0]
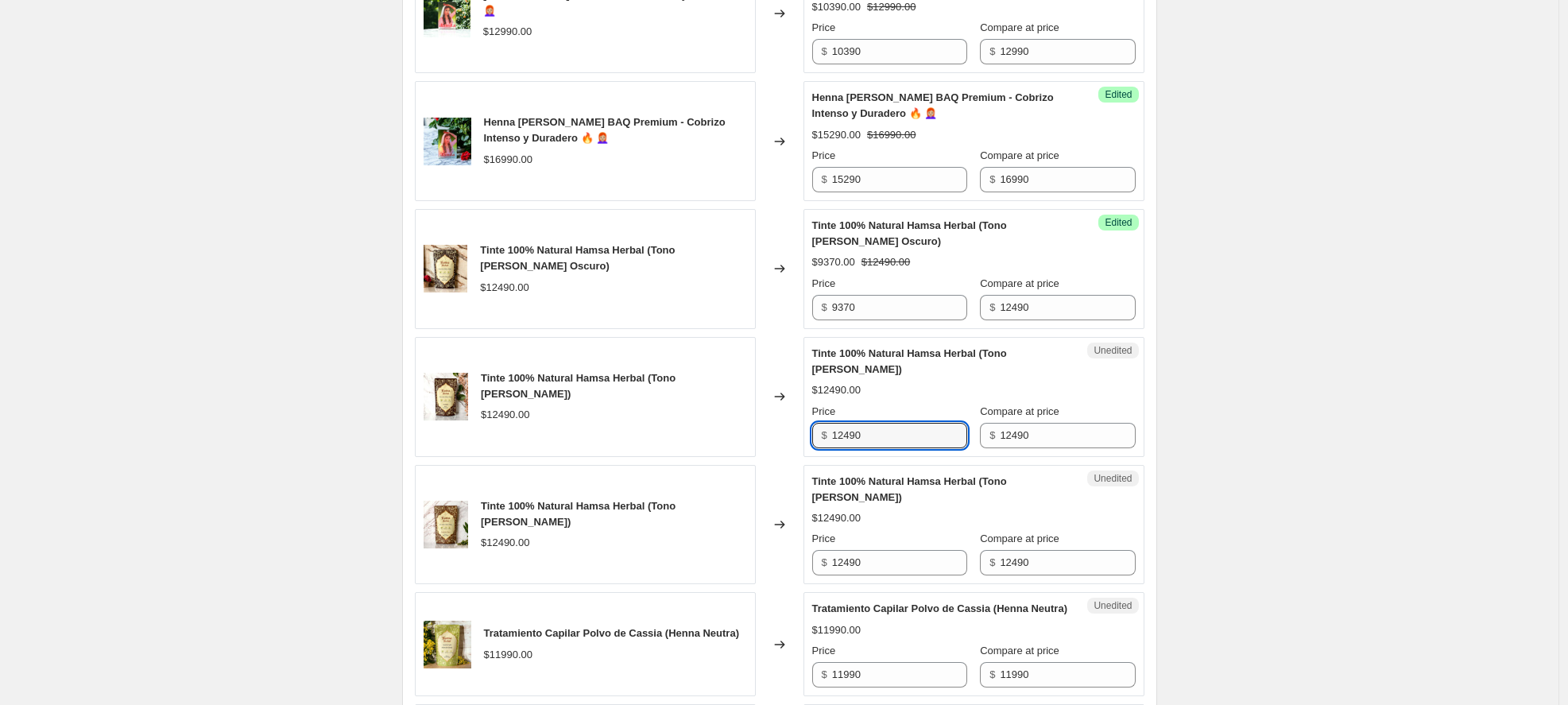
drag, startPoint x: 875, startPoint y: 438, endPoint x: 750, endPoint y: 434, distance: 125.1
click at [750, 434] on div "Tinte 100% Natural Hamsa Herbal (Tono [PERSON_NAME]) $12490.00 Changed to Unedi…" at bounding box center [779, 397] width 730 height 120
type input "9370"
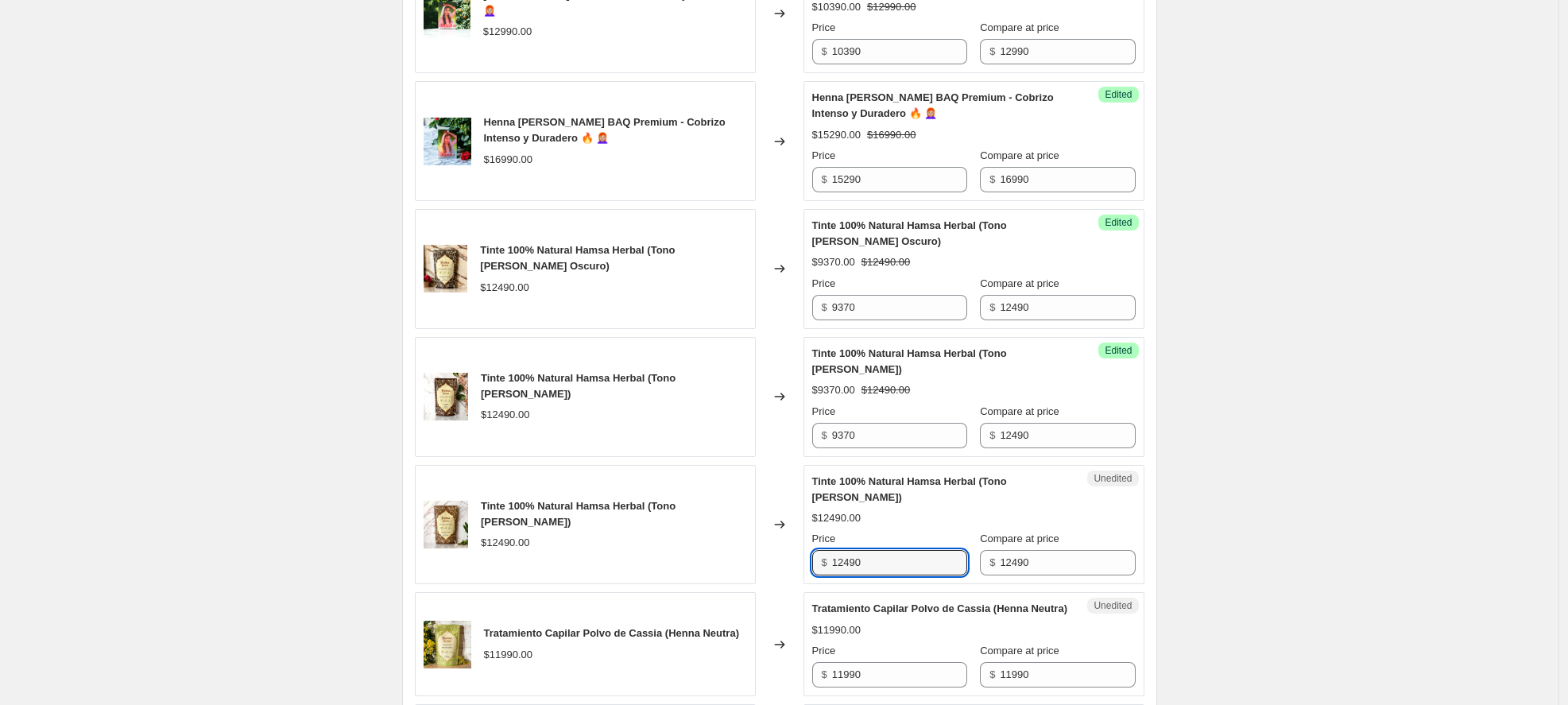
drag, startPoint x: 871, startPoint y: 560, endPoint x: 765, endPoint y: 560, distance: 106.0
click at [765, 560] on div "Tinte 100% Natural Hamsa Herbal (Tono [PERSON_NAME]) $12490.00 Changed to Unedi…" at bounding box center [779, 525] width 730 height 120
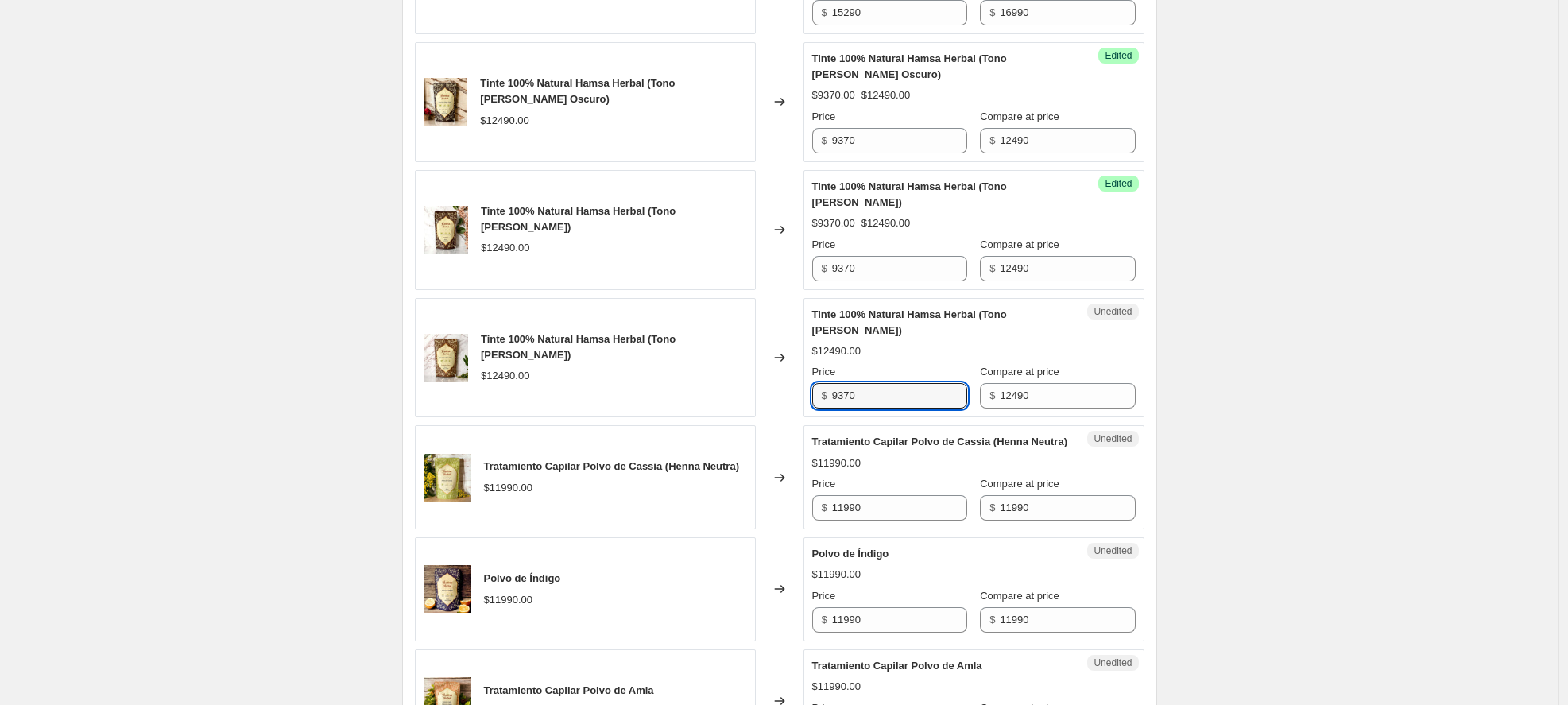
scroll to position [974, 0]
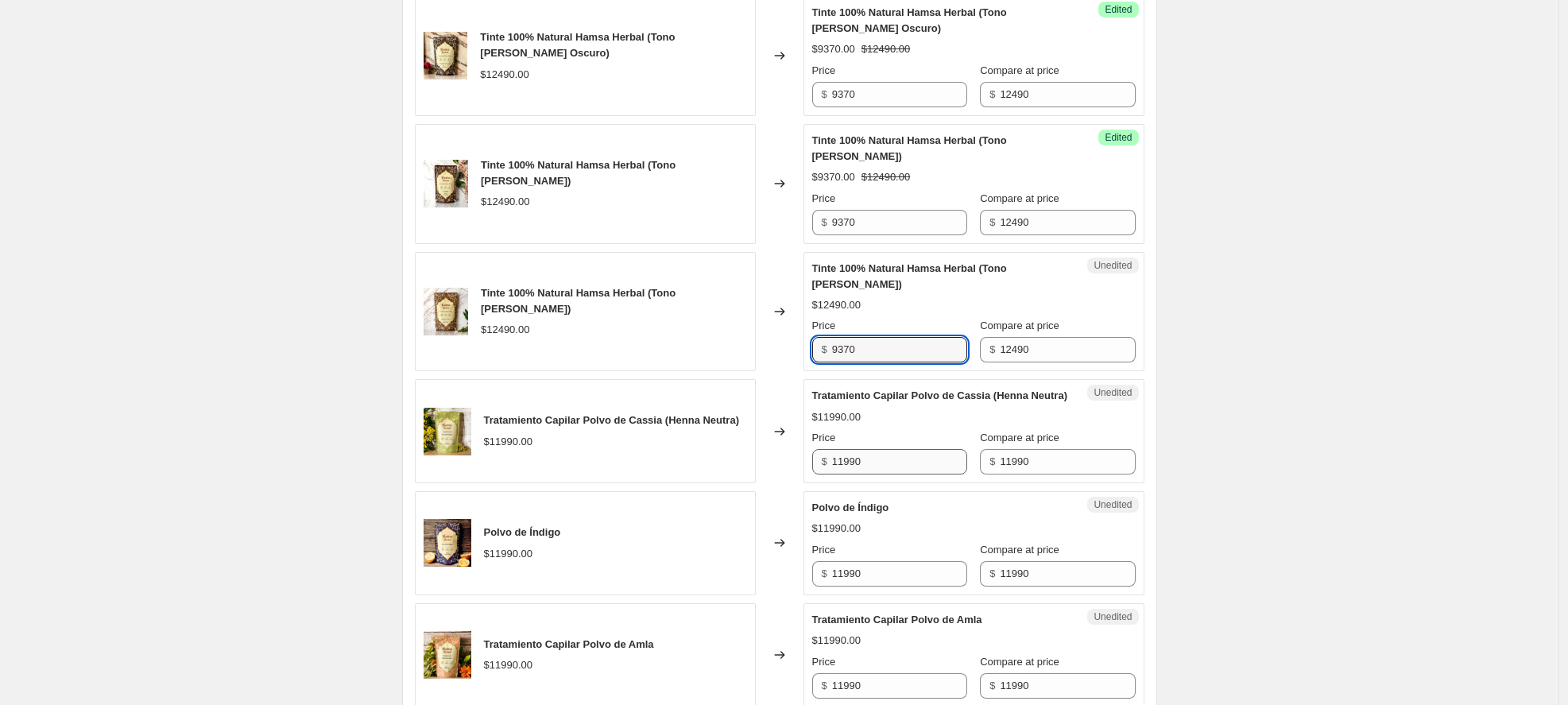
type input "9370"
click at [913, 469] on input "11990" at bounding box center [900, 462] width 135 height 26
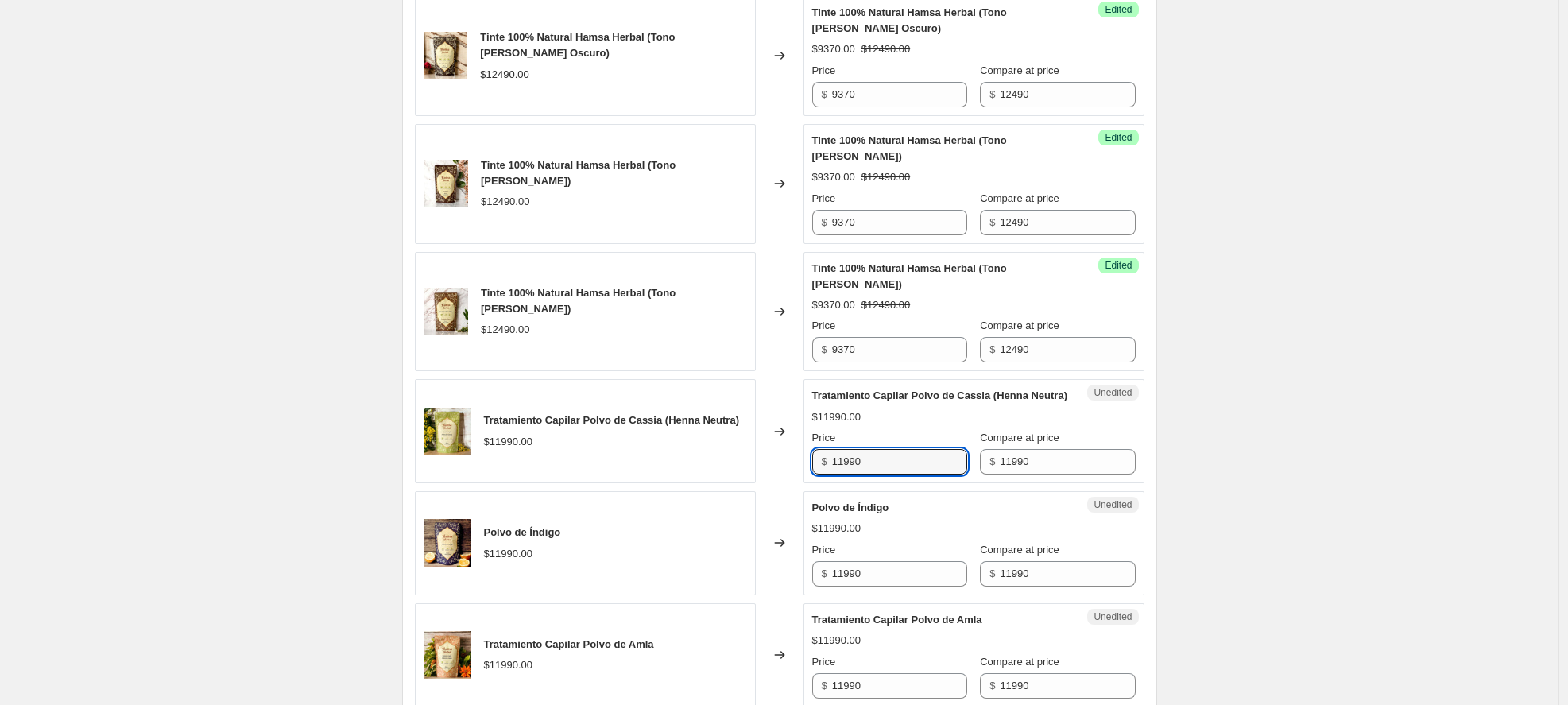
drag, startPoint x: 878, startPoint y: 473, endPoint x: 745, endPoint y: 475, distance: 133.0
click at [745, 475] on div "Tratamiento Capilar Polvo de Cassia (Henna Neutra) $11990.00 Changed to Unedite…" at bounding box center [779, 431] width 730 height 104
type input "9590"
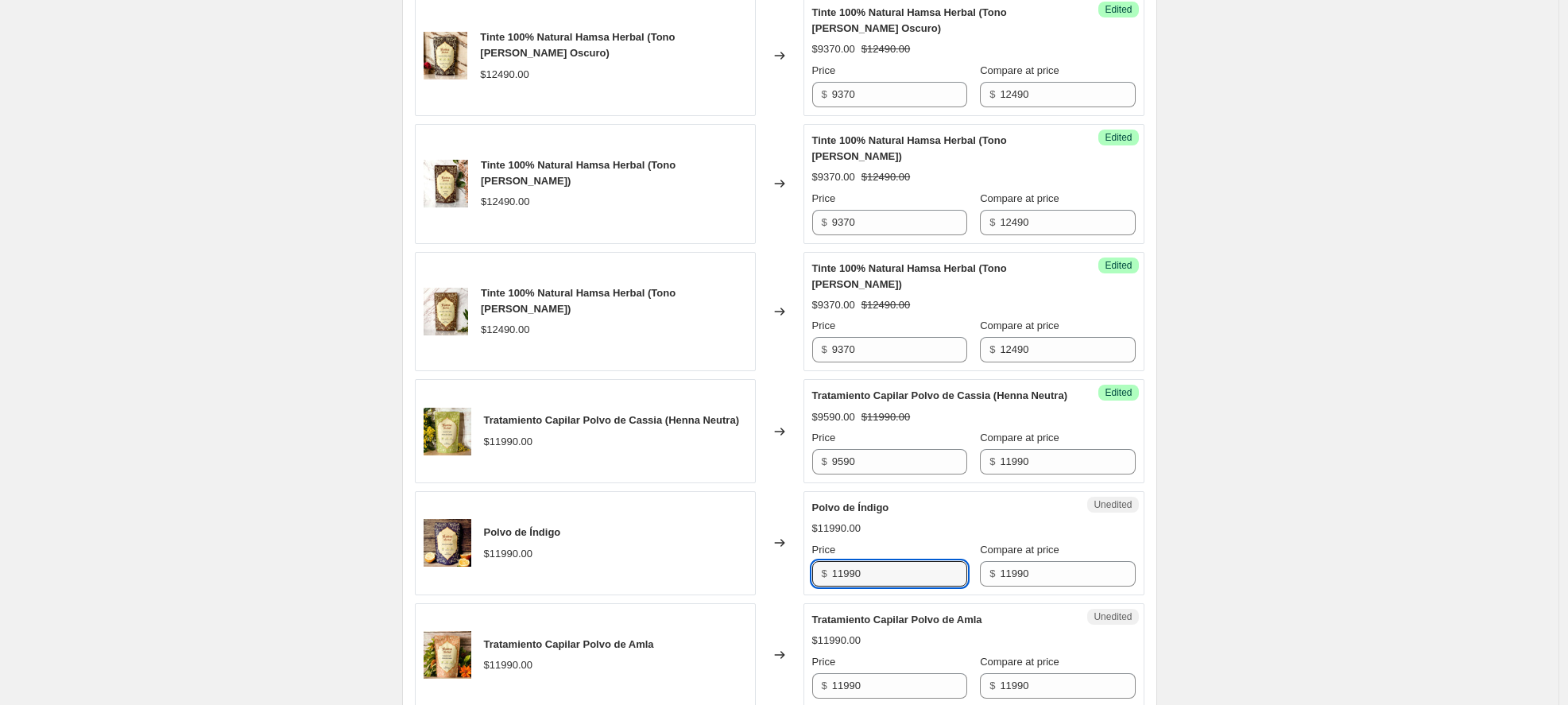
drag, startPoint x: 880, startPoint y: 591, endPoint x: 754, endPoint y: 592, distance: 126.0
click at [755, 591] on div "Polvo de Índigo $11990.00 Changed to Unedited Polvo de Índigo $11990.00 Price $…" at bounding box center [779, 543] width 730 height 104
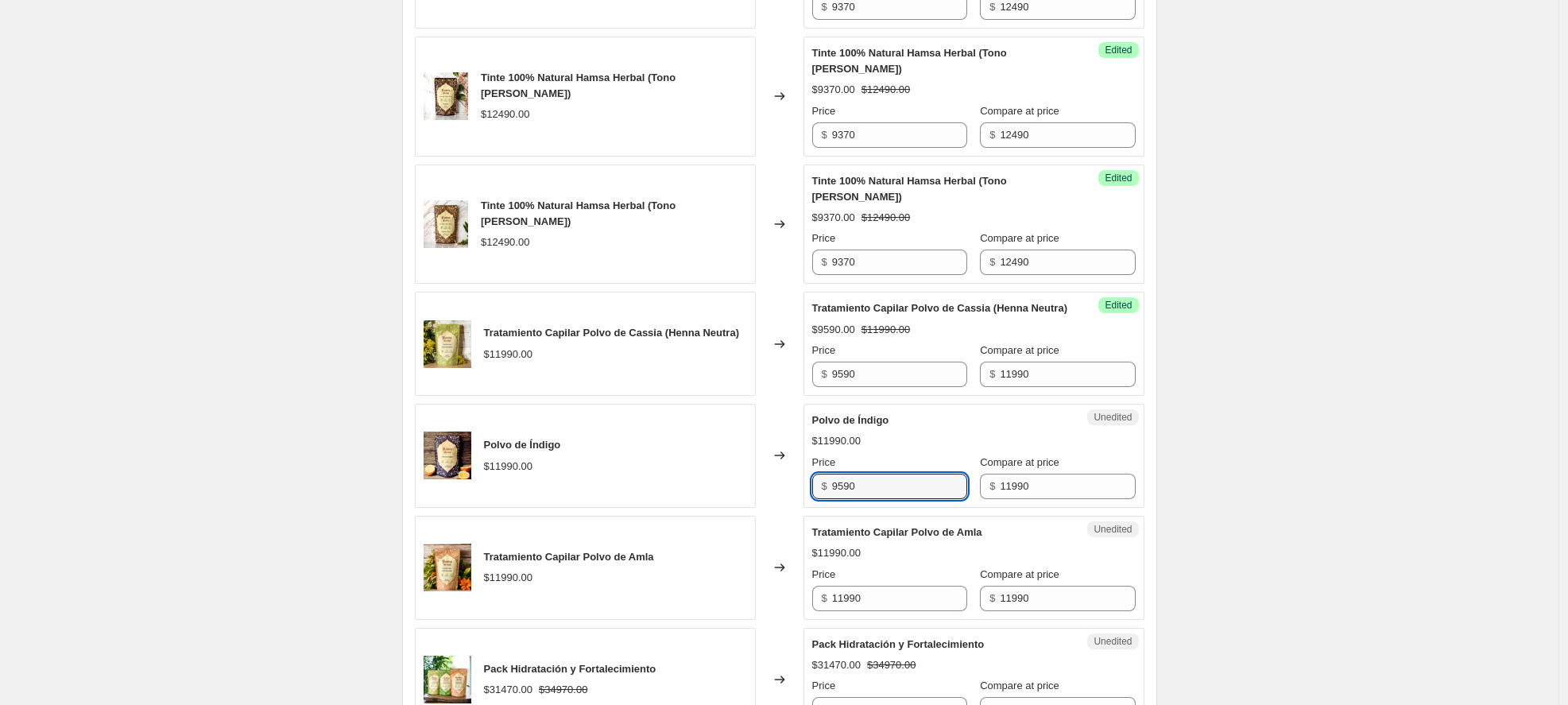
scroll to position [1067, 0]
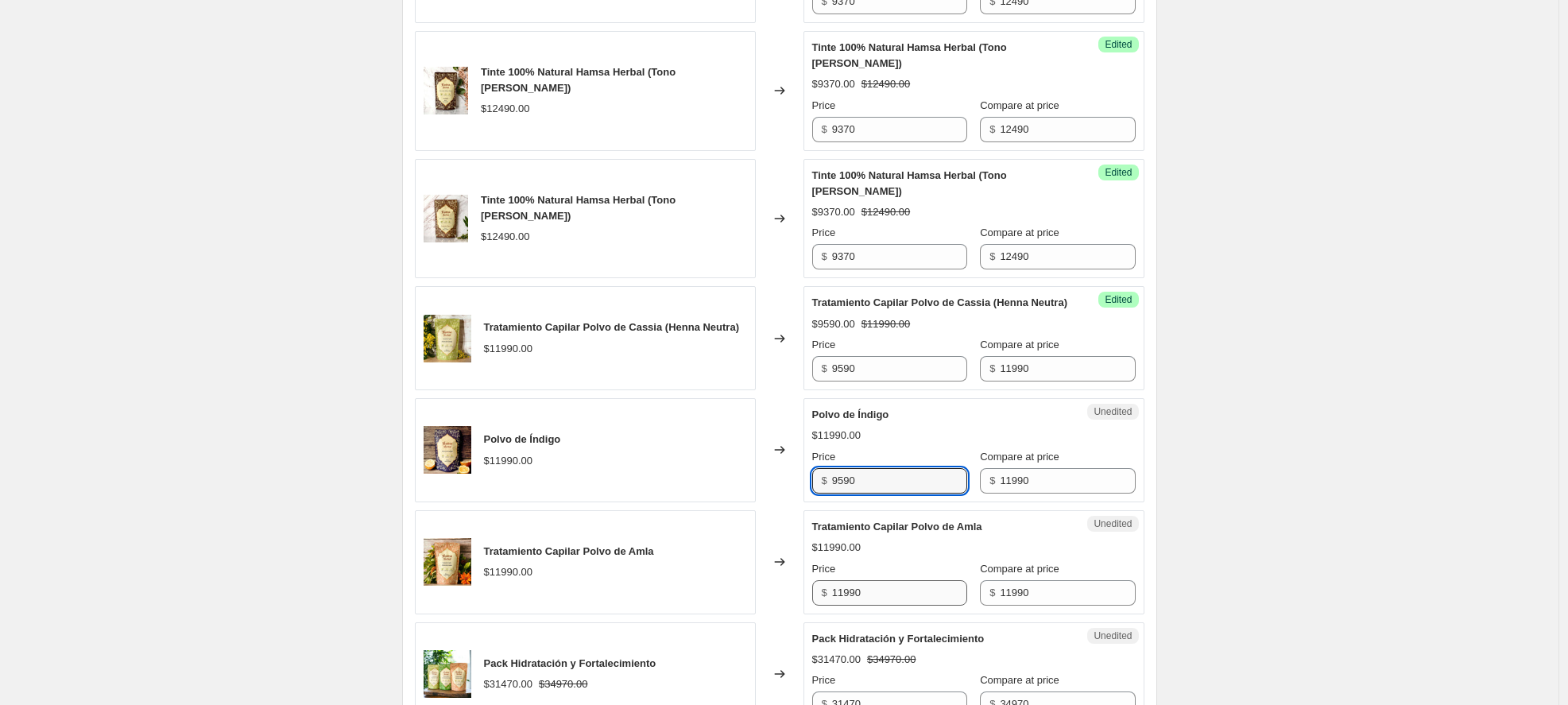
type input "9590"
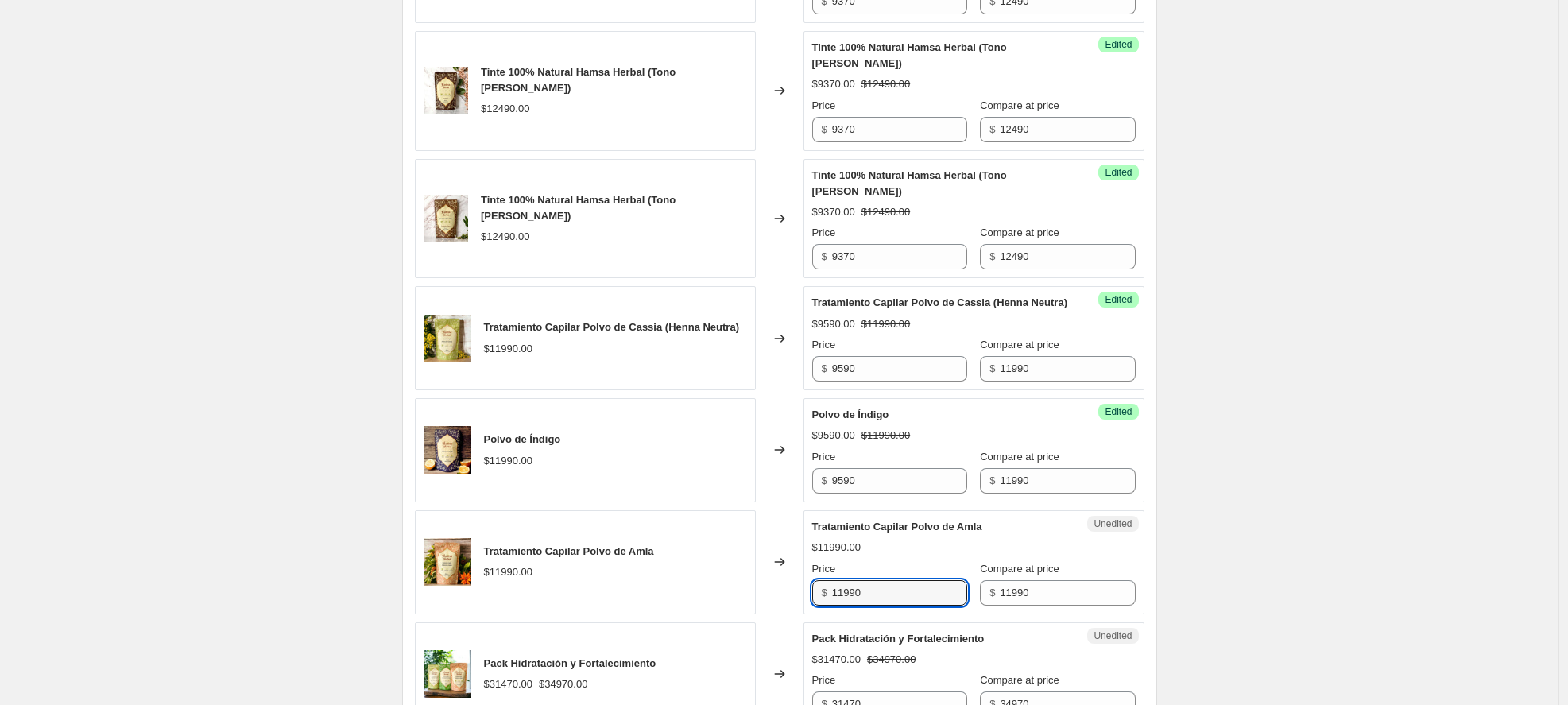
drag, startPoint x: 889, startPoint y: 604, endPoint x: 773, endPoint y: 604, distance: 116.0
click at [773, 604] on div "Tratamiento Capilar Polvo de Amla $11990.00 Changed to Unedited Tratamiento Cap…" at bounding box center [779, 562] width 730 height 104
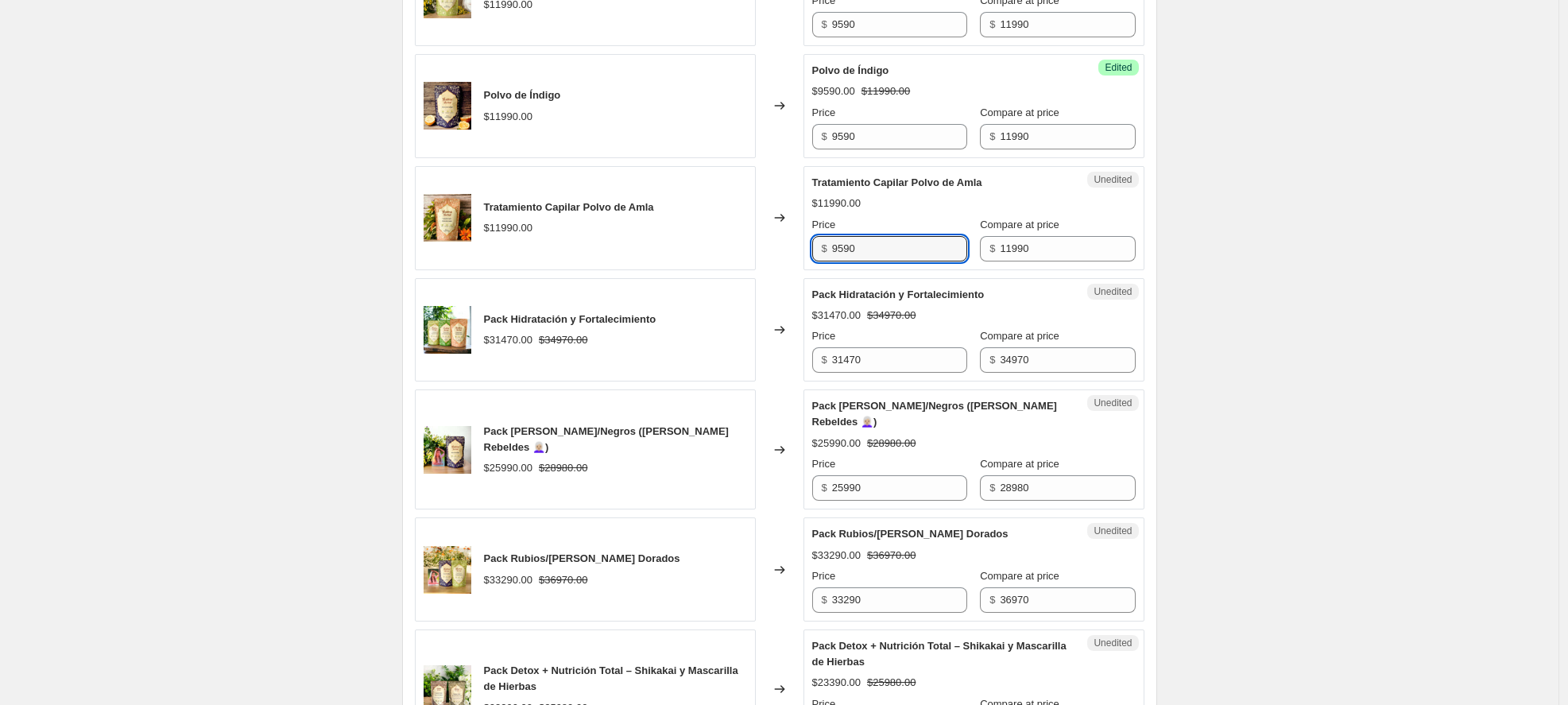
scroll to position [1427, 0]
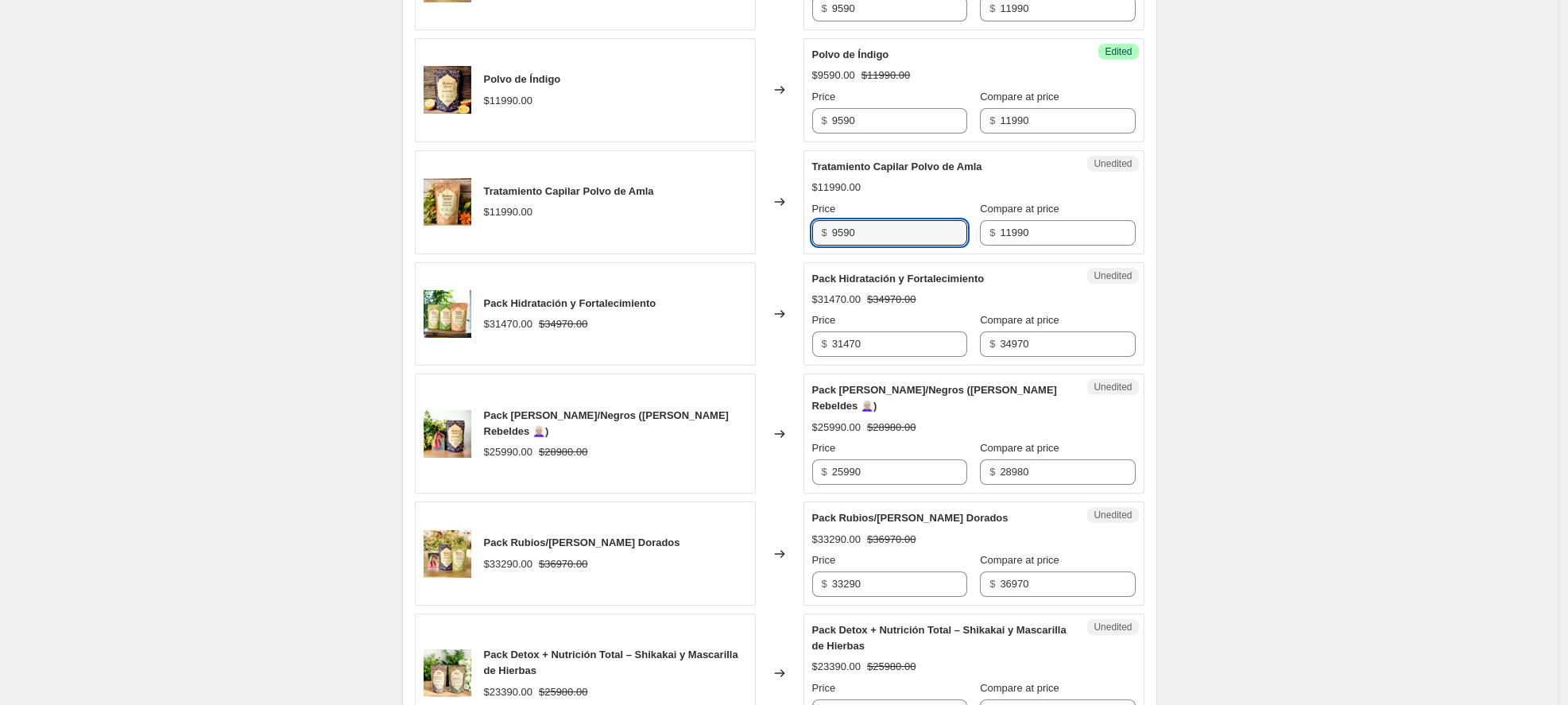
type input "9590"
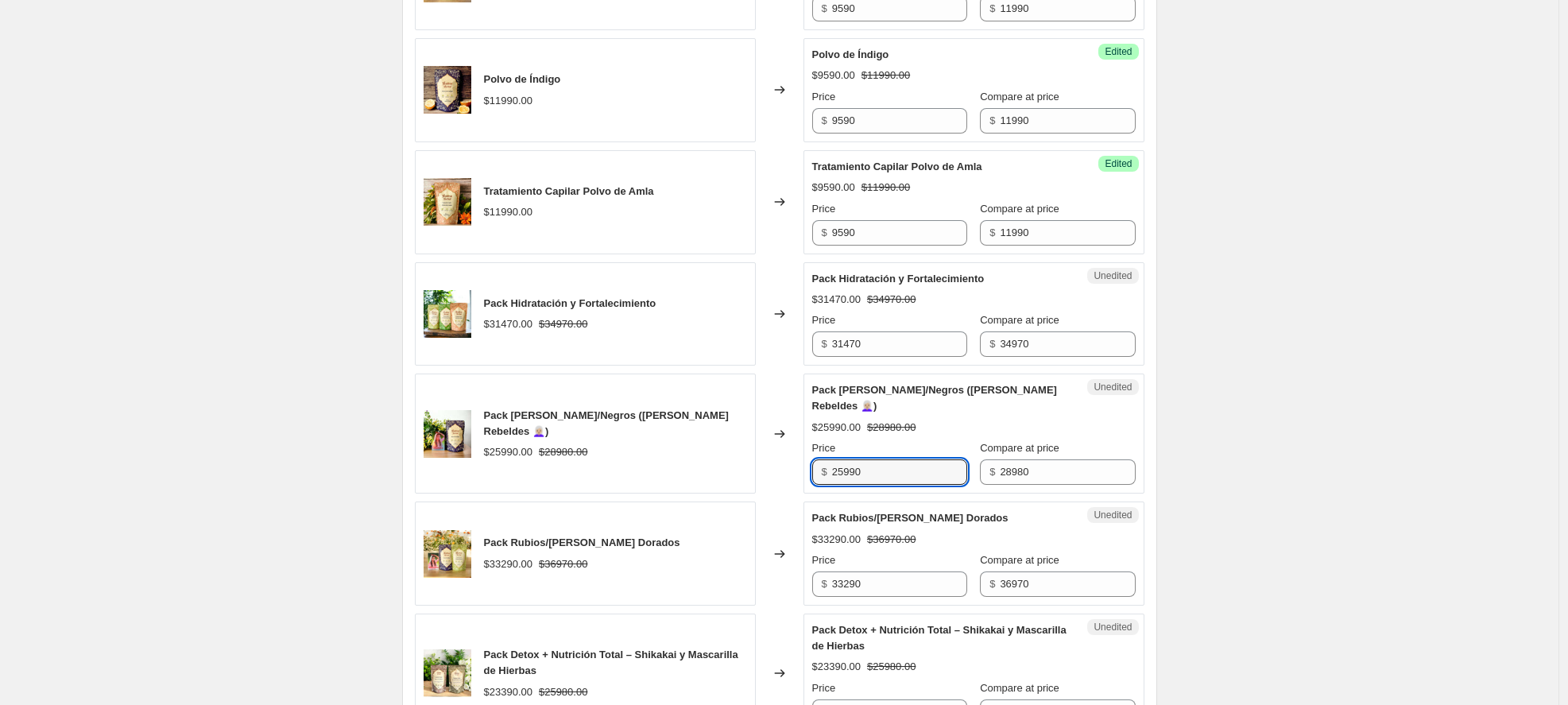
drag, startPoint x: 891, startPoint y: 471, endPoint x: 788, endPoint y: 468, distance: 103.0
click at [788, 468] on div "Pack [PERSON_NAME]/Negros ([PERSON_NAME] Rebeldes 👩🏼‍🦳) $25990.00 $28980.00 Cha…" at bounding box center [779, 433] width 730 height 120
type input "20290"
click at [774, 480] on div "Changed to" at bounding box center [779, 433] width 47 height 120
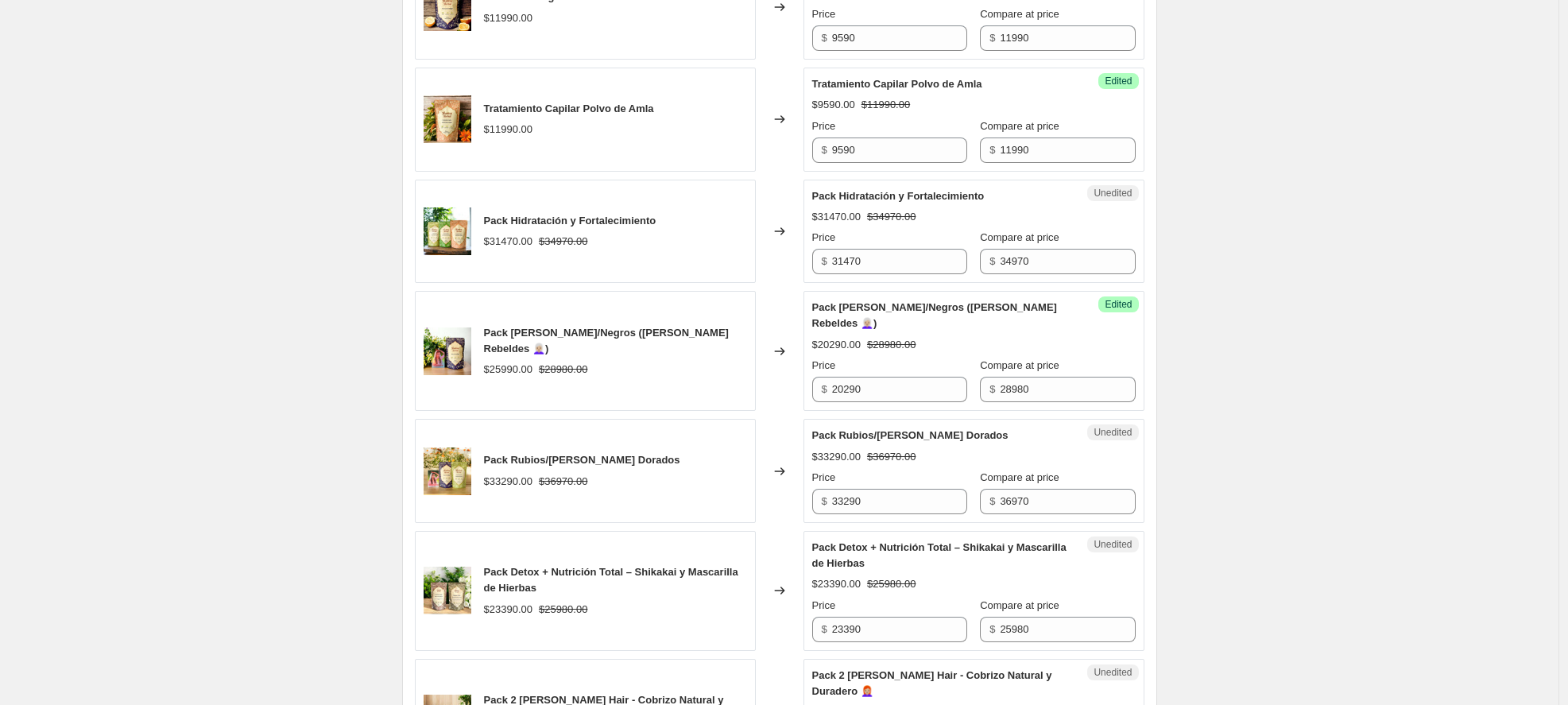
scroll to position [1599, 0]
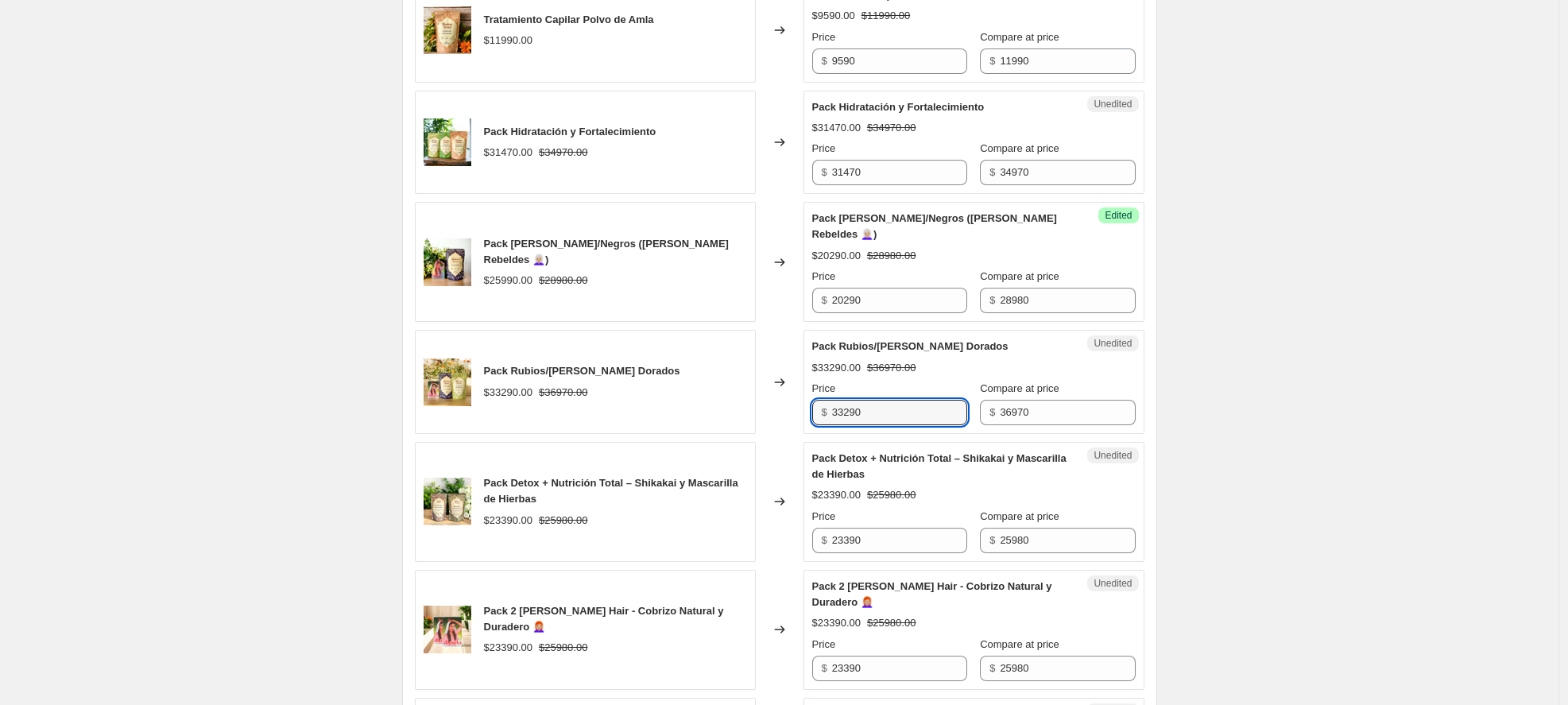
drag, startPoint x: 890, startPoint y: 407, endPoint x: 795, endPoint y: 407, distance: 95.0
click at [795, 407] on div "Pack Rubios/[PERSON_NAME] Dorados $33290.00 $36970.00 Changed to Unedited Pack …" at bounding box center [779, 381] width 730 height 104
type input "25880"
click at [1130, 415] on div "Unedited Pack Rubios/[PERSON_NAME] Dorados $33290.00 $36970.00 Price $ 25880 Co…" at bounding box center [974, 381] width 341 height 104
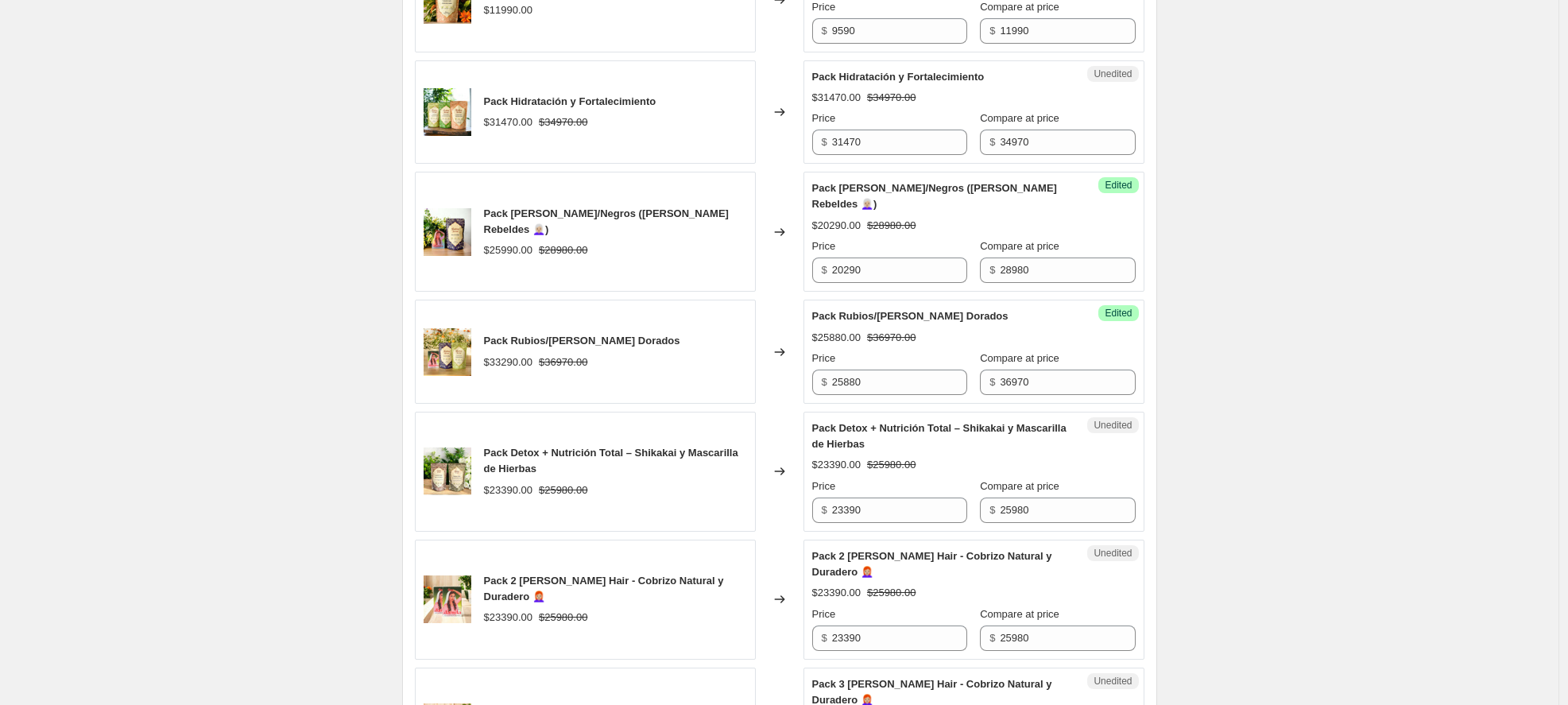
scroll to position [1659, 0]
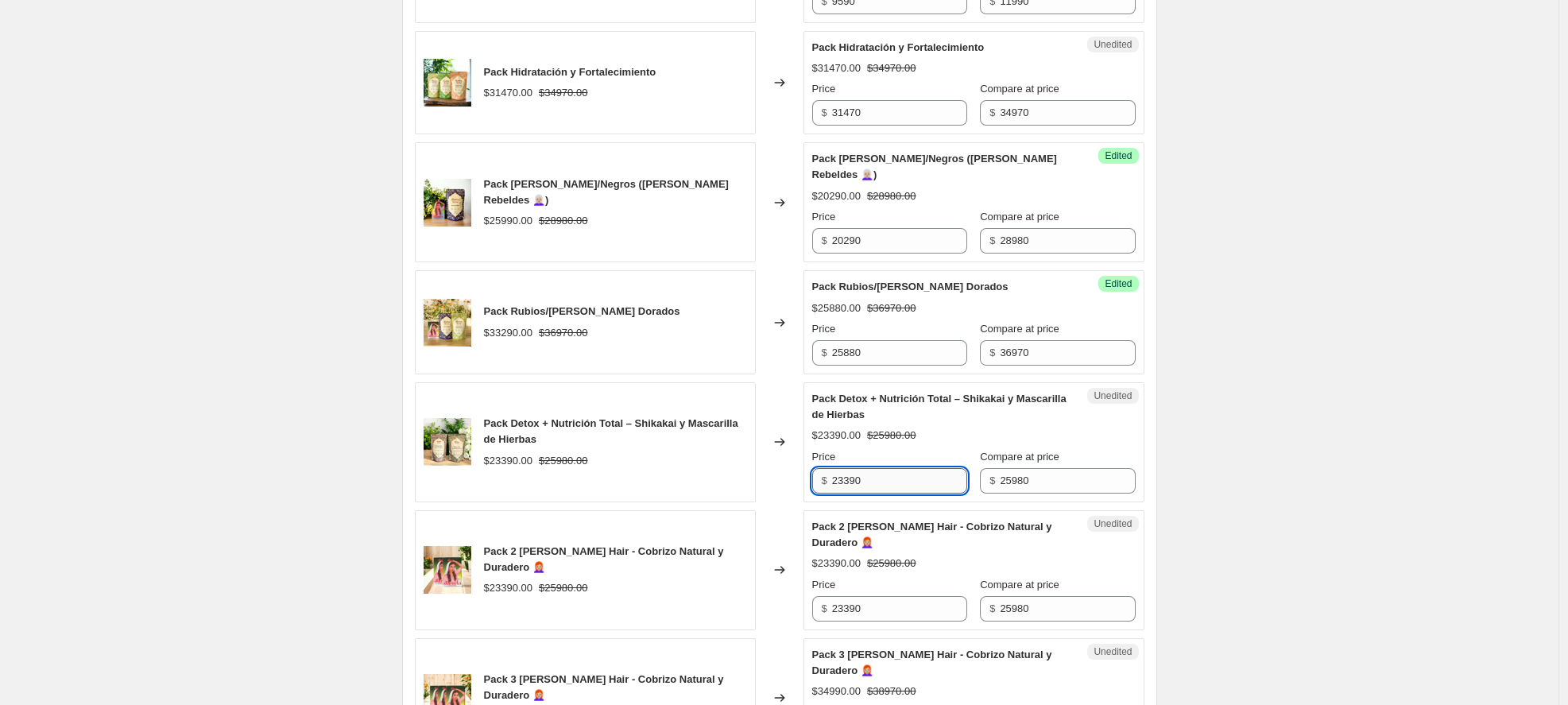
drag, startPoint x: 877, startPoint y: 469, endPoint x: 929, endPoint y: 481, distance: 53.4
click at [929, 481] on input "23390" at bounding box center [900, 481] width 135 height 26
type input "18180"
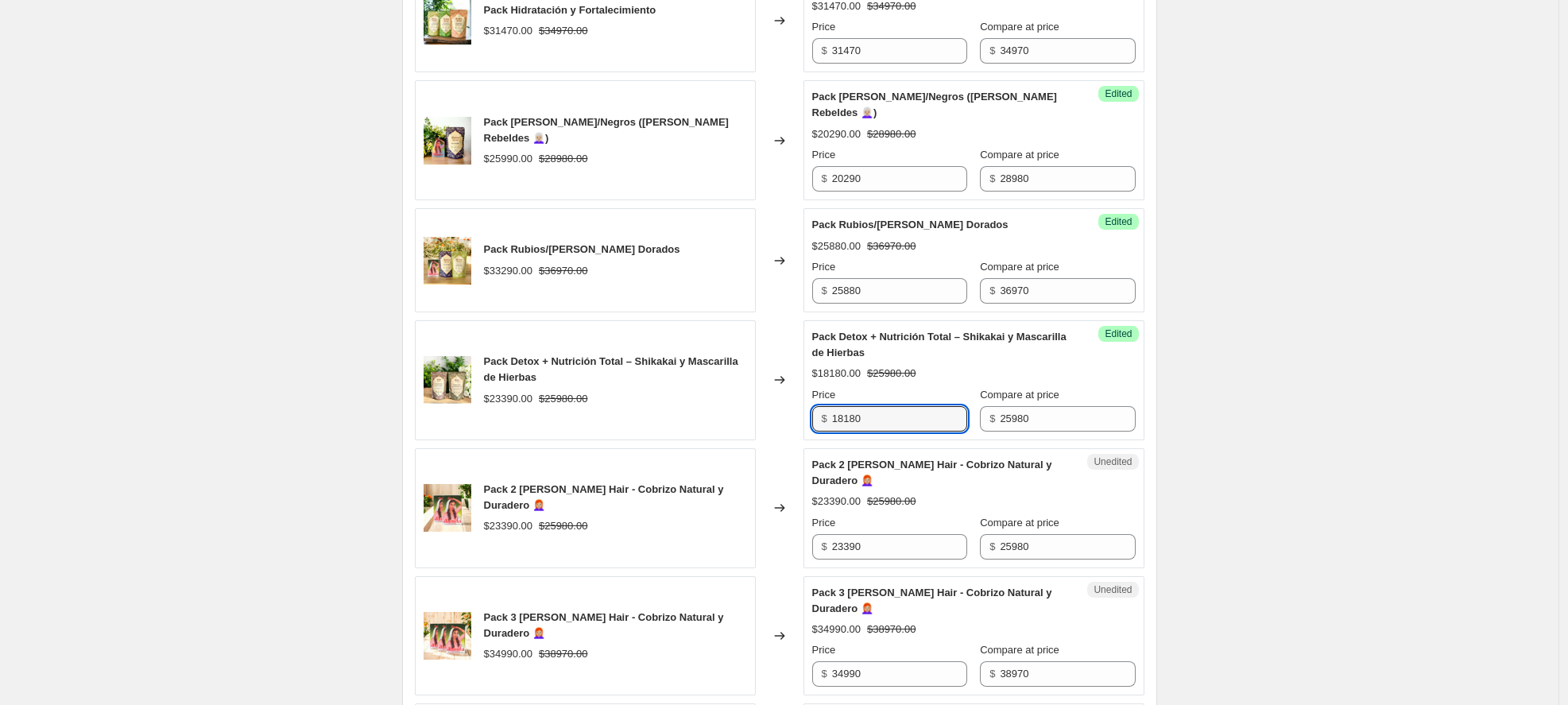
scroll to position [1733, 0]
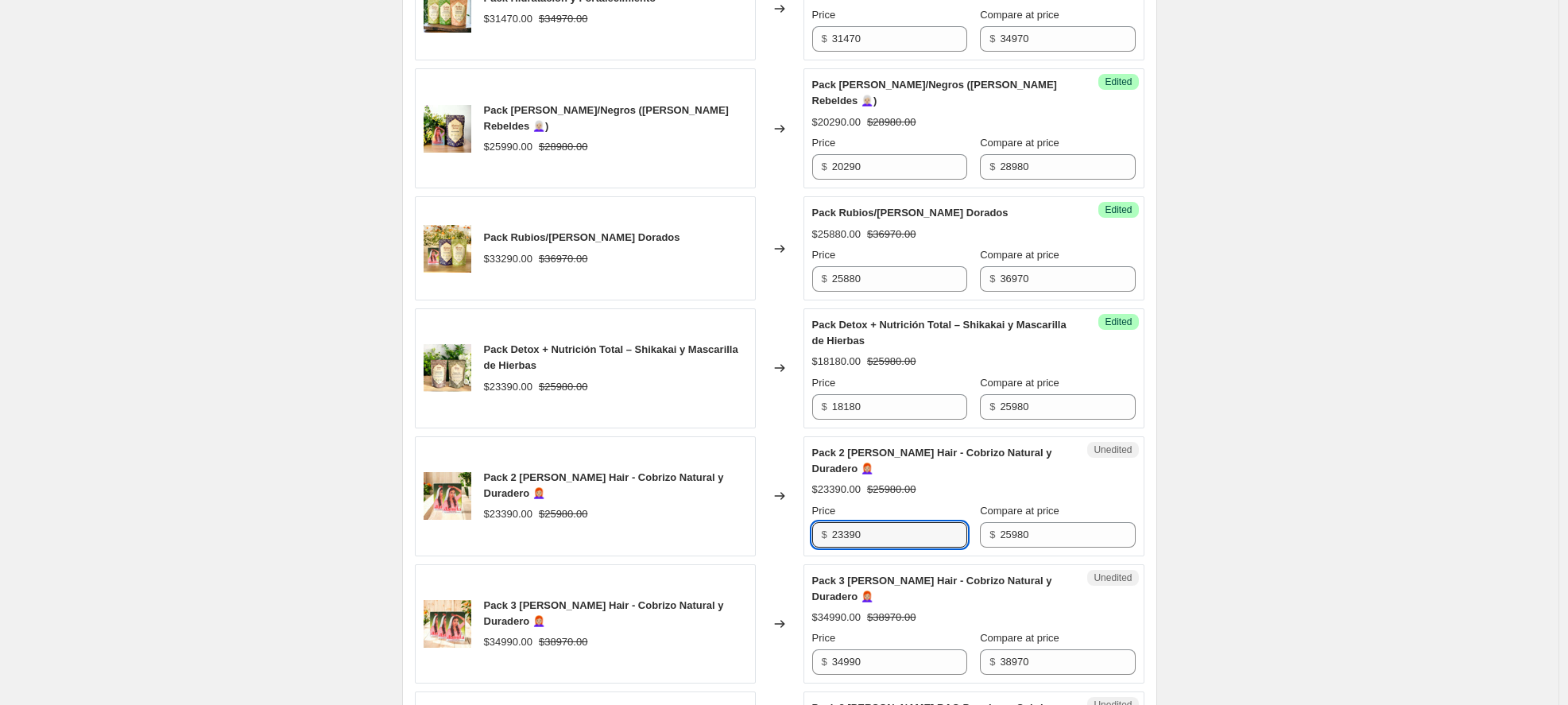
drag, startPoint x: 881, startPoint y: 532, endPoint x: 799, endPoint y: 534, distance: 82.0
click at [799, 534] on div "Pack 2 [PERSON_NAME] Hair - Cobrizo Natural y Duradero 👩🏼‍🦰 $23390.00 $25980.00…" at bounding box center [779, 497] width 730 height 120
type input "19490"
click at [549, 567] on div "Pack 3 [PERSON_NAME] Hair - Cobrizo Natural y Duradero 👩🏼‍🦰 $34990.00 $38970.00" at bounding box center [585, 624] width 341 height 120
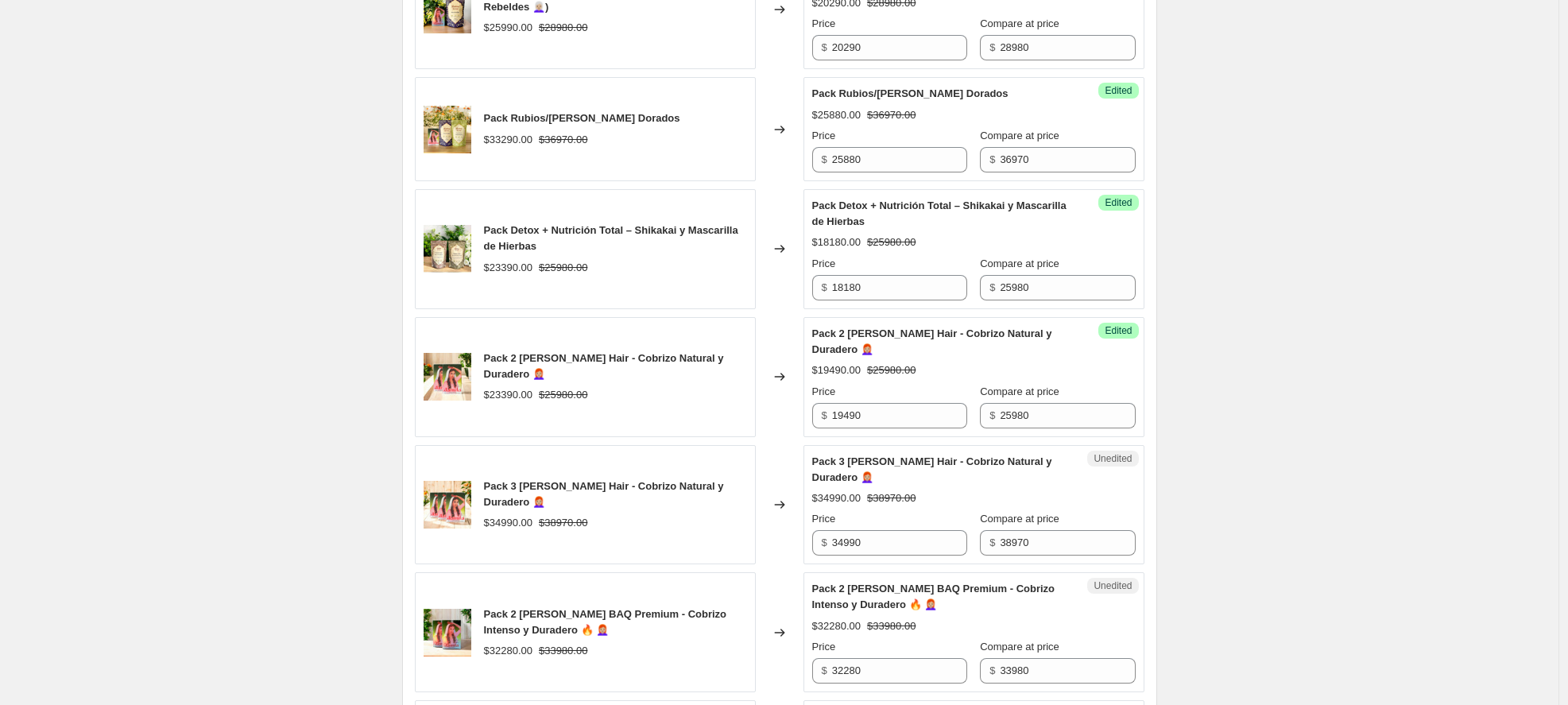
scroll to position [1853, 0]
click at [883, 539] on input "34990" at bounding box center [900, 541] width 135 height 26
drag, startPoint x: 863, startPoint y: 535, endPoint x: 722, endPoint y: 531, distance: 141.1
click at [722, 531] on div "Pack 3 [PERSON_NAME] Hair - Cobrizo Natural y Duradero 👩🏼‍🦰 $34990.00 $38970.00…" at bounding box center [779, 503] width 730 height 120
click at [859, 538] on input "27290" at bounding box center [900, 541] width 135 height 26
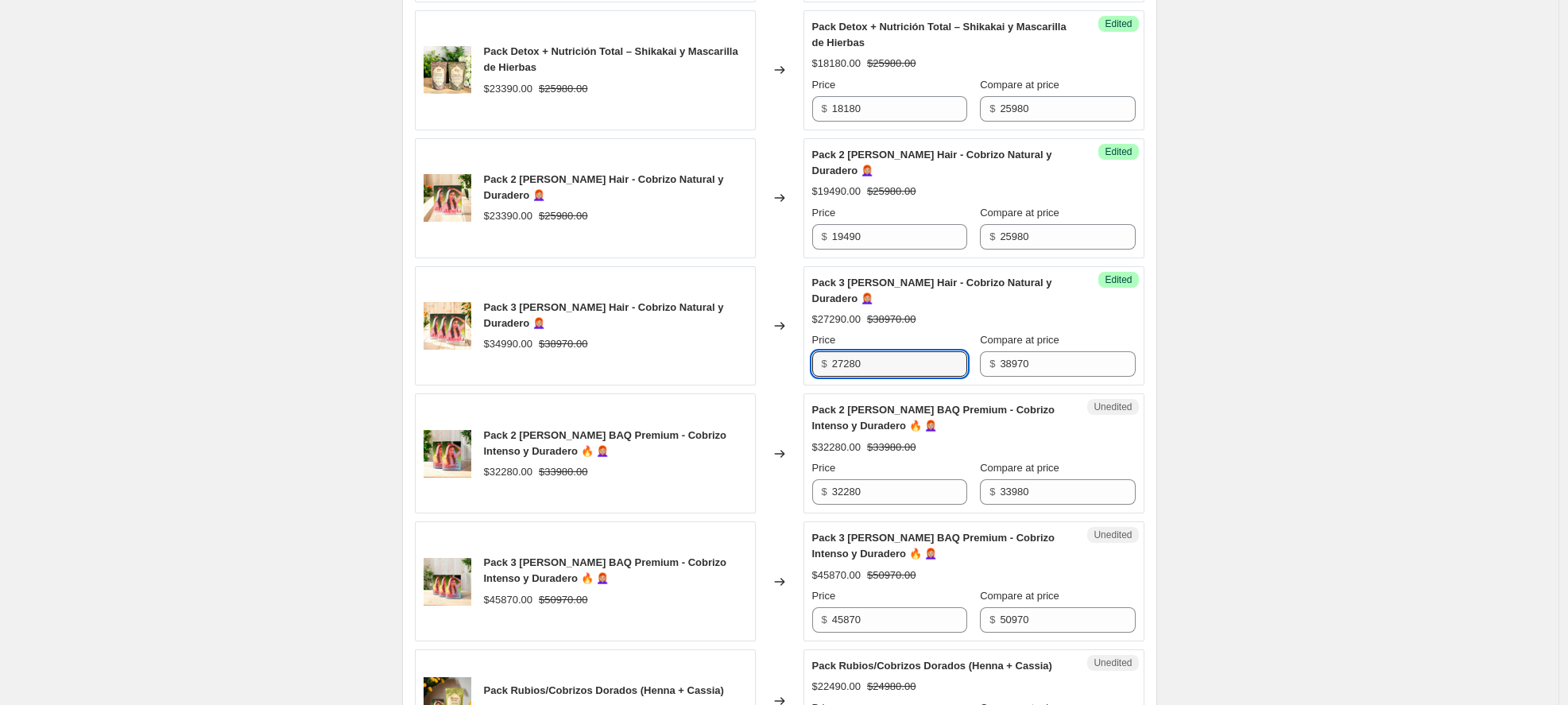
scroll to position [2046, 0]
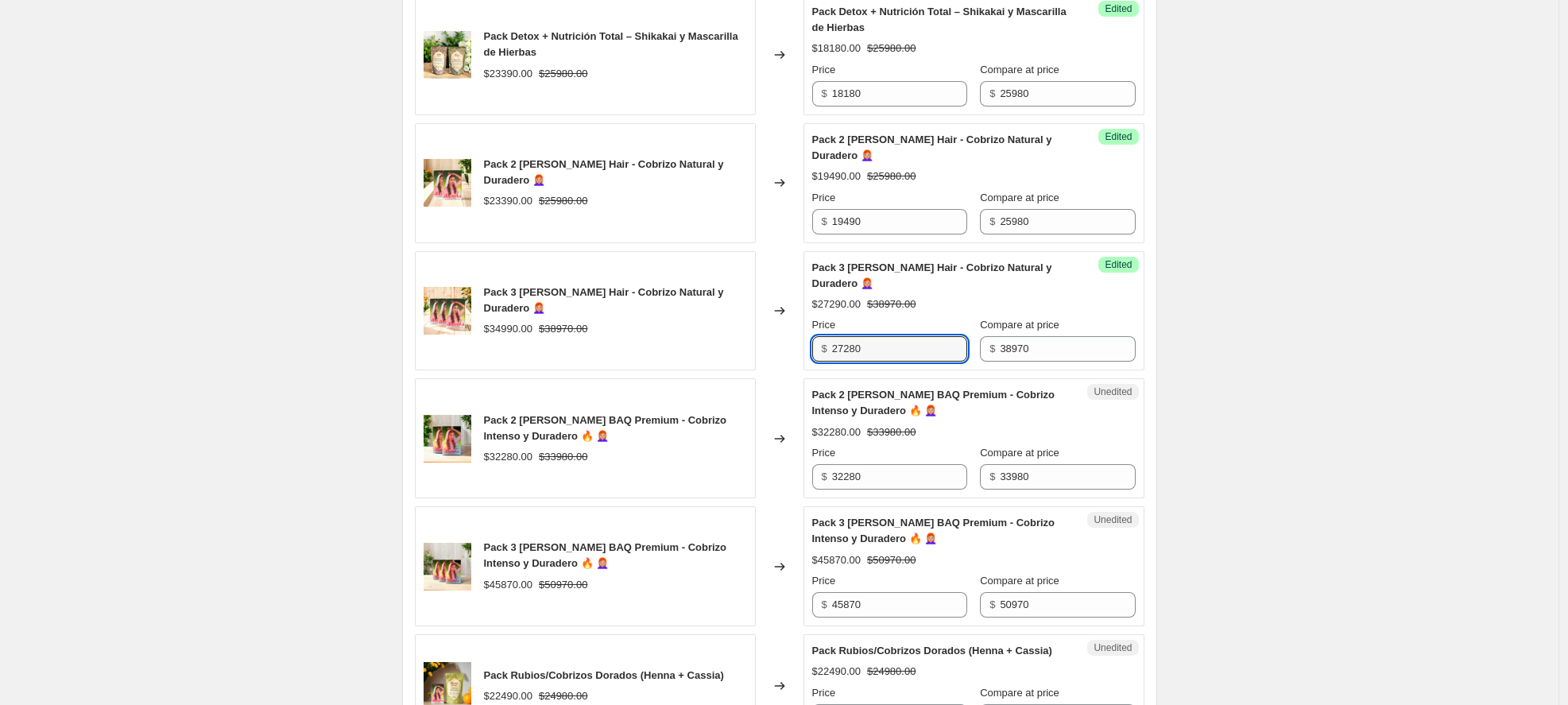
type input "27280"
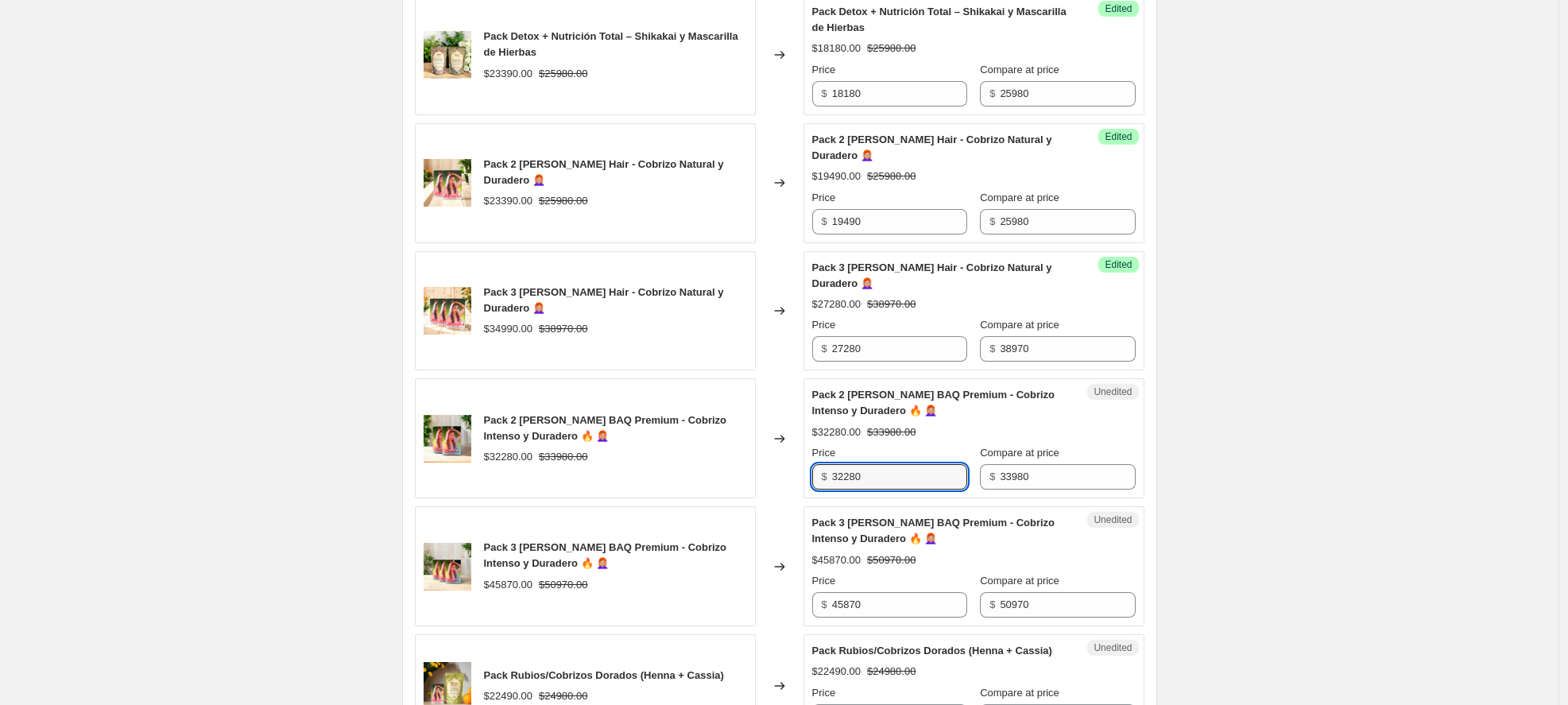
drag, startPoint x: 889, startPoint y: 477, endPoint x: 811, endPoint y: 472, distance: 78.2
click at [811, 472] on div "Unedited Pack 2 [PERSON_NAME] BAQ Premium - Cobrizo Intenso y Duradero 🔥 👩🏼‍🦰 $…" at bounding box center [974, 438] width 341 height 120
type input "28880"
click at [1142, 414] on div "Success Edited Pack 2 [PERSON_NAME] BAQ Premium - Cobrizo Intenso y Duradero 🔥 …" at bounding box center [974, 438] width 341 height 120
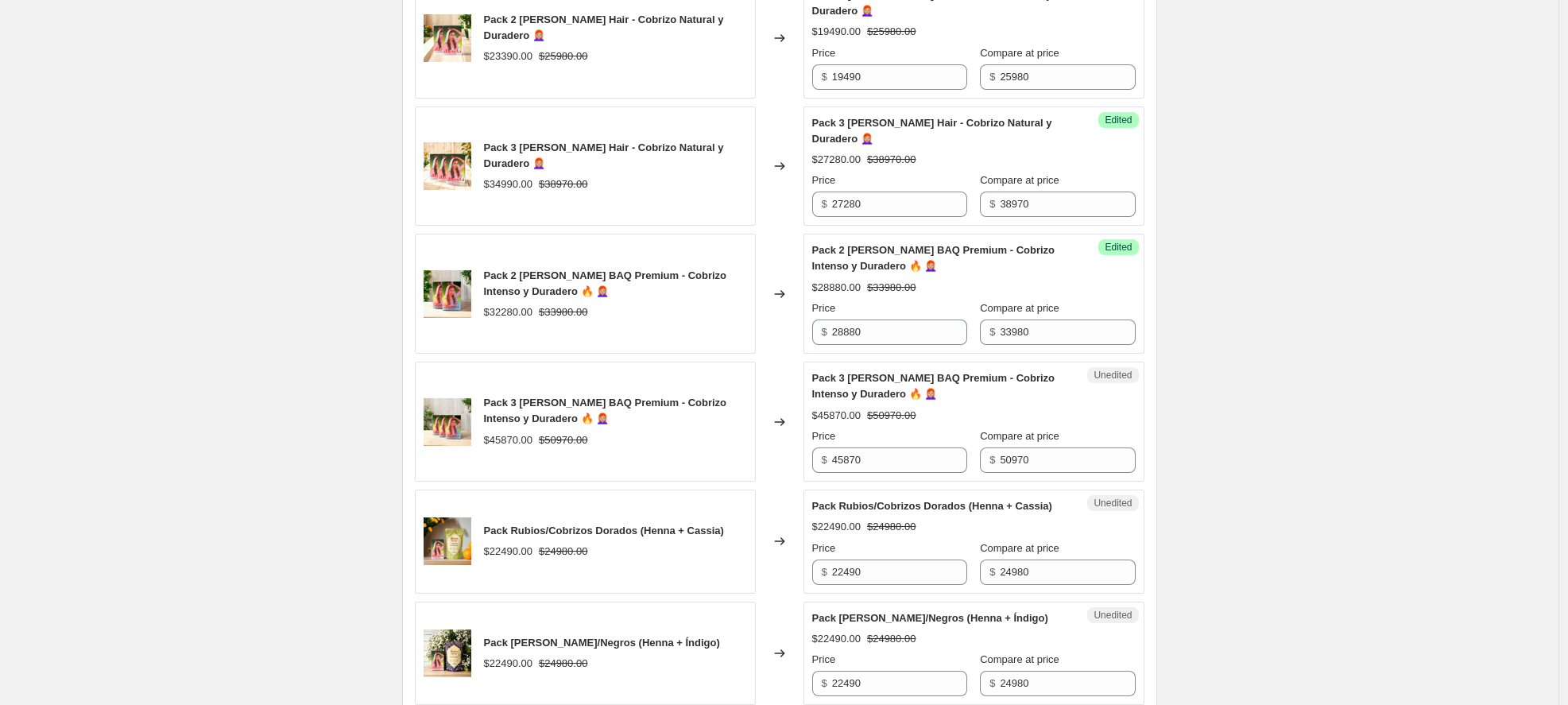
scroll to position [2200, 0]
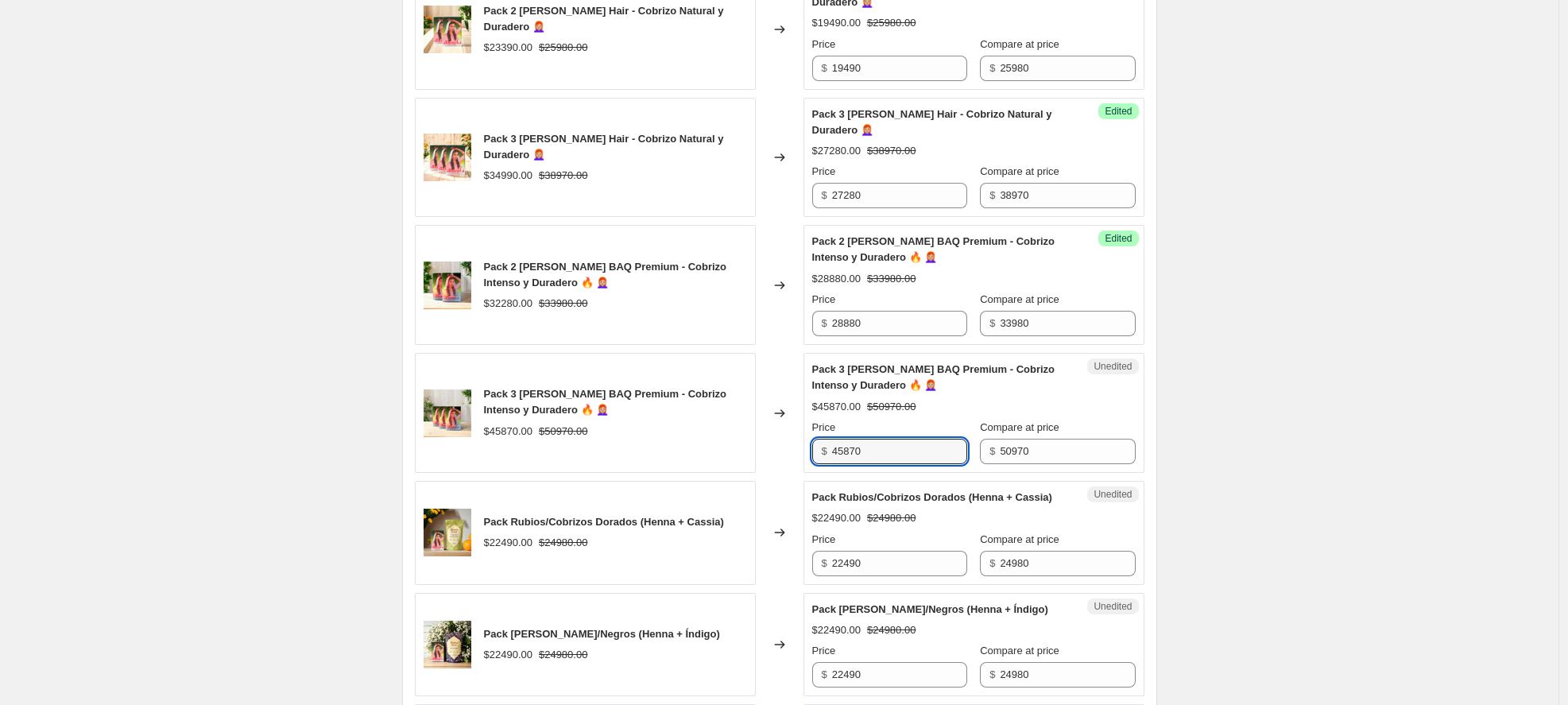
drag, startPoint x: 842, startPoint y: 453, endPoint x: 761, endPoint y: 453, distance: 81.0
click at [761, 453] on div "Pack 3 [PERSON_NAME] BAQ Premium - Cobrizo Intenso y Duradero 🔥 👩🏼‍🦰 $45870.00 …" at bounding box center [779, 413] width 730 height 120
type input "40780"
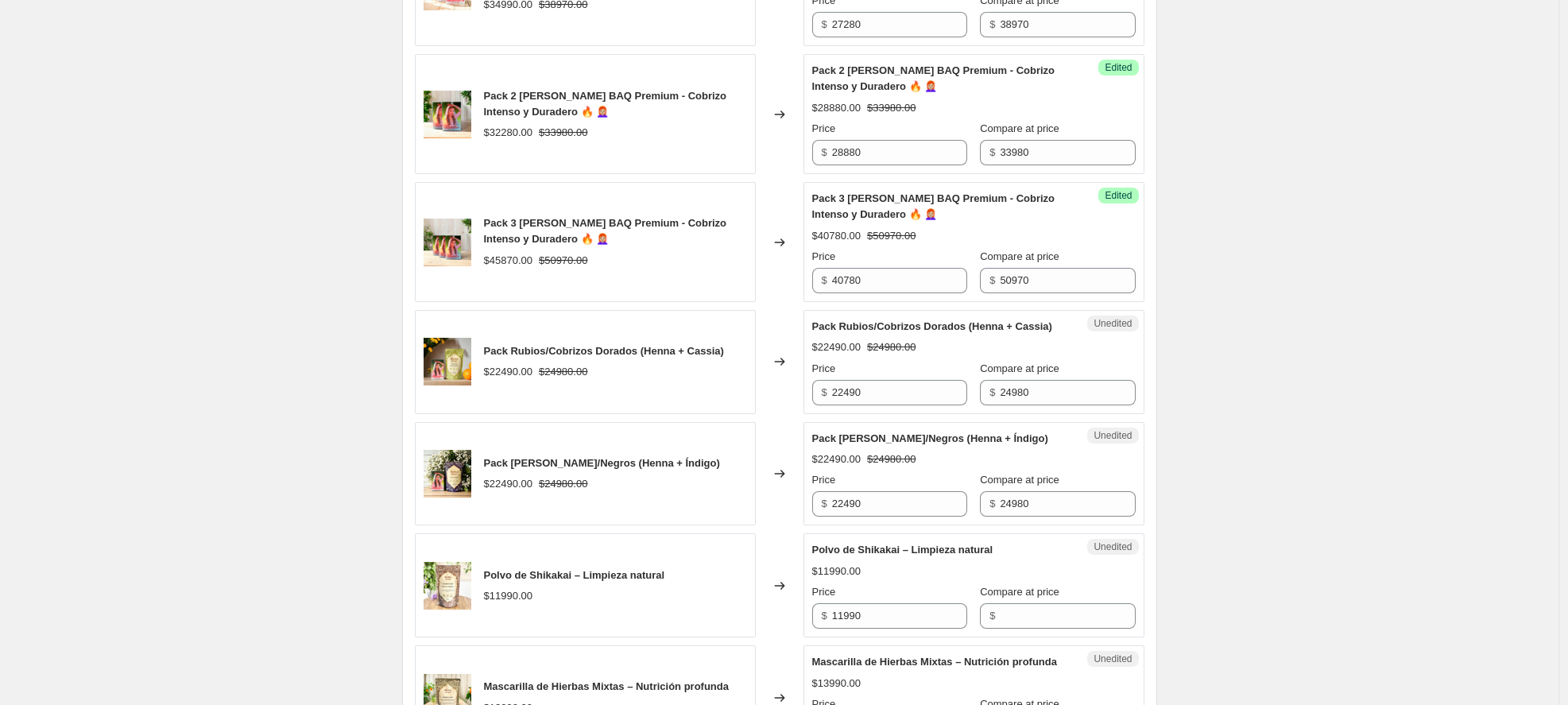
scroll to position [2376, 0]
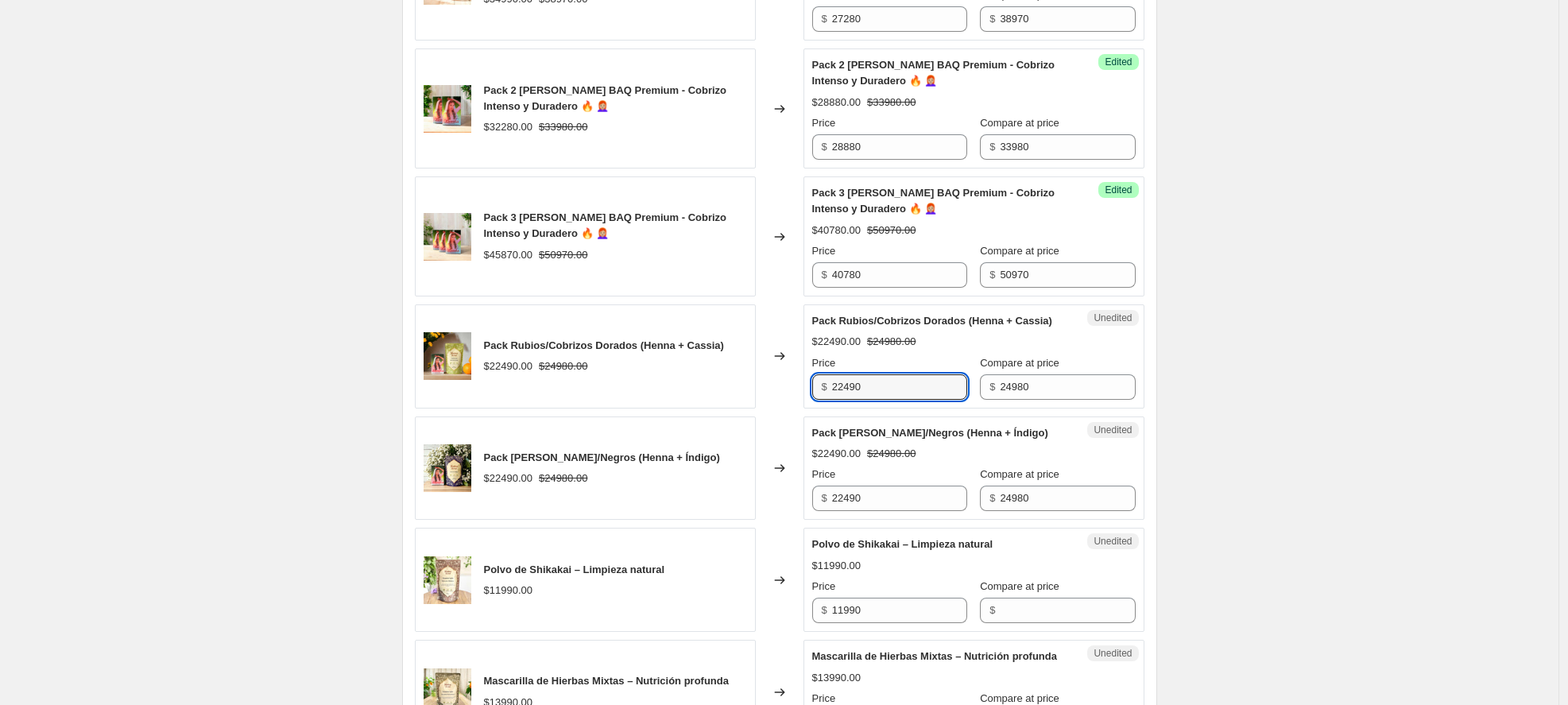
drag, startPoint x: 898, startPoint y: 406, endPoint x: 788, endPoint y: 404, distance: 110.0
click at [788, 404] on div "Pack Rubios/Cobrizos Dorados (Henna + Cassia) $22490.00 $24980.00 Changed to Un…" at bounding box center [779, 356] width 730 height 104
click at [858, 400] on input "17480" at bounding box center [900, 387] width 135 height 26
type input "17490"
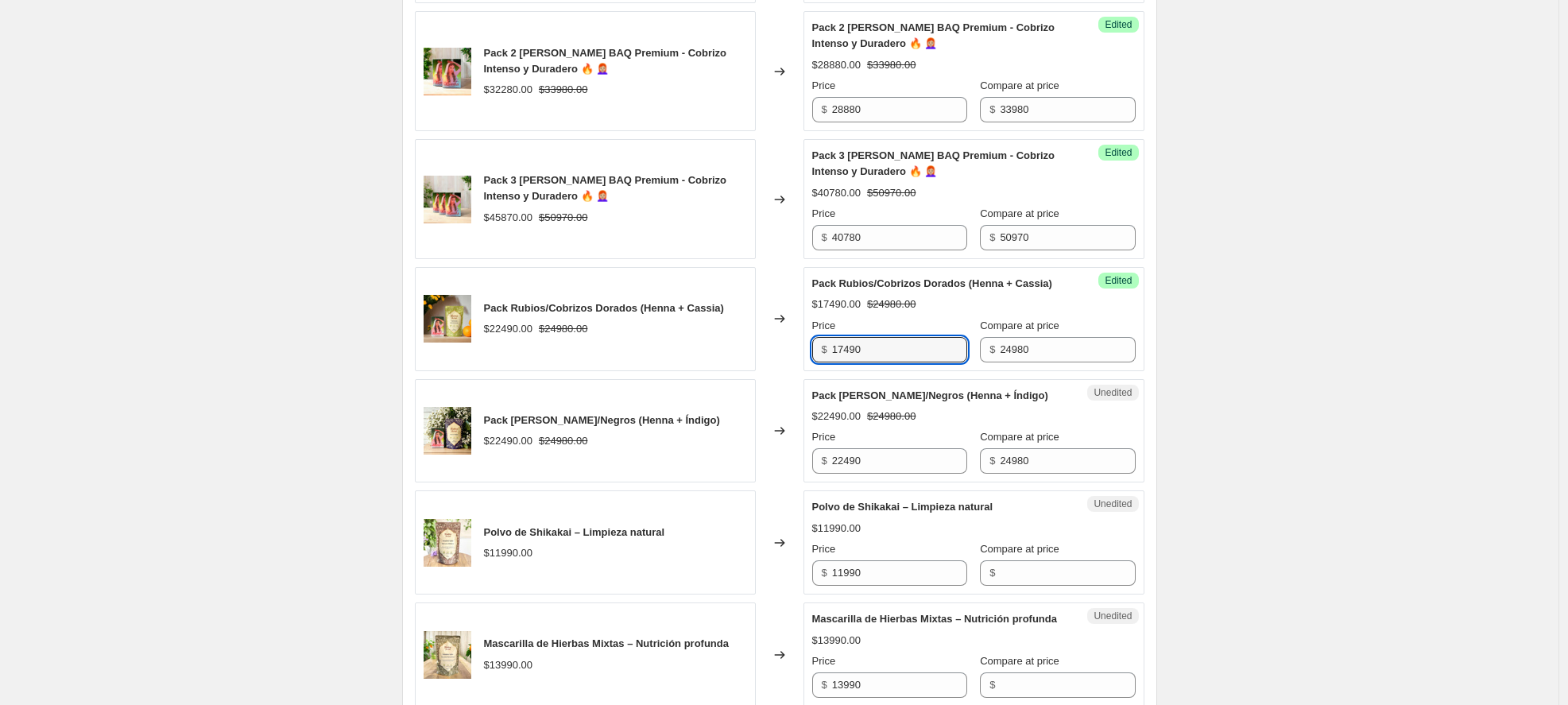
scroll to position [2414, 0]
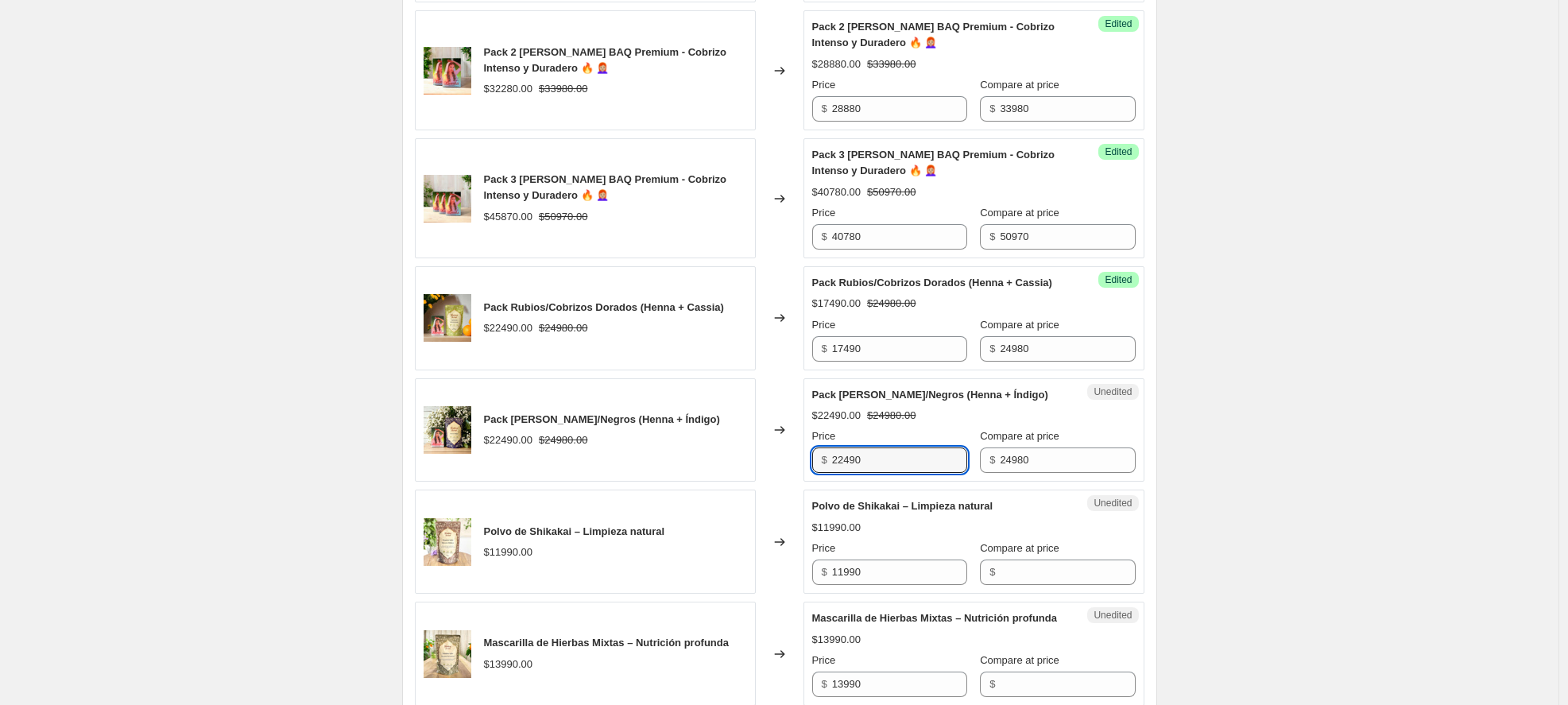
drag, startPoint x: 862, startPoint y: 473, endPoint x: 789, endPoint y: 472, distance: 73.0
click at [789, 472] on div "Pack [PERSON_NAME]/Negros (Henna + Índigo) $22490.00 $24980.00 Changed to Unedi…" at bounding box center [779, 430] width 730 height 104
type input "17490"
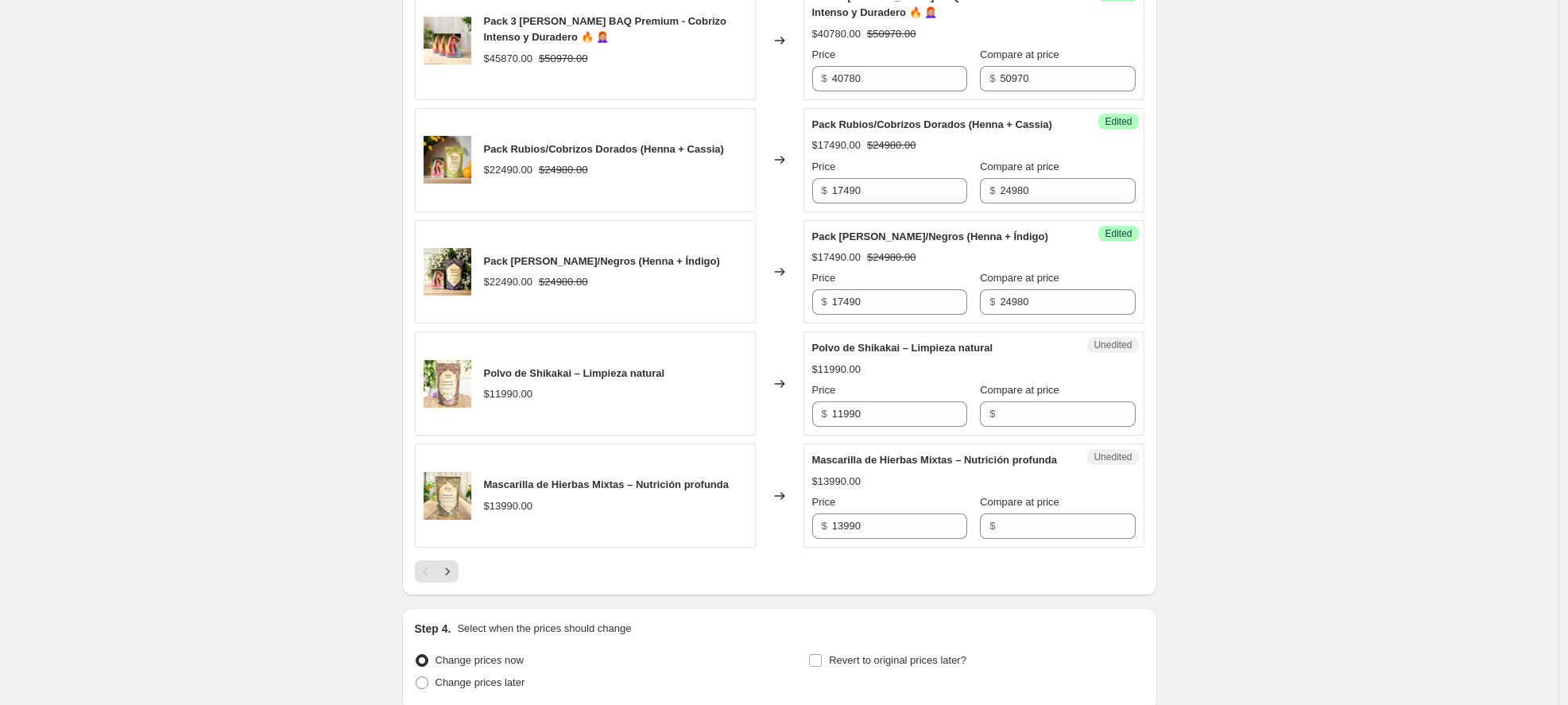
scroll to position [2585, 0]
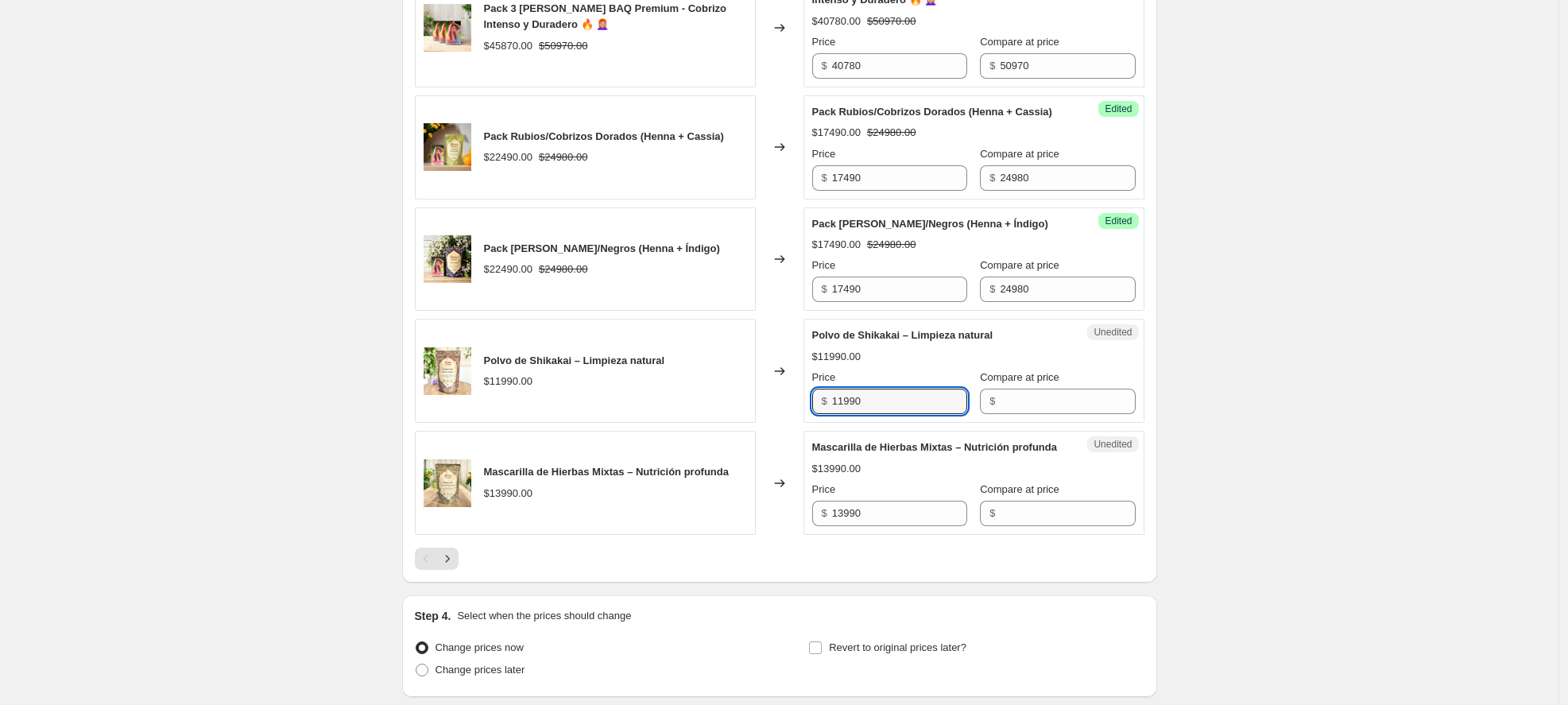
drag, startPoint x: 869, startPoint y: 419, endPoint x: 775, endPoint y: 418, distance: 94.0
click at [775, 418] on div "Polvo de [PERSON_NAME] – Limpieza natural $11990.00 Changed to Unedited Polvo d…" at bounding box center [779, 370] width 730 height 104
type input "9590"
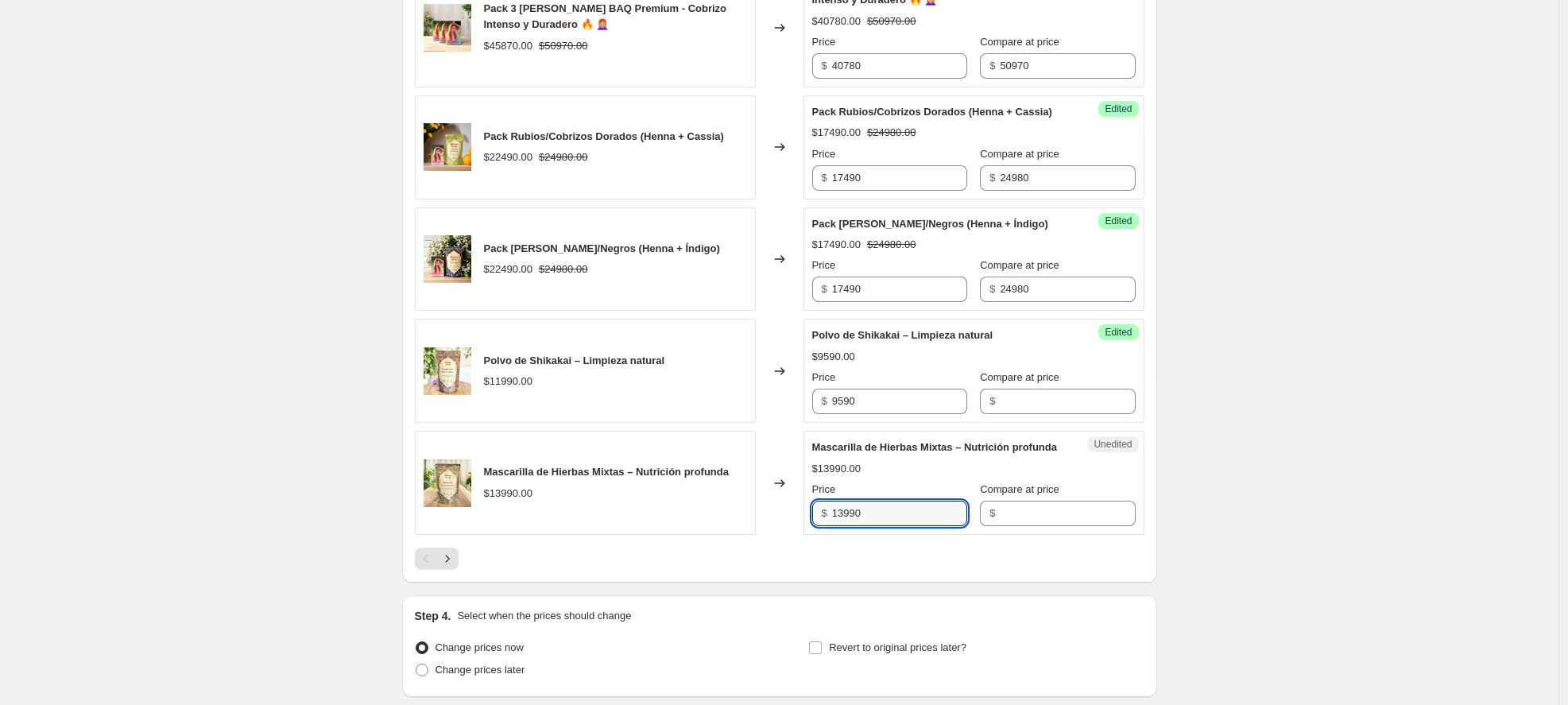
drag, startPoint x: 899, startPoint y: 547, endPoint x: 777, endPoint y: 541, distance: 122.1
click at [777, 535] on div "Mascarilla de Hierbas Mixtas – Nutrición profunda $13990.00 Changed to Unedited…" at bounding box center [779, 482] width 730 height 104
type input "9790"
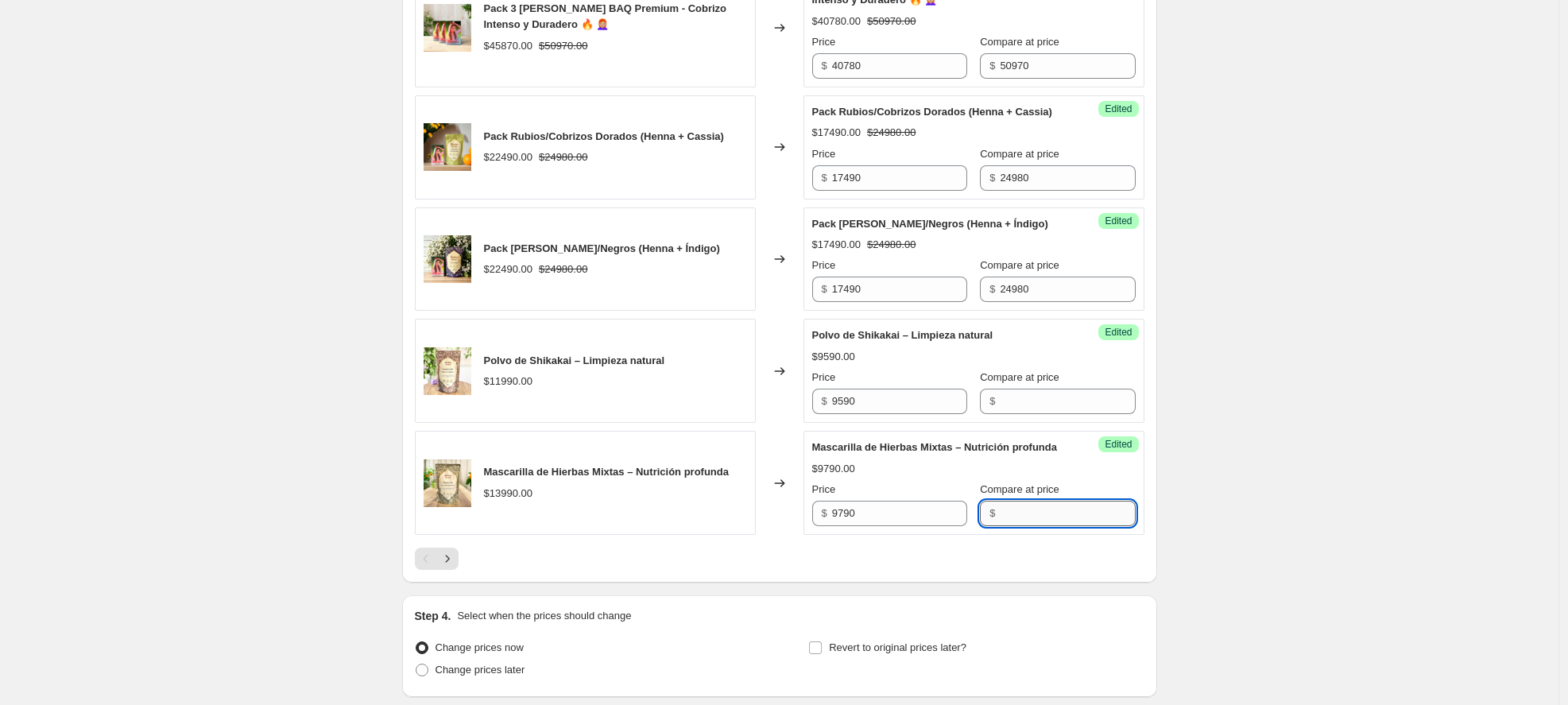
click at [1045, 526] on input "Compare at price" at bounding box center [1067, 513] width 135 height 26
type input "13990"
click at [1033, 414] on input "Compare at price" at bounding box center [1067, 401] width 135 height 26
type input "11990"
click at [1127, 404] on div "Success Edited Polvo de [PERSON_NAME] – Limpieza natural $9590.00 Price $ 9590 …" at bounding box center [974, 370] width 341 height 104
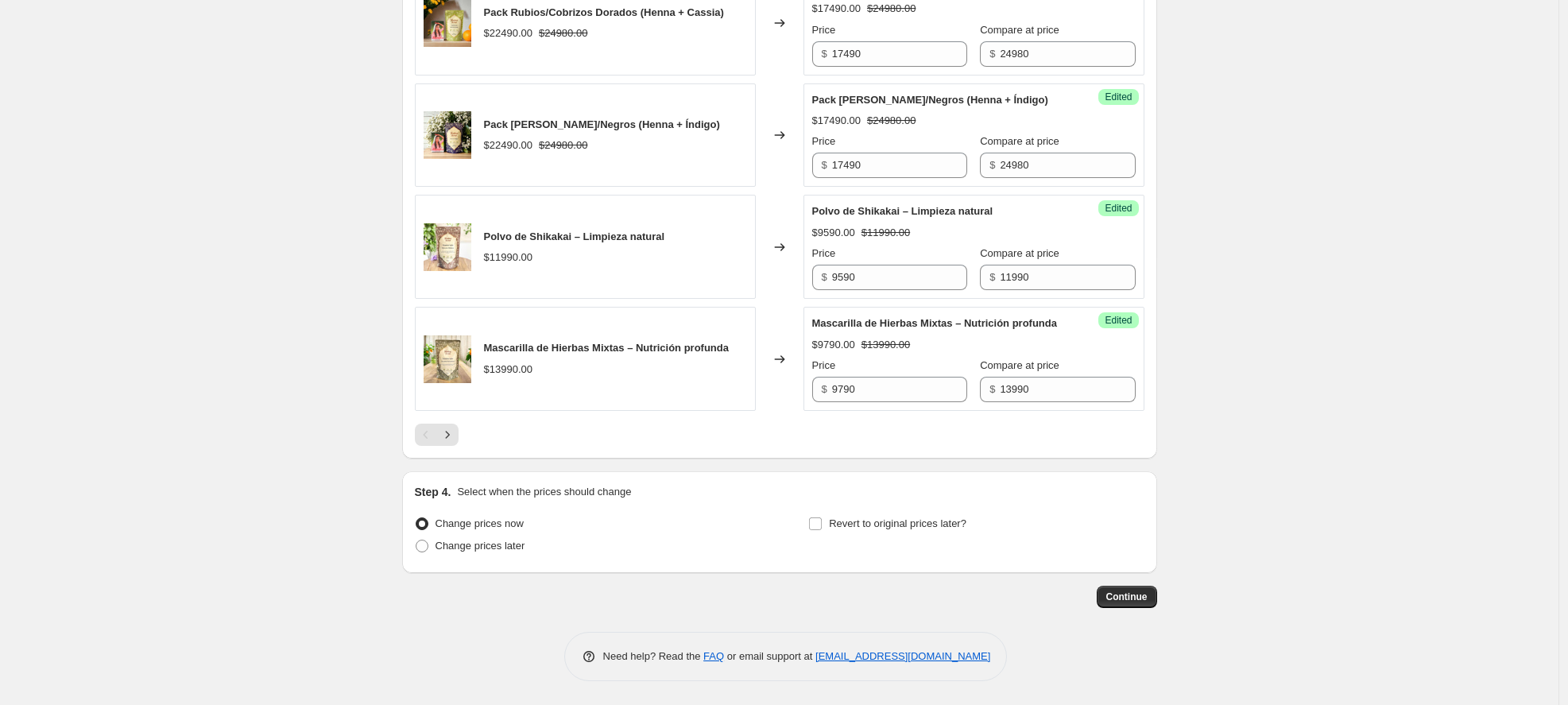
scroll to position [2734, 0]
click at [452, 443] on icon "Next" at bounding box center [447, 434] width 16 height 16
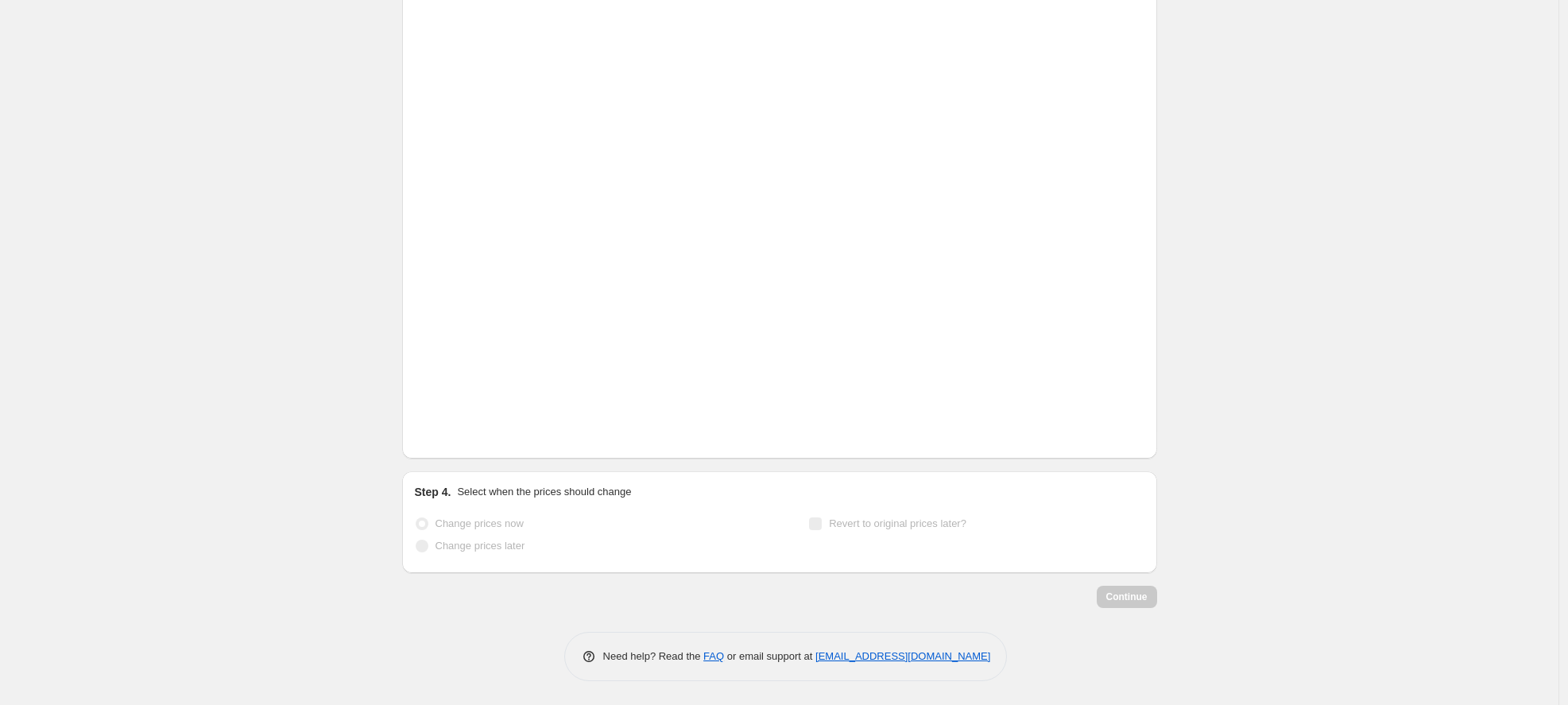
scroll to position [551, 0]
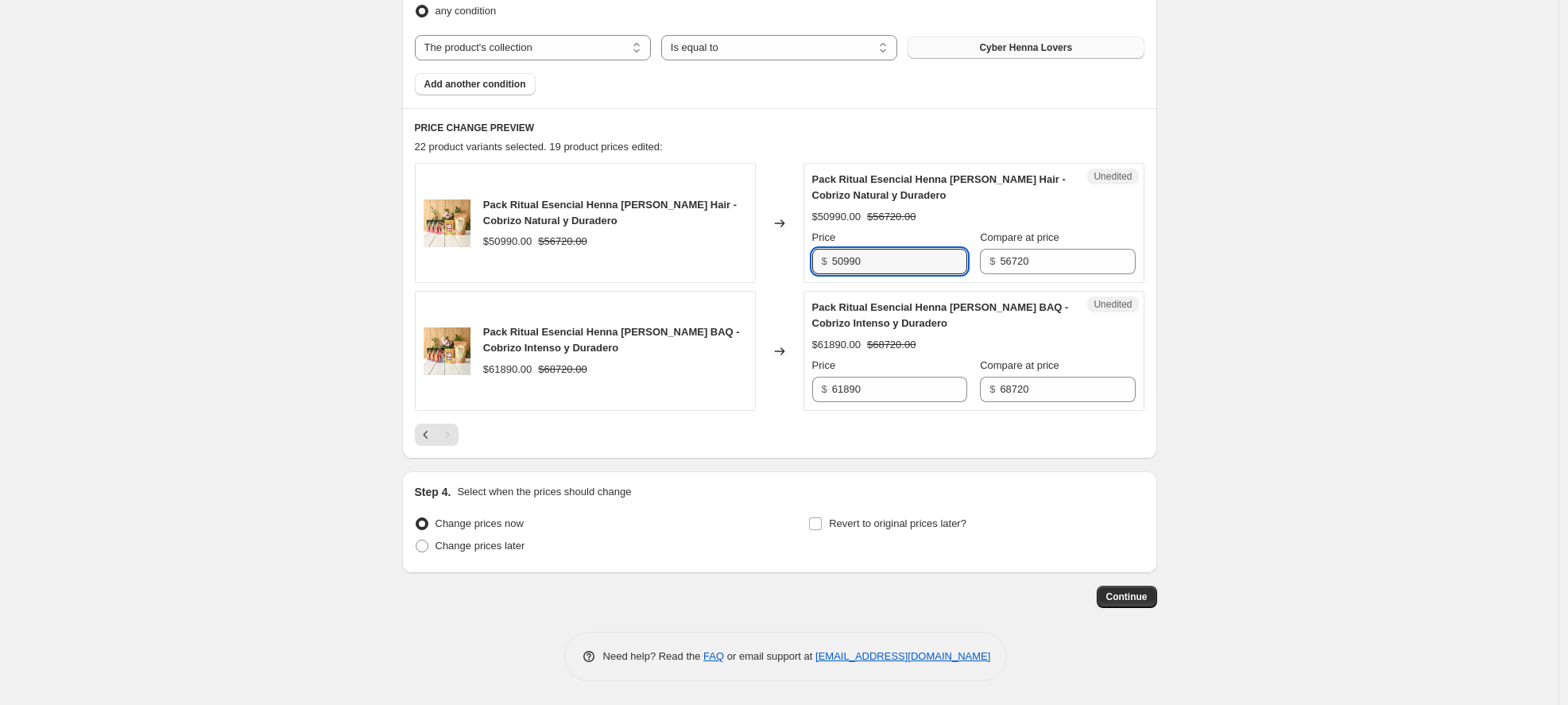
drag, startPoint x: 903, startPoint y: 264, endPoint x: 750, endPoint y: 261, distance: 153.0
click at [750, 261] on div "Pack Ritual Esencial Henna [PERSON_NAME] Hair - Cobrizo Natural y Duradero $509…" at bounding box center [779, 223] width 730 height 120
type input "33990"
click at [785, 262] on div "Changed to" at bounding box center [779, 223] width 47 height 120
drag, startPoint x: 875, startPoint y: 393, endPoint x: 766, endPoint y: 390, distance: 109.0
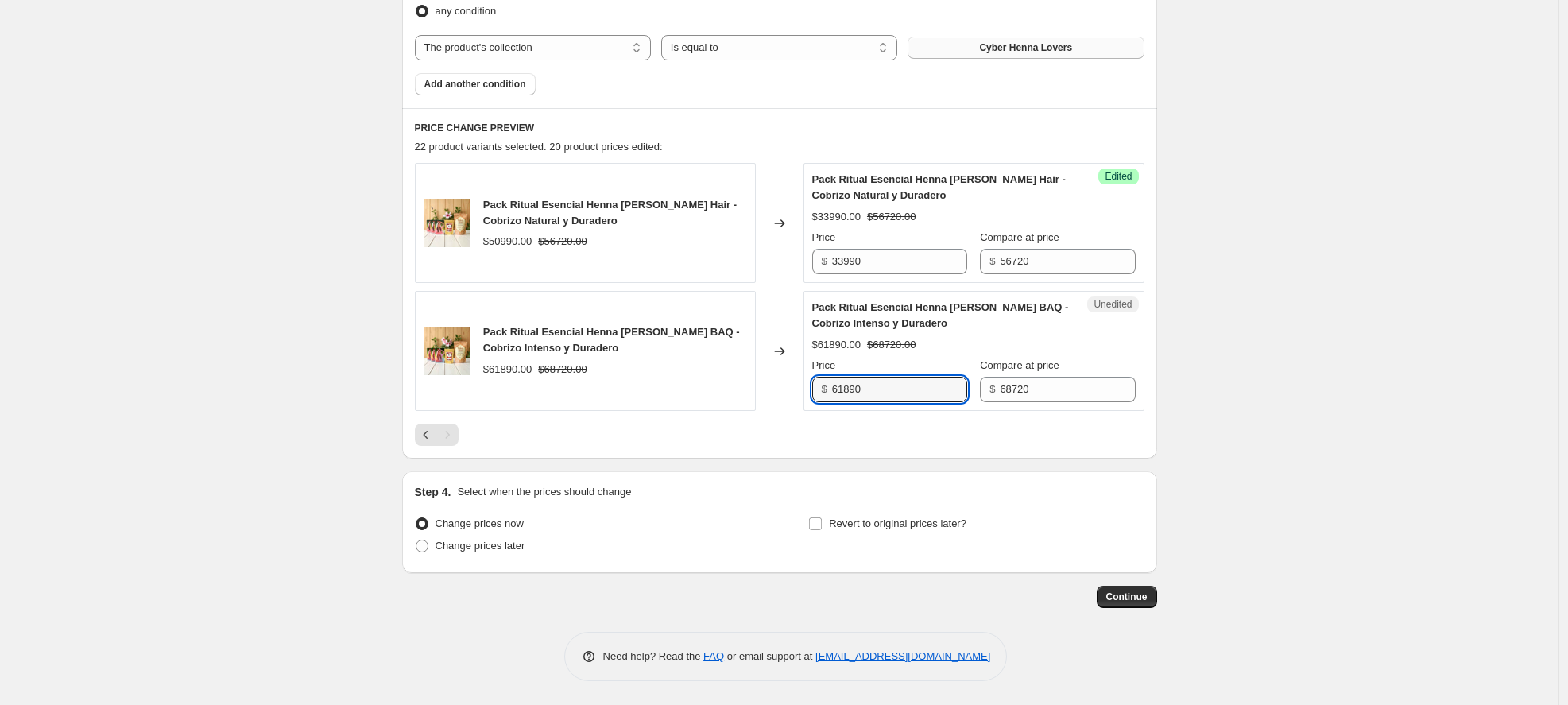
click at [766, 390] on div "Pack Ritual Esencial Henna [PERSON_NAME] BAQ - Cobrizo Intenso y Duradero $6189…" at bounding box center [779, 350] width 730 height 120
type input "48100"
click at [634, 443] on div at bounding box center [779, 434] width 730 height 22
click at [486, 546] on span "Change prices later" at bounding box center [481, 546] width 90 height 12
click at [417, 541] on input "Change prices later" at bounding box center [416, 540] width 1 height 1
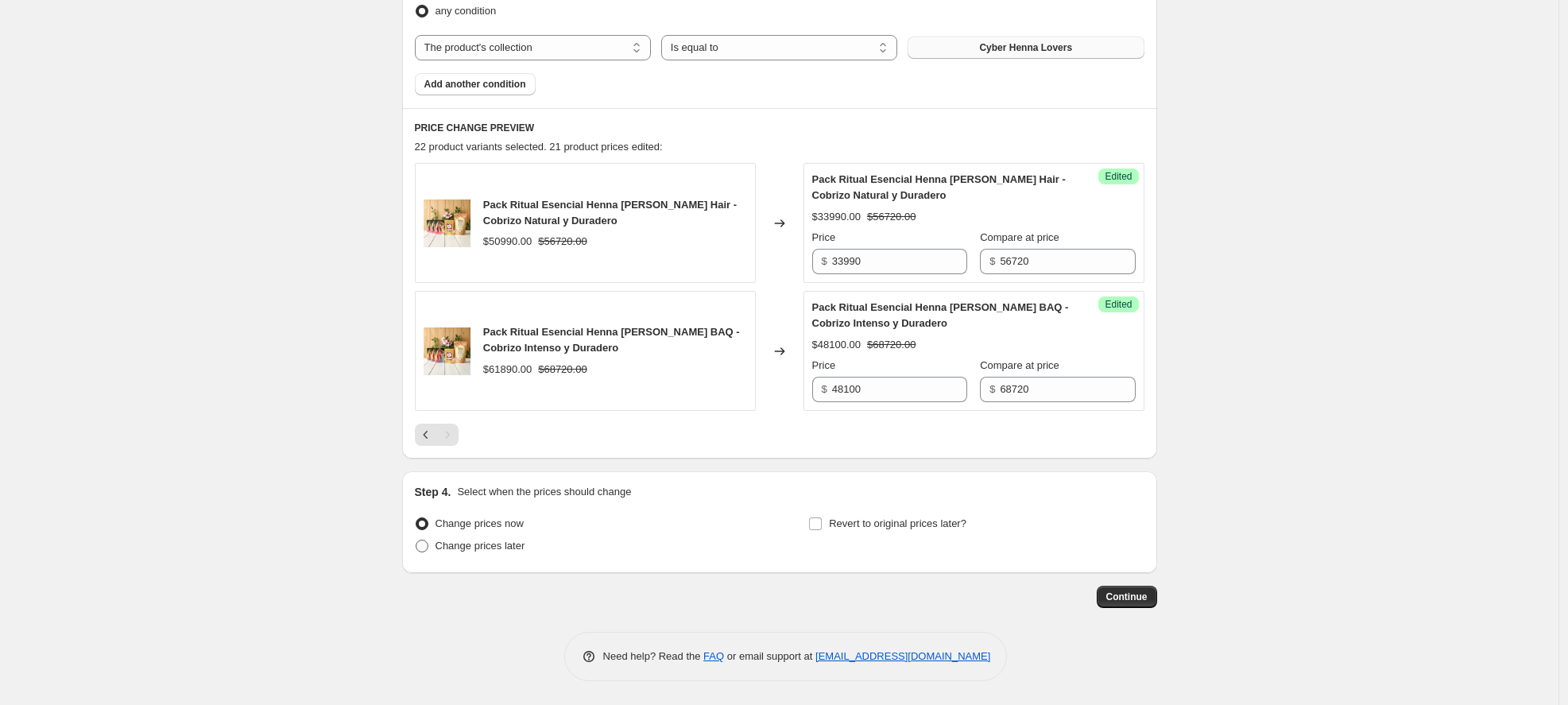
radio input "true"
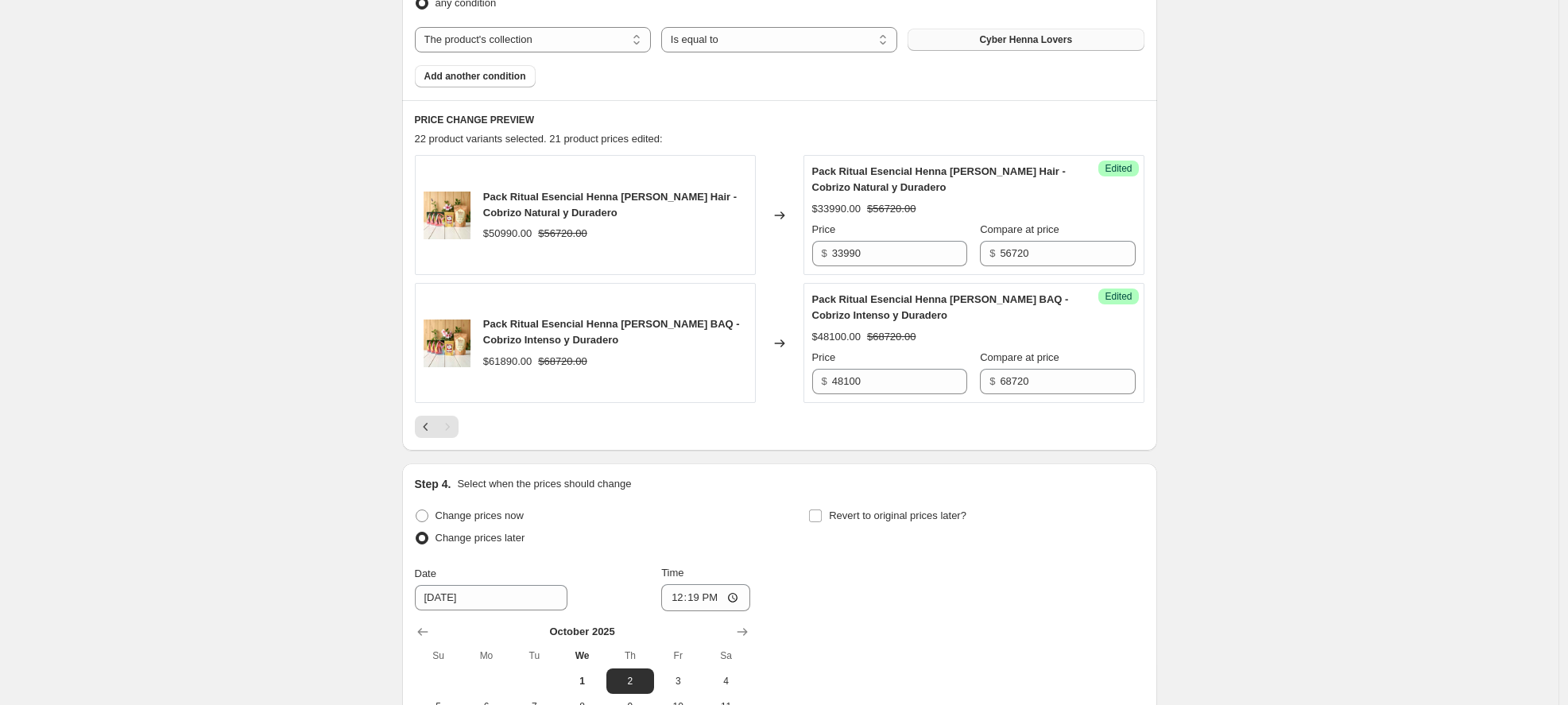
scroll to position [574, 0]
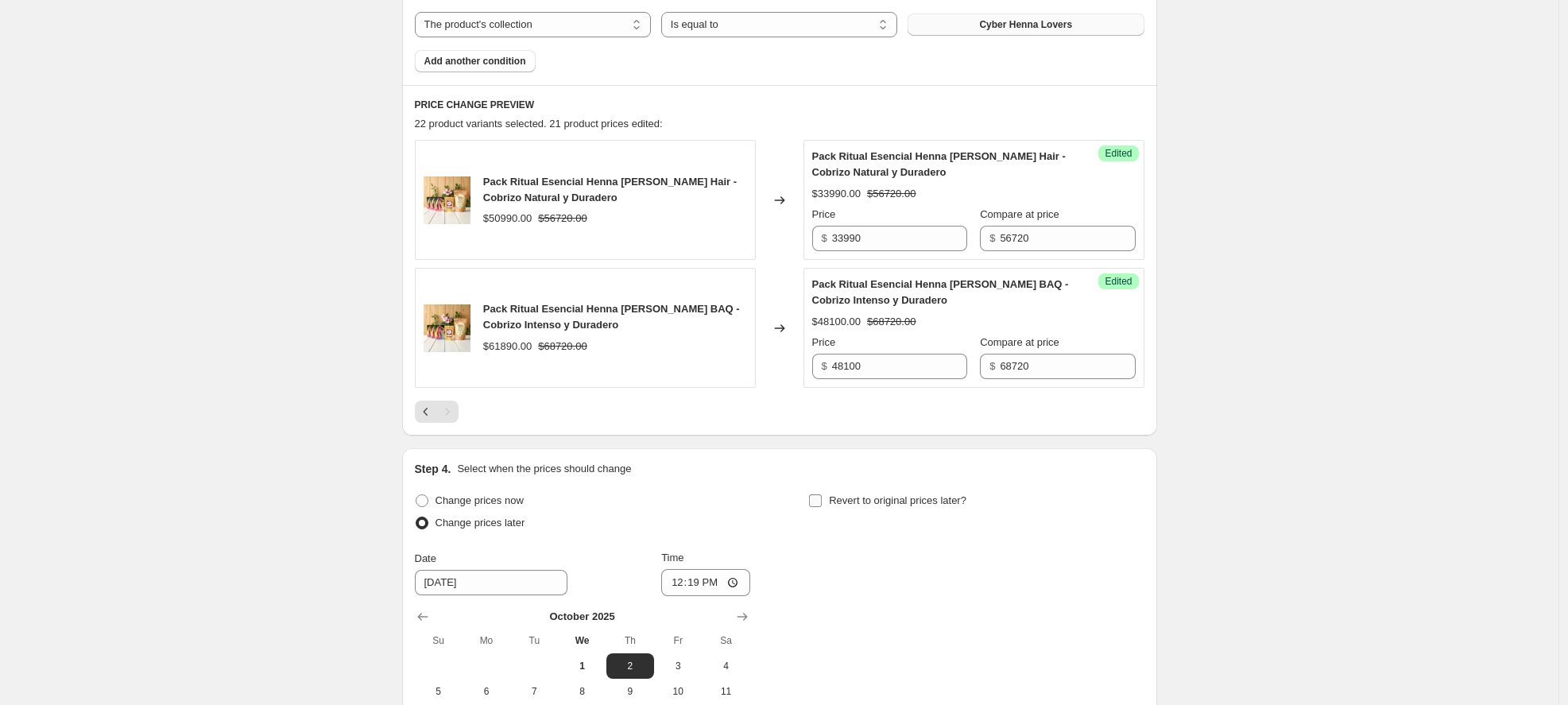
click at [822, 502] on input "Revert to original prices later?" at bounding box center [815, 501] width 12 height 12
checkbox input "true"
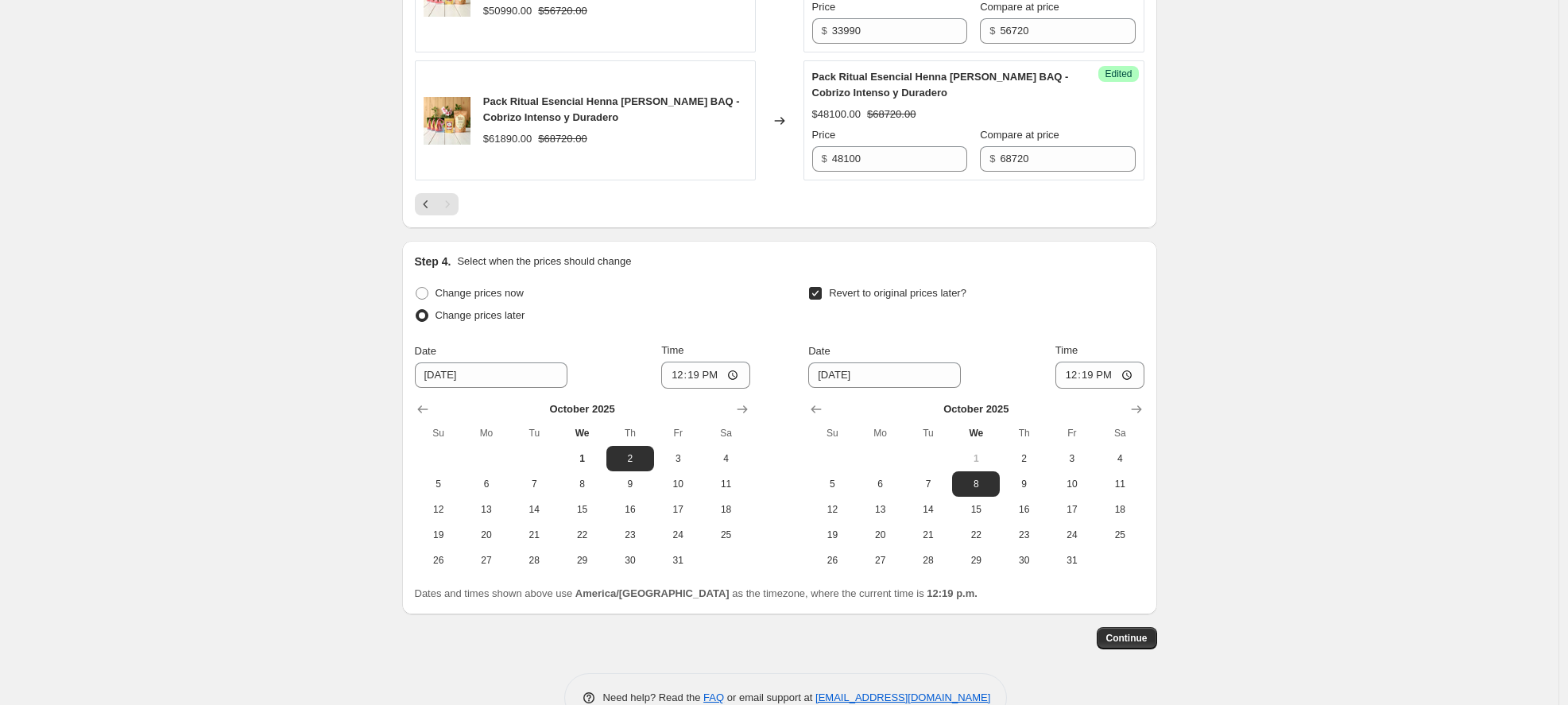
scroll to position [797, 0]
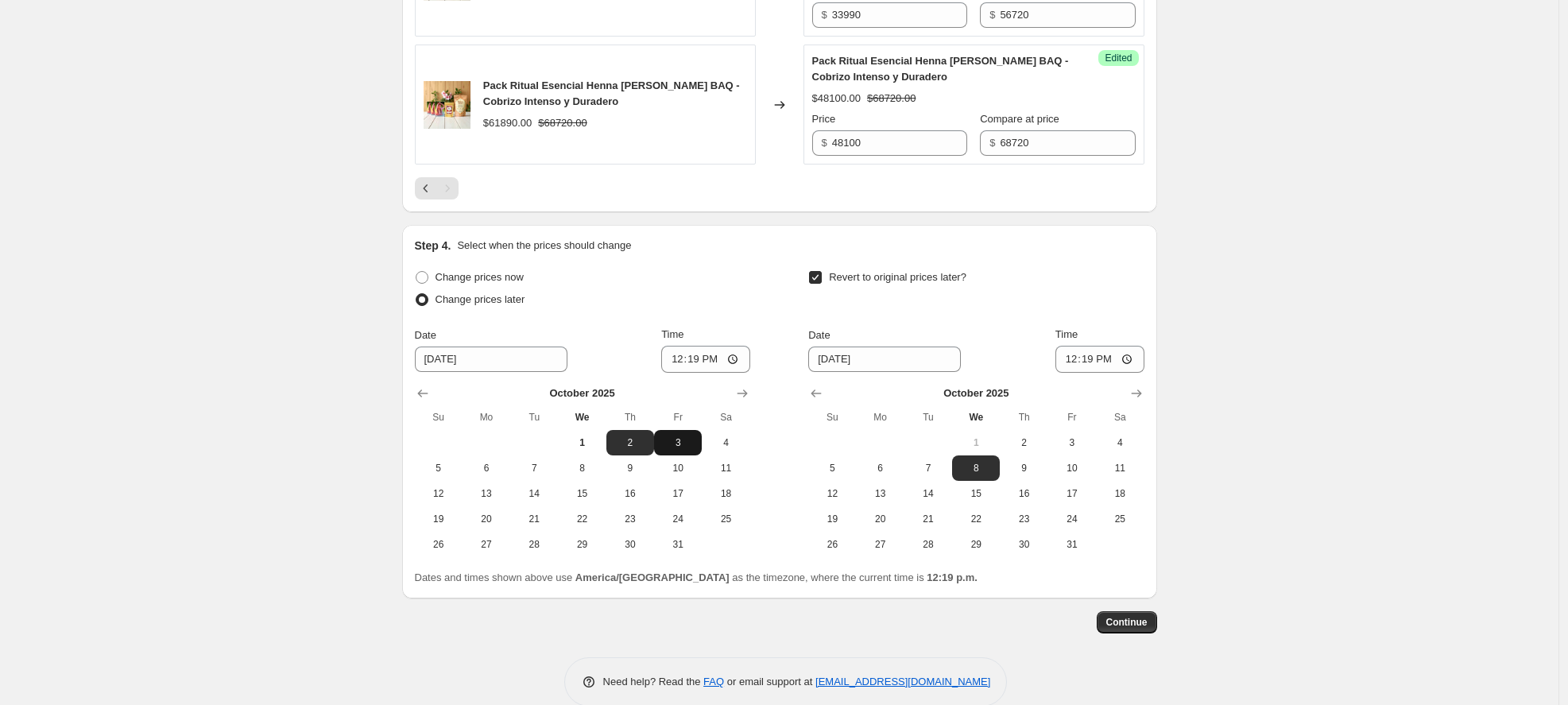
click at [681, 441] on span "3" at bounding box center [678, 443] width 35 height 12
type input "[DATE]"
click at [510, 356] on input "[DATE]" at bounding box center [491, 360] width 153 height 26
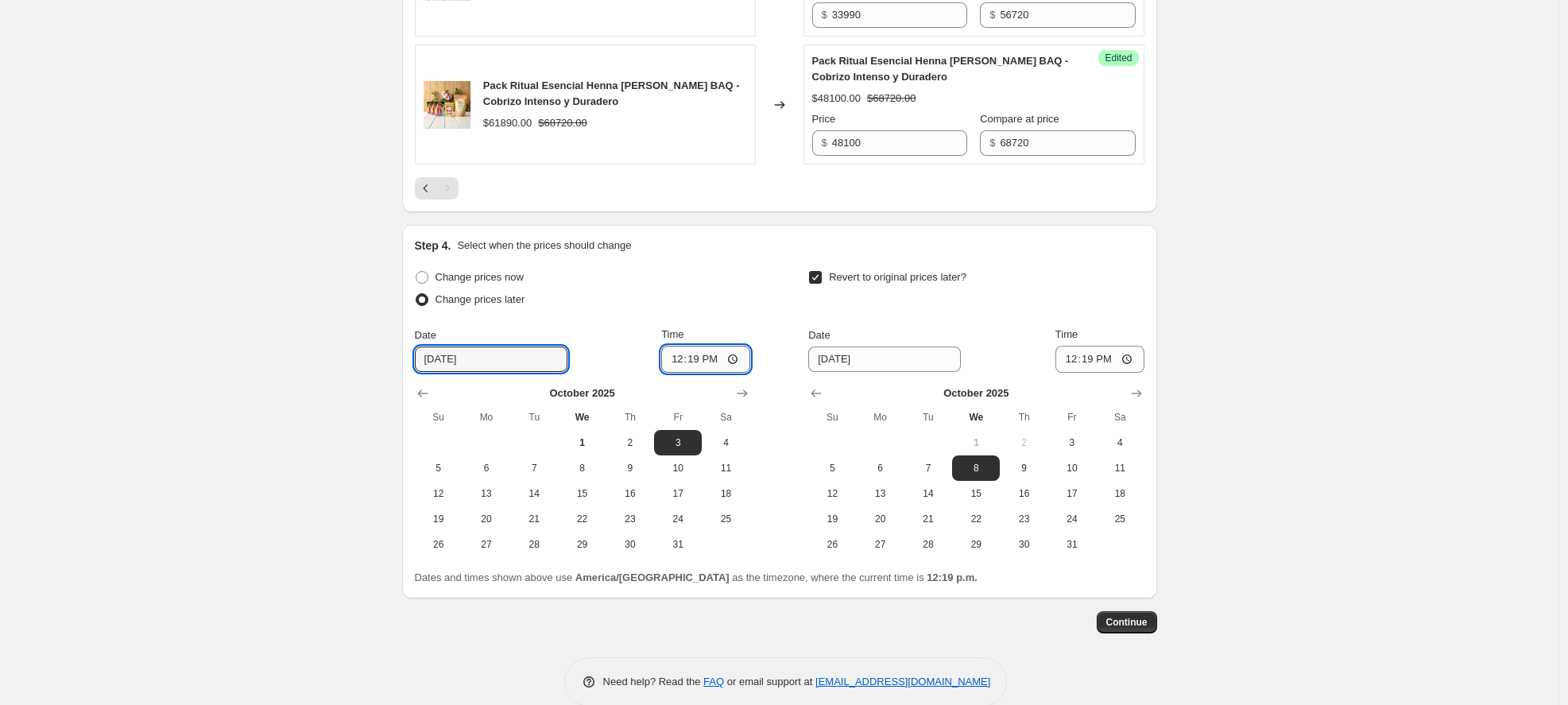
click at [708, 354] on input "12:19" at bounding box center [706, 360] width 89 height 27
click at [673, 354] on input "12:19" at bounding box center [706, 360] width 89 height 27
click at [730, 360] on input "12:19" at bounding box center [706, 360] width 89 height 27
type input "10:00"
click at [788, 311] on div "Change prices now Change prices later Date [DATE] Time 10:00 [DATE] Su Mo Tu We…" at bounding box center [779, 412] width 730 height 291
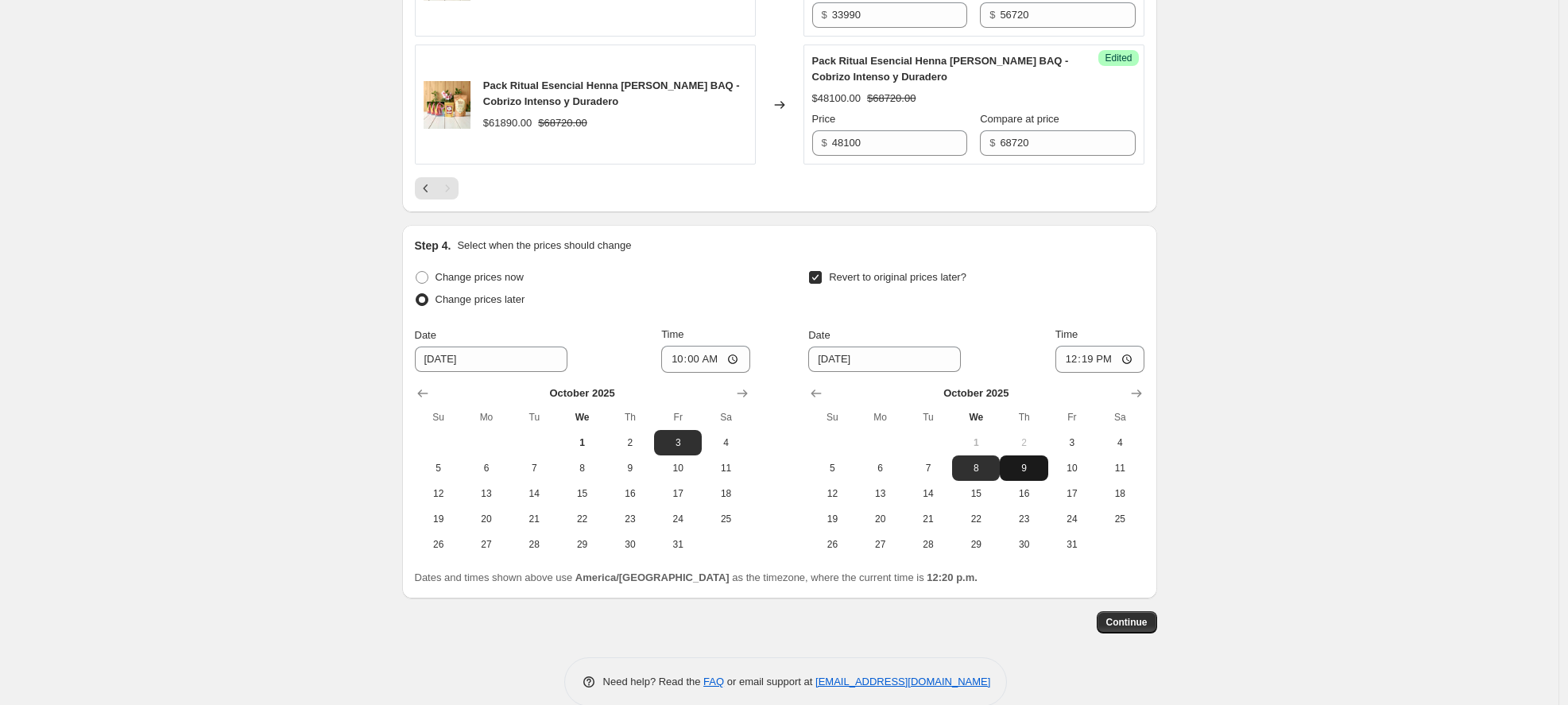
click at [1021, 472] on span "9" at bounding box center [1023, 468] width 35 height 12
type input "[DATE]"
click at [1085, 360] on input "12:19" at bounding box center [1100, 360] width 89 height 27
click at [1129, 357] on input "12:19" at bounding box center [1100, 360] width 89 height 27
type input "23:59"
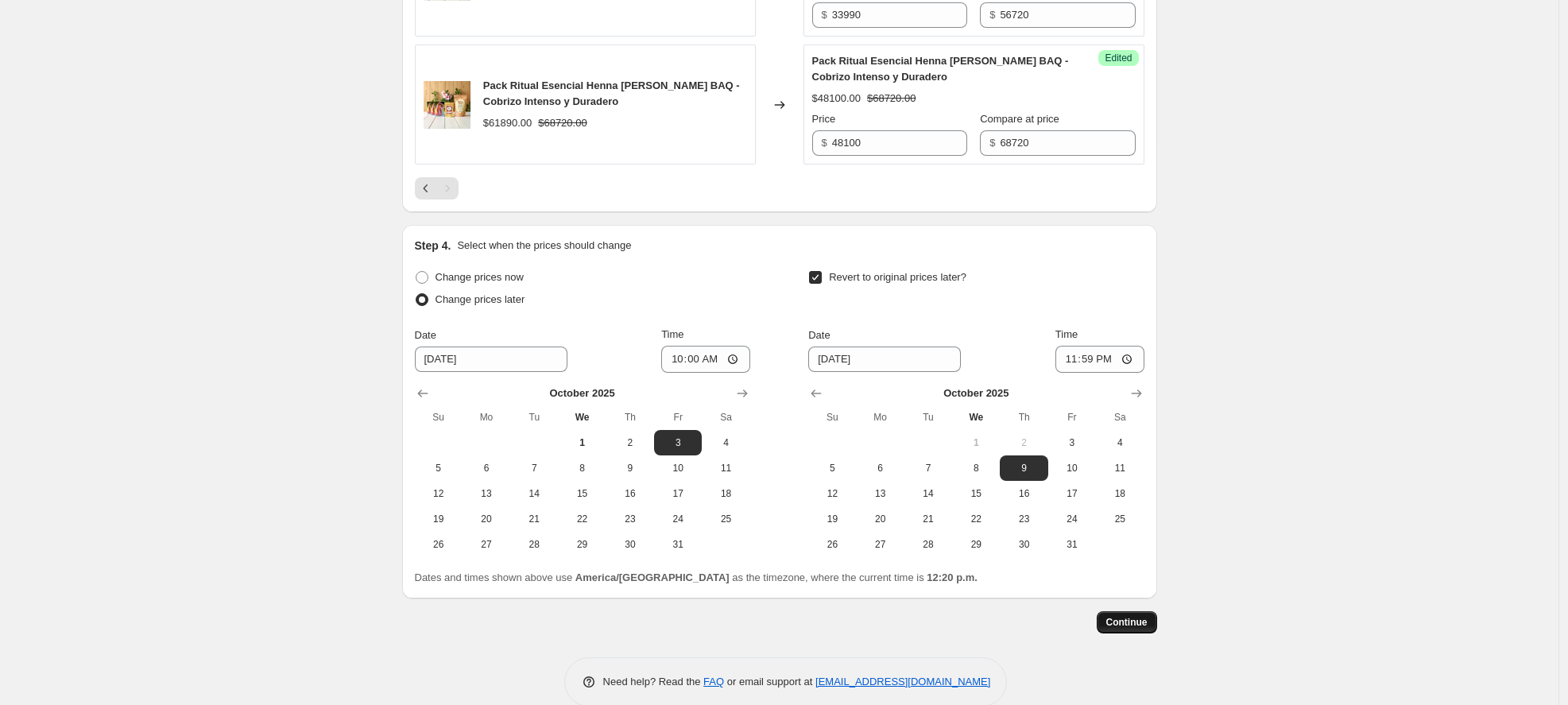
click at [1144, 626] on span "Continue" at bounding box center [1127, 622] width 42 height 12
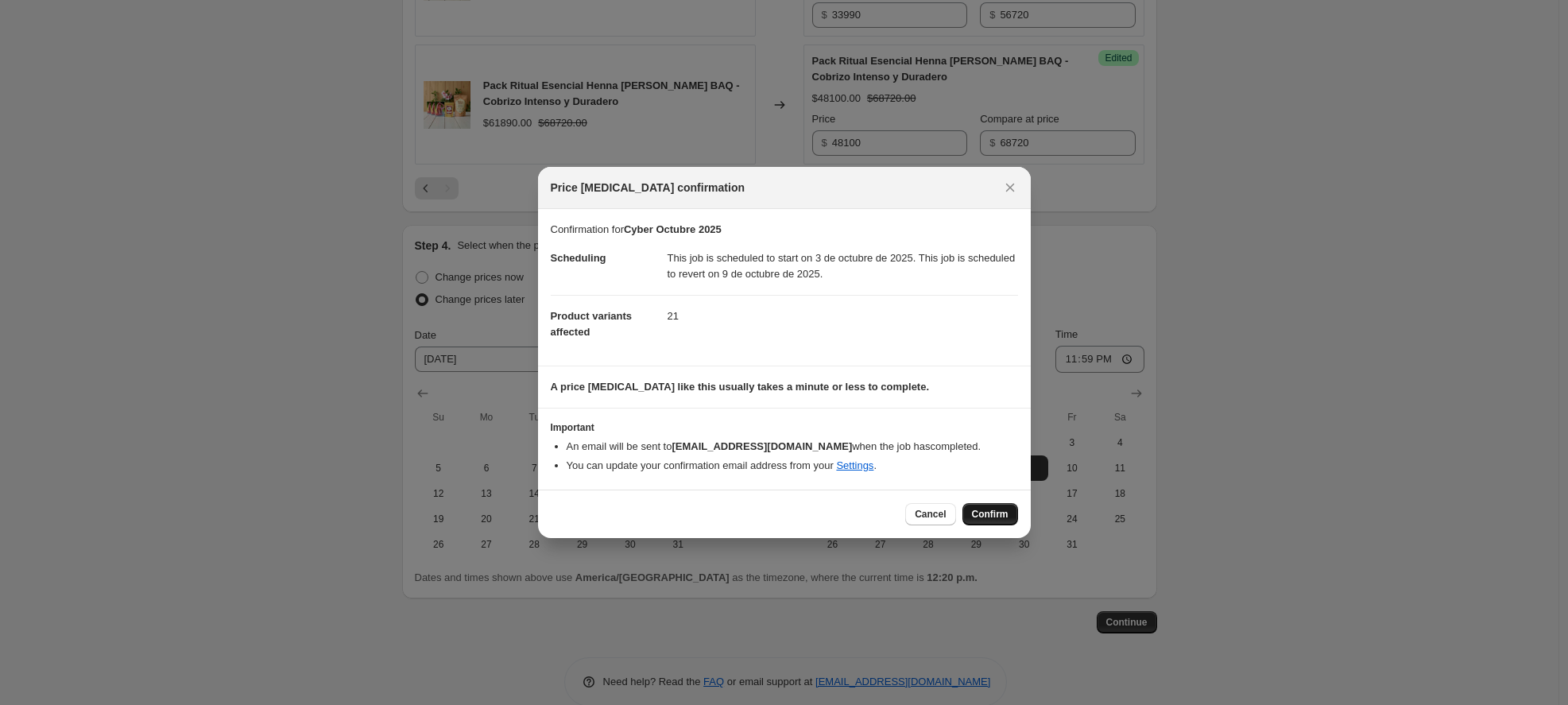
click at [1013, 511] on button "Confirm" at bounding box center [990, 514] width 56 height 22
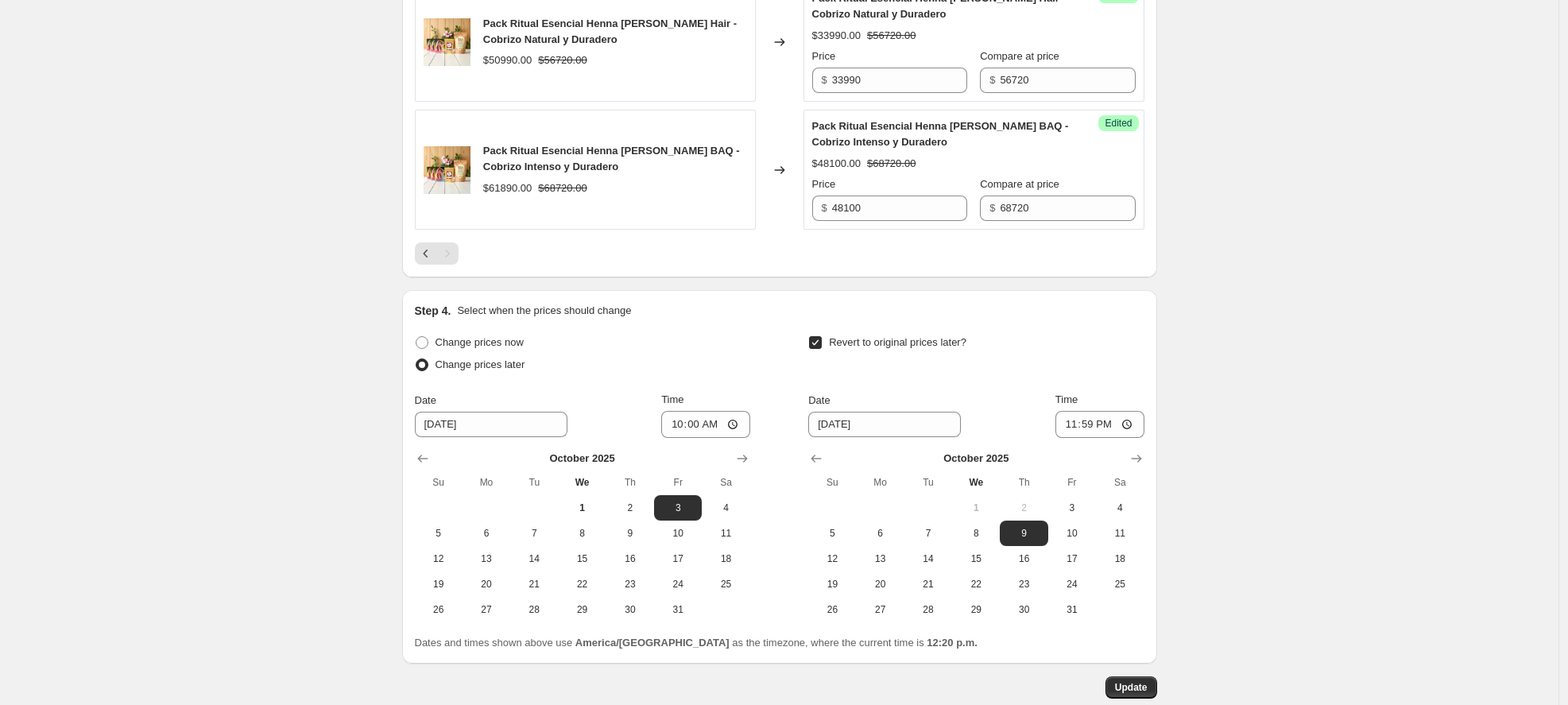
scroll to position [909, 0]
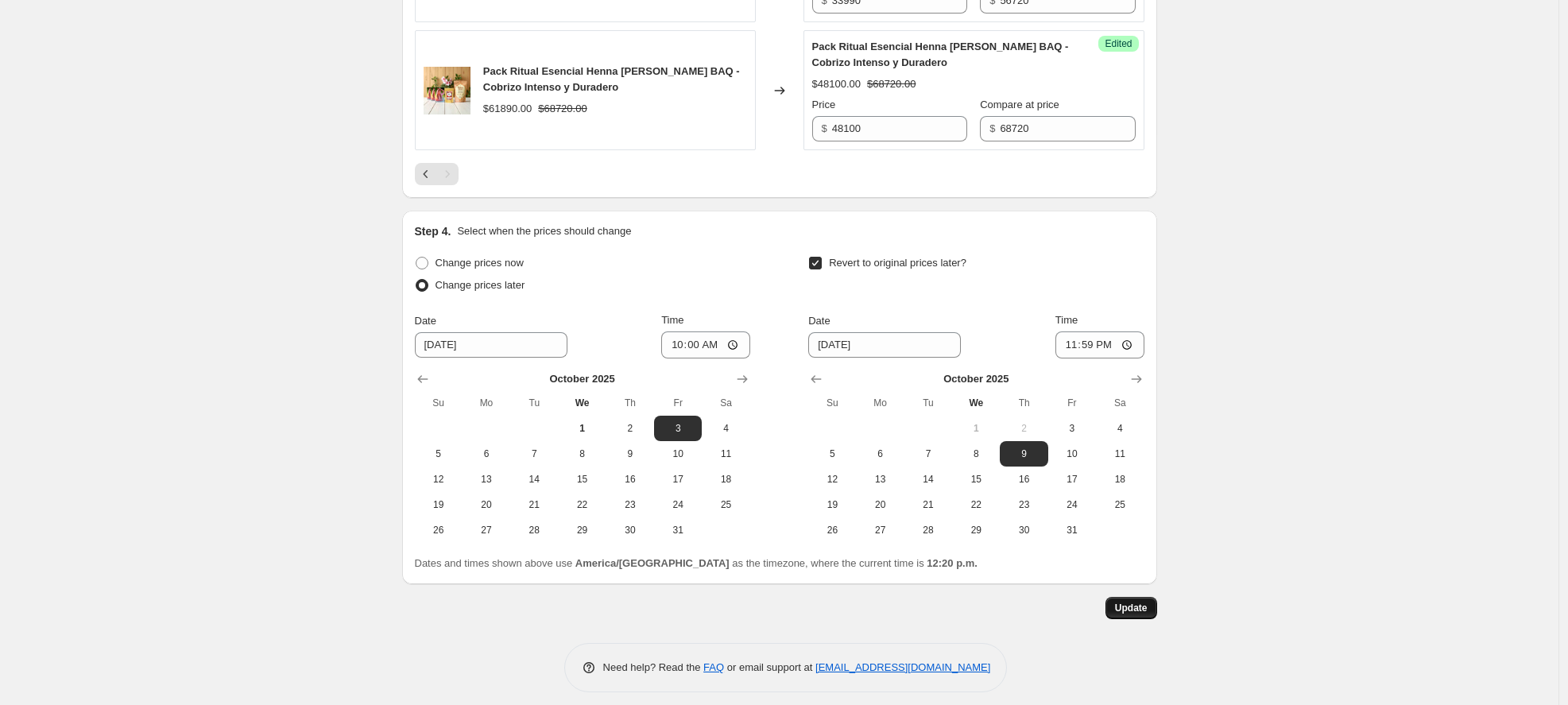
click at [1138, 614] on span "Update" at bounding box center [1131, 608] width 32 height 12
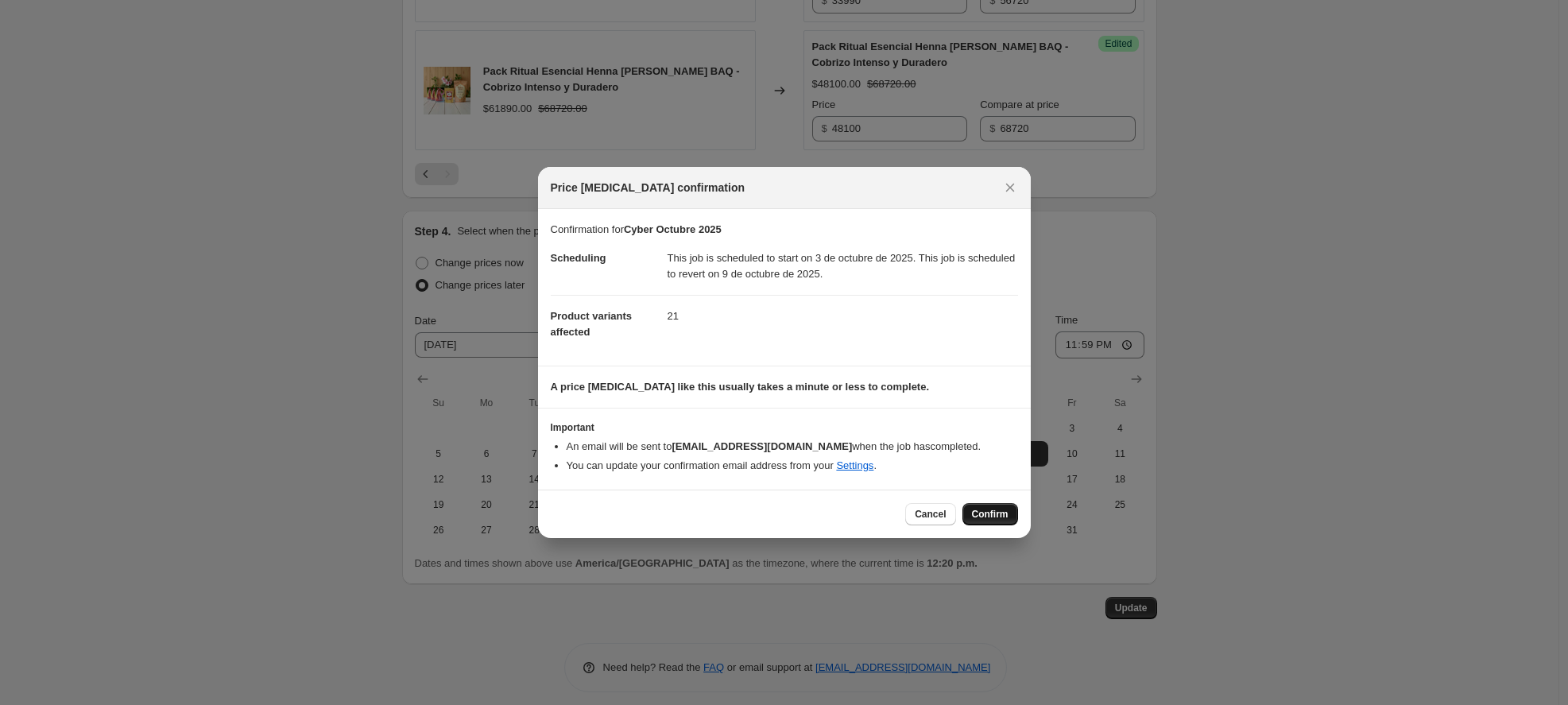
click at [989, 511] on span "Confirm" at bounding box center [990, 514] width 37 height 12
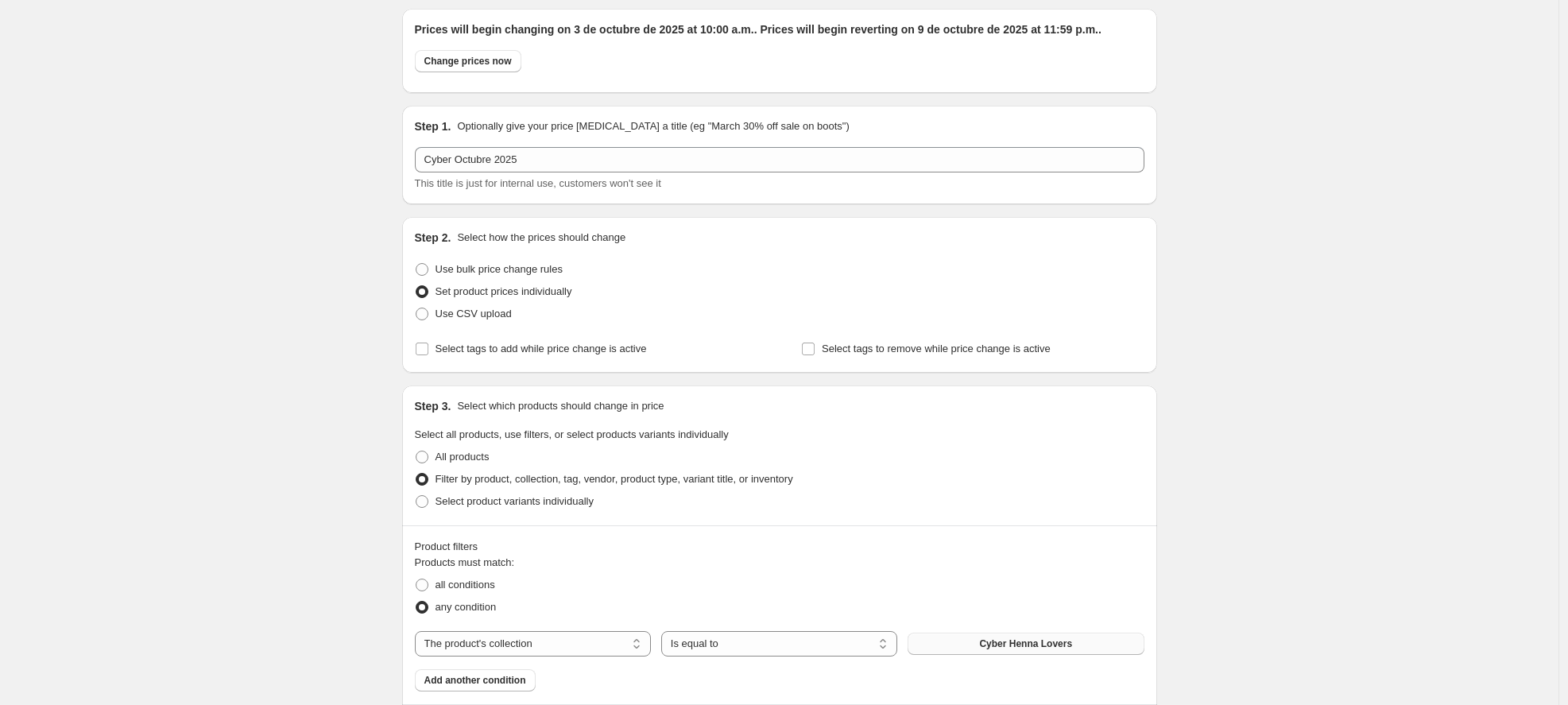
scroll to position [0, 0]
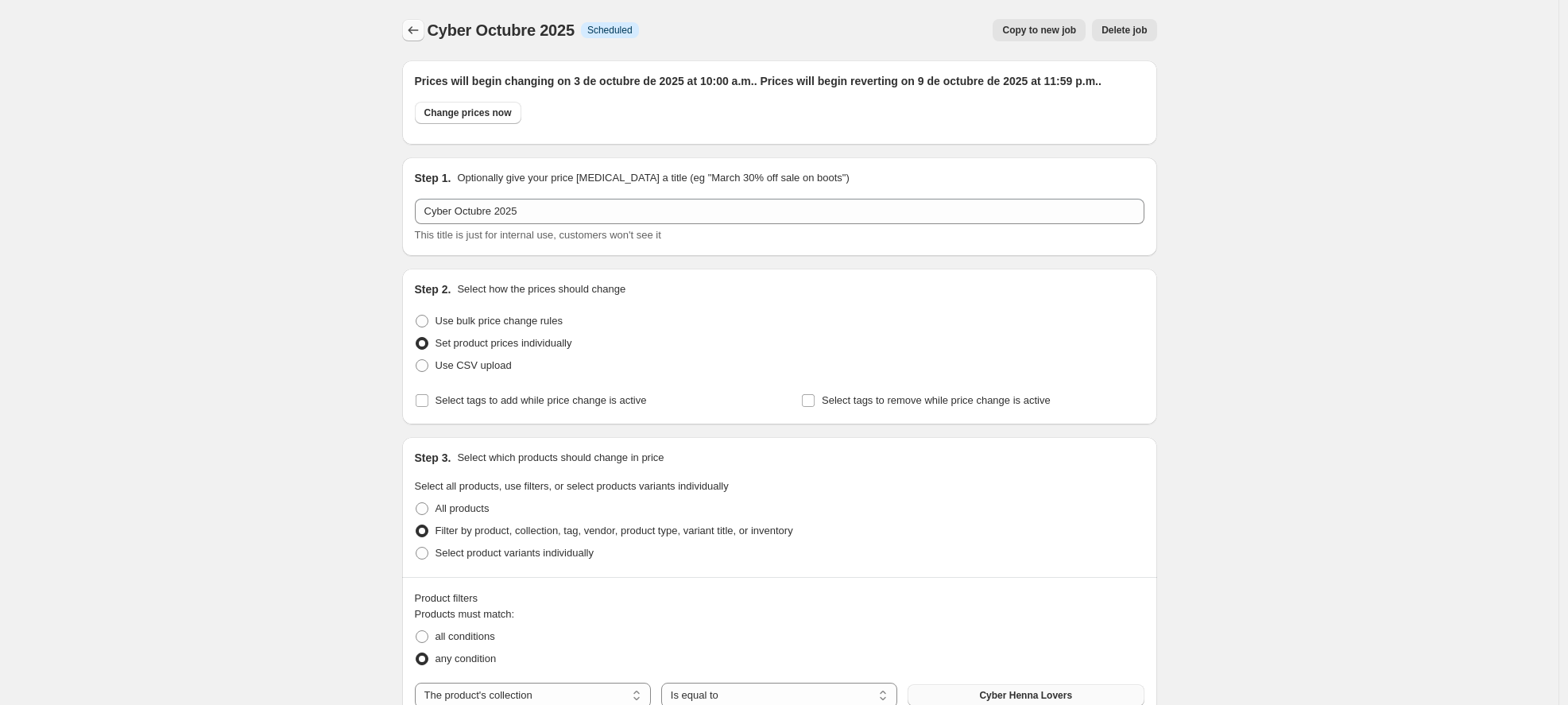
click at [419, 27] on icon "Price change jobs" at bounding box center [413, 30] width 16 height 16
